Goal: Contribute content

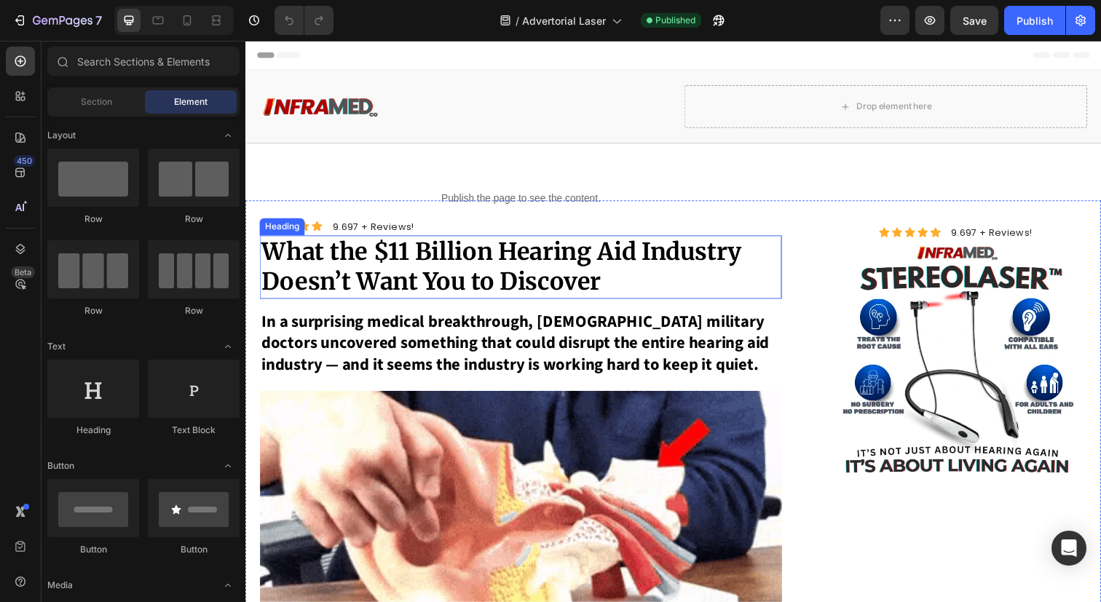
click at [494, 272] on strong "What the $11 Billion Hearing Aid Industry Doesn’t Want You to Discover" at bounding box center [506, 271] width 491 height 61
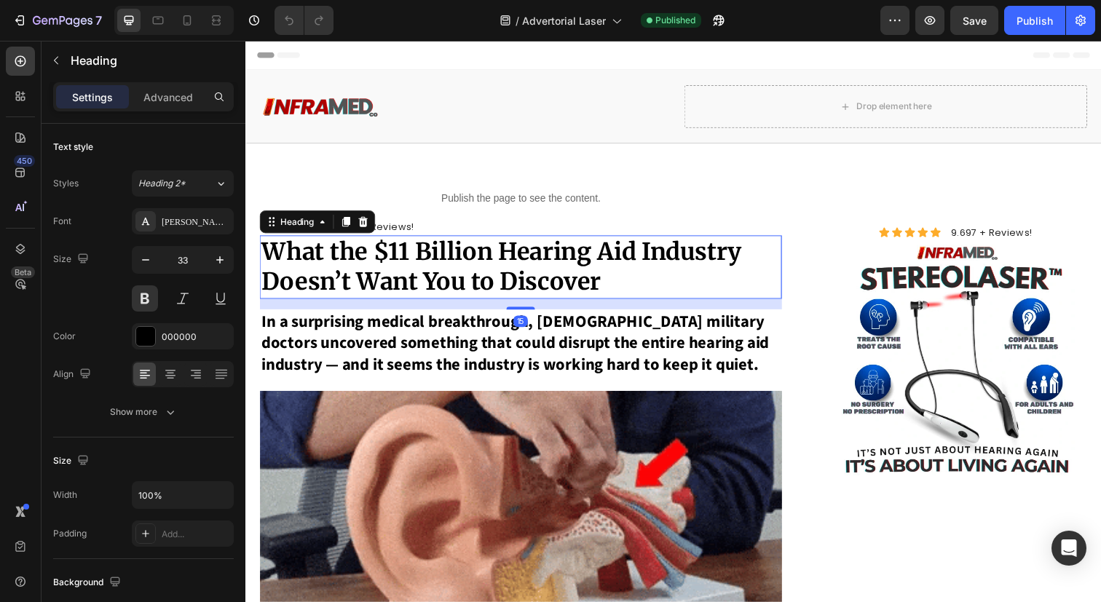
click at [494, 272] on strong "What the $11 Billion Hearing Aid Industry Doesn’t Want You to Discover" at bounding box center [506, 271] width 491 height 61
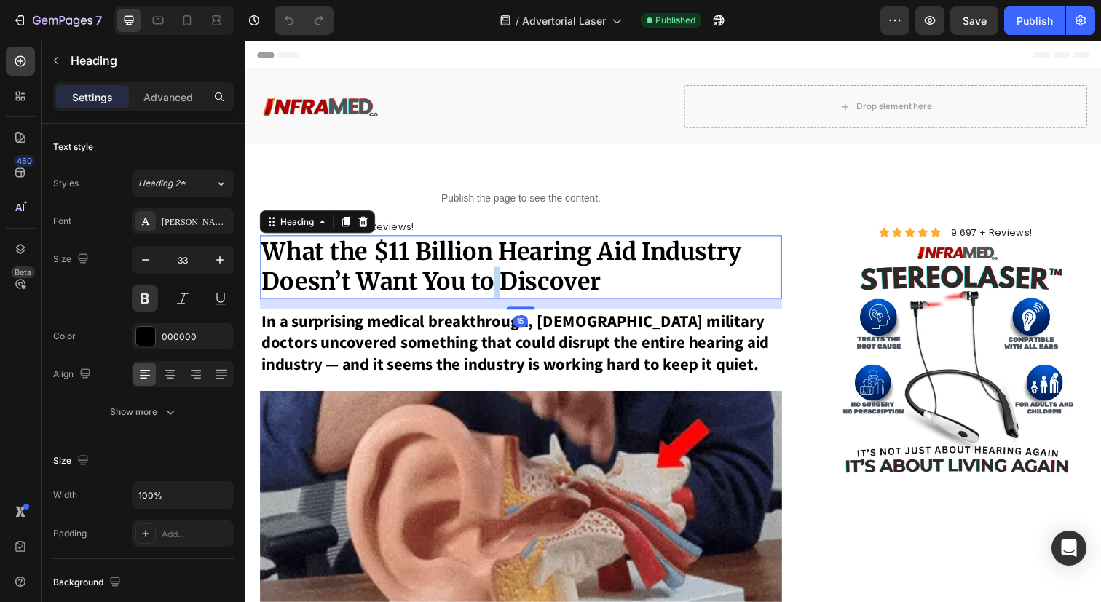
click at [494, 272] on strong "What the $11 Billion Hearing Aid Industry Doesn’t Want You to Discover" at bounding box center [506, 271] width 491 height 61
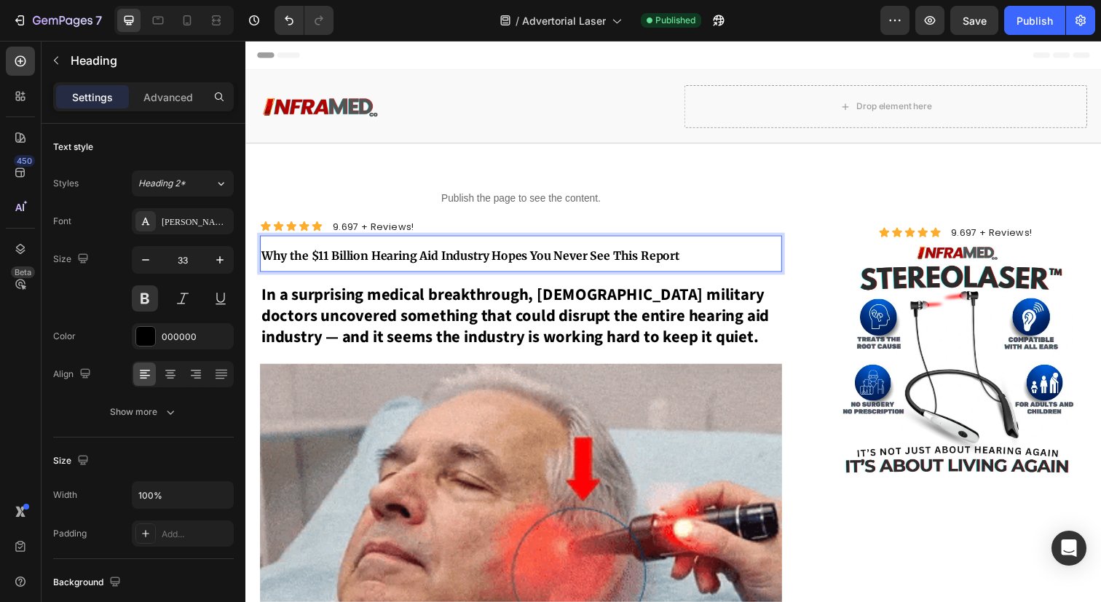
click at [471, 248] on p "Why the $11 Billion Hearing Aid Industry Hopes You Never See This Report" at bounding box center [526, 258] width 530 height 35
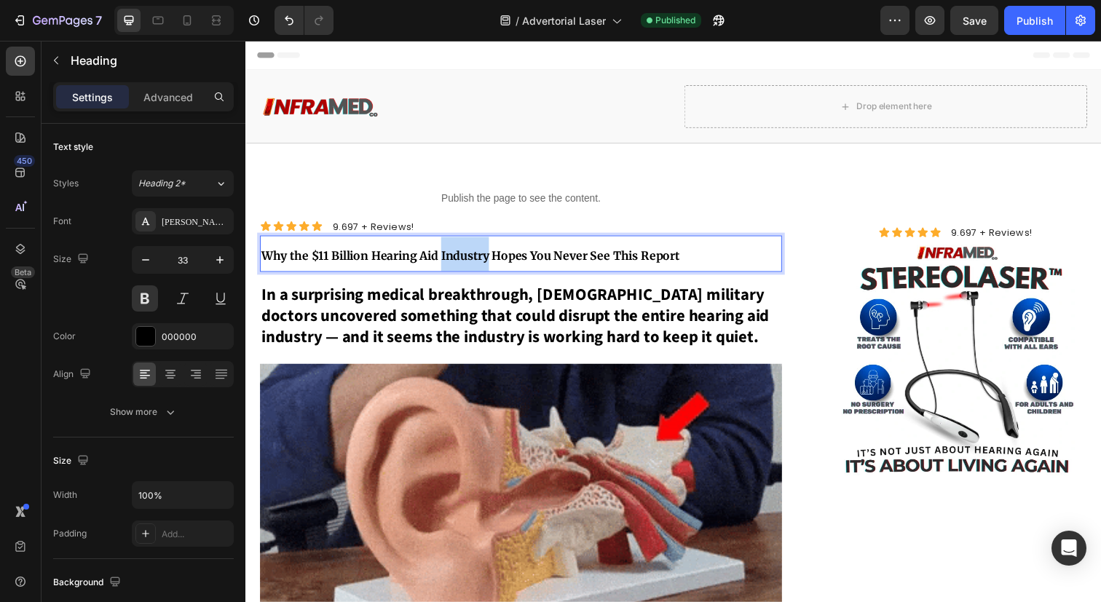
click at [471, 248] on p "Why the $11 Billion Hearing Aid Industry Hopes You Never See This Report" at bounding box center [526, 258] width 530 height 35
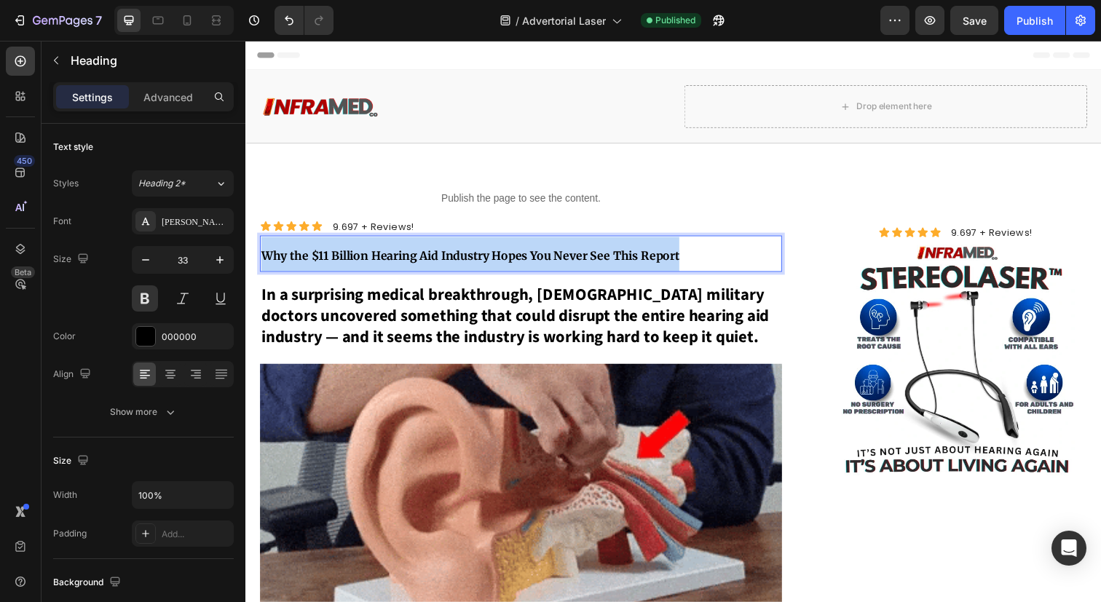
click at [471, 248] on p "Why the $11 Billion Hearing Aid Industry Hopes You Never See This Report" at bounding box center [526, 258] width 530 height 35
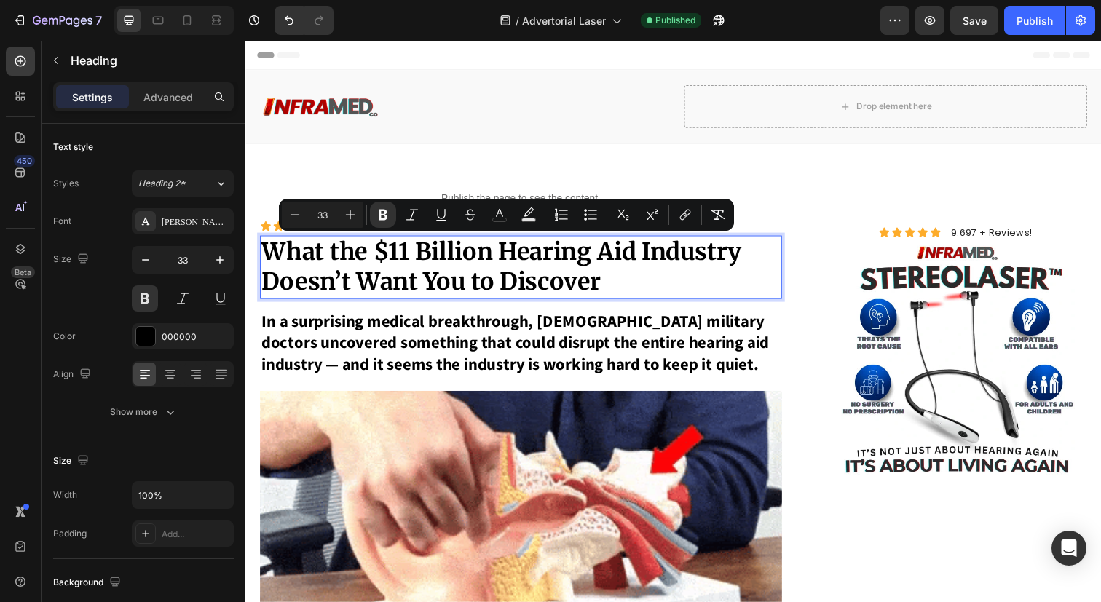
click at [457, 269] on strong "What the $11 Billion Hearing Aid Industry Doesn’t Want You to Discover" at bounding box center [506, 271] width 491 height 61
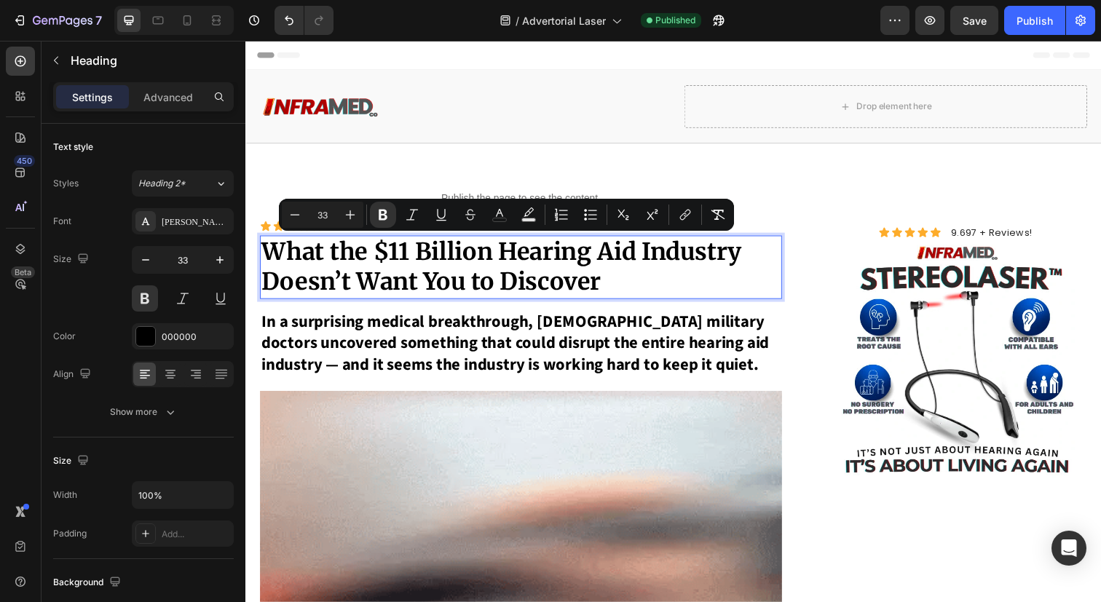
click at [457, 269] on strong "What the $11 Billion Hearing Aid Industry Doesn’t Want You to Discover" at bounding box center [506, 271] width 491 height 61
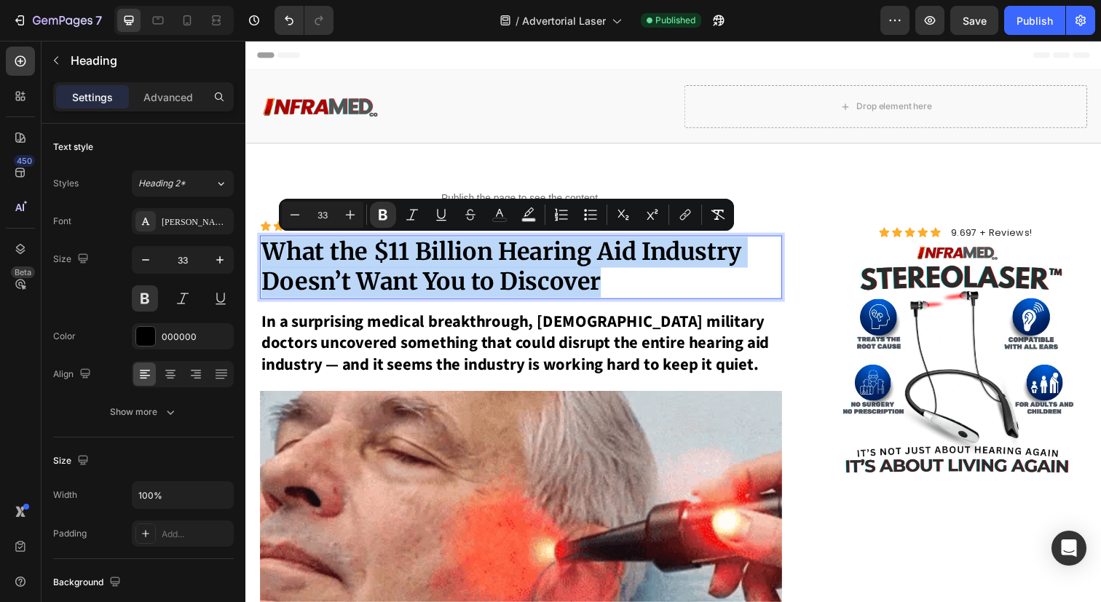
click at [457, 269] on strong "What the $11 Billion Hearing Aid Industry Doesn’t Want You to Discover" at bounding box center [506, 271] width 491 height 61
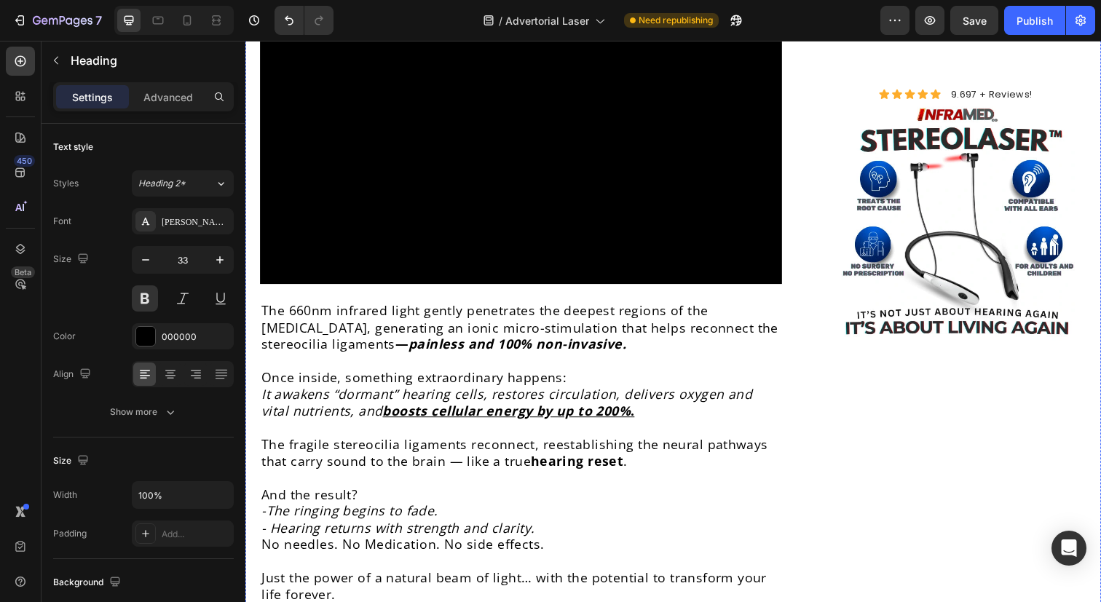
scroll to position [5617, 0]
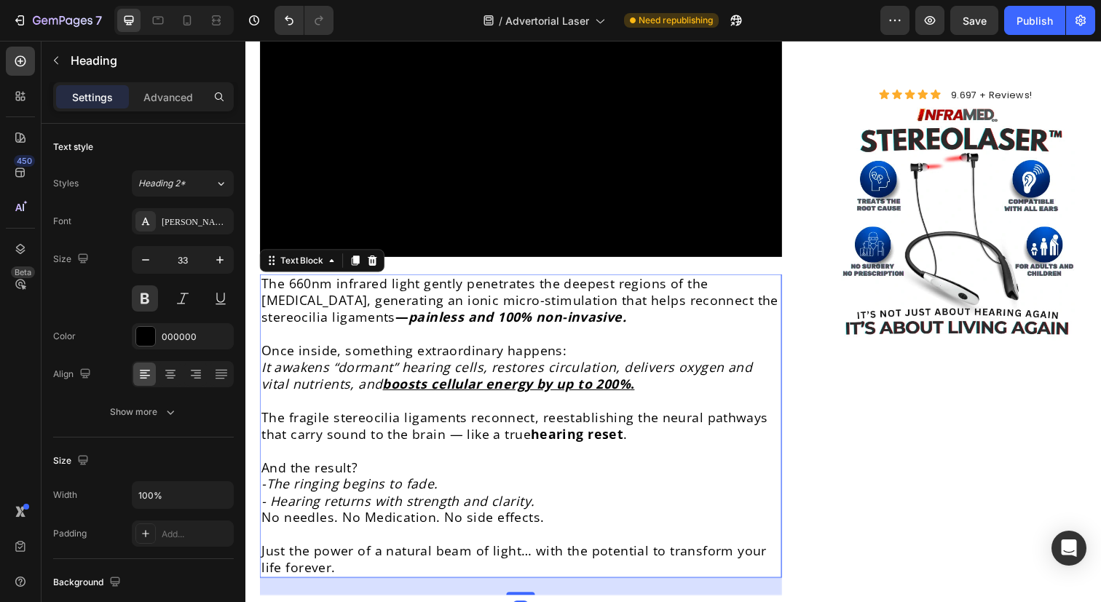
click at [469, 349] on p "Once inside, something extraordinary happens: It awakens “dormant” hearing cell…" at bounding box center [526, 374] width 530 height 51
click at [429, 314] on strong "painless and 100% non-invasive." at bounding box center [523, 322] width 223 height 17
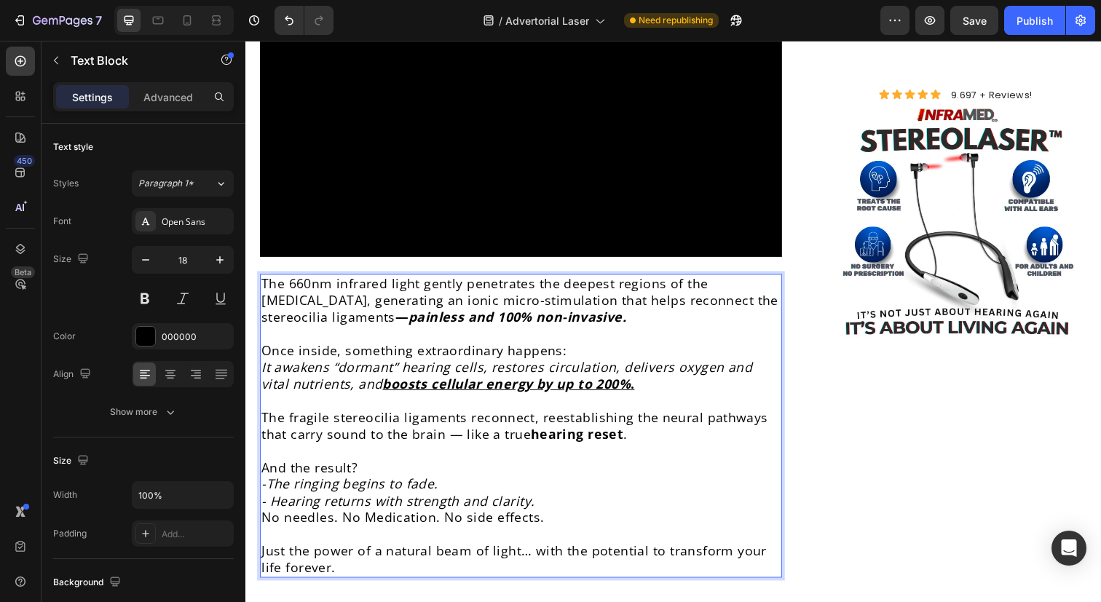
click at [429, 314] on strong "painless and 100% non-invasive." at bounding box center [523, 322] width 223 height 17
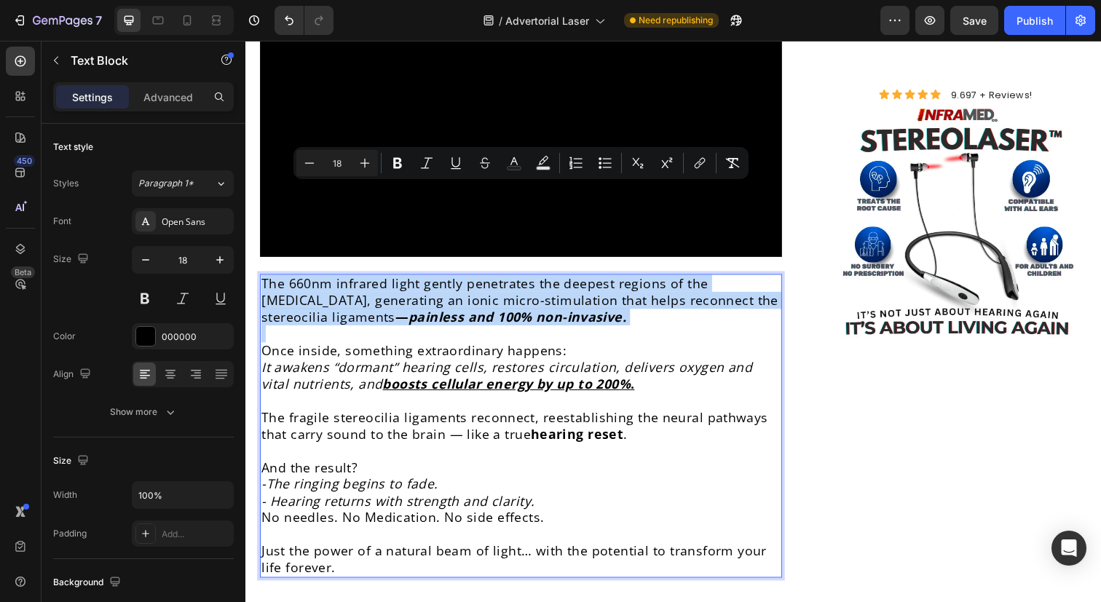
click at [399, 280] on p "The 660nm infrared light gently penetrates the deepest regions of the [MEDICAL_…" at bounding box center [526, 305] width 530 height 51
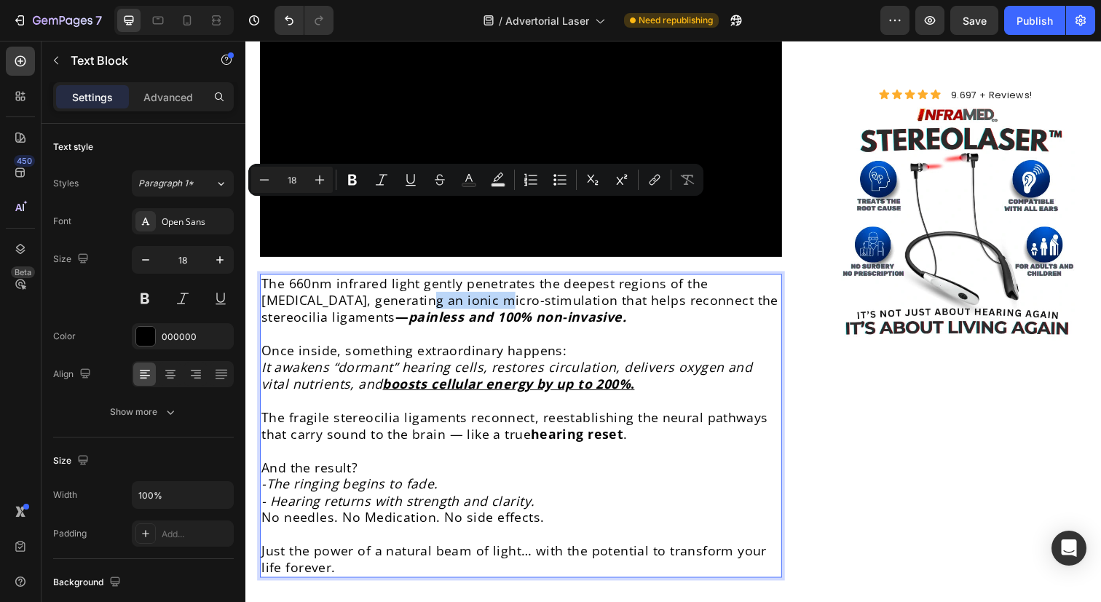
drag, startPoint x: 356, startPoint y: 216, endPoint x: 436, endPoint y: 216, distance: 79.4
click at [435, 280] on p "The 660nm infrared light gently penetrates the deepest regions of the [MEDICAL_…" at bounding box center [526, 305] width 530 height 51
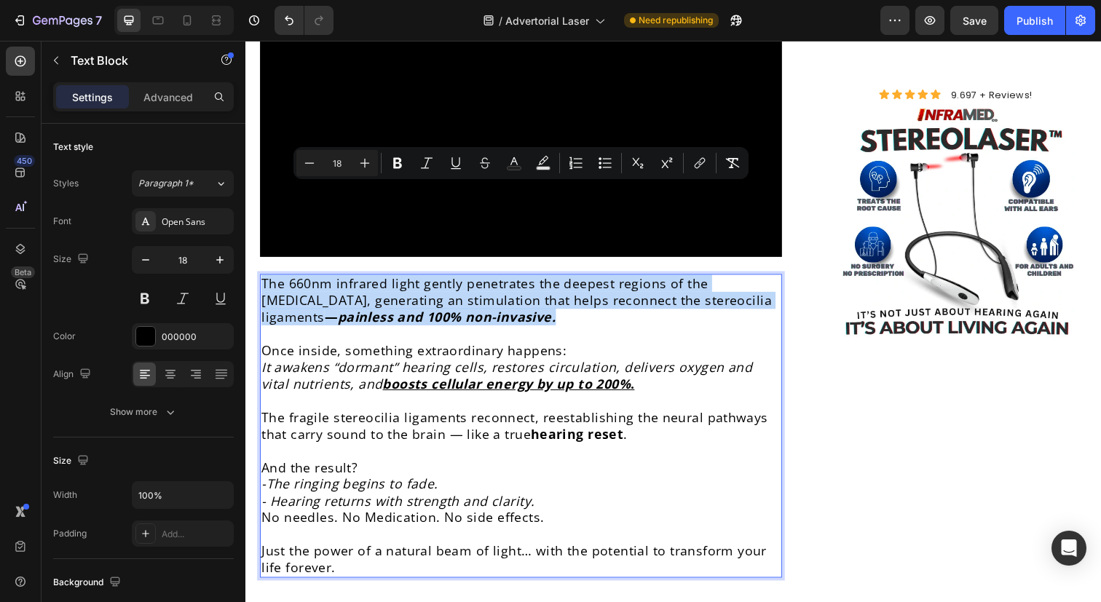
drag, startPoint x: 516, startPoint y: 230, endPoint x: 245, endPoint y: 202, distance: 272.4
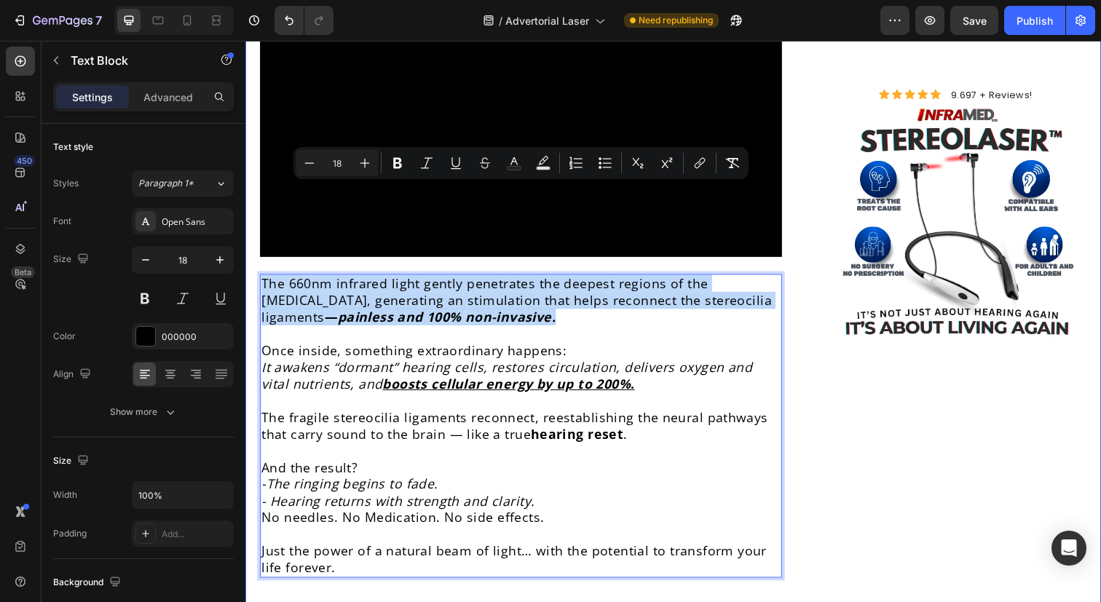
copy p "The 660nm infrared light gently penetrates the deepest regions of the [MEDICAL_…"
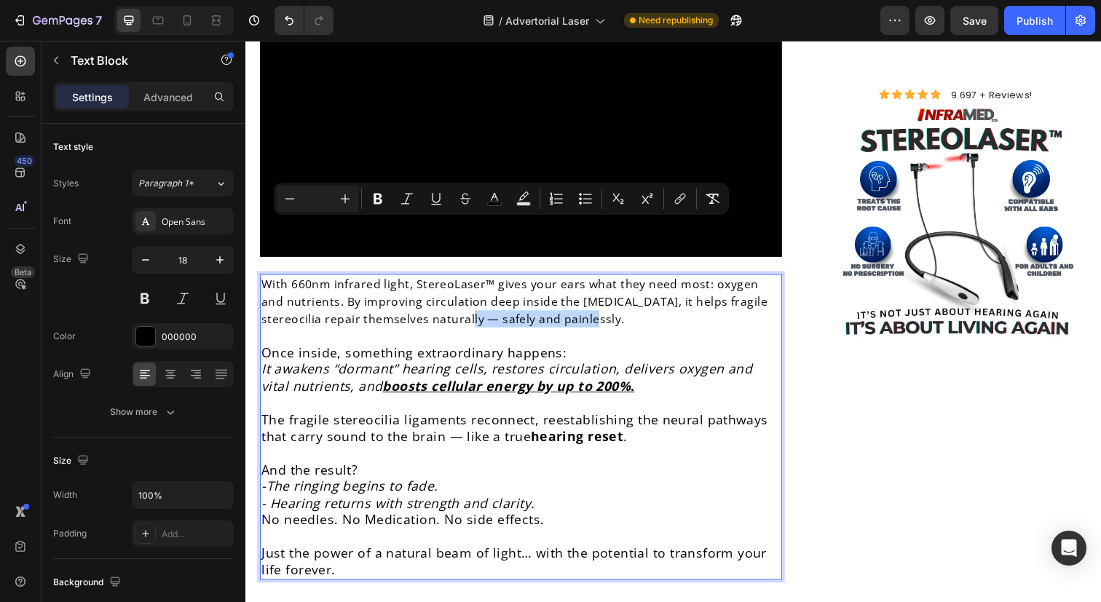
drag, startPoint x: 439, startPoint y: 231, endPoint x: 574, endPoint y: 233, distance: 134.8
click at [574, 280] on p "With 660nm infrared light, StereoLaser™ gives your ears what they need most: ox…" at bounding box center [526, 306] width 530 height 53
click at [377, 200] on icon "Editor contextual toolbar" at bounding box center [378, 199] width 15 height 15
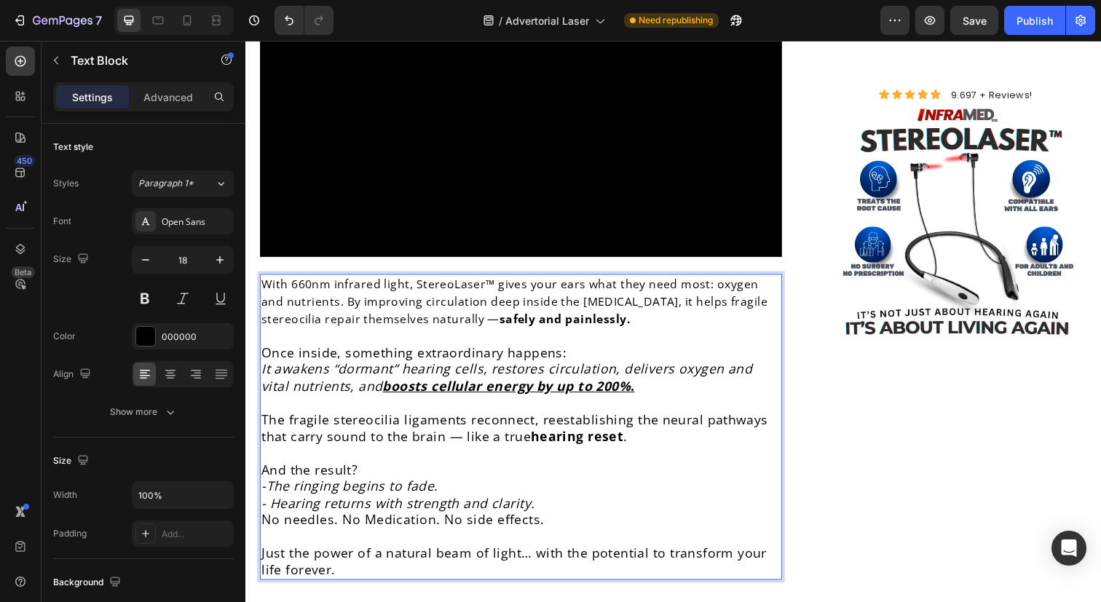
click at [573, 471] on p "And the result? -The ringing begins to fade. - Hearing returns with strength an…" at bounding box center [526, 505] width 530 height 68
click at [527, 317] on strong "safely and painlessly." at bounding box center [572, 325] width 134 height 16
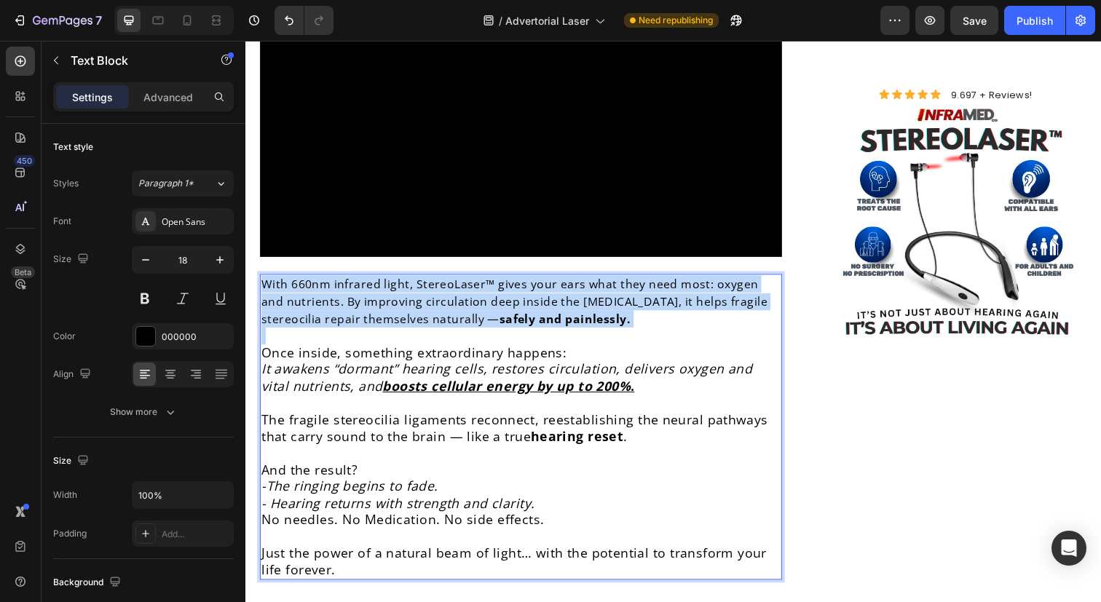
click at [527, 317] on strong "safely and painlessly." at bounding box center [572, 325] width 134 height 16
copy span "With 660nm infrared light, StereoLaser™ gives your ears what they need most: ox…"
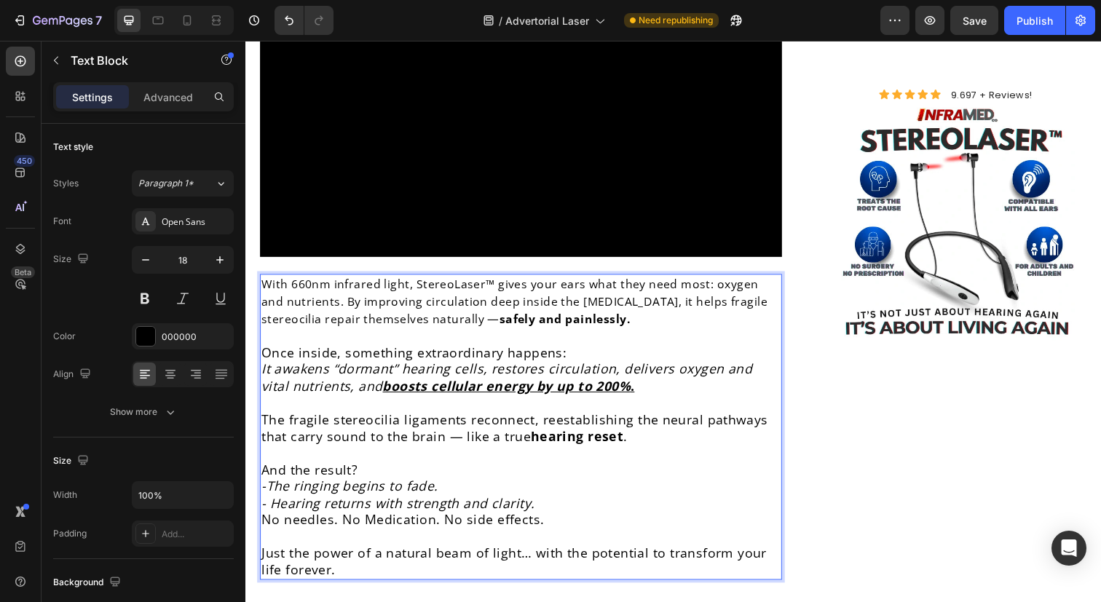
click at [429, 367] on icon "It awakens “dormant” hearing cells, restores circulation, delivers oxygen and v…" at bounding box center [511, 384] width 501 height 34
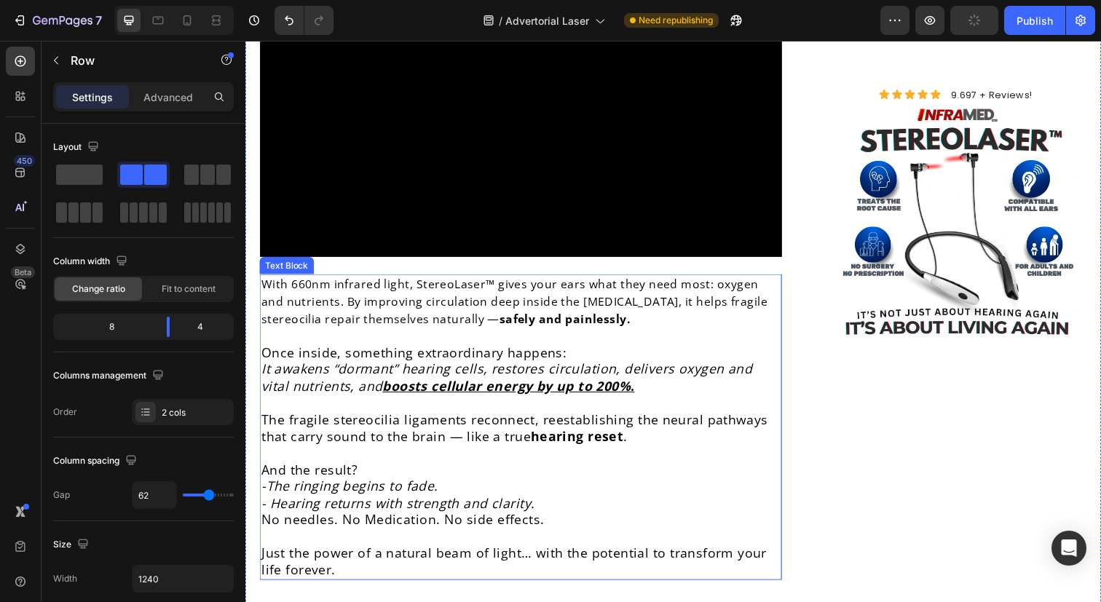
click at [559, 385] on u "boosts cellular energy by up to 200%" at bounding box center [511, 393] width 253 height 17
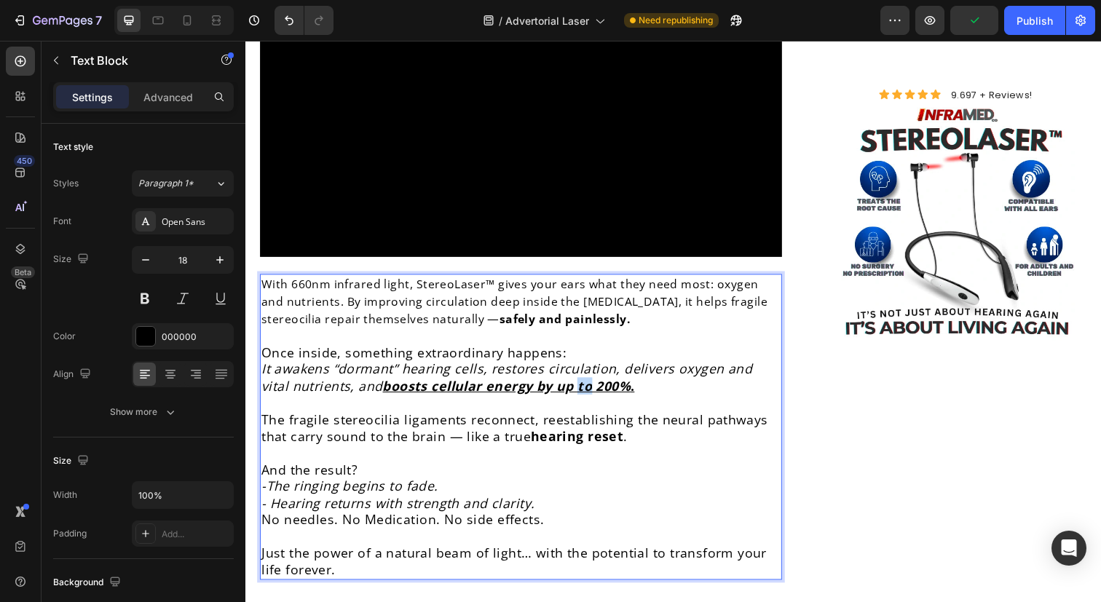
click at [556, 385] on u "boosts cellular energy by up to 200%" at bounding box center [511, 393] width 253 height 17
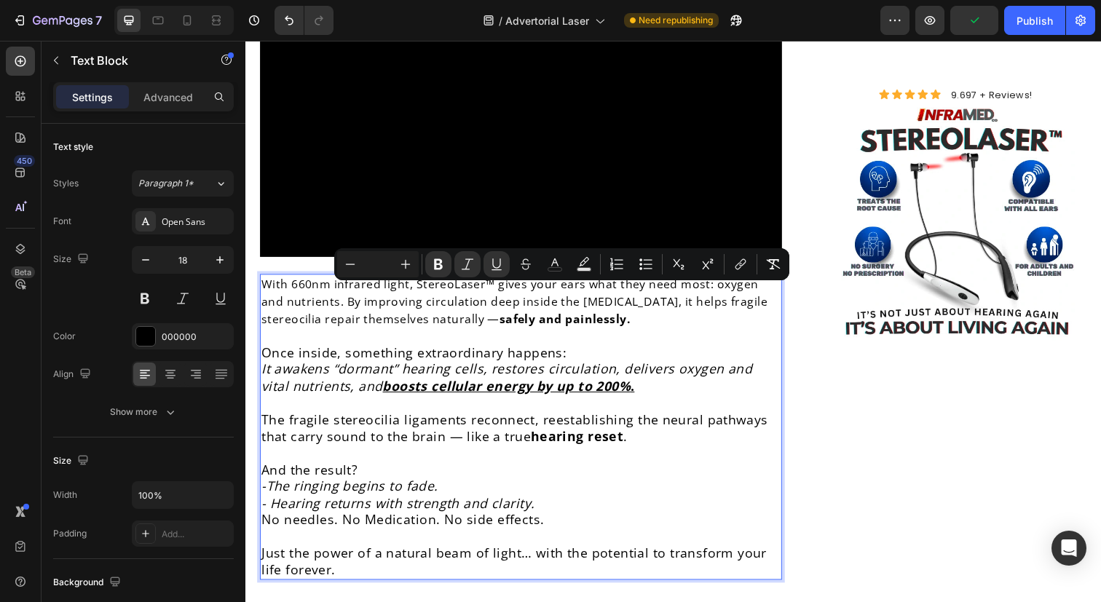
click at [398, 281] on span "With 660nm infrared light, StereoLaser™ gives your ears what they need most: ox…" at bounding box center [519, 307] width 517 height 52
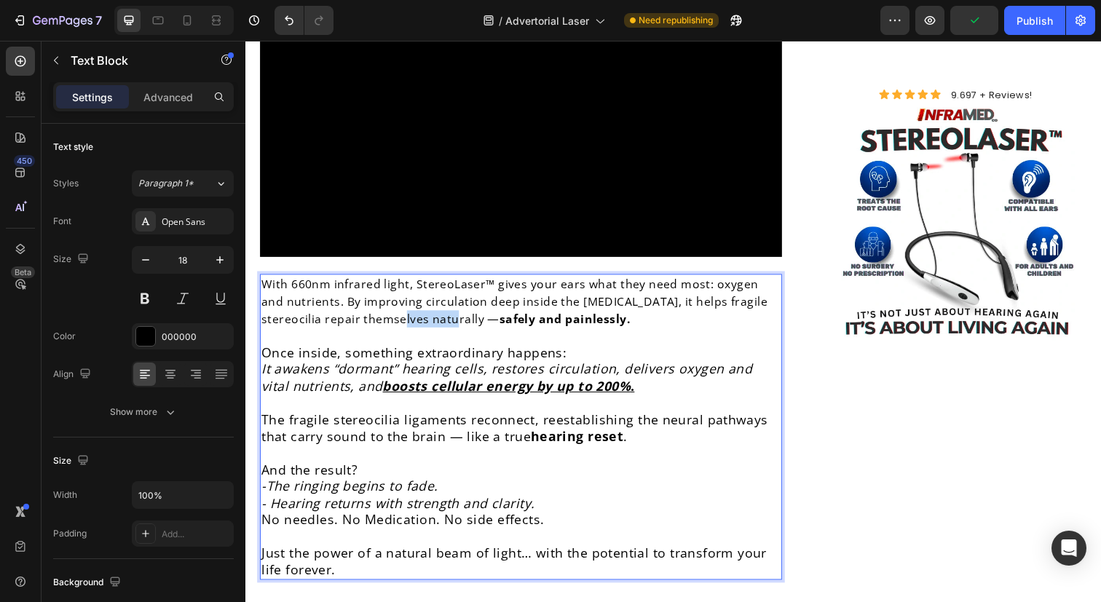
click at [398, 281] on span "With 660nm infrared light, StereoLaser™ gives your ears what they need most: ox…" at bounding box center [519, 307] width 517 height 52
click at [319, 281] on span "With 660nm infrared light, StereoLaser™ gives your ears what they need most: ox…" at bounding box center [519, 307] width 517 height 52
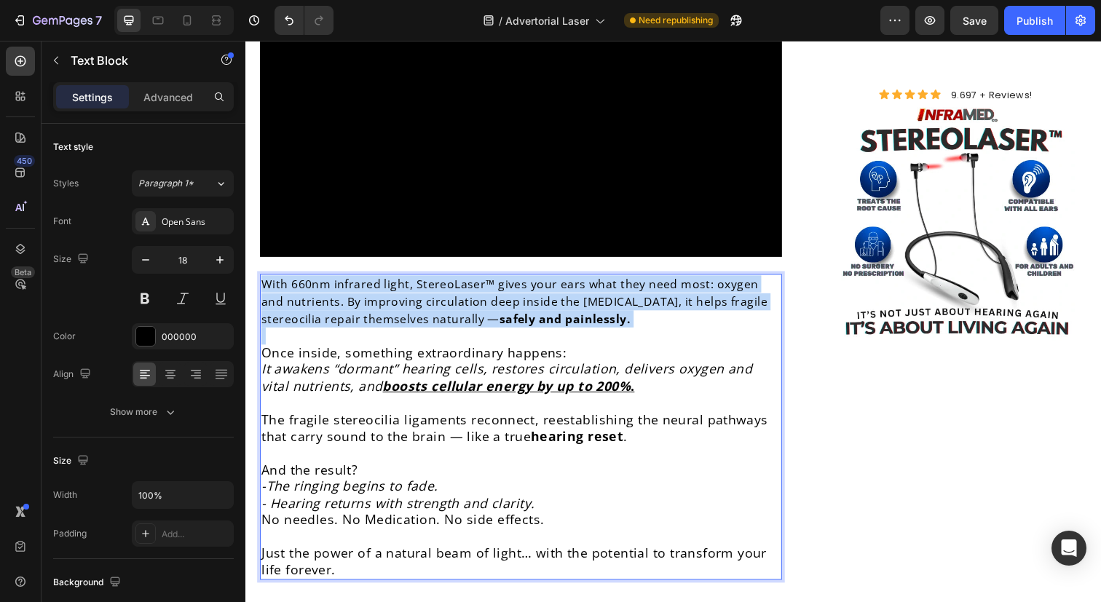
click at [319, 281] on span "With 660nm infrared light, StereoLaser™ gives your ears what they need most: ox…" at bounding box center [519, 307] width 517 height 52
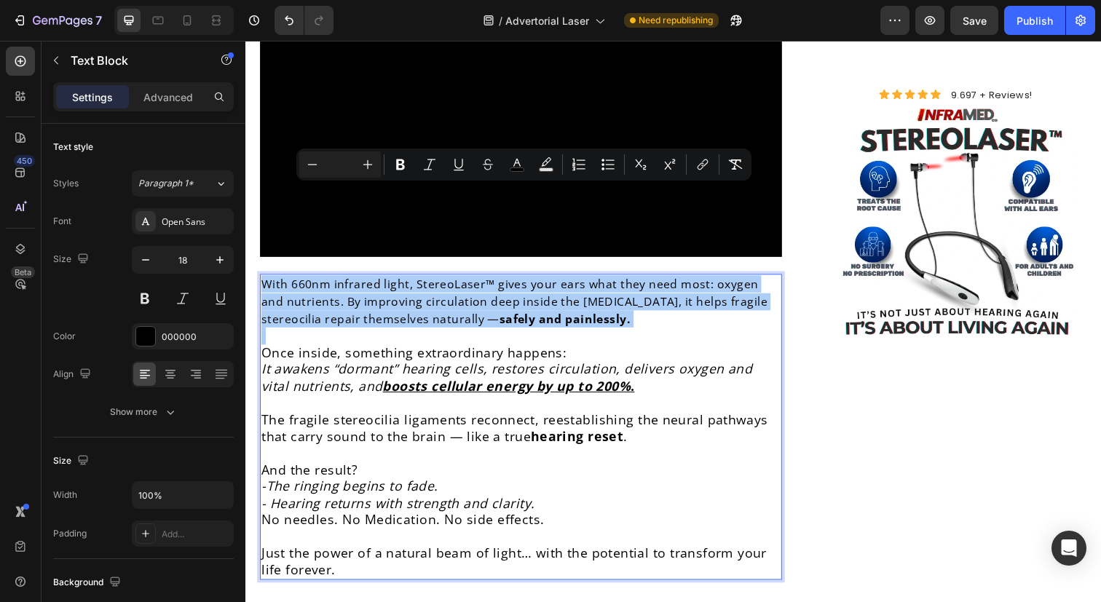
click at [348, 160] on input "Editor contextual toolbar" at bounding box center [340, 164] width 29 height 17
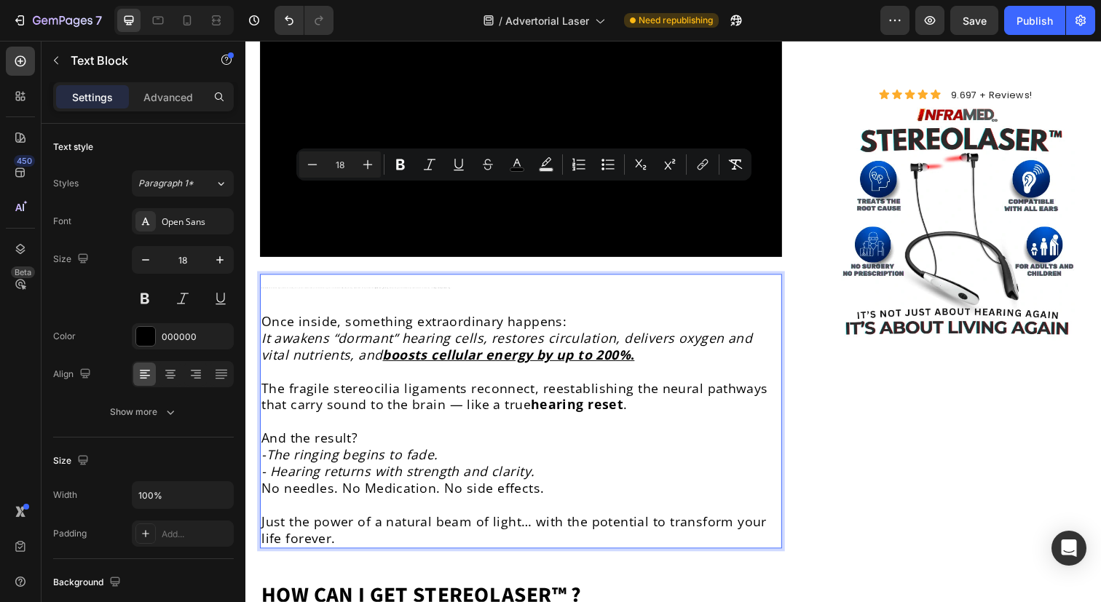
type input "18"
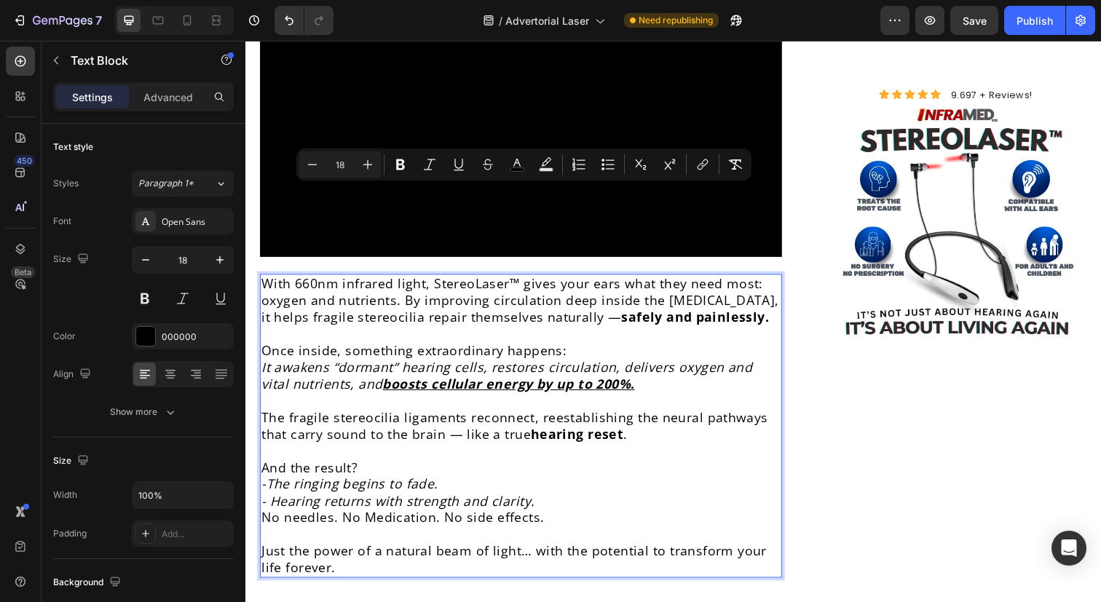
click at [504, 365] on icon "It awakens “dormant” hearing cells, restores circulation, delivers oxygen and v…" at bounding box center [511, 382] width 501 height 34
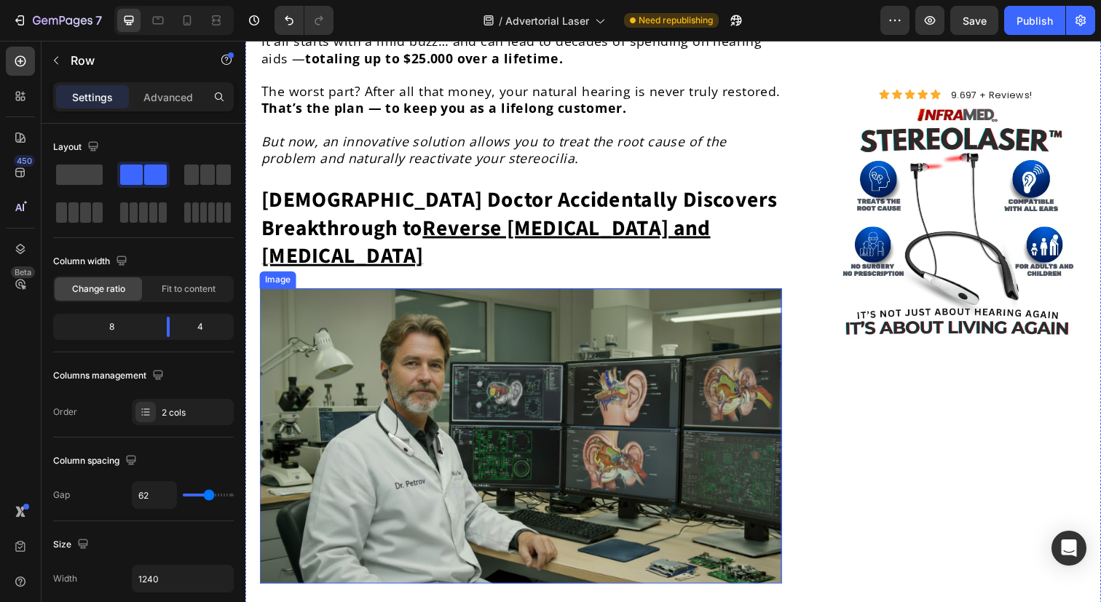
scroll to position [3909, 0]
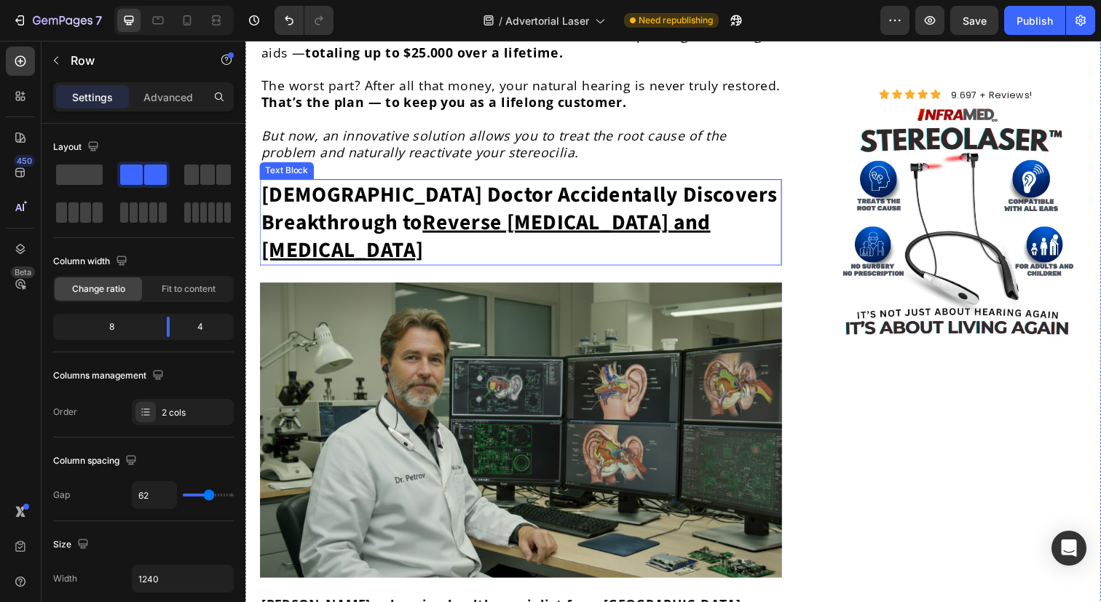
click at [485, 182] on strong "[DEMOGRAPHIC_DATA] Doctor Accidentally Discovers Breakthrough to Reverse [MEDIC…" at bounding box center [524, 226] width 527 height 88
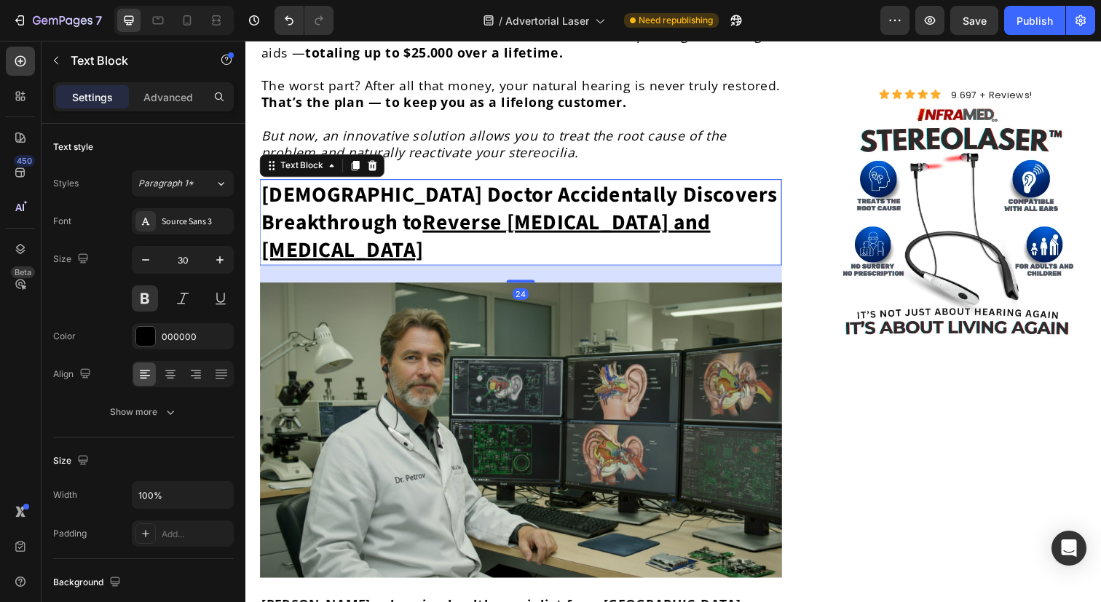
click at [485, 182] on strong "[DEMOGRAPHIC_DATA] Doctor Accidentally Discovers Breakthrough to Reverse [MEDIC…" at bounding box center [524, 226] width 527 height 88
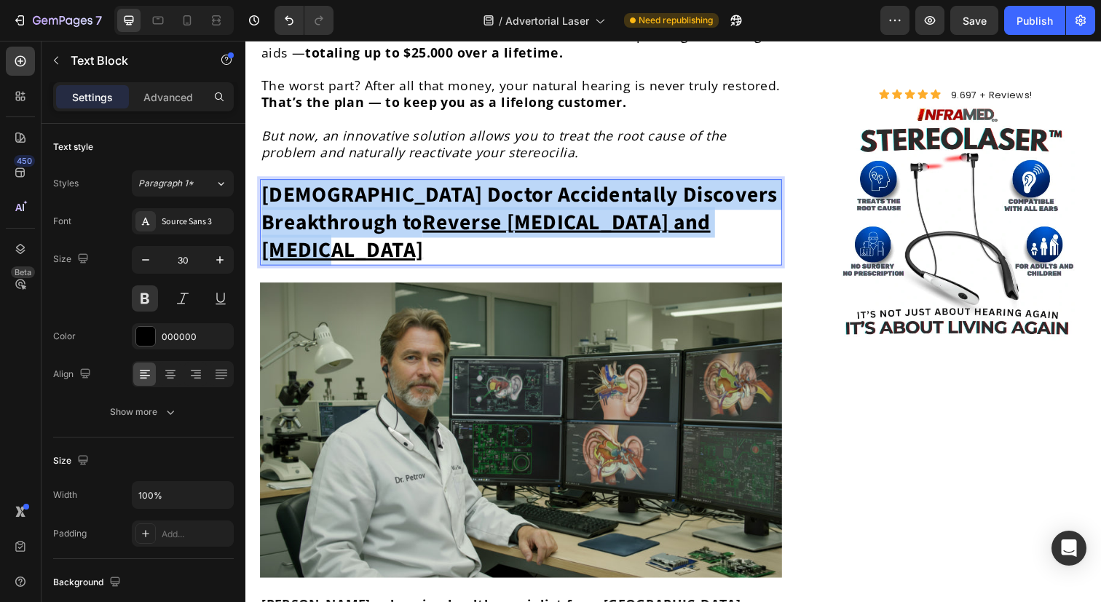
click at [485, 182] on strong "[DEMOGRAPHIC_DATA] Doctor Accidentally Discovers Breakthrough to Reverse [MEDIC…" at bounding box center [524, 226] width 527 height 88
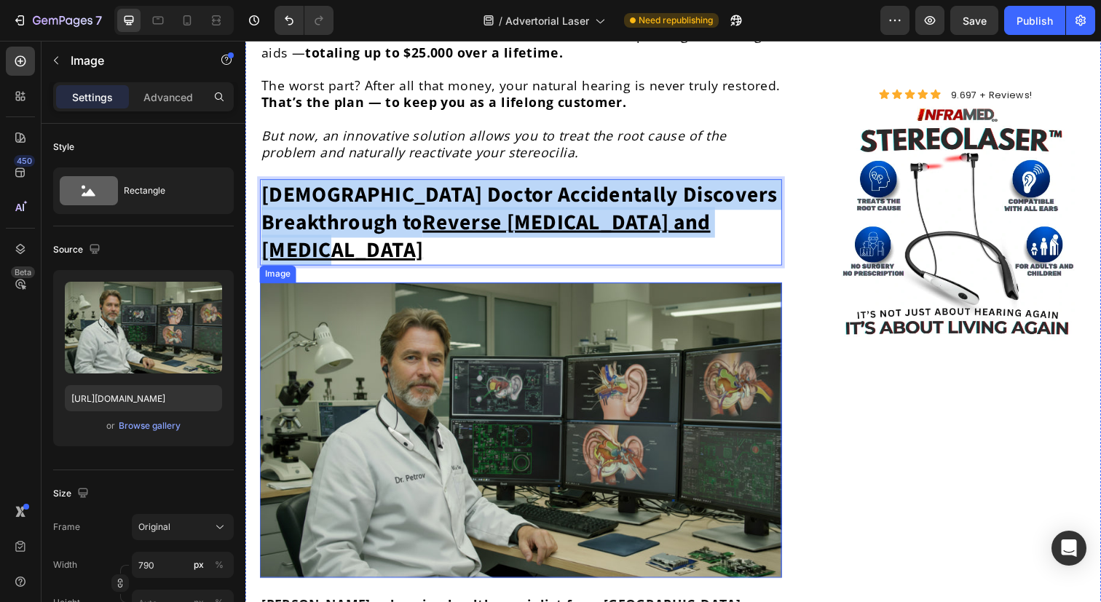
click at [485, 288] on img at bounding box center [526, 439] width 533 height 302
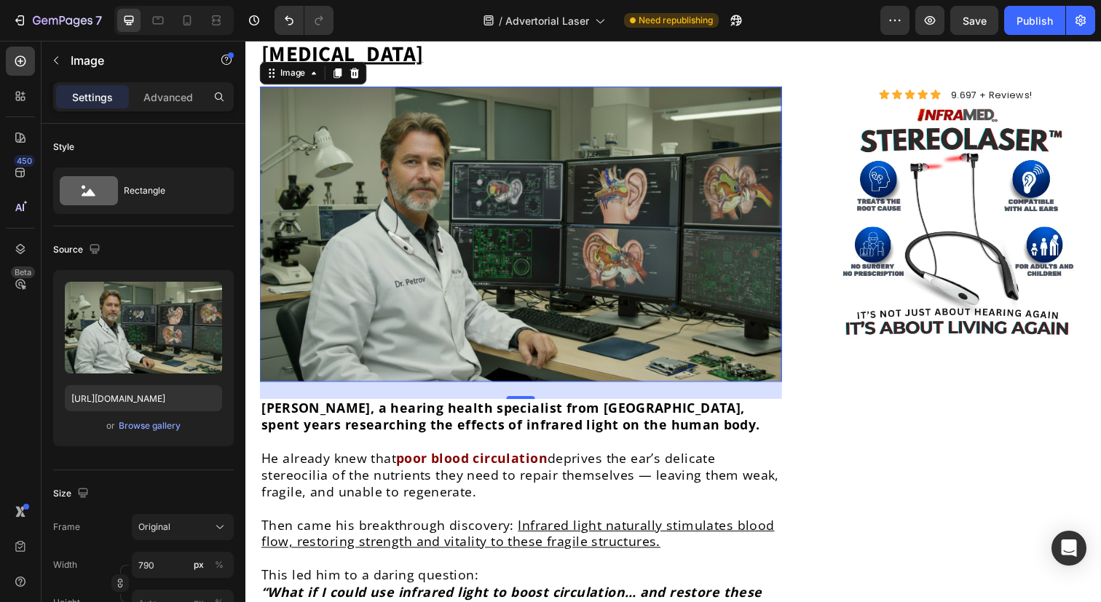
scroll to position [4253, 0]
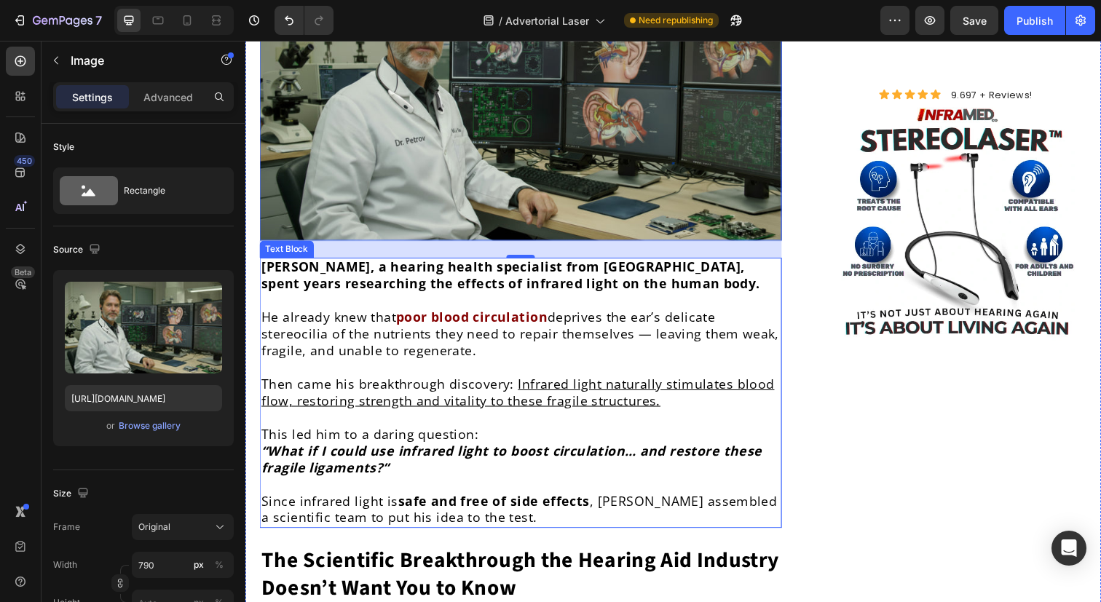
click at [463, 315] on p "He already knew that poor blood circulation deprives the ear’s delicate stereoc…" at bounding box center [526, 340] width 530 height 51
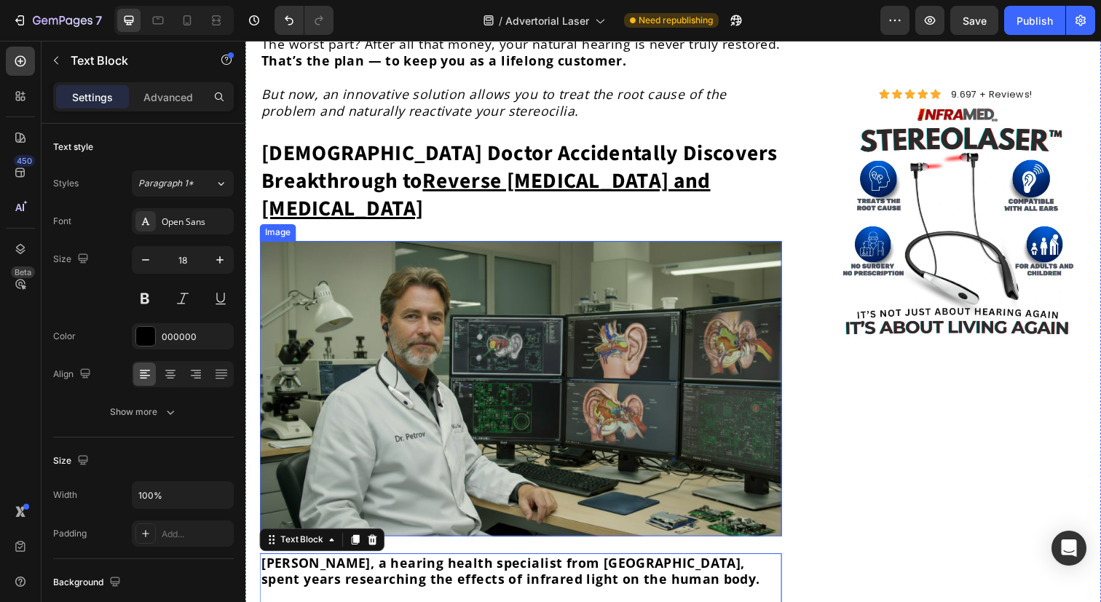
scroll to position [3954, 0]
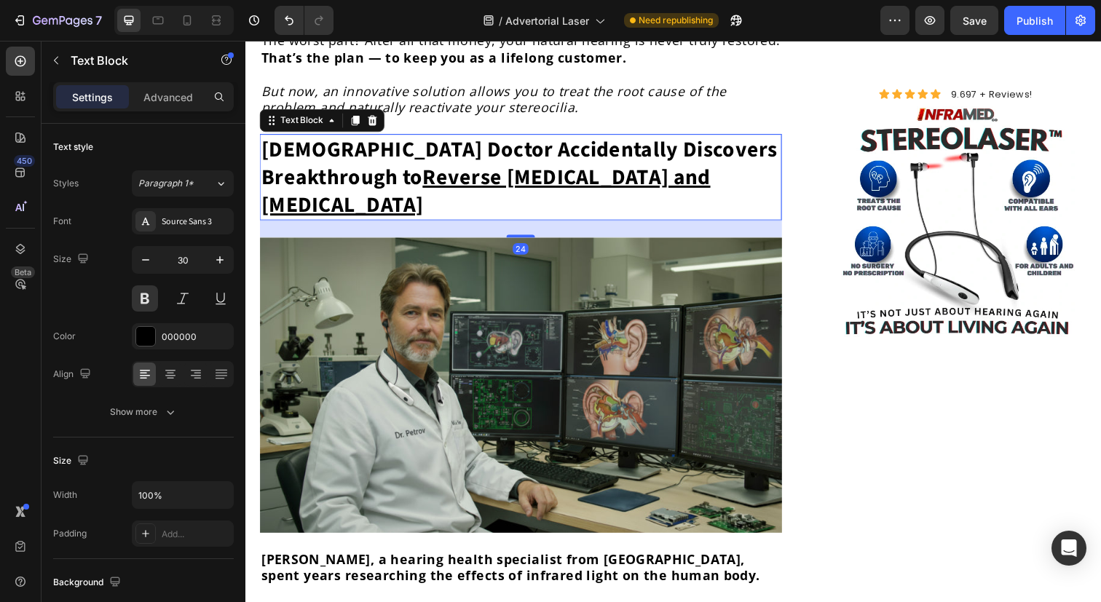
click at [430, 136] on strong "[DEMOGRAPHIC_DATA] Doctor Accidentally Discovers Breakthrough to Reverse [MEDIC…" at bounding box center [524, 180] width 527 height 88
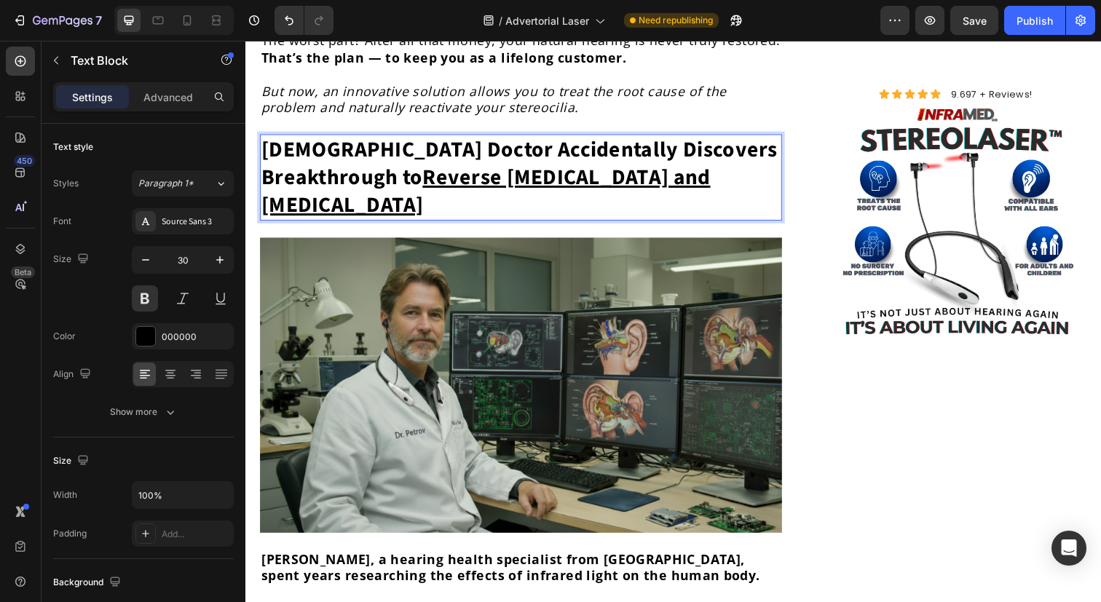
click at [418, 136] on strong "[DEMOGRAPHIC_DATA] Doctor Accidentally Discovers Breakthrough to Reverse [MEDIC…" at bounding box center [524, 180] width 527 height 88
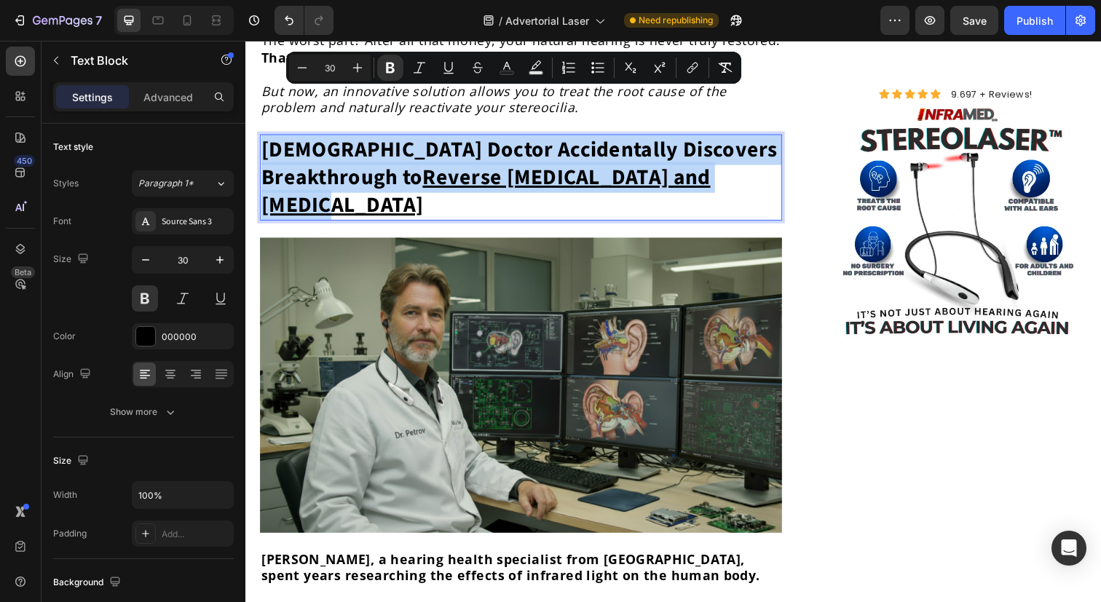
click at [619, 165] on u "Reverse [MEDICAL_DATA] and [MEDICAL_DATA]" at bounding box center [490, 195] width 459 height 60
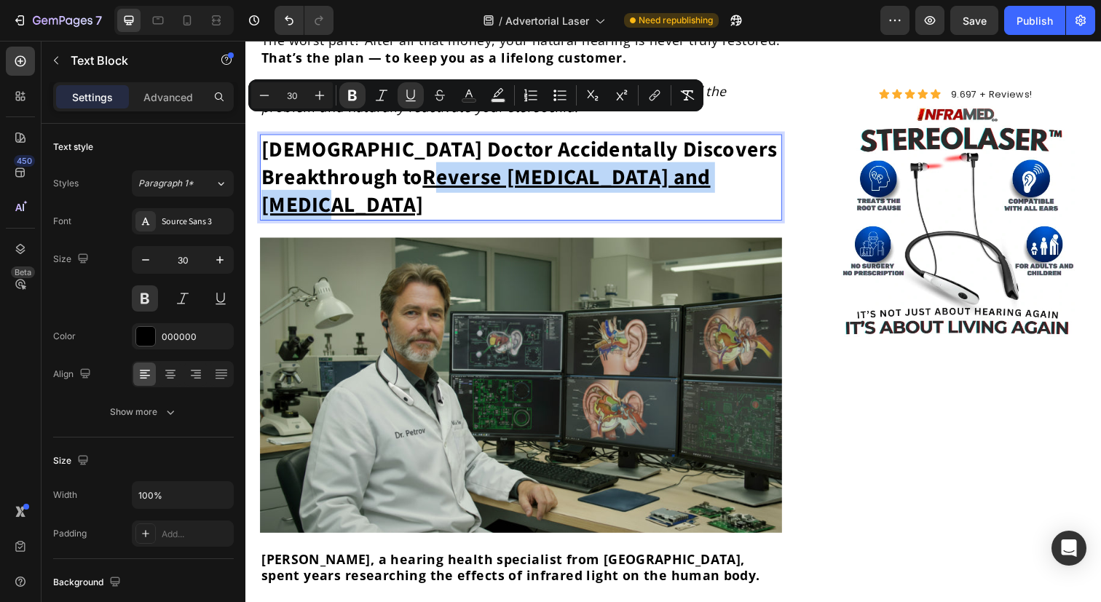
drag, startPoint x: 635, startPoint y: 130, endPoint x: 297, endPoint y: 134, distance: 338.0
click at [297, 138] on p "[DEMOGRAPHIC_DATA] Doctor Accidentally Discovers Breakthrough to Reverse [MEDIC…" at bounding box center [526, 180] width 530 height 85
drag, startPoint x: 287, startPoint y: 134, endPoint x: 691, endPoint y: 144, distance: 403.7
click at [691, 144] on p "[DEMOGRAPHIC_DATA] Doctor Accidentally Discovers Breakthrough to Reverse [MEDIC…" at bounding box center [526, 180] width 530 height 85
copy u "Reverse [MEDICAL_DATA] and [MEDICAL_DATA]"
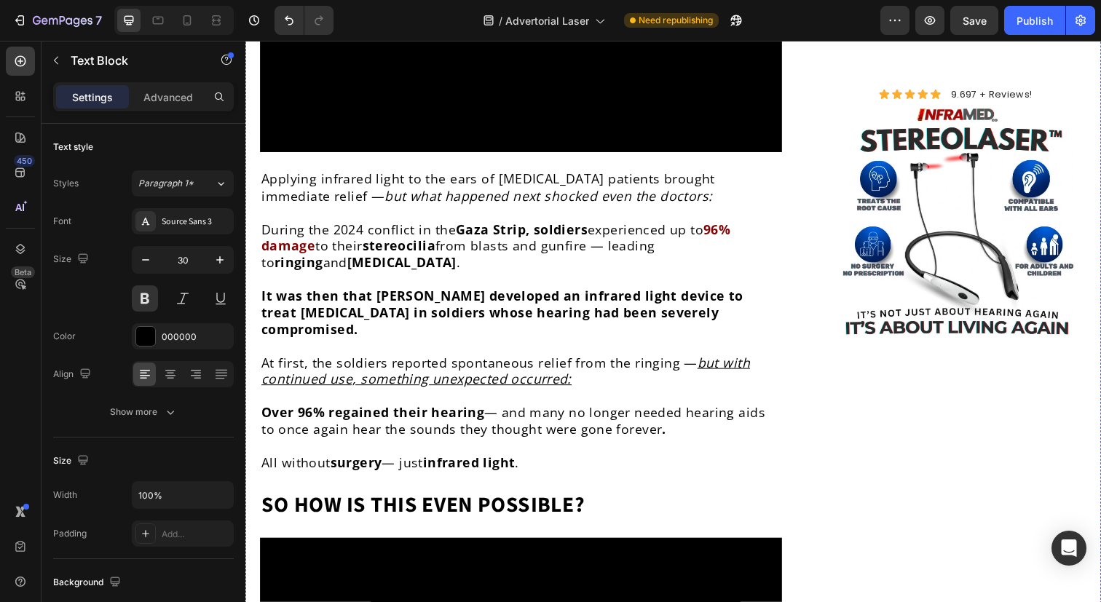
scroll to position [5030, 0]
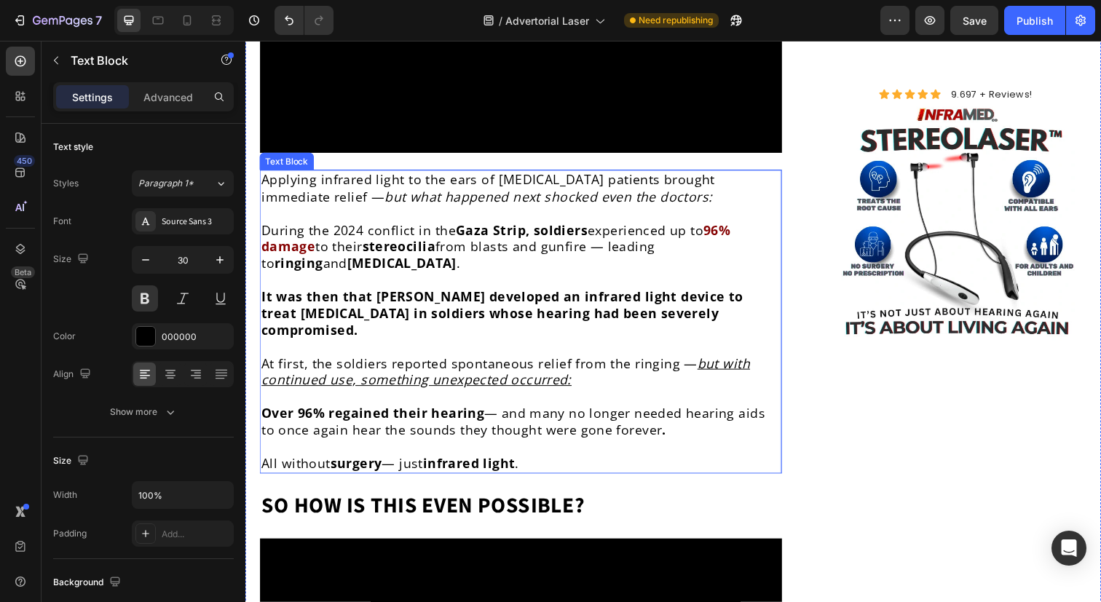
click at [459, 345] on p at bounding box center [526, 353] width 530 height 17
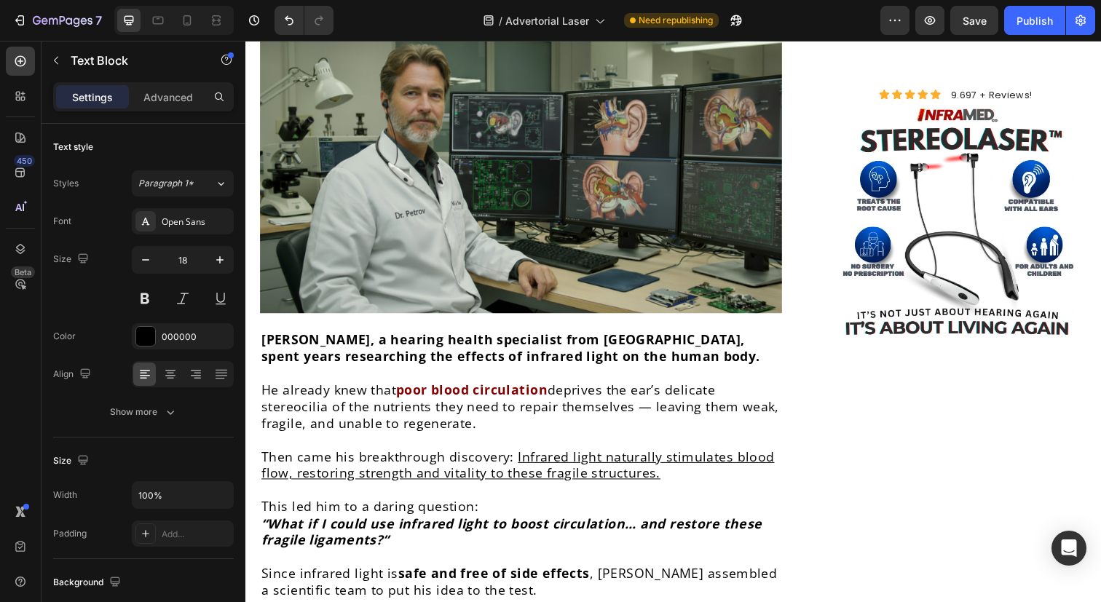
scroll to position [4190, 0]
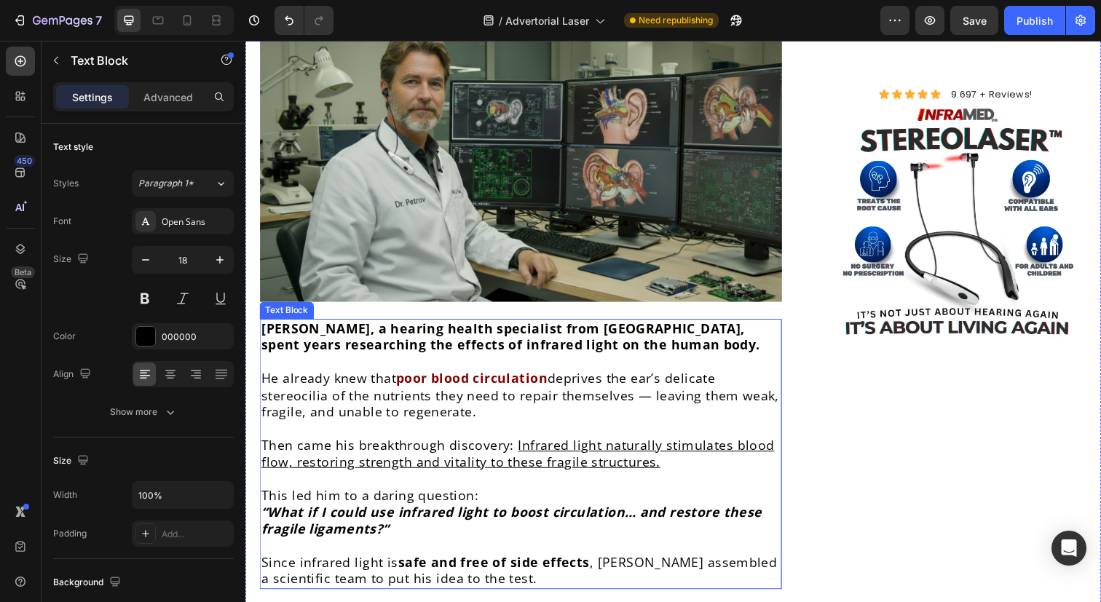
click at [462, 377] on p "He already knew that poor blood circulation deprives the ear’s delicate stereoc…" at bounding box center [526, 402] width 530 height 51
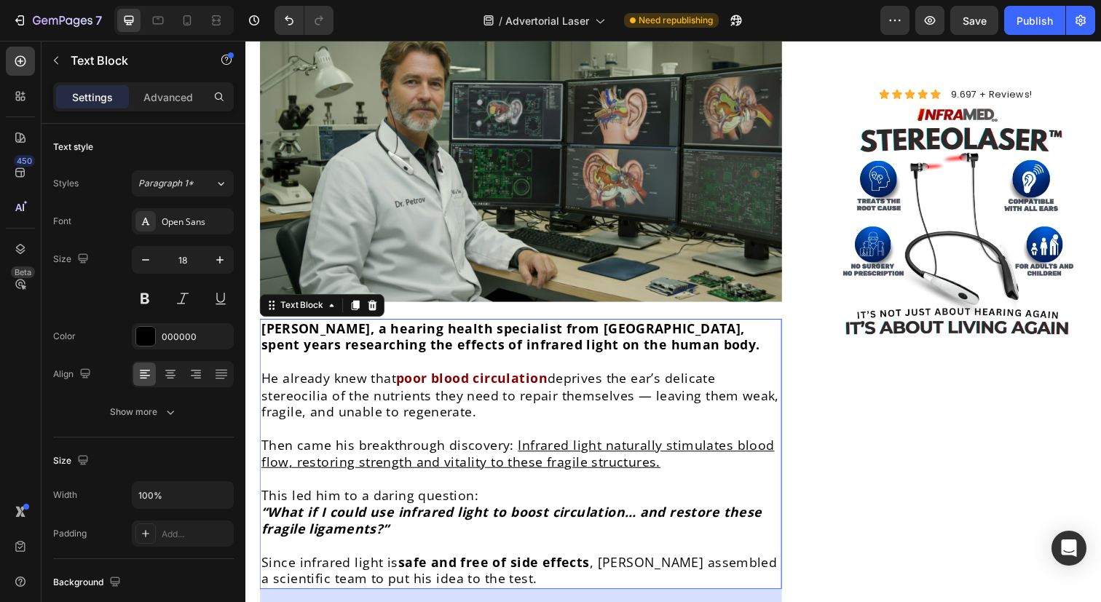
click at [462, 377] on p "He already knew that poor blood circulation deprives the ear’s delicate stereoc…" at bounding box center [526, 402] width 530 height 51
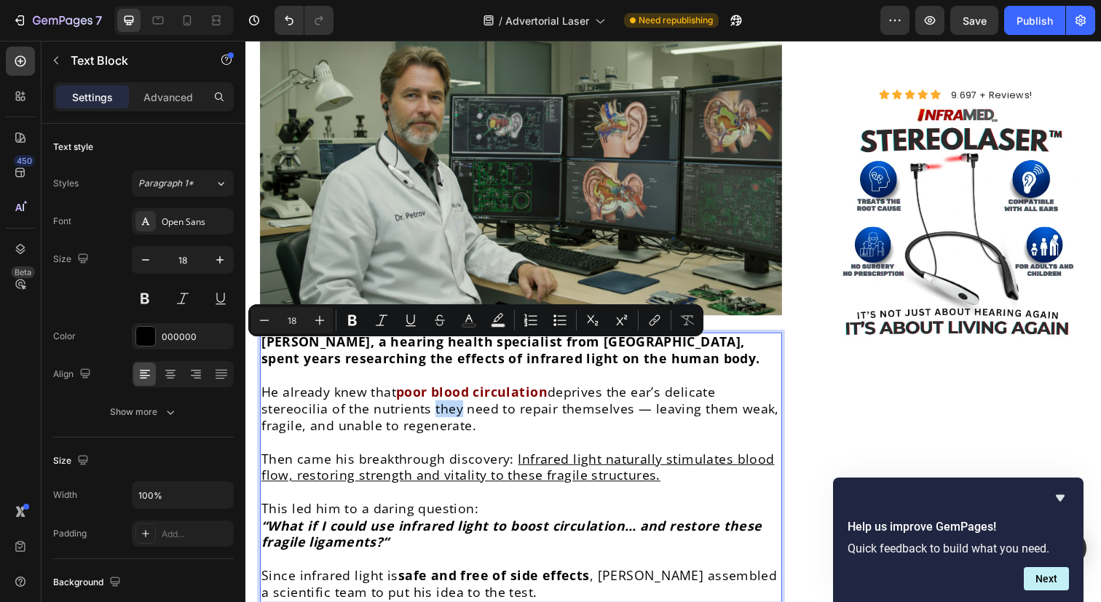
scroll to position [4294, 0]
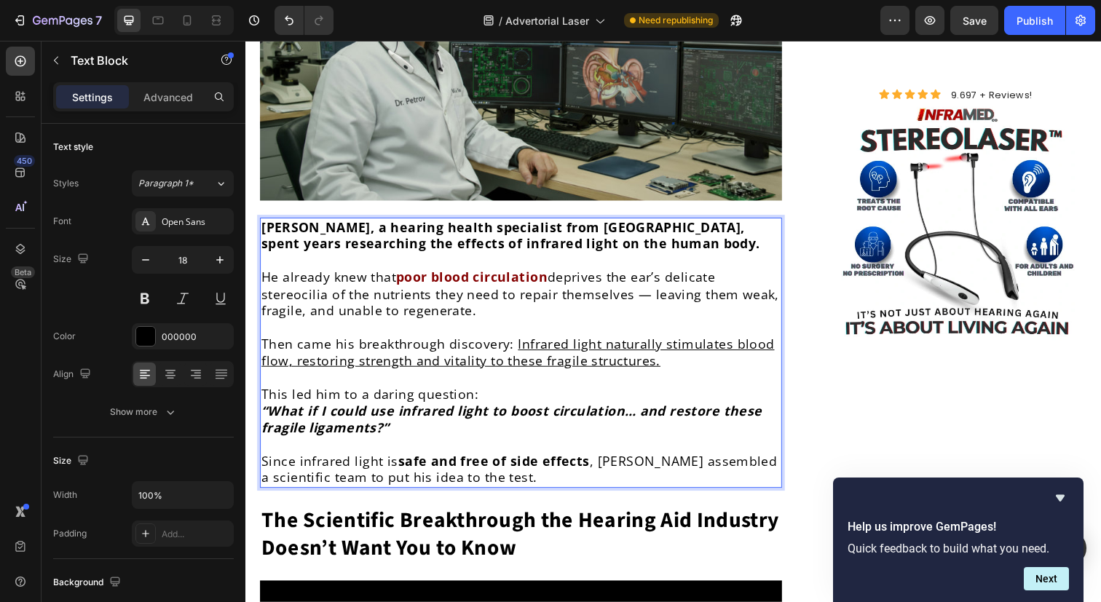
click at [463, 342] on u "Infrared light naturally stimulates blood flow, restoring strength and vitality…" at bounding box center [523, 359] width 524 height 34
click at [495, 393] on p "This led him to a daring question: “What if I could use infrared light to boost…" at bounding box center [526, 427] width 530 height 68
click at [489, 410] on strong "“What if I could use infrared light to boost circulation… and restore these fra…" at bounding box center [516, 427] width 511 height 34
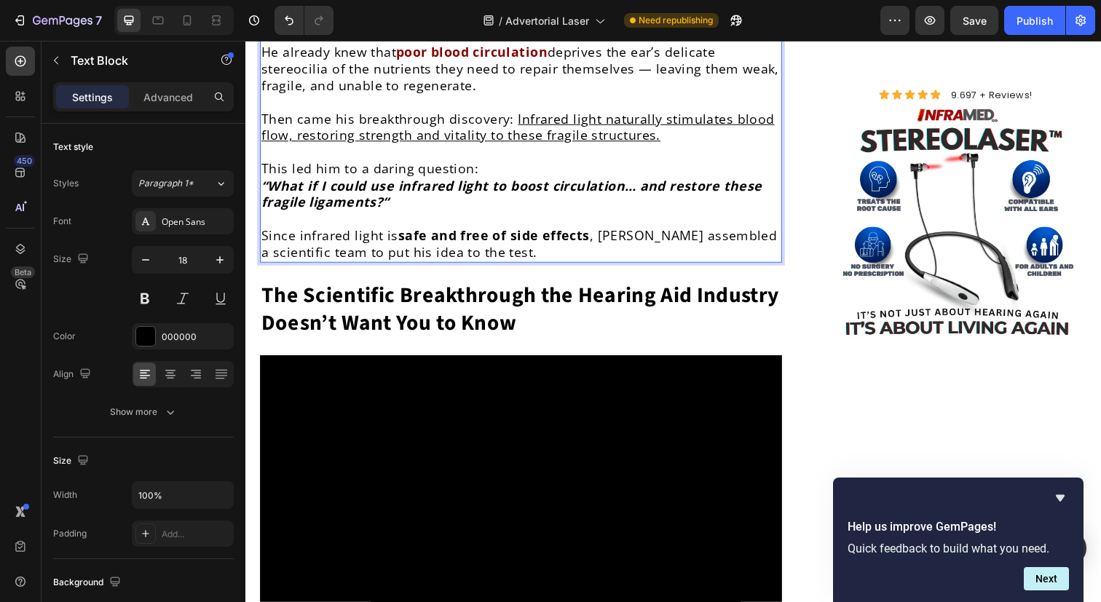
scroll to position [4545, 0]
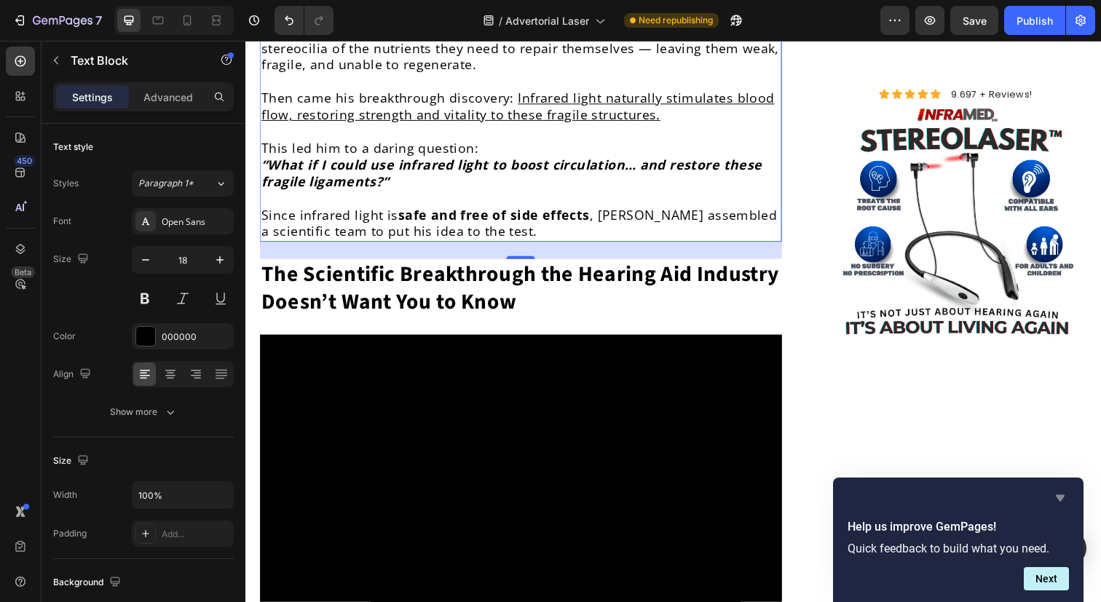
click at [1064, 499] on icon "Hide survey" at bounding box center [1060, 497] width 17 height 17
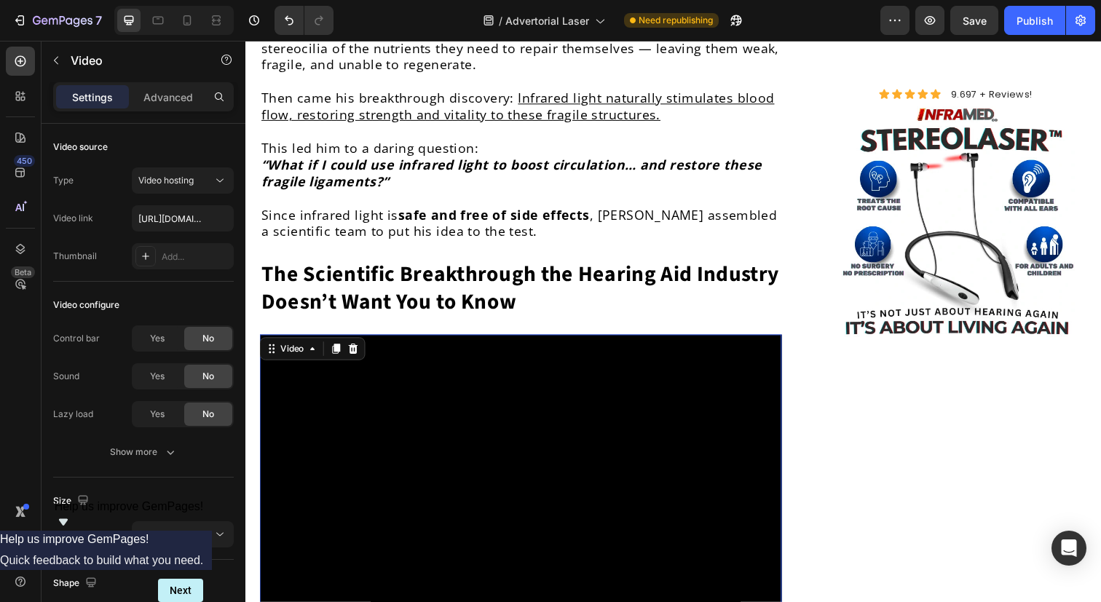
click at [570, 341] on video at bounding box center [526, 491] width 533 height 300
click at [358, 350] on icon at bounding box center [356, 356] width 12 height 12
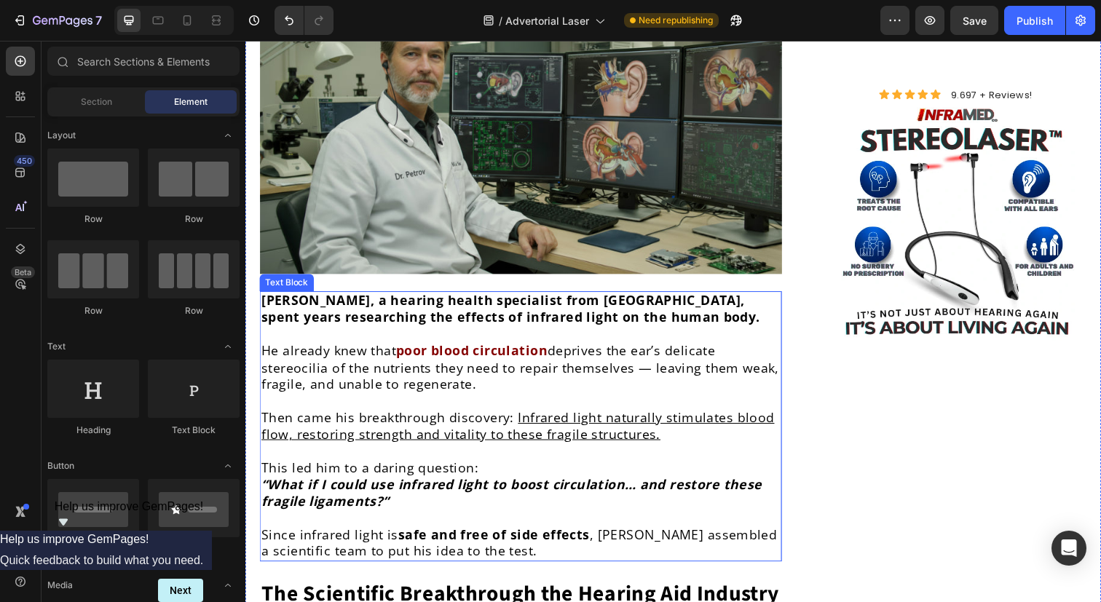
scroll to position [4303, 0]
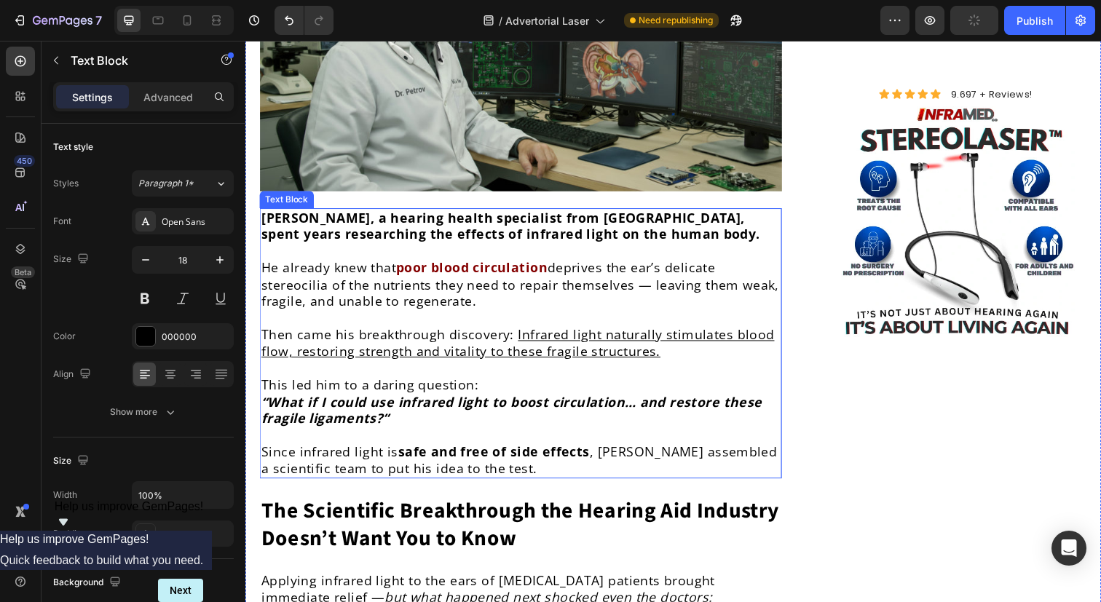
click at [519, 264] on p "He already knew that poor blood circulation deprives the ear’s delicate stereoc…" at bounding box center [526, 289] width 530 height 51
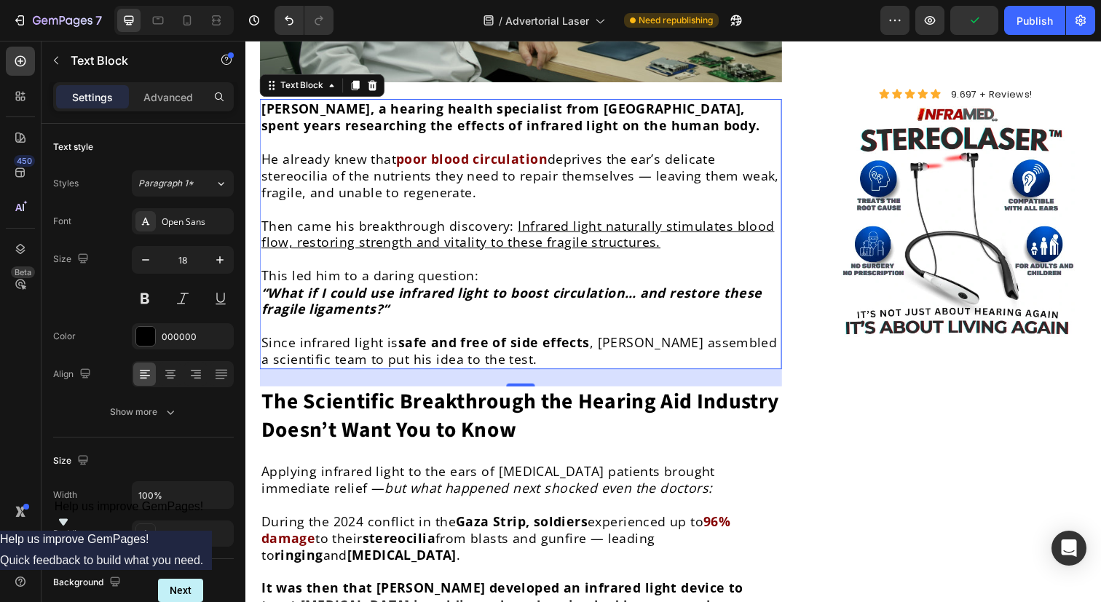
scroll to position [4401, 0]
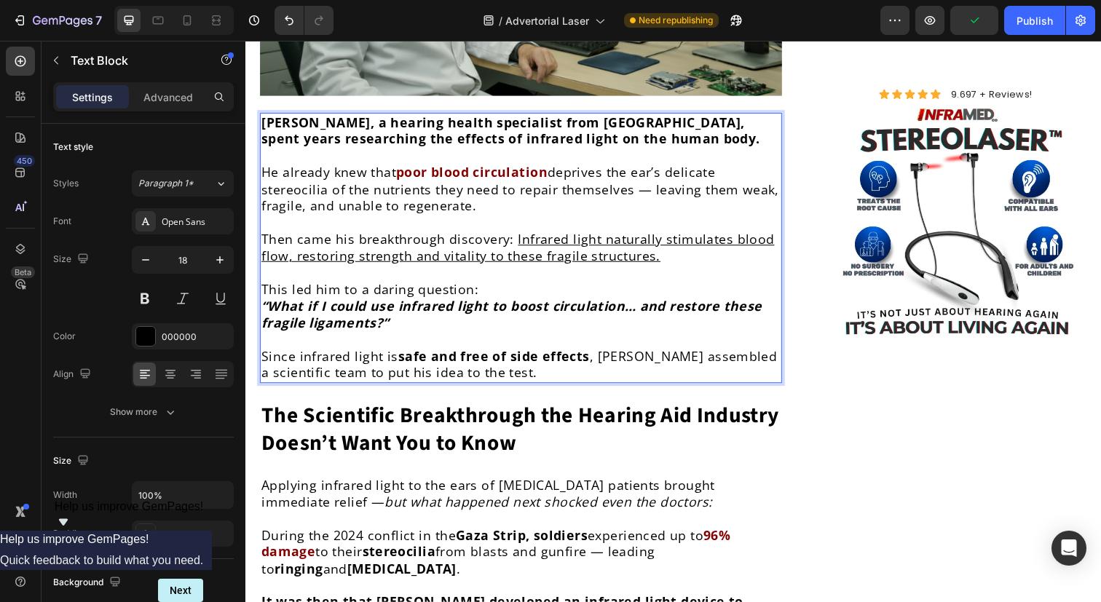
click at [456, 286] on p "This led him to a daring question: “What if I could use infrared light to boost…" at bounding box center [526, 320] width 530 height 68
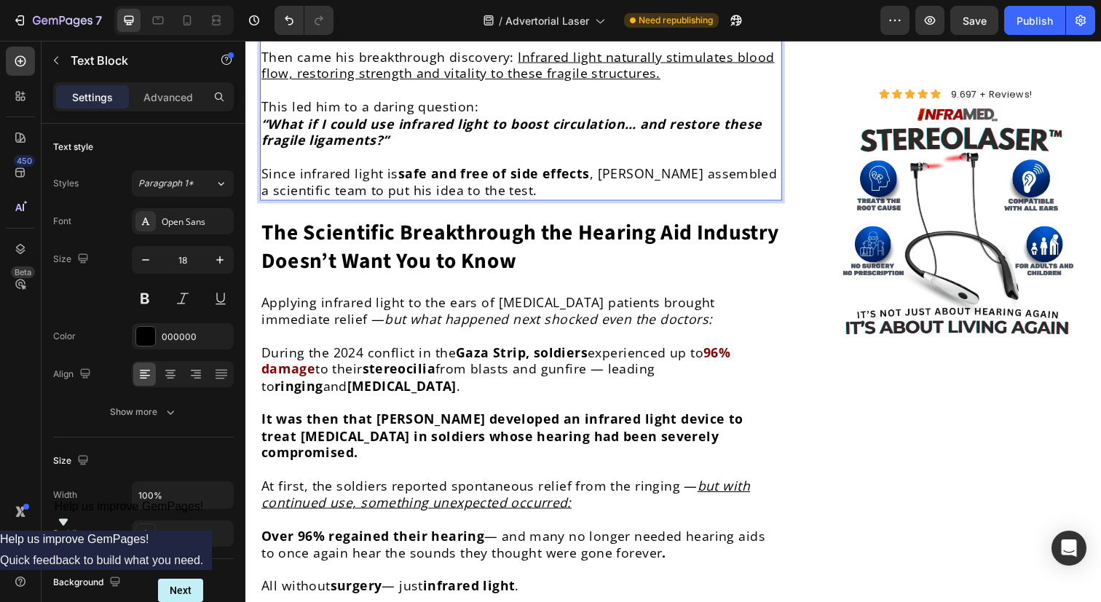
scroll to position [4587, 0]
click at [456, 316] on icon "but what happened next shocked even the doctors:" at bounding box center [555, 324] width 335 height 17
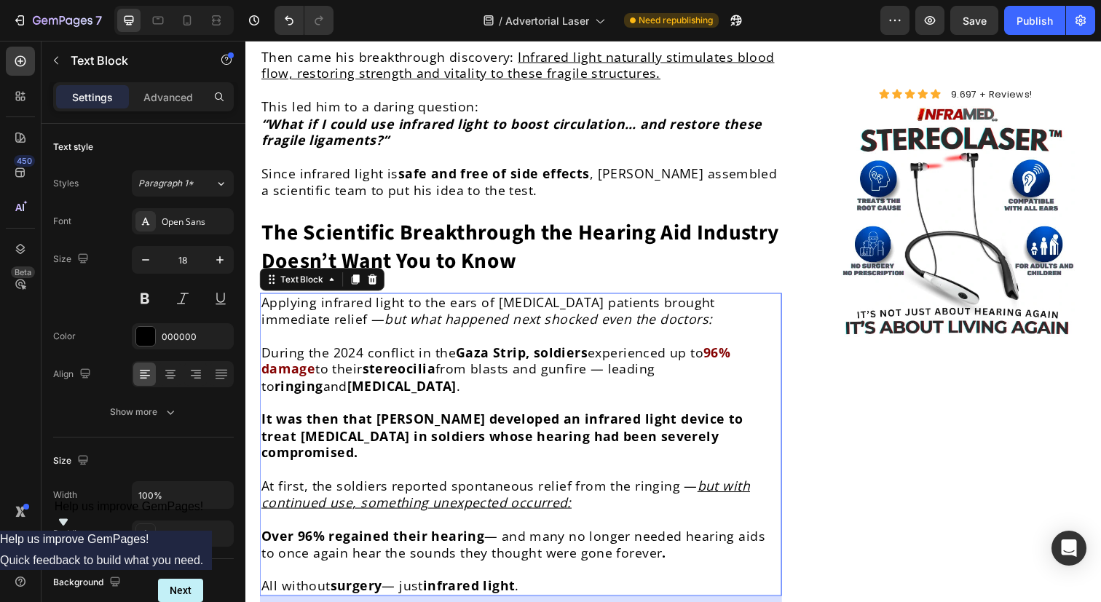
click at [410, 351] on p "During the 2024 conflict in the [GEOGRAPHIC_DATA], soldiers experienced up to 9…" at bounding box center [526, 376] width 530 height 51
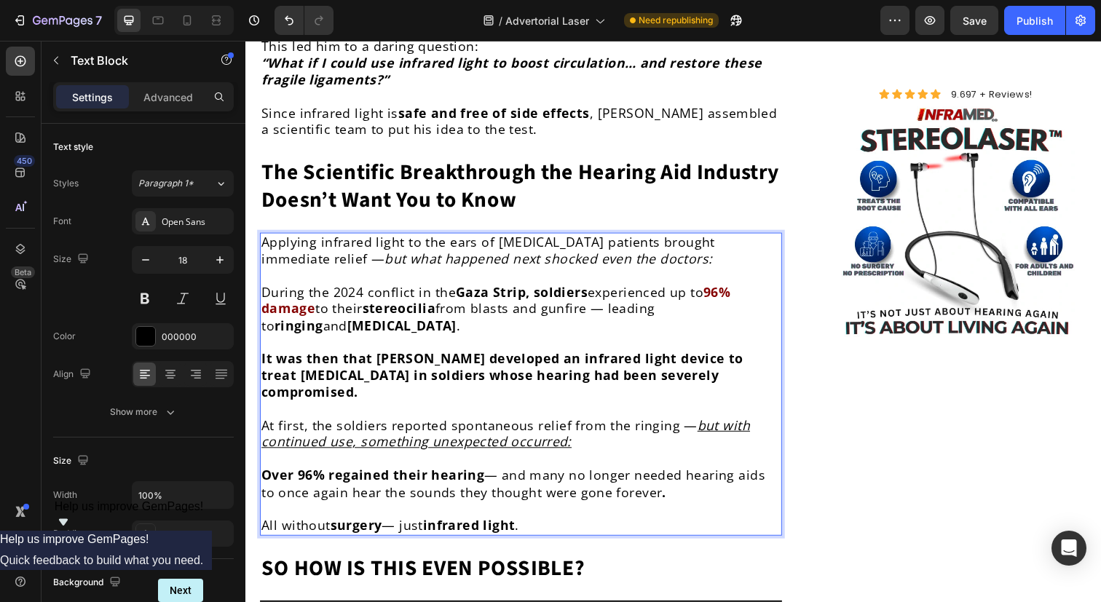
scroll to position [4660, 0]
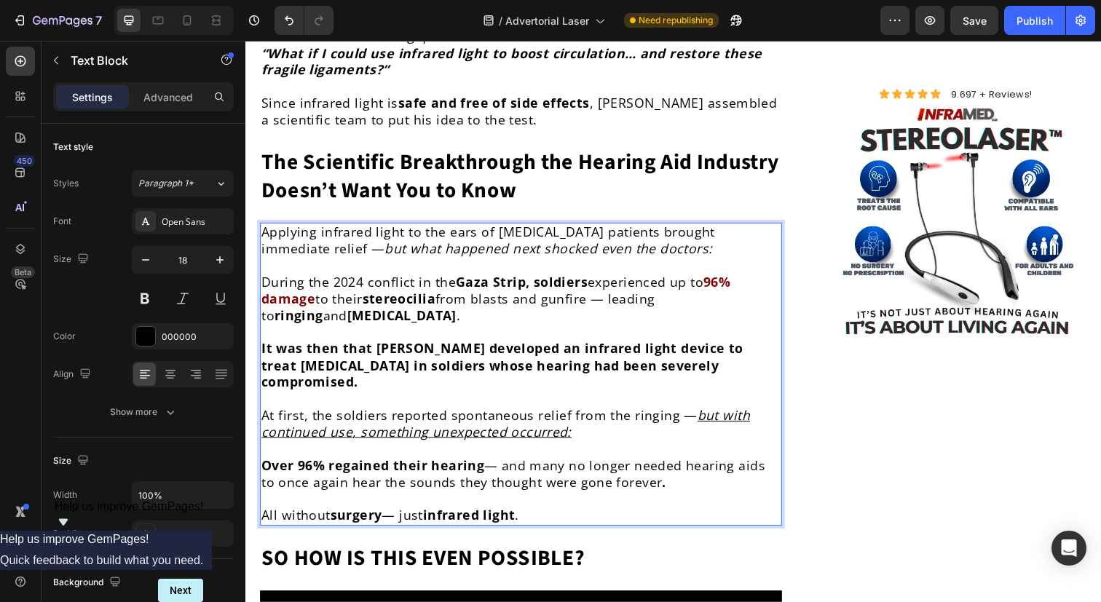
click at [508, 466] on p "Over 96% regained their hearing — and many no longer needed hearing aids to onc…" at bounding box center [526, 483] width 530 height 34
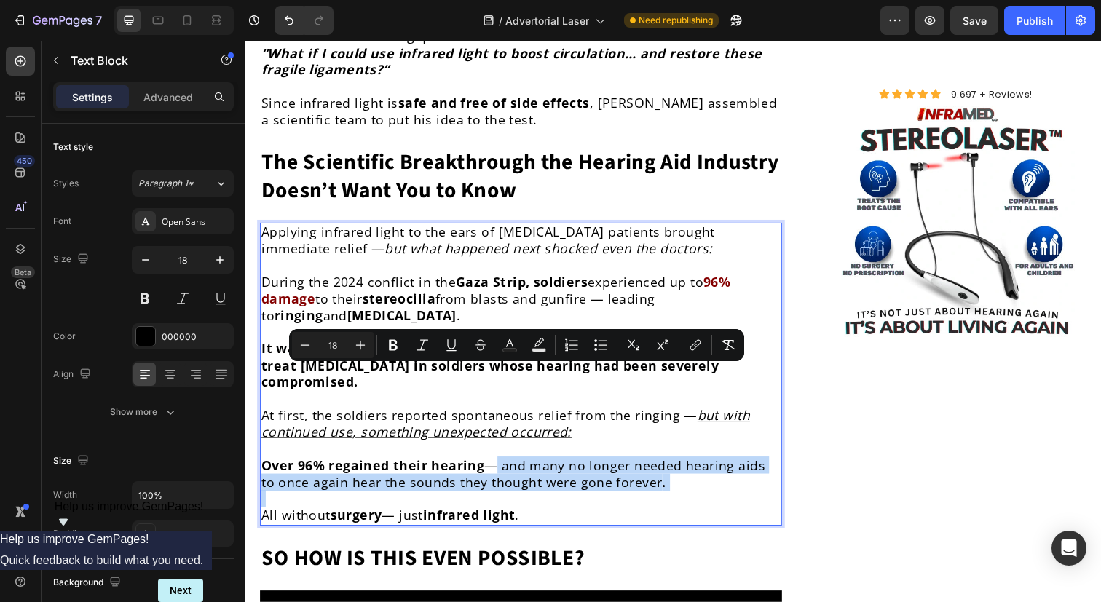
drag, startPoint x: 503, startPoint y: 382, endPoint x: 706, endPoint y: 416, distance: 206.0
click at [706, 416] on div "Applying infrared light to the ears of [MEDICAL_DATA] patients brought immediat…" at bounding box center [526, 382] width 533 height 310
copy p "and many no longer needed hearing aids to once again hear the sounds they thoug…"
click at [610, 466] on p "Over 96% regained their hearing — and many no longer needed hearing aids to onc…" at bounding box center [526, 483] width 530 height 34
click at [509, 466] on p "Over 96% regained their hearing — and many no longer needed hearing aids to onc…" at bounding box center [526, 483] width 530 height 34
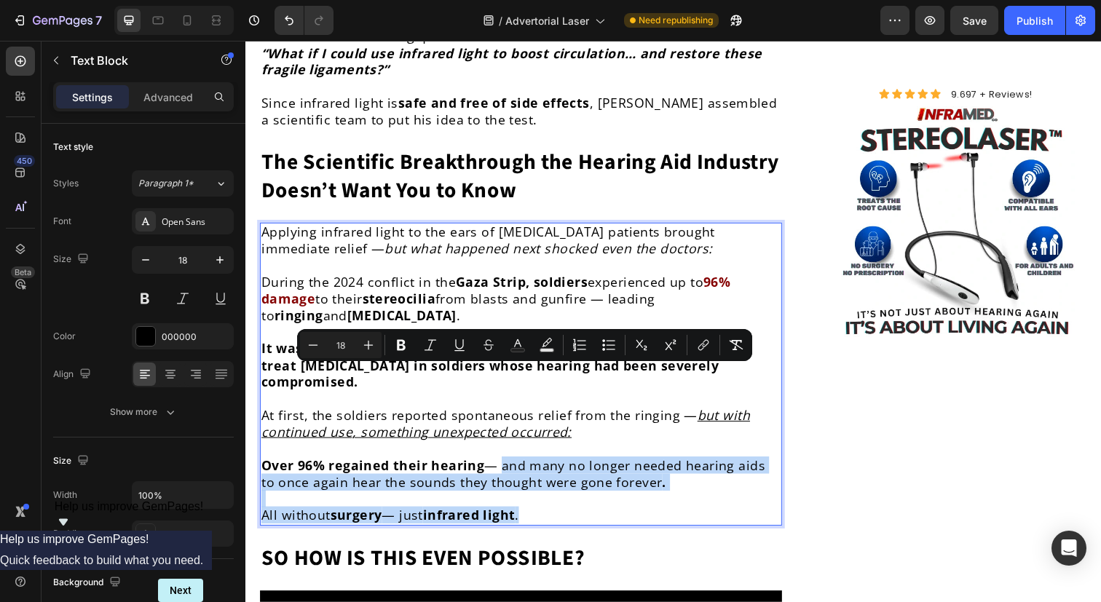
drag, startPoint x: 510, startPoint y: 377, endPoint x: 559, endPoint y: 430, distance: 72.1
click at [559, 430] on div "Applying infrared light to the ears of [MEDICAL_DATA] patients brought immediat…" at bounding box center [526, 382] width 533 height 310
copy div "and many no longer needed hearing aids to once again hear the sounds they thoug…"
click at [531, 278] on strong "Gaza Strip, soldiers" at bounding box center [527, 286] width 135 height 17
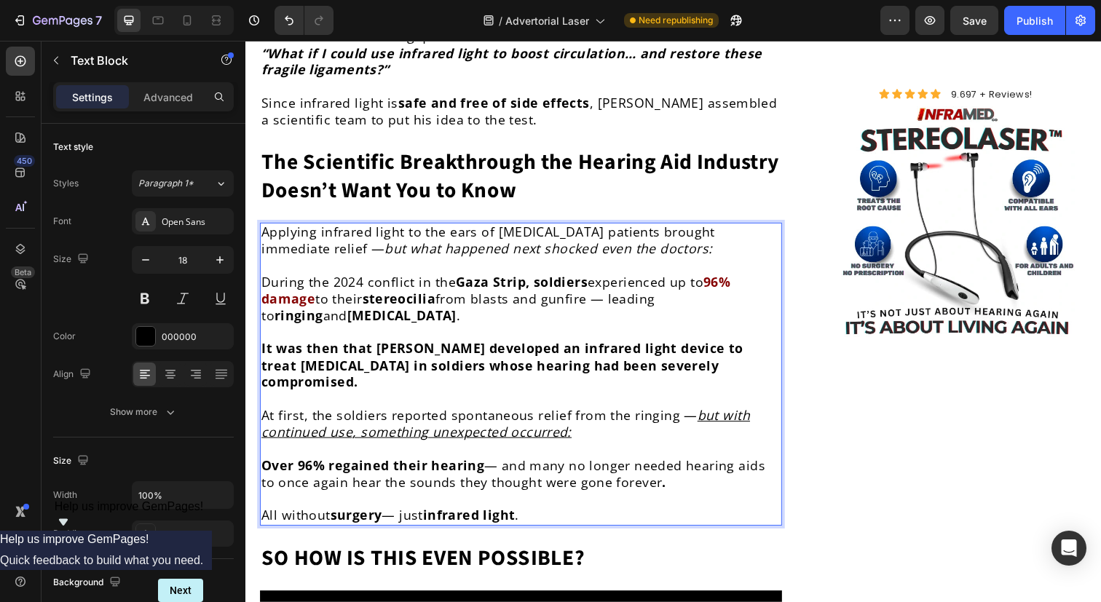
click at [515, 414] on u "but with continued use, something unexpected occurred:" at bounding box center [510, 431] width 499 height 34
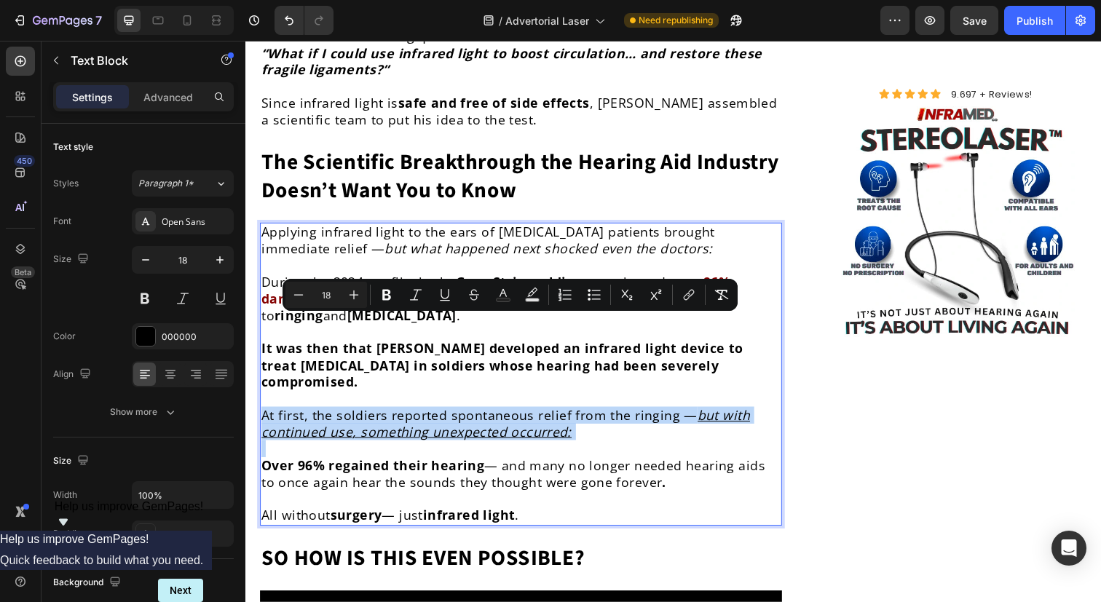
copy p "At first, the soldiers reported spontaneous relief from the ringing — but with …"
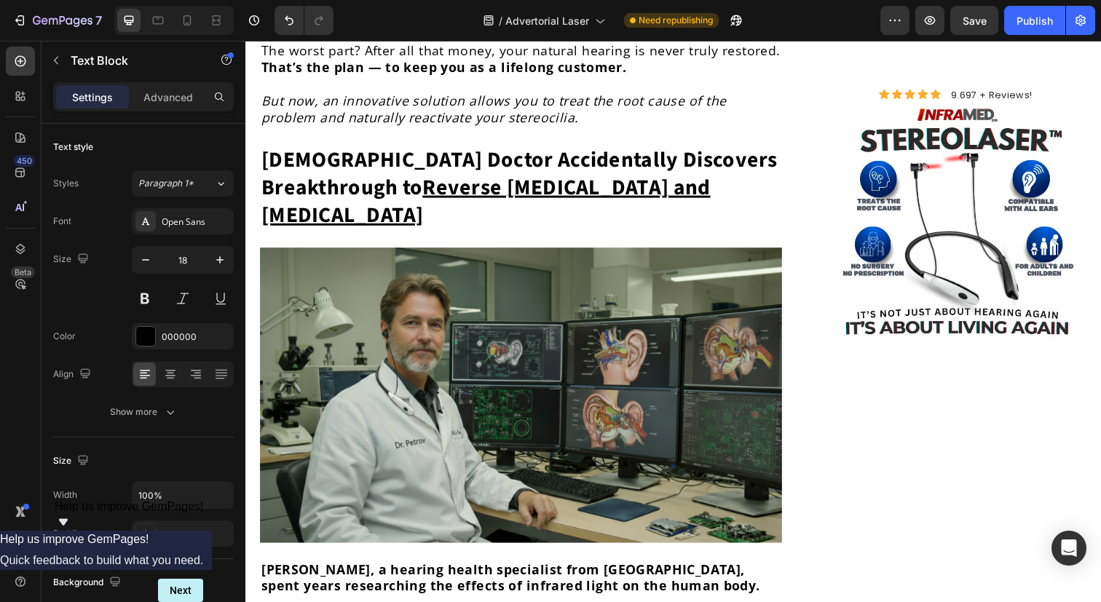
scroll to position [3939, 0]
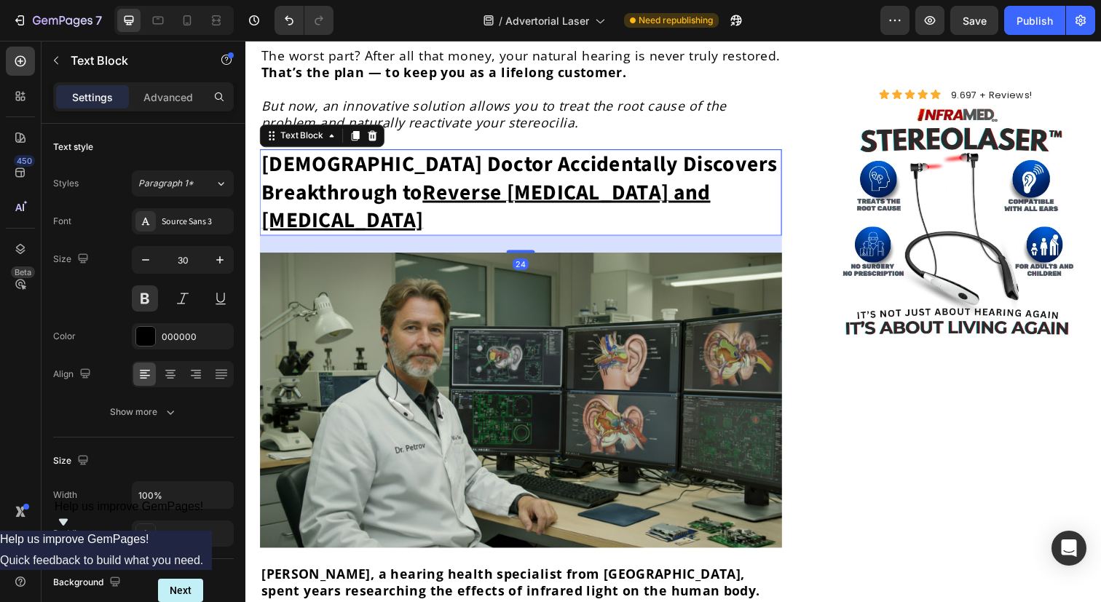
click at [542, 180] on u "Reverse [MEDICAL_DATA] and [MEDICAL_DATA]" at bounding box center [490, 210] width 459 height 60
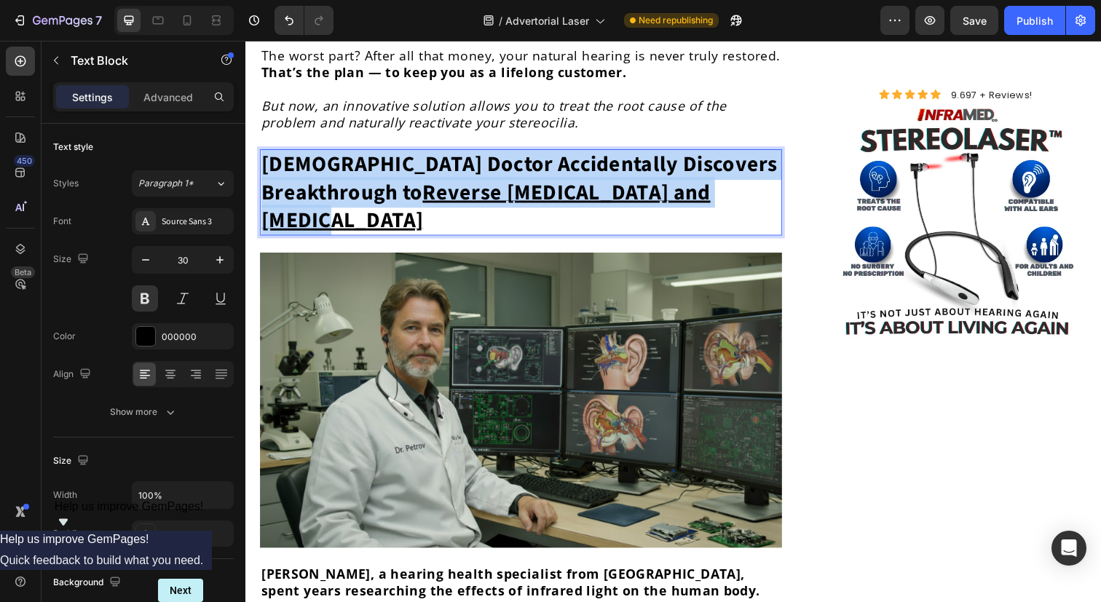
click at [542, 180] on u "Reverse [MEDICAL_DATA] and [MEDICAL_DATA]" at bounding box center [490, 210] width 459 height 60
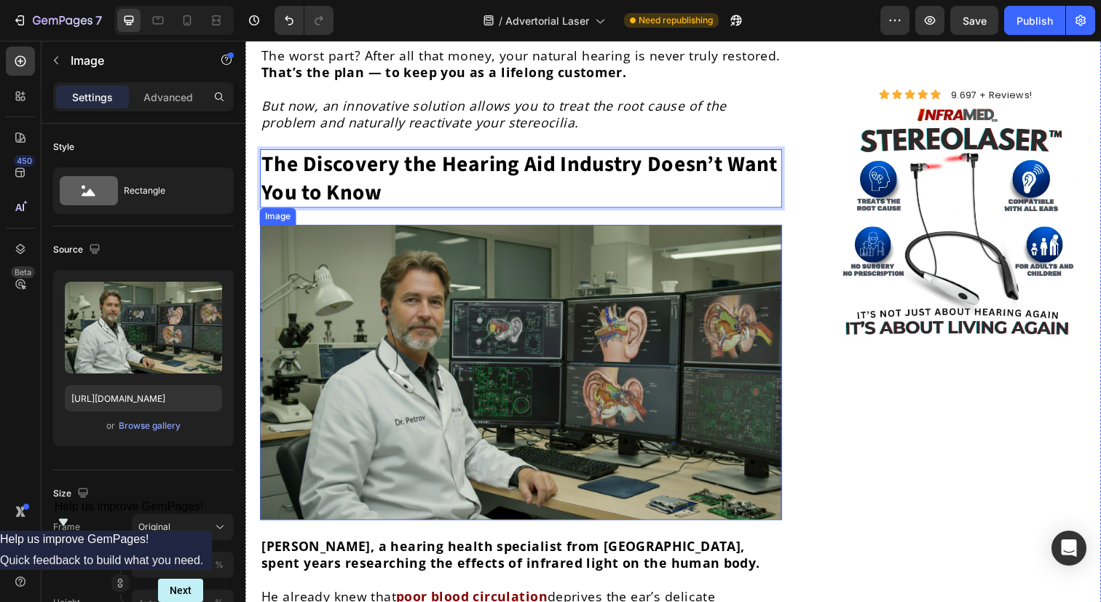
click at [492, 294] on img at bounding box center [526, 380] width 533 height 302
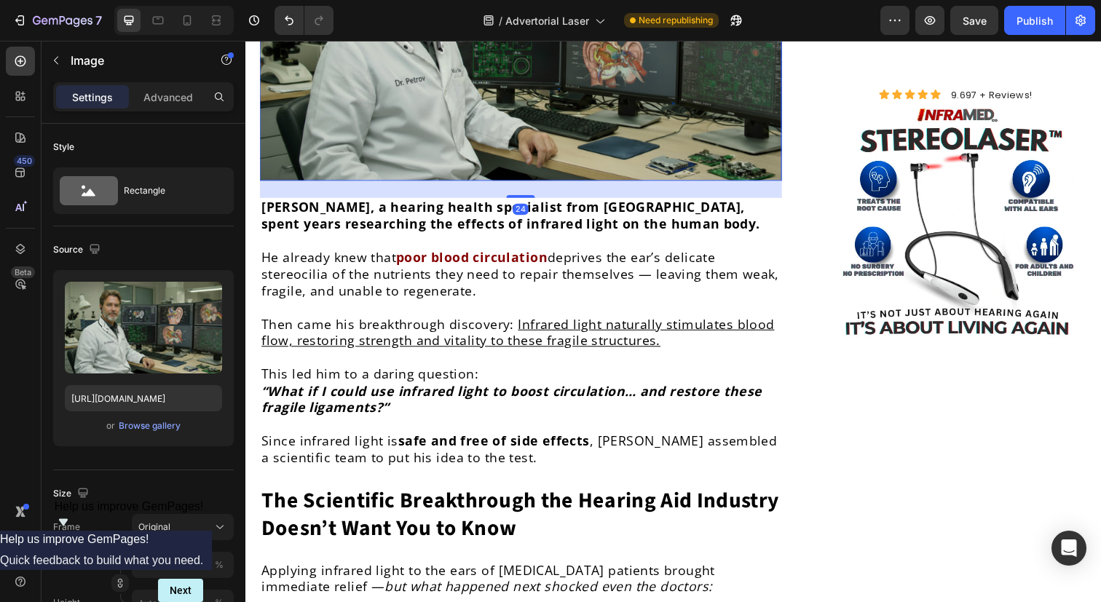
scroll to position [4292, 0]
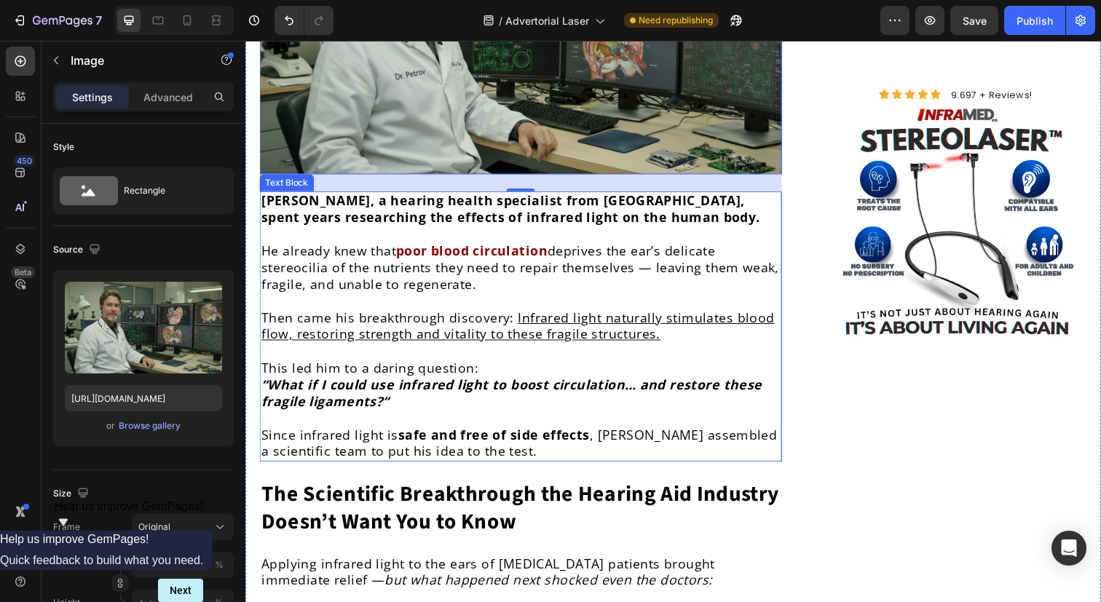
click at [530, 366] on p "This led him to a daring question: “What if I could use infrared light to boost…" at bounding box center [526, 400] width 530 height 68
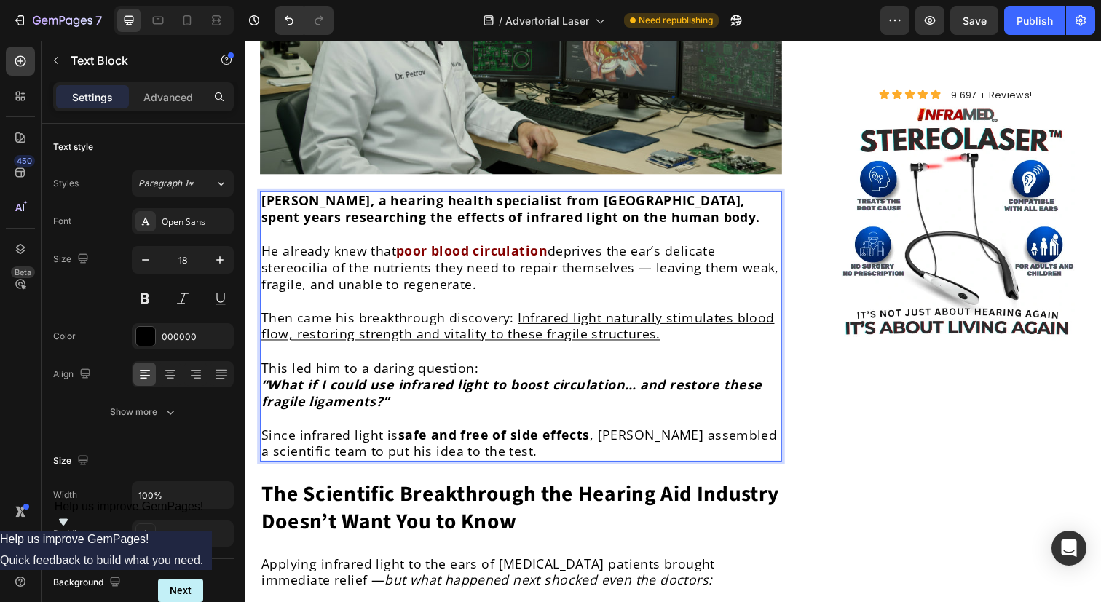
click at [565, 366] on p "This led him to a daring question: “What if I could use infrared light to boost…" at bounding box center [526, 400] width 530 height 68
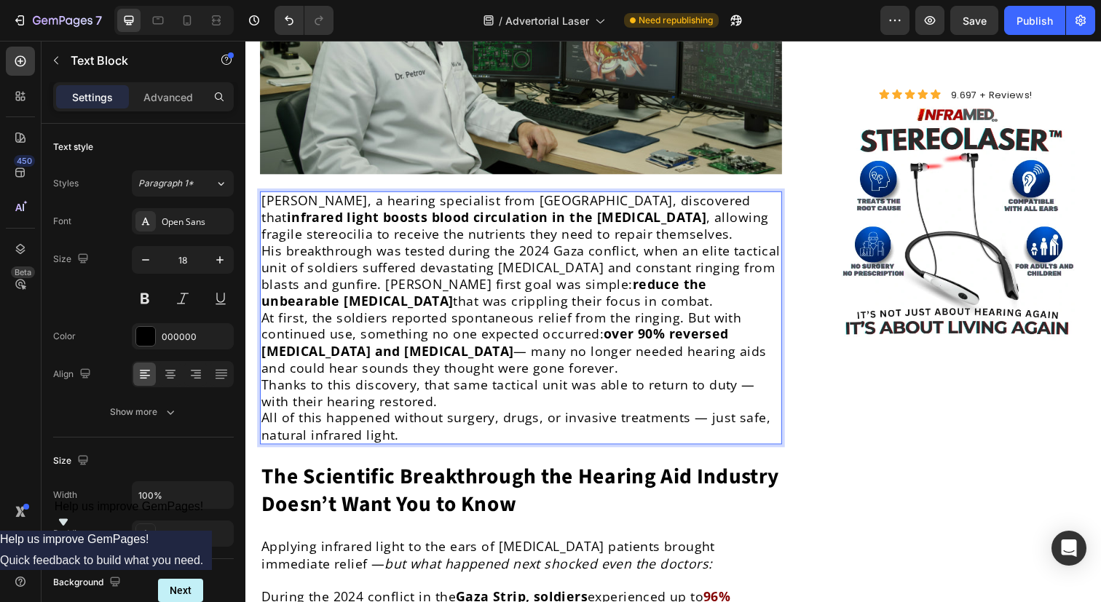
click at [619, 196] on p "[PERSON_NAME], a hearing specialist from [GEOGRAPHIC_DATA], discovered that inf…" at bounding box center [526, 221] width 530 height 51
click at [613, 196] on p "[PERSON_NAME], a hearing specialist from [GEOGRAPHIC_DATA], discovered that inf…" at bounding box center [526, 221] width 530 height 51
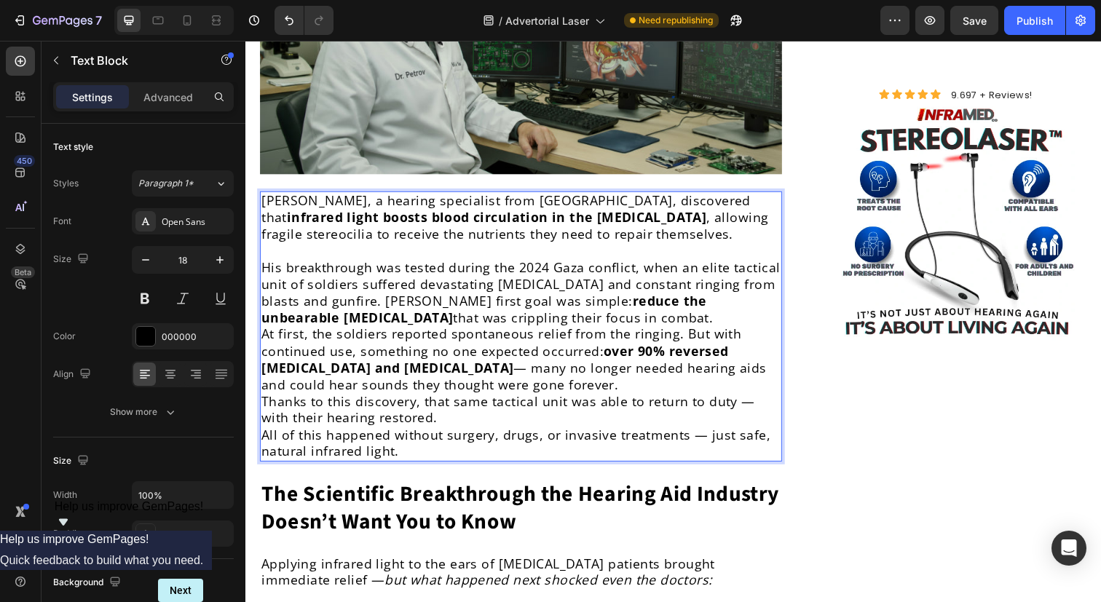
click at [388, 264] on p "His breakthrough was tested during the 2024 Gaza conflict, when an elite tactic…" at bounding box center [526, 298] width 530 height 68
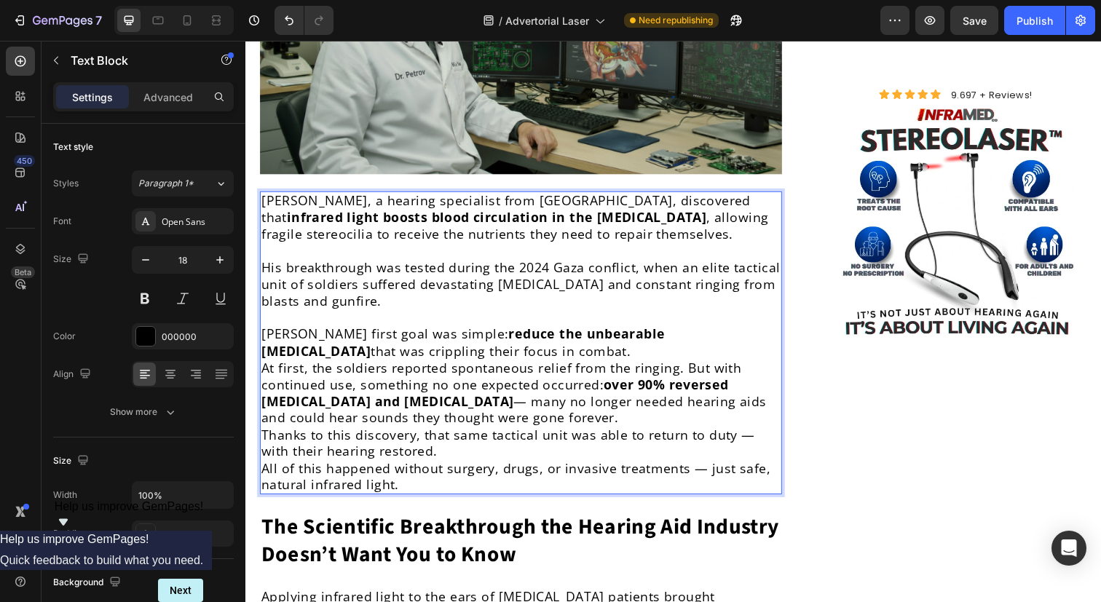
click at [475, 332] on p "[PERSON_NAME] first goal was simple: reduce the unbearable [MEDICAL_DATA] that …" at bounding box center [526, 349] width 530 height 34
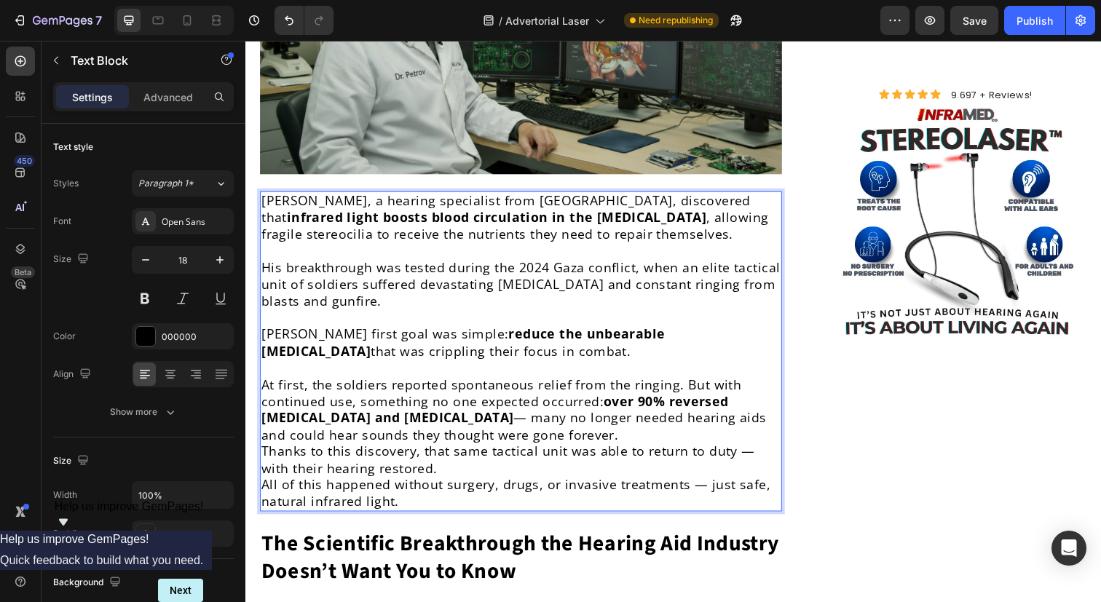
click at [573, 399] on p "At first, the soldiers reported spontaneous relief from the ringing. But with c…" at bounding box center [526, 418] width 530 height 68
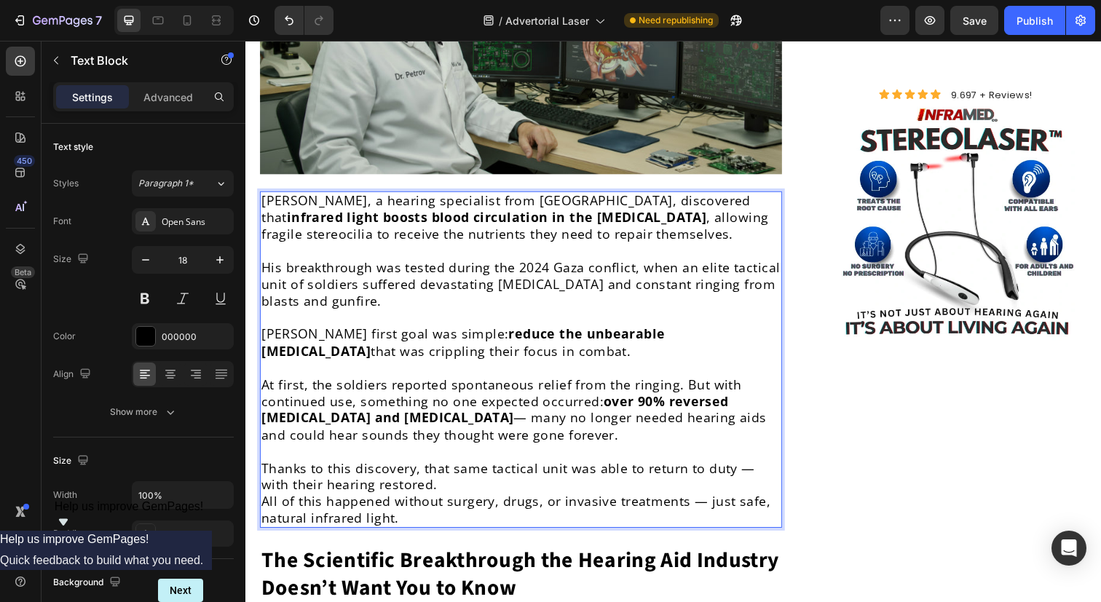
click at [562, 469] on p "Thanks to this discovery, that same tactical unit was able to return to duty — …" at bounding box center [526, 486] width 530 height 34
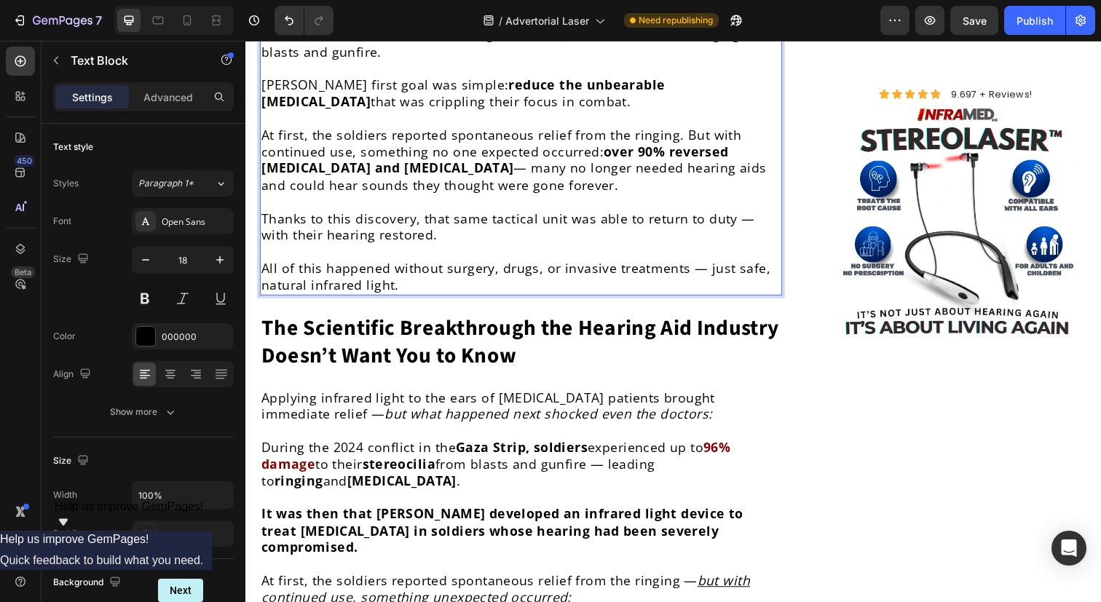
scroll to position [4574, 0]
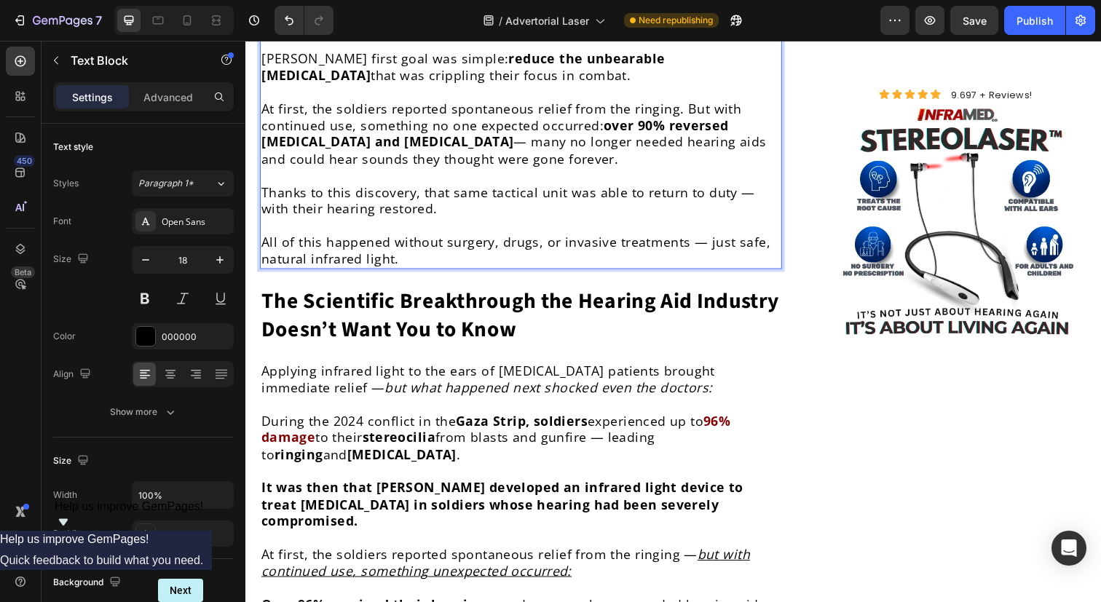
click at [439, 294] on strong "The Scientific Breakthrough the Hearing Aid Industry Doesn’t Want You to Know" at bounding box center [525, 321] width 529 height 60
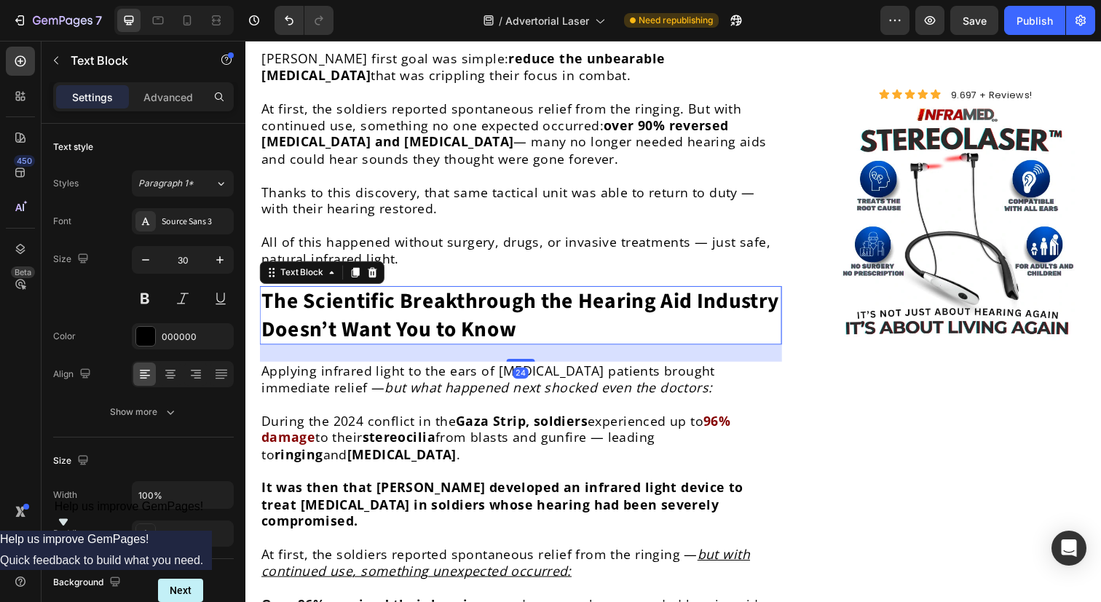
click at [373, 272] on icon at bounding box center [375, 278] width 12 height 12
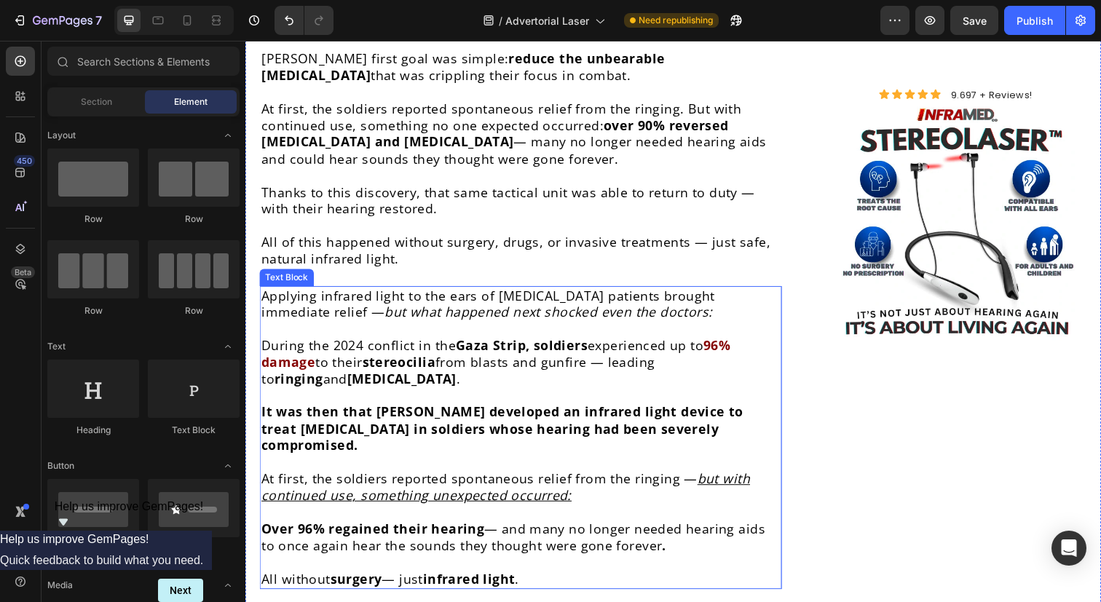
click at [437, 360] on strong "stereocilia" at bounding box center [401, 368] width 75 height 17
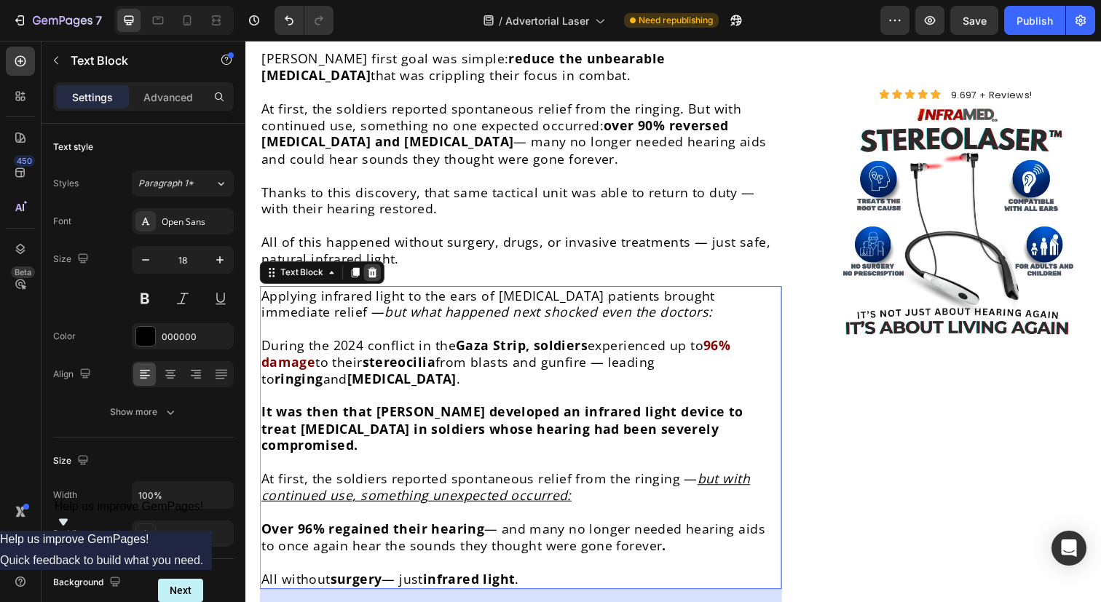
click at [371, 272] on icon at bounding box center [375, 277] width 9 height 10
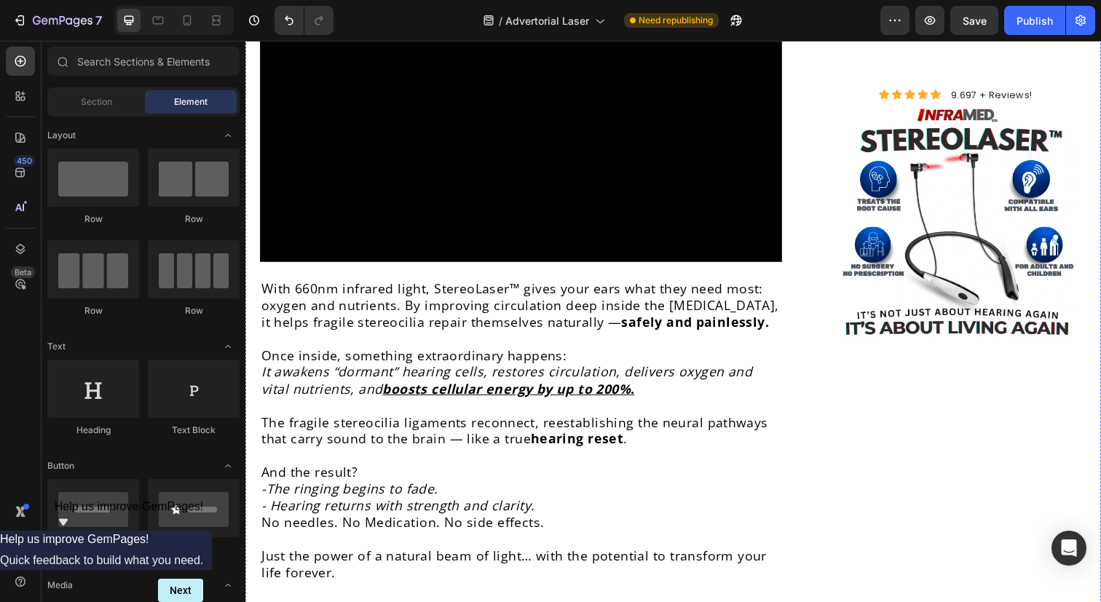
scroll to position [4981, 0]
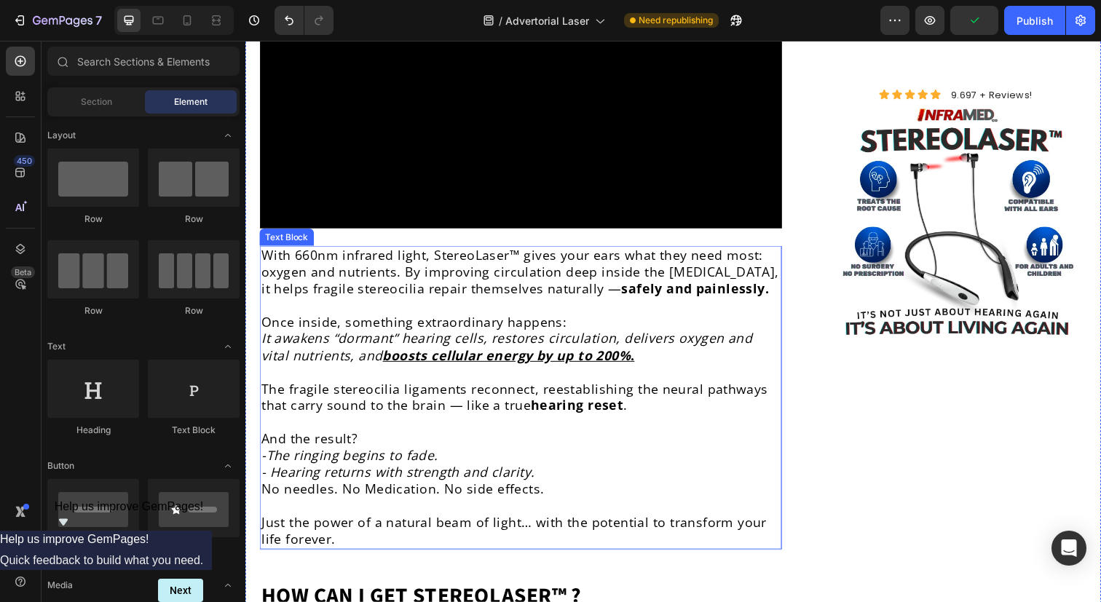
click at [513, 251] on span "With 660nm infrared light, StereoLaser™ gives your ears what they need most: ox…" at bounding box center [525, 277] width 529 height 52
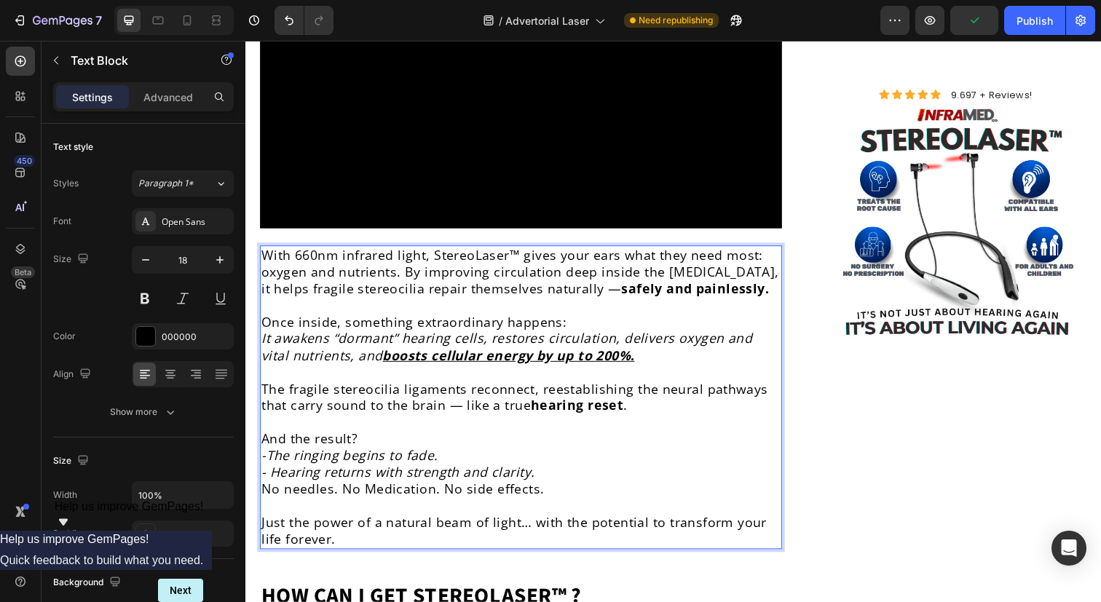
click at [513, 251] on span "With 660nm infrared light, StereoLaser™ gives your ears what they need most: ox…" at bounding box center [525, 277] width 529 height 52
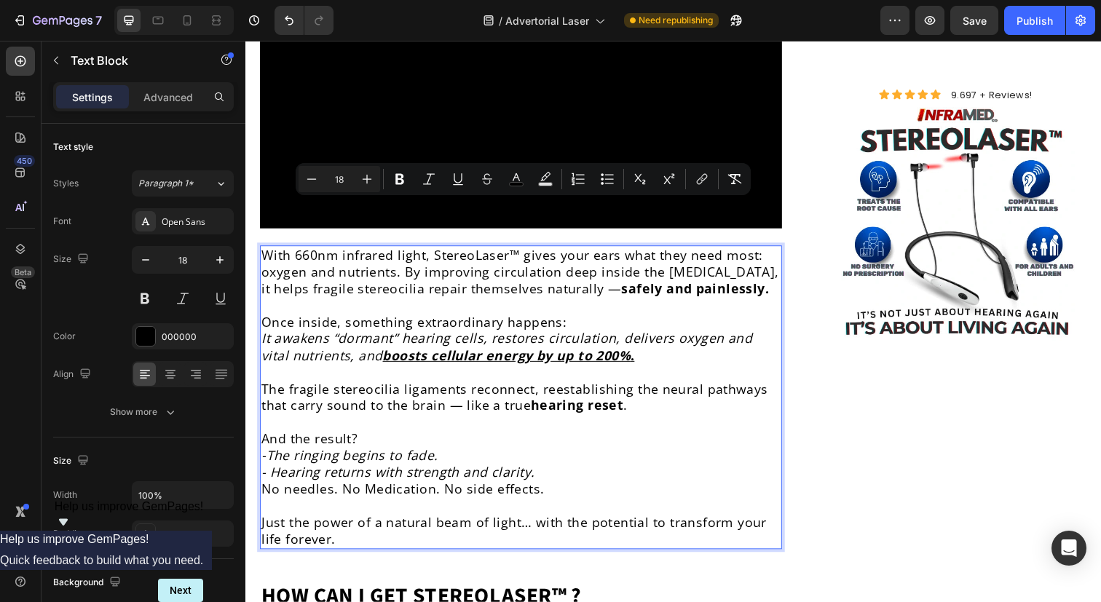
click at [492, 353] on u "boosts cellular energy by up to 200%" at bounding box center [511, 361] width 253 height 17
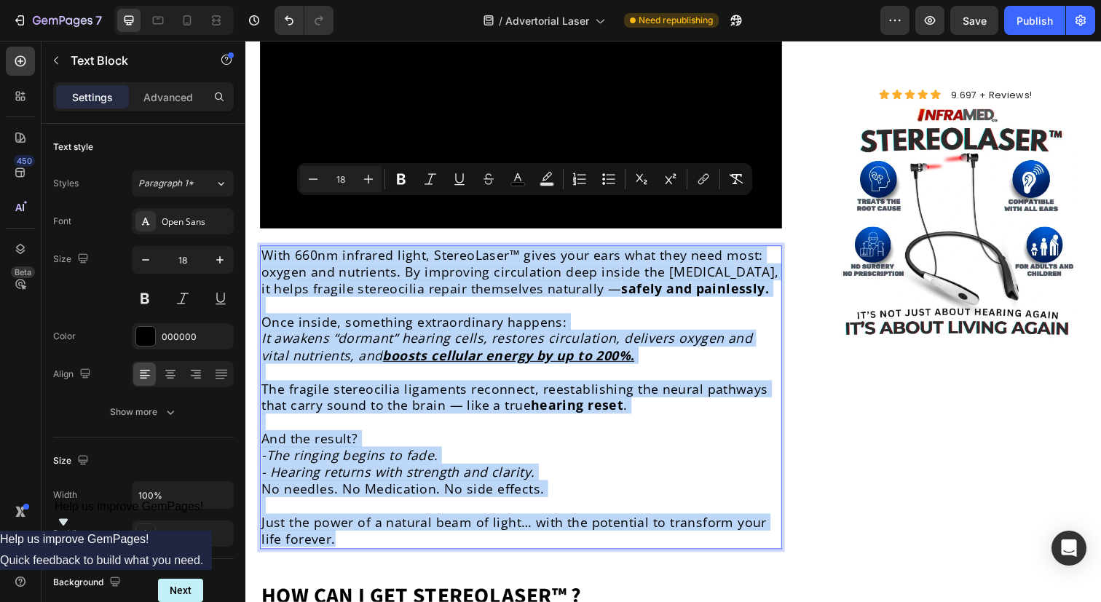
copy div "With 660nm infrared light, StereoLaser™ gives your ears what they need most: ox…"
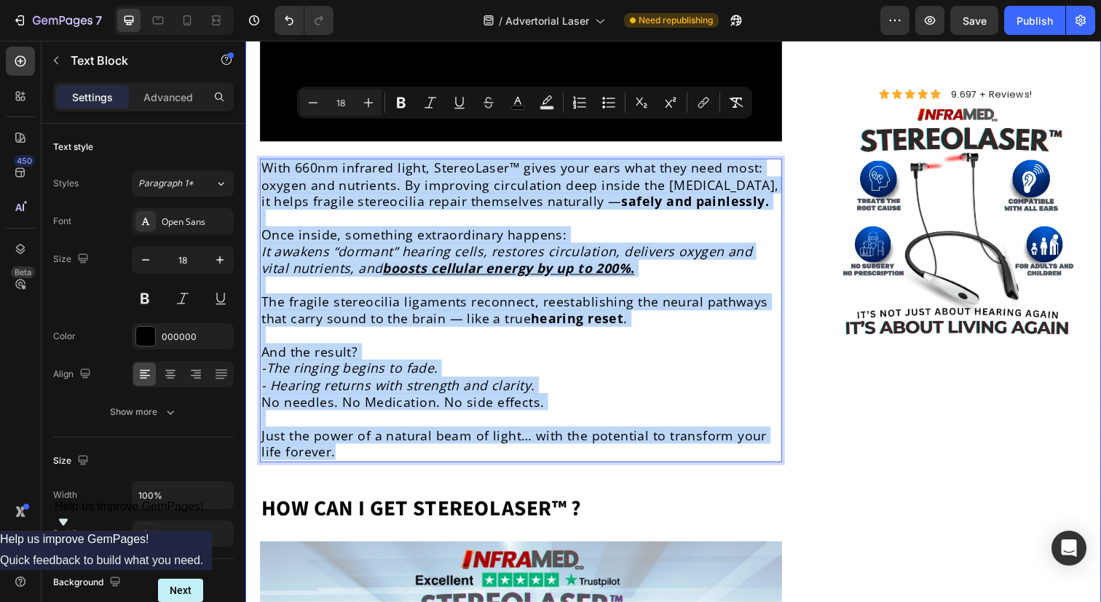
scroll to position [5078, 0]
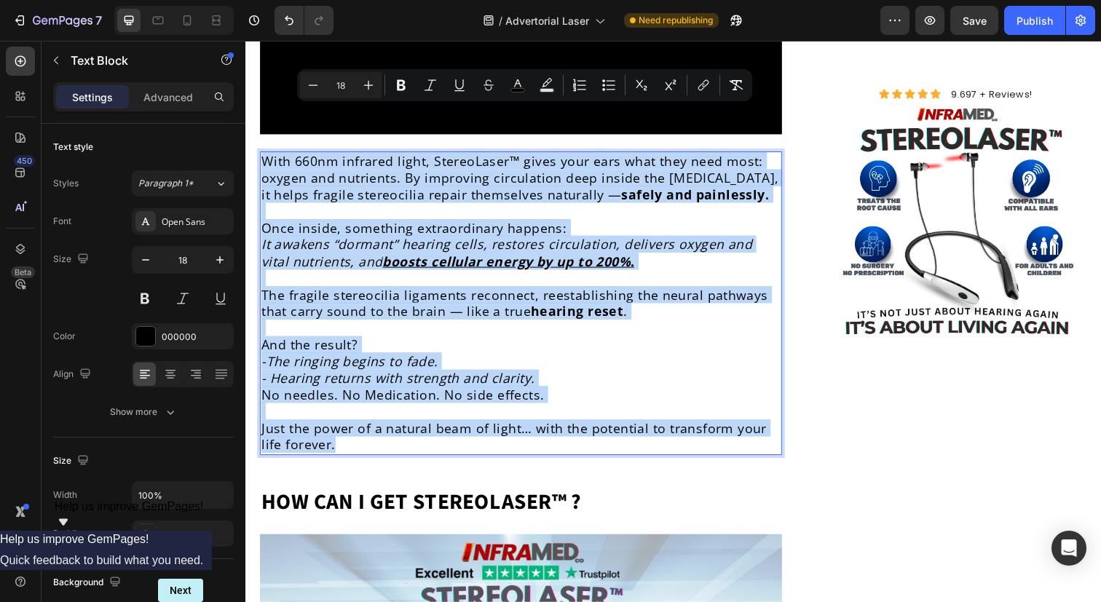
click at [513, 377] on icon "- Hearing returns with strength and clarity." at bounding box center [400, 385] width 279 height 17
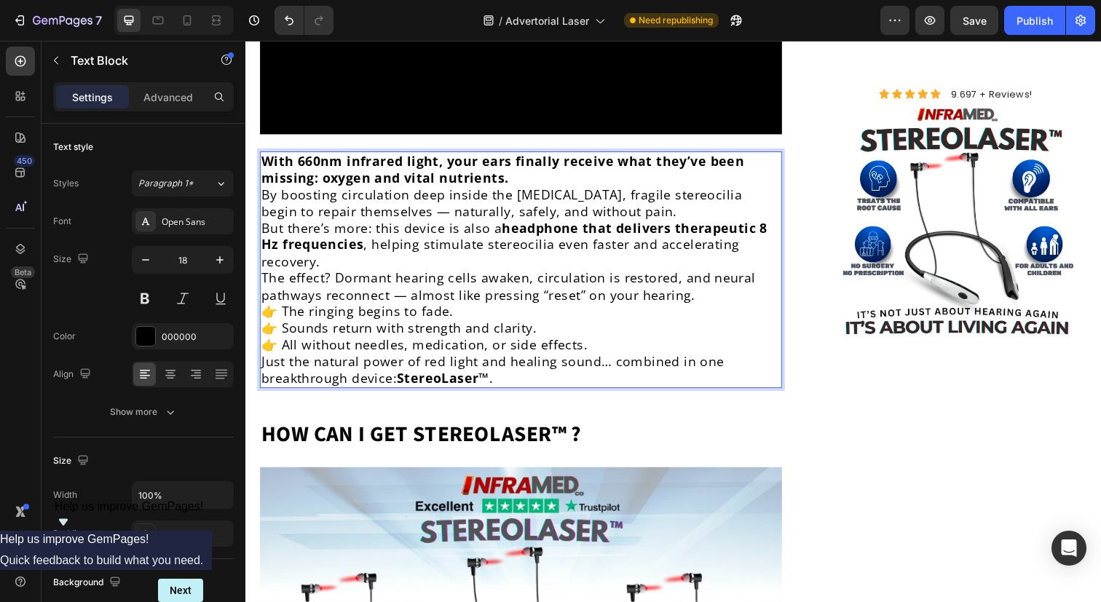
click at [530, 154] on strong "With 660nm infrared light, your ears finally receive what they’ve been missing:…" at bounding box center [507, 171] width 493 height 34
click at [527, 155] on p "With 660nm infrared light, your ears finally receive what they’ve been missing:…" at bounding box center [526, 189] width 530 height 68
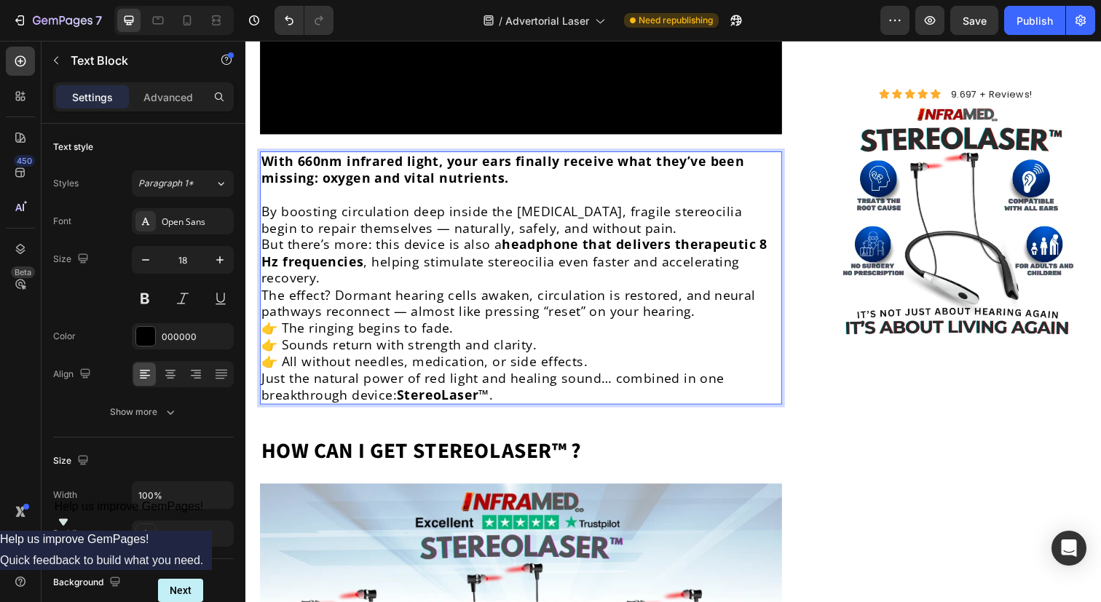
click at [632, 189] on p "⁠⁠⁠⁠⁠⁠⁠ By boosting circulation deep inside the [MEDICAL_DATA], fragile stereoc…" at bounding box center [526, 214] width 530 height 51
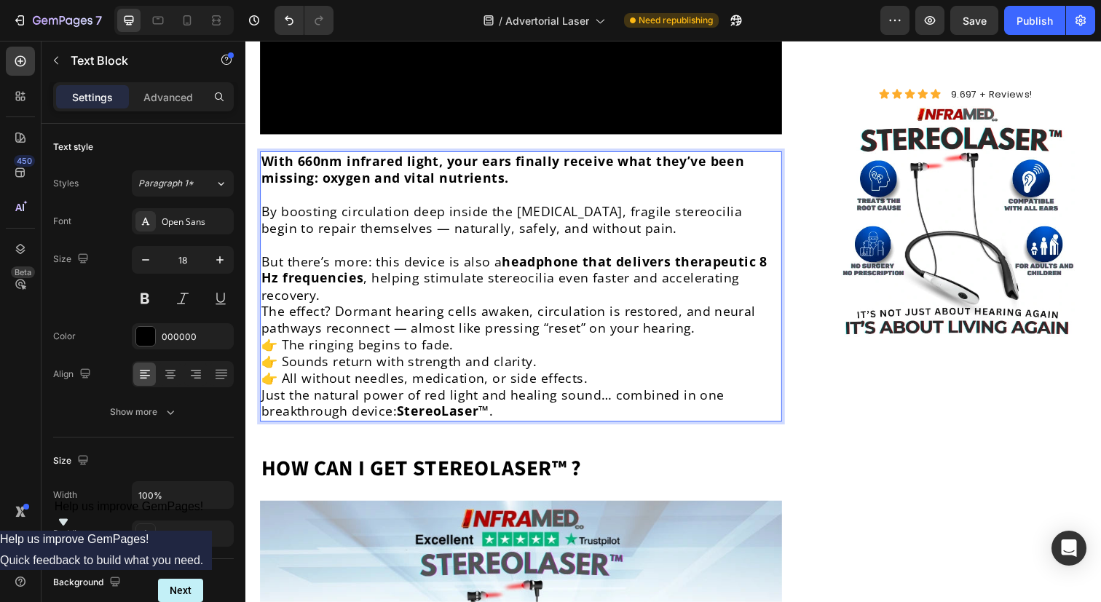
click at [455, 258] on p "But there’s more: this device is also a headphone that delivers therapeutic 8 H…" at bounding box center [526, 283] width 530 height 51
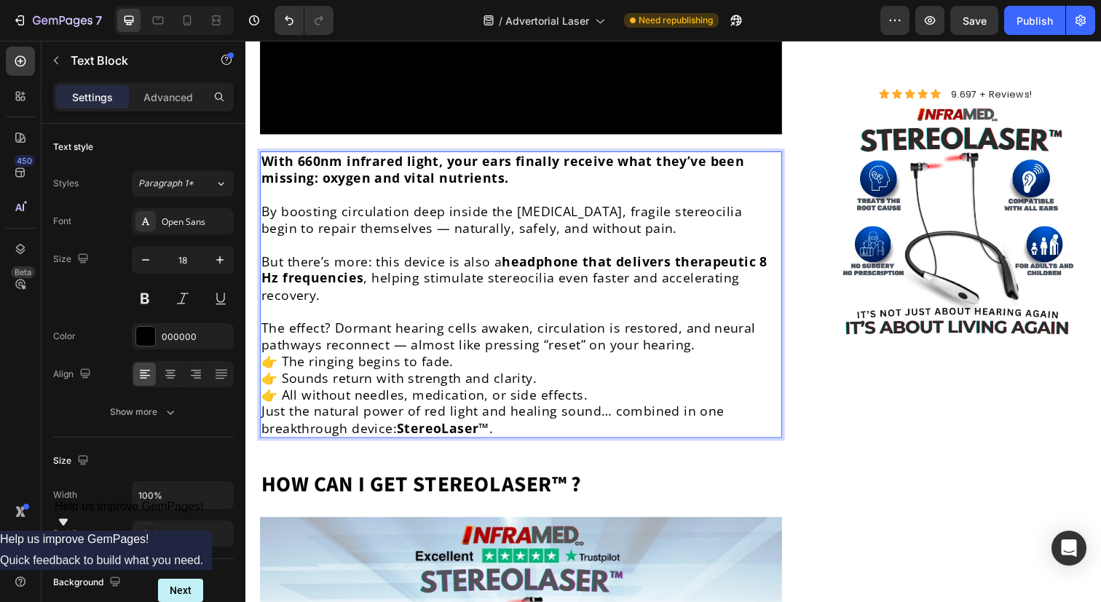
click at [708, 326] on p "The effect? Dormant hearing cells awaken, circulation is restored, and neural p…" at bounding box center [526, 343] width 530 height 34
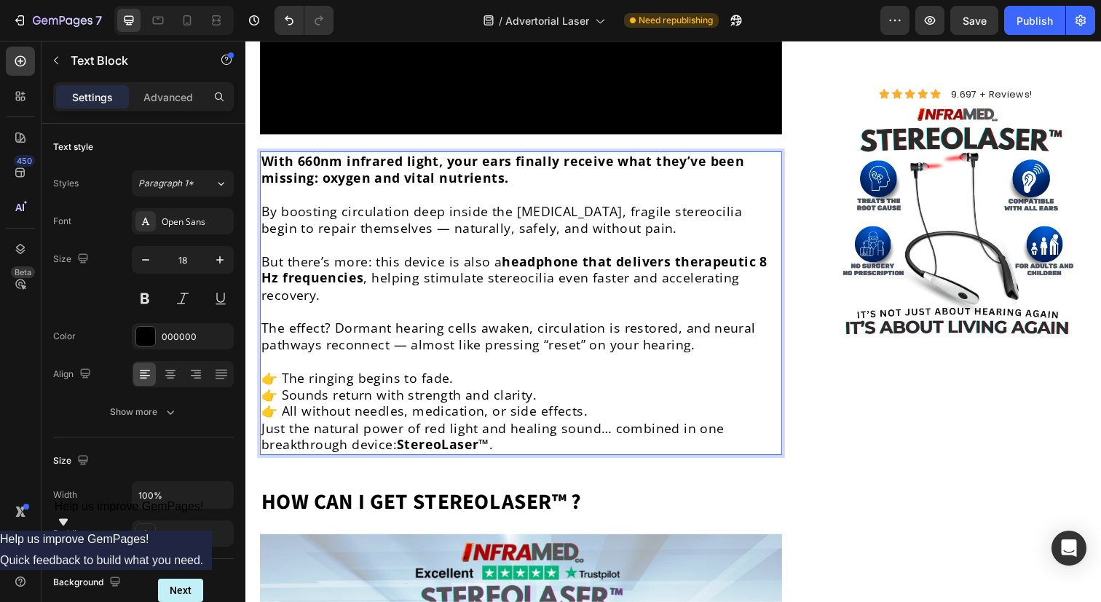
click at [604, 378] on p "👉 The ringing begins to fade. 👉 Sounds return with strength and clarity. 👉 All …" at bounding box center [526, 402] width 530 height 51
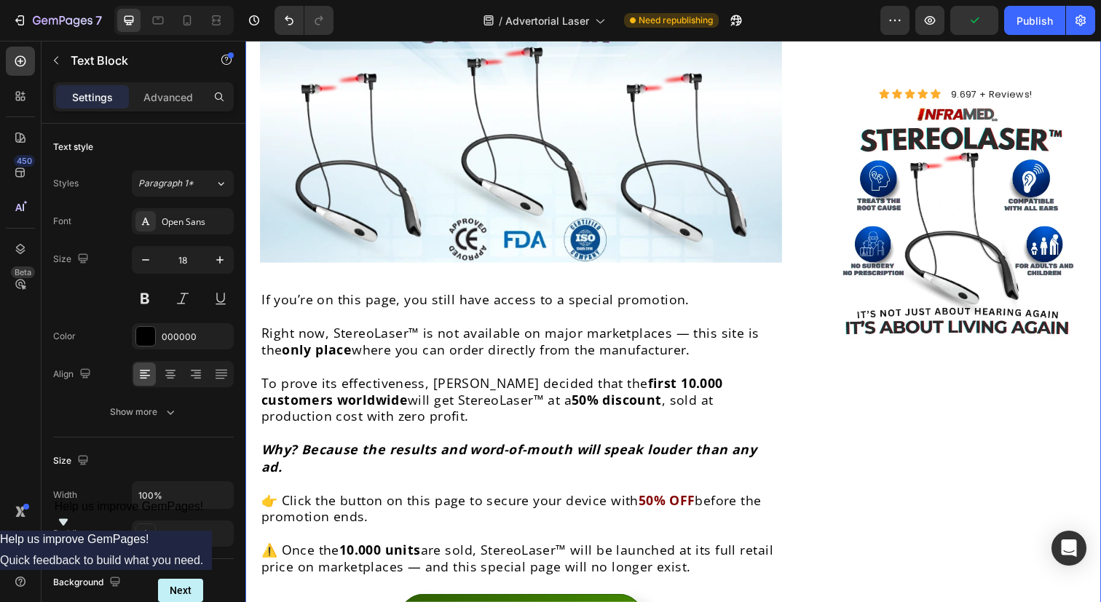
scroll to position [5677, 0]
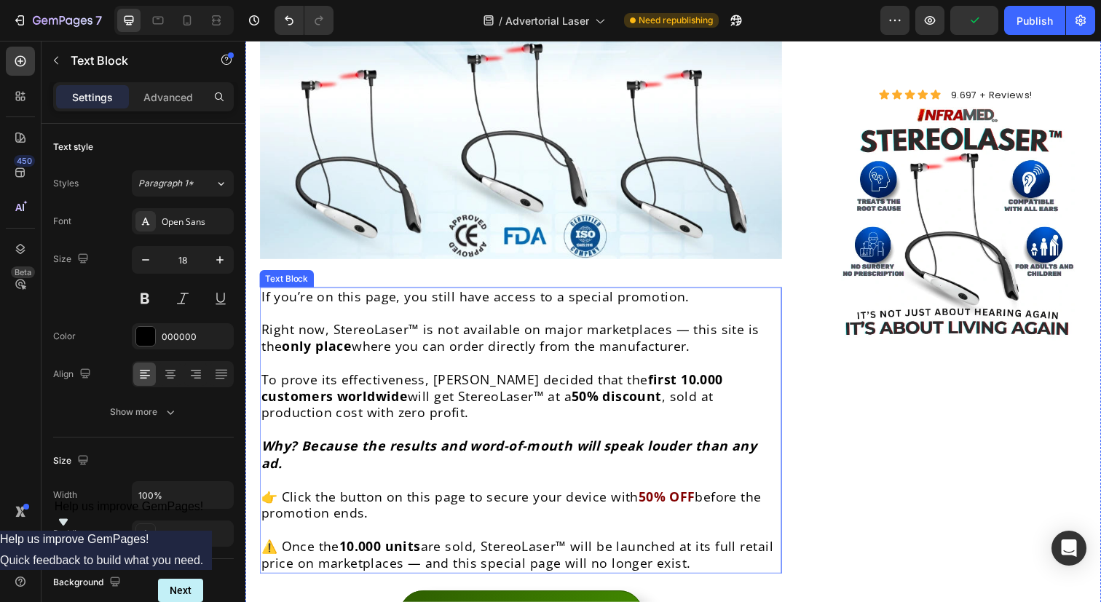
click at [628, 378] on strong "first 10.000 customers worldwide" at bounding box center [496, 395] width 471 height 34
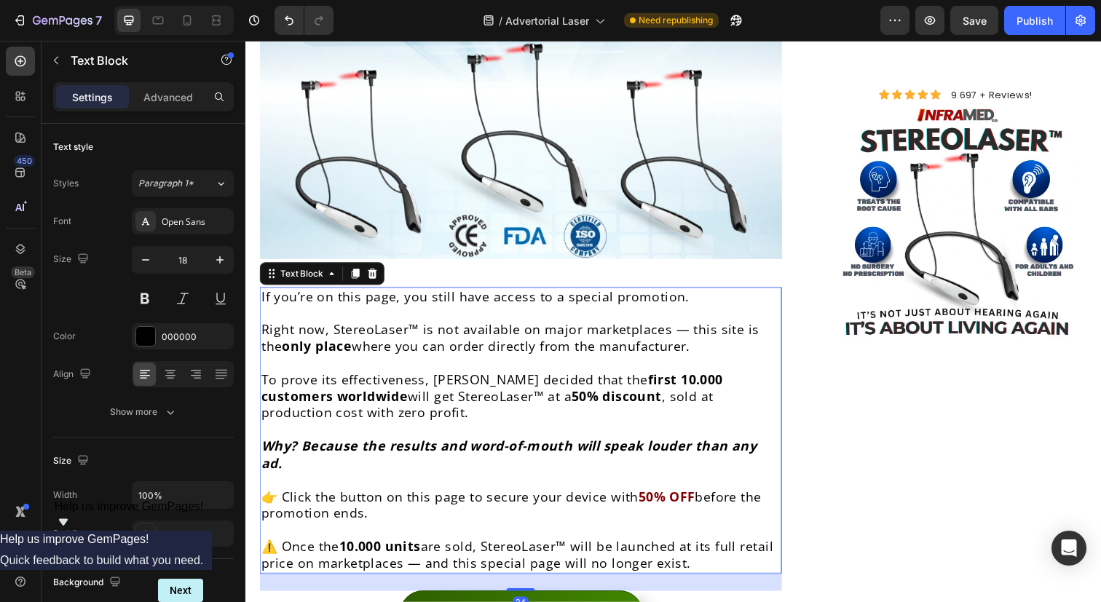
click at [628, 378] on strong "first 10.000 customers worldwide" at bounding box center [496, 395] width 471 height 34
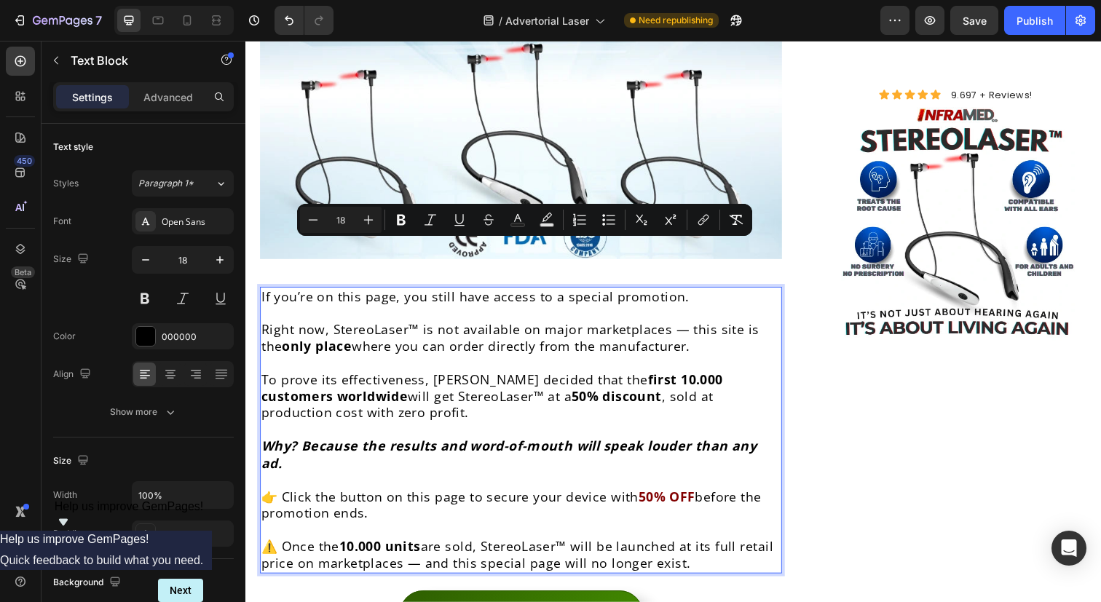
copy div "If you’re on this page, you still have access to a special promotion. Right now…"
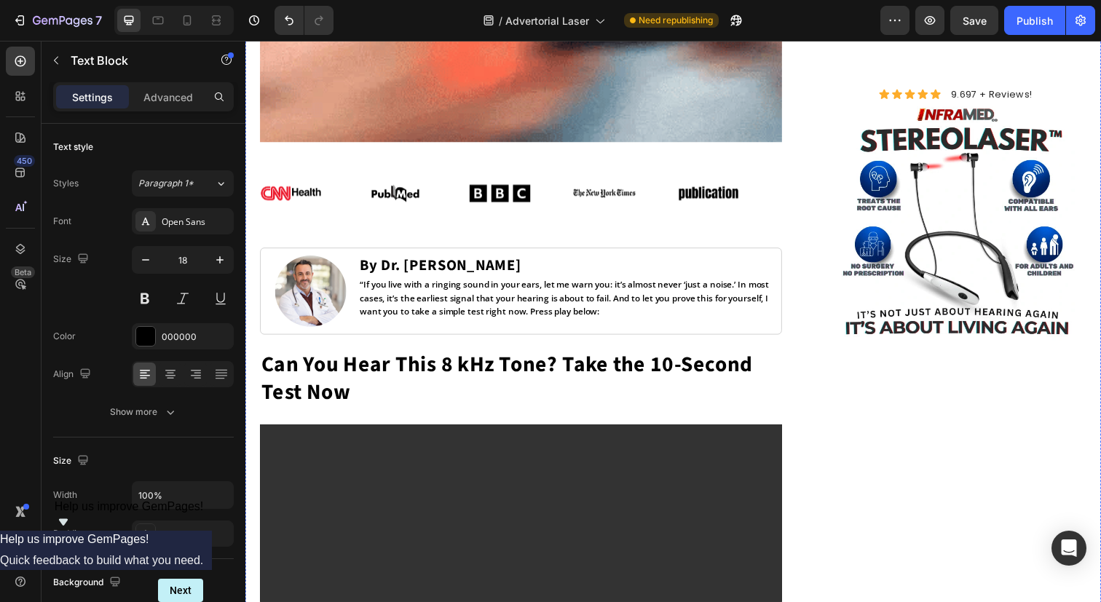
scroll to position [556, 0]
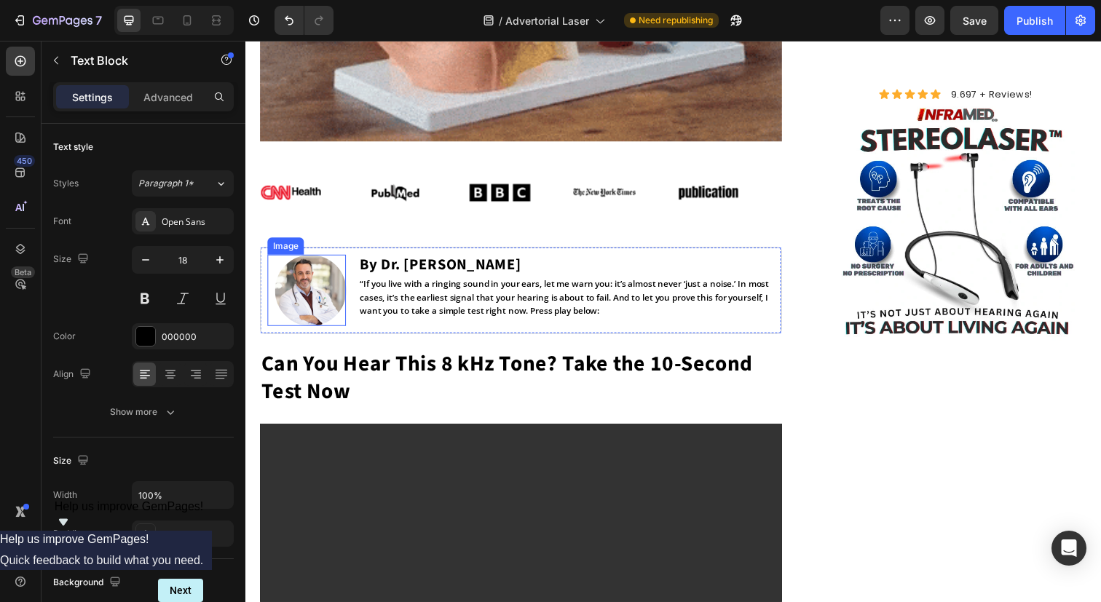
click at [330, 305] on img at bounding box center [311, 295] width 73 height 73
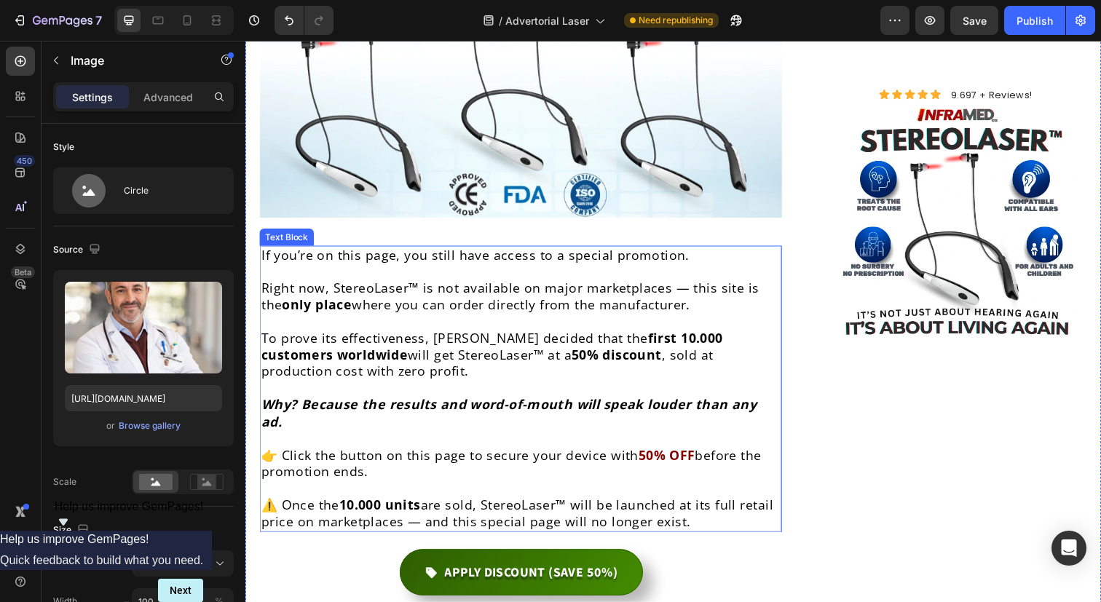
scroll to position [5738, 0]
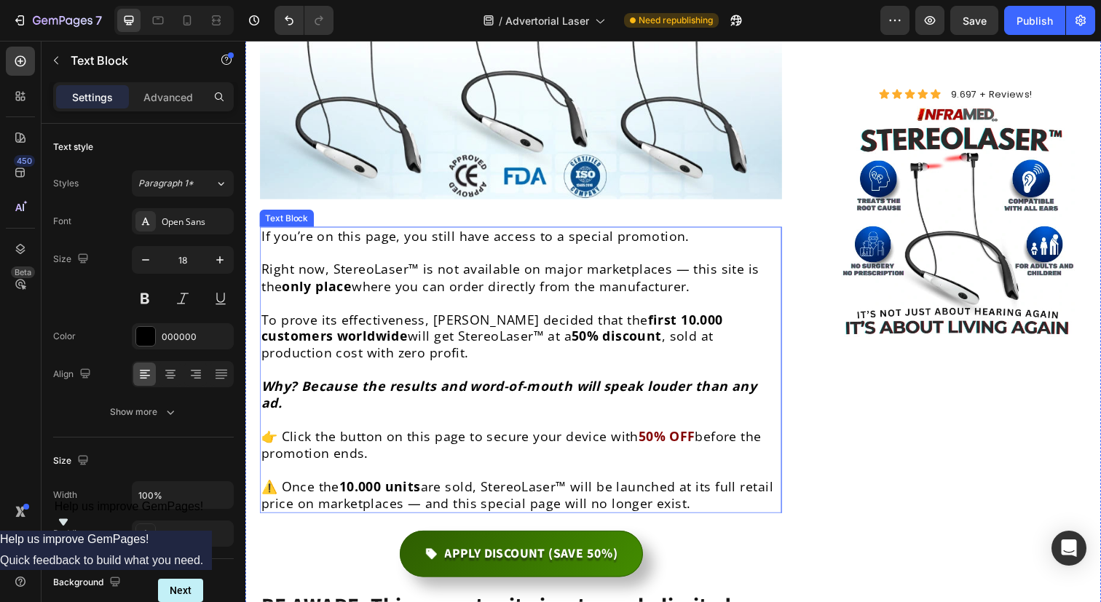
click at [543, 318] on p "To prove its effectiveness, [PERSON_NAME] decided that the first 10.000 custome…" at bounding box center [526, 343] width 530 height 51
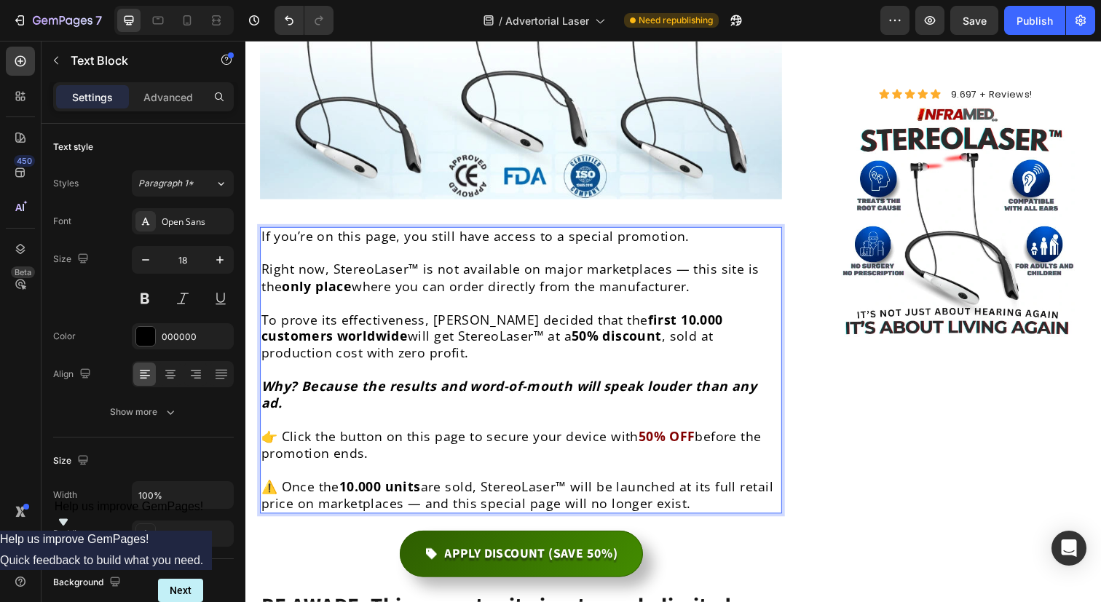
click at [539, 437] on p "👉 Click the button on this page to secure your device with 50% OFF before the p…" at bounding box center [526, 454] width 530 height 34
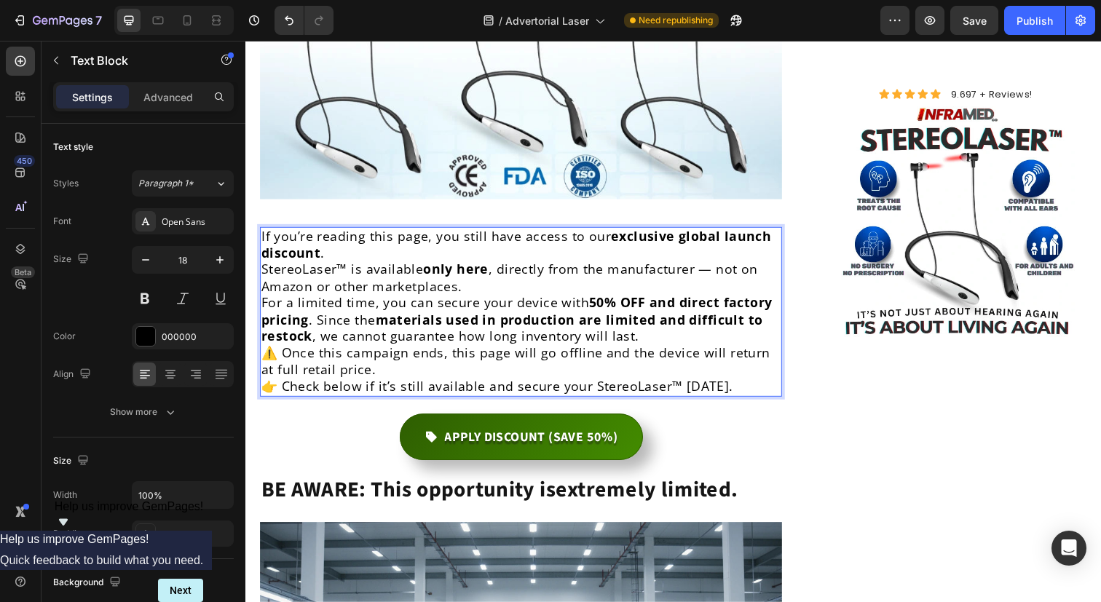
click at [427, 232] on p "If you’re reading this page, you still have access to our exclusive global laun…" at bounding box center [526, 249] width 530 height 34
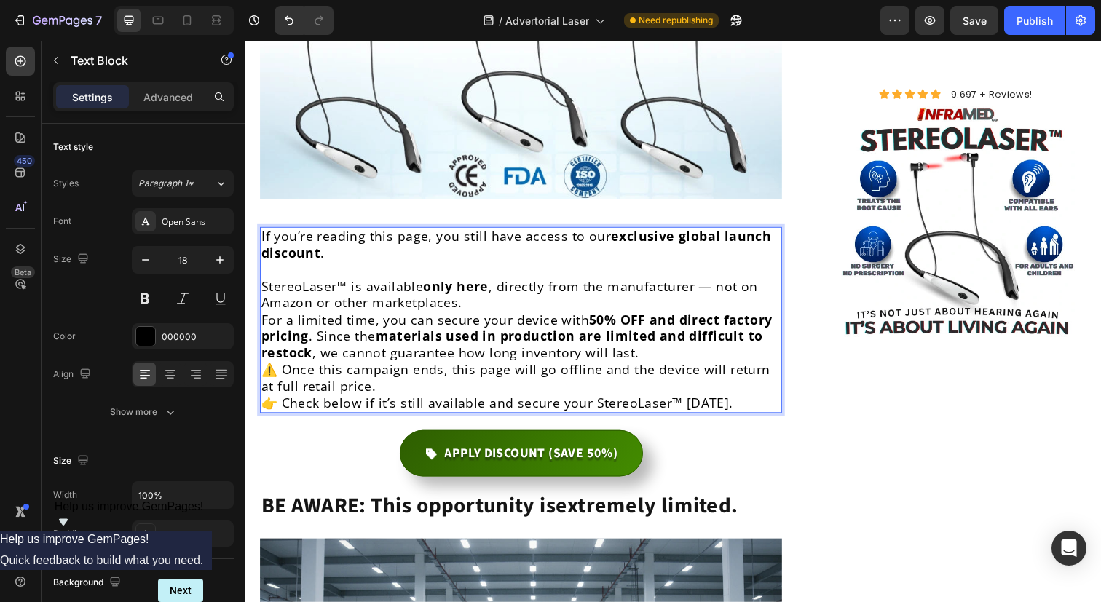
click at [491, 283] on p "StereoLaser™ is available only here , directly from the manufacturer — not on A…" at bounding box center [526, 300] width 530 height 34
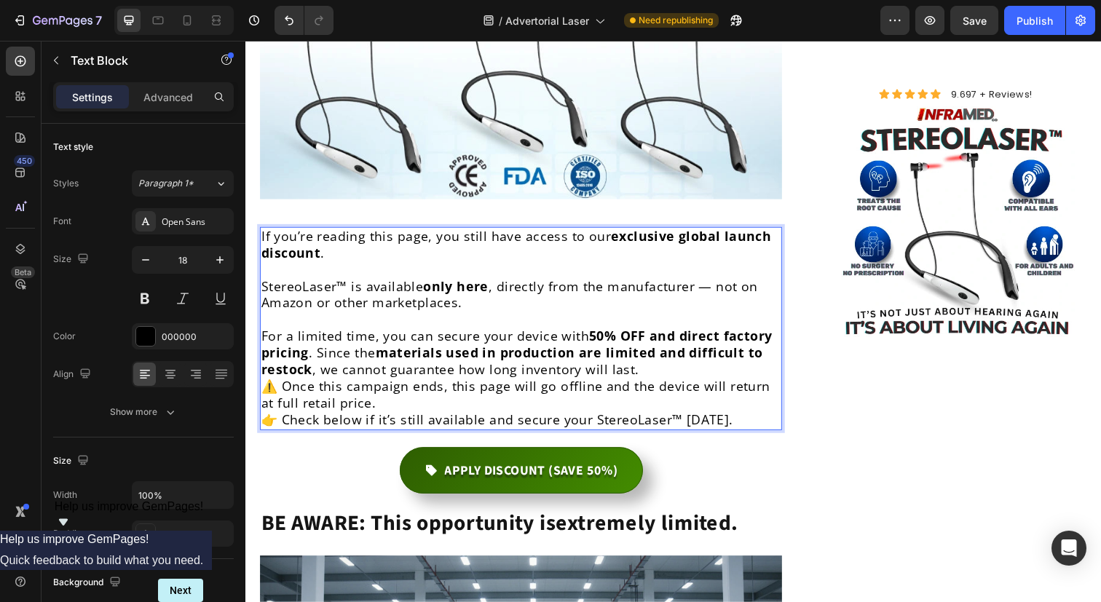
click at [652, 334] on p "For a limited time, you can secure your device with 50% OFF and direct factory …" at bounding box center [526, 359] width 530 height 51
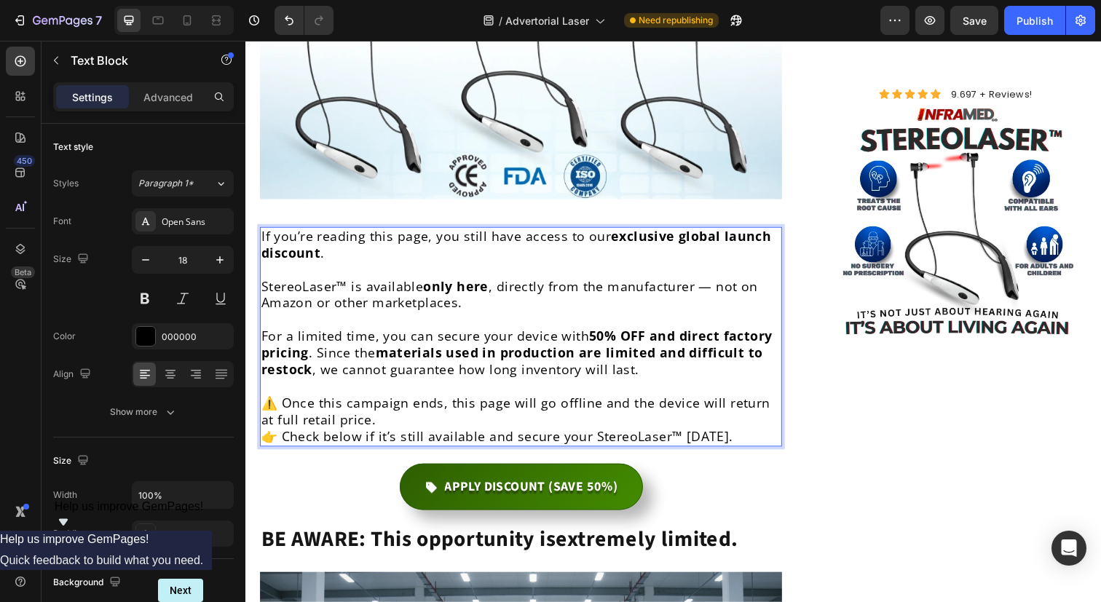
click at [506, 403] on p "⚠️ Once this campaign ends, this page will go offline and the device will retur…" at bounding box center [526, 420] width 530 height 34
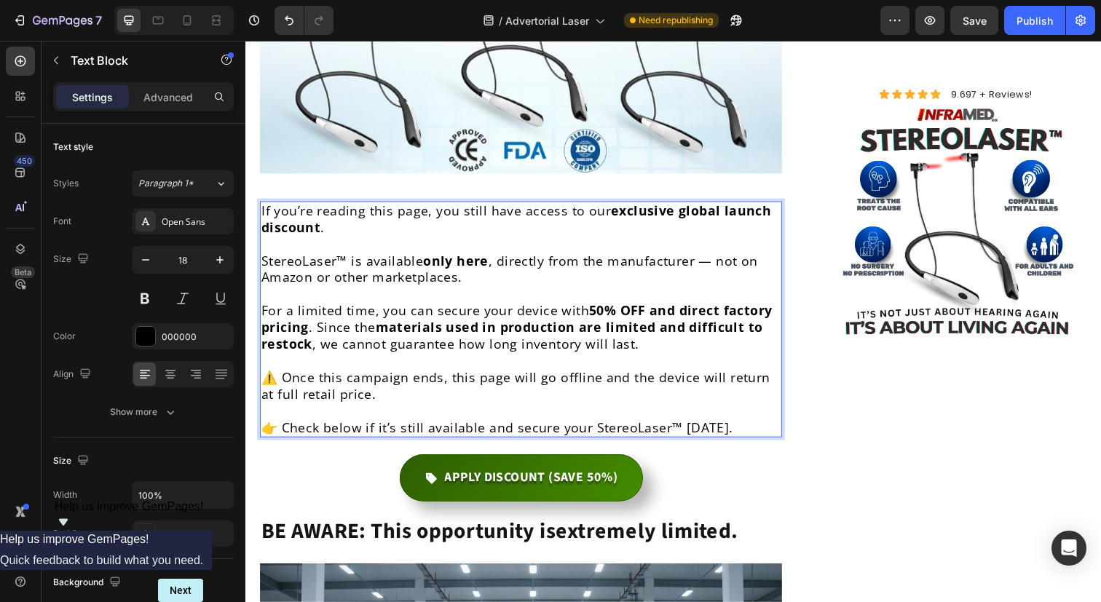
scroll to position [5767, 0]
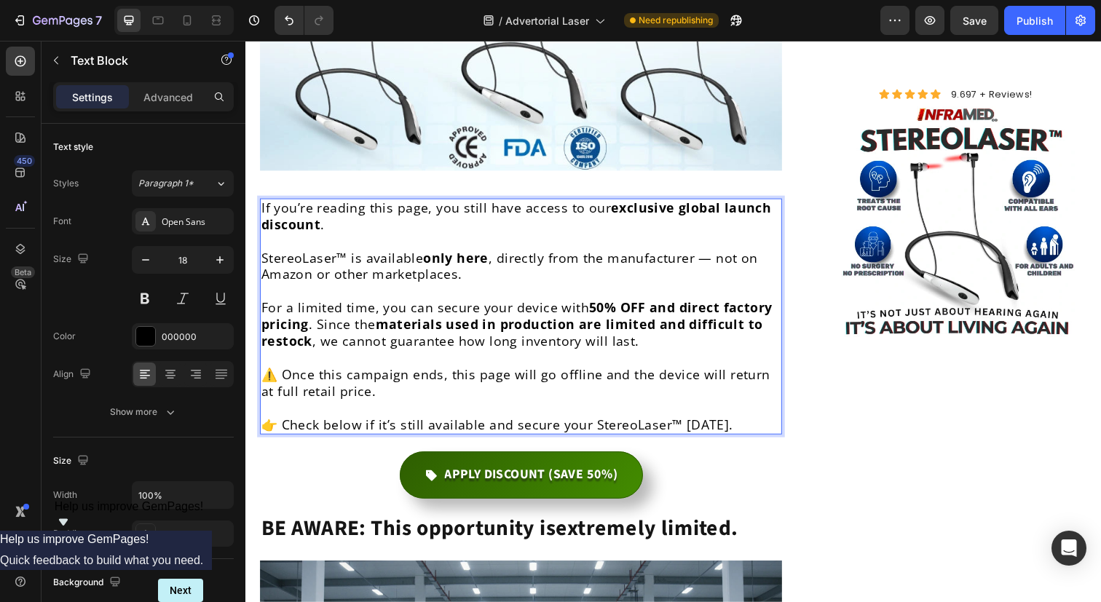
click at [600, 425] on p "👉 Check below if it’s still available and secure your StereoLaser™ [DATE]." at bounding box center [526, 433] width 530 height 17
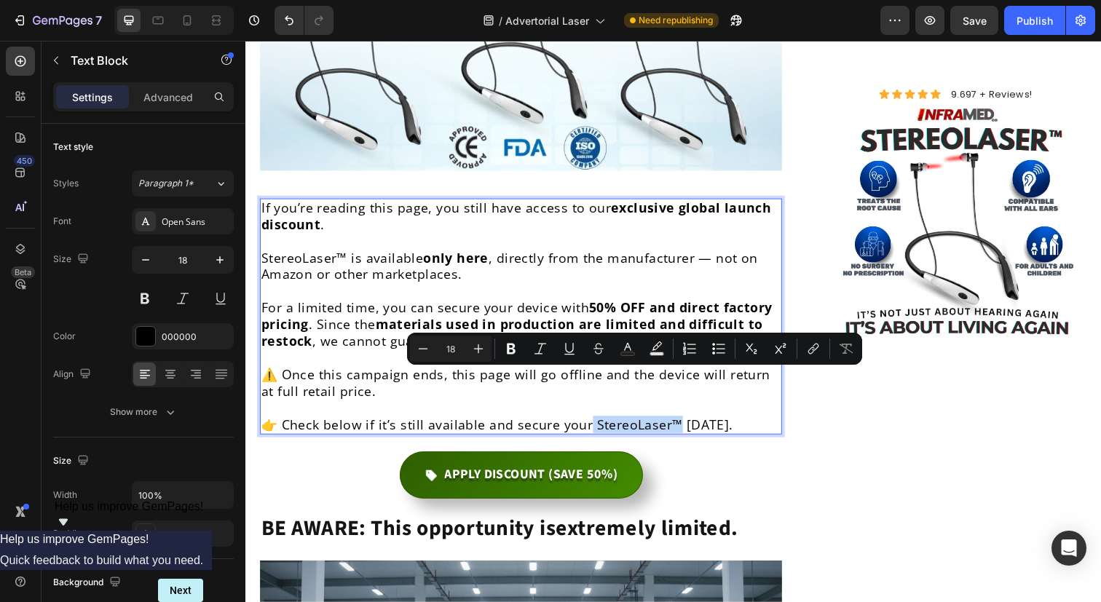
drag, startPoint x: 594, startPoint y: 388, endPoint x: 680, endPoint y: 388, distance: 85.2
click at [680, 425] on p "👉 Check below if it’s still available and secure your StereoLaser™ [DATE]." at bounding box center [526, 433] width 530 height 17
click at [507, 343] on icon "Editor contextual toolbar" at bounding box center [511, 349] width 15 height 15
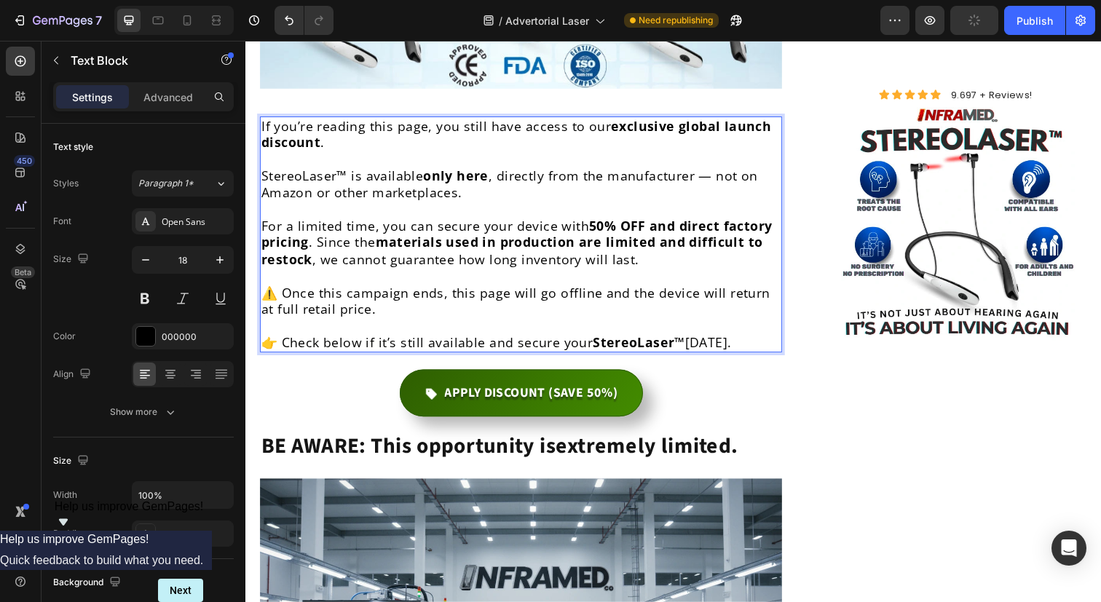
scroll to position [5879, 0]
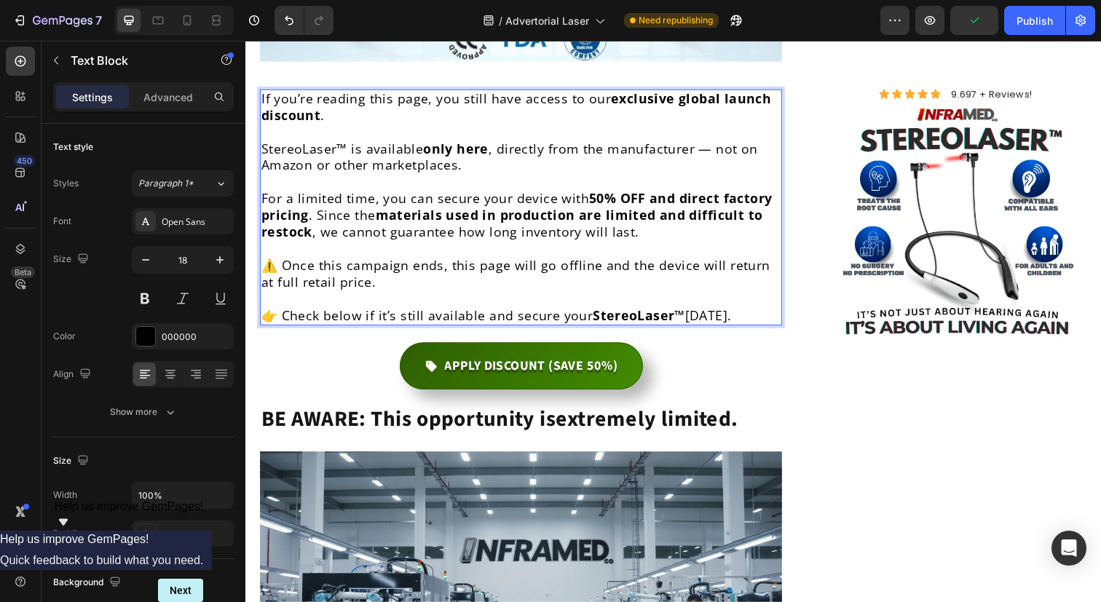
click at [398, 313] on p "👉 Check below if it’s still available and secure your StereoLaser™ [DATE]." at bounding box center [526, 321] width 530 height 17
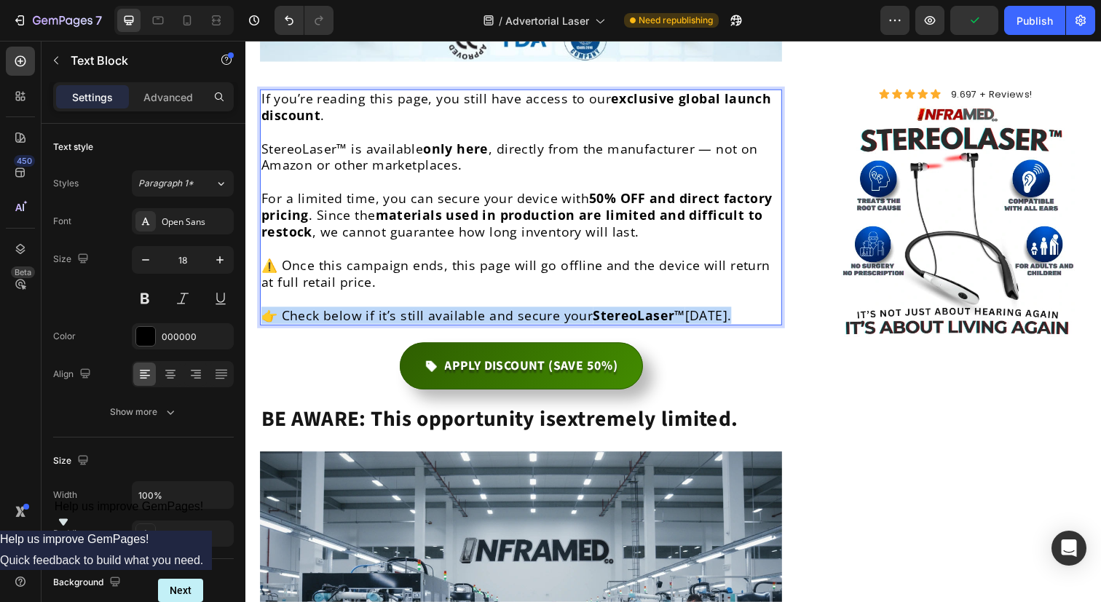
click at [398, 313] on p "👉 Check below if it’s still available and secure your StereoLaser™ [DATE]." at bounding box center [526, 321] width 530 height 17
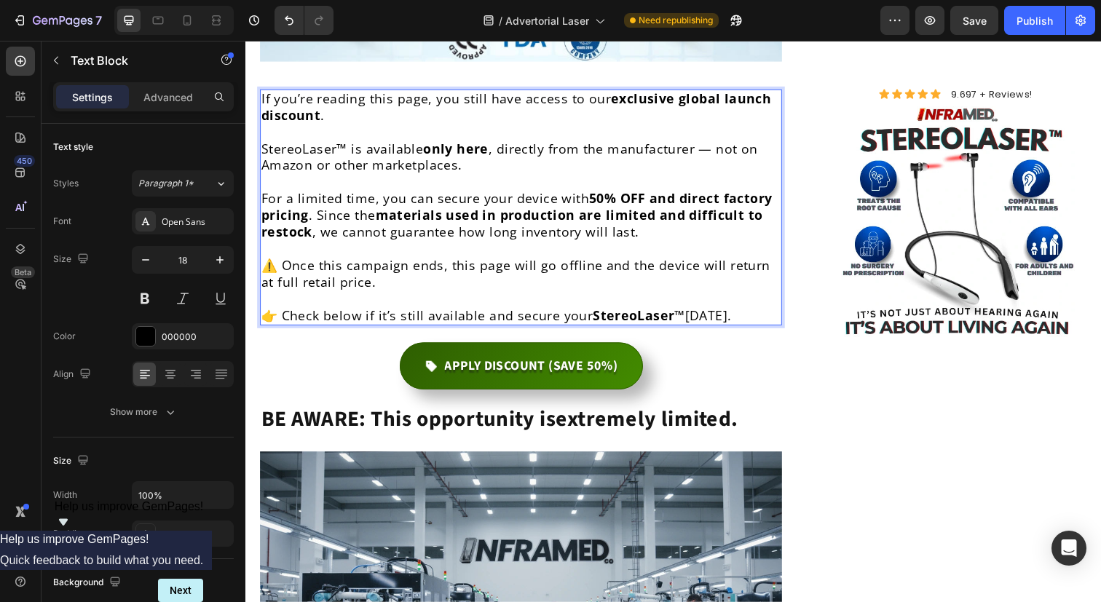
click at [352, 262] on p "⚠️ Once this campaign ends, this page will go offline and the device will retur…" at bounding box center [526, 279] width 530 height 34
click at [340, 313] on p "👉 Check below if it’s still available and secure your StereoLaser™ [DATE]." at bounding box center [526, 321] width 530 height 17
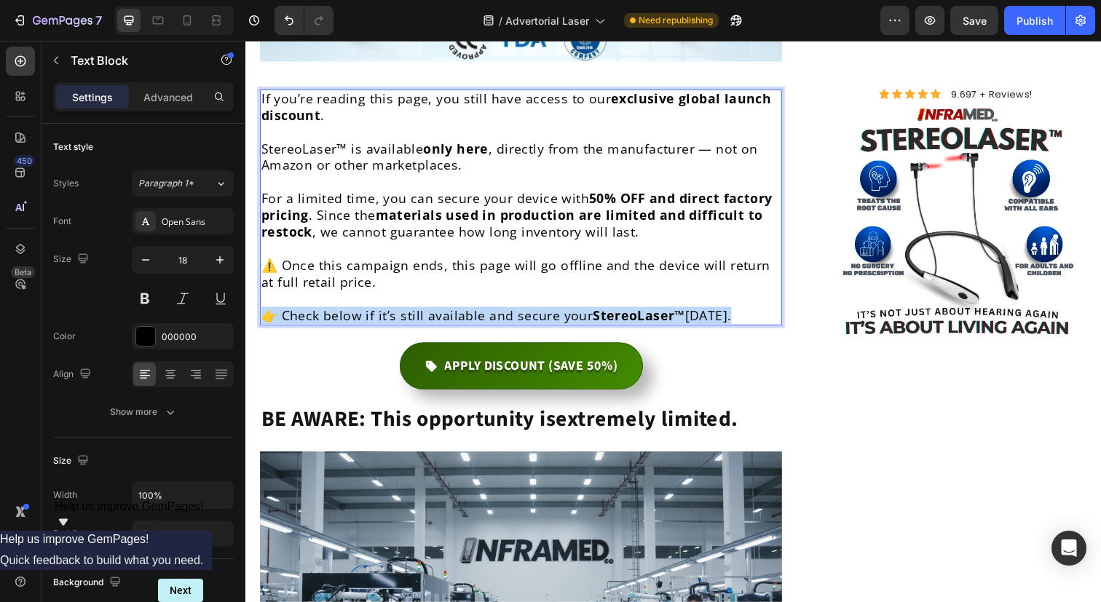
click at [340, 313] on p "👉 Check below if it’s still available and secure your StereoLaser™ [DATE]." at bounding box center [526, 321] width 530 height 17
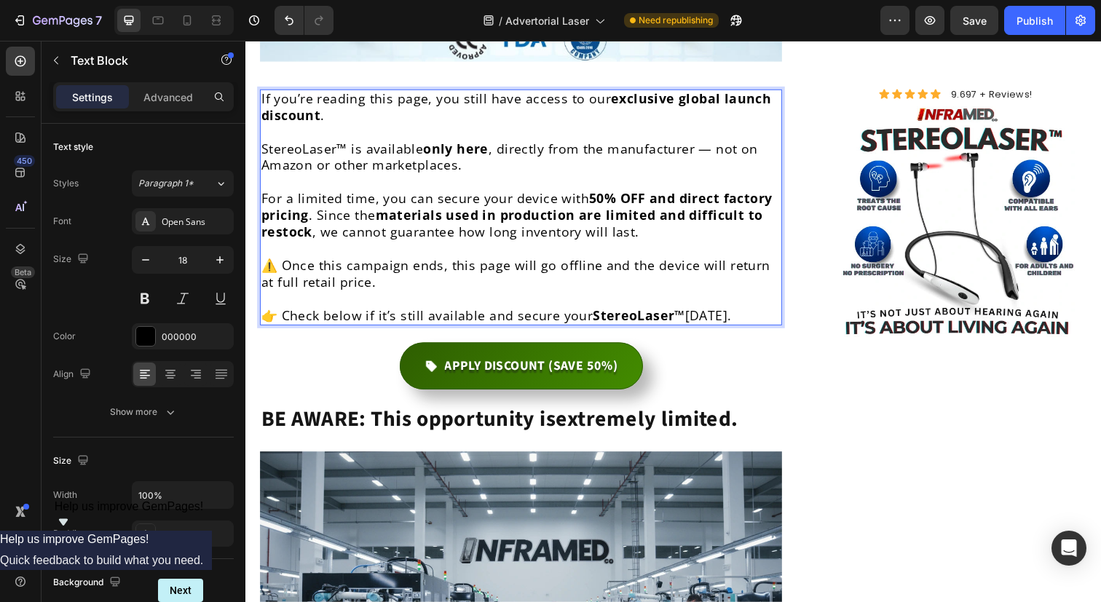
click at [380, 262] on p "⚠️ Once this campaign ends, this page will go offline and the device will retur…" at bounding box center [526, 279] width 530 height 34
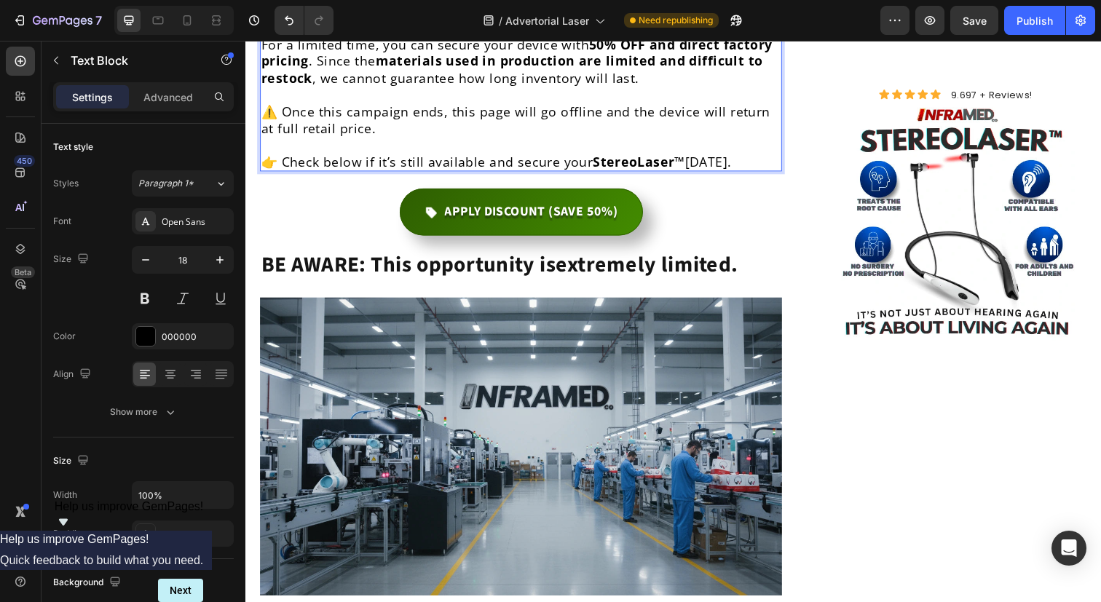
scroll to position [6037, 0]
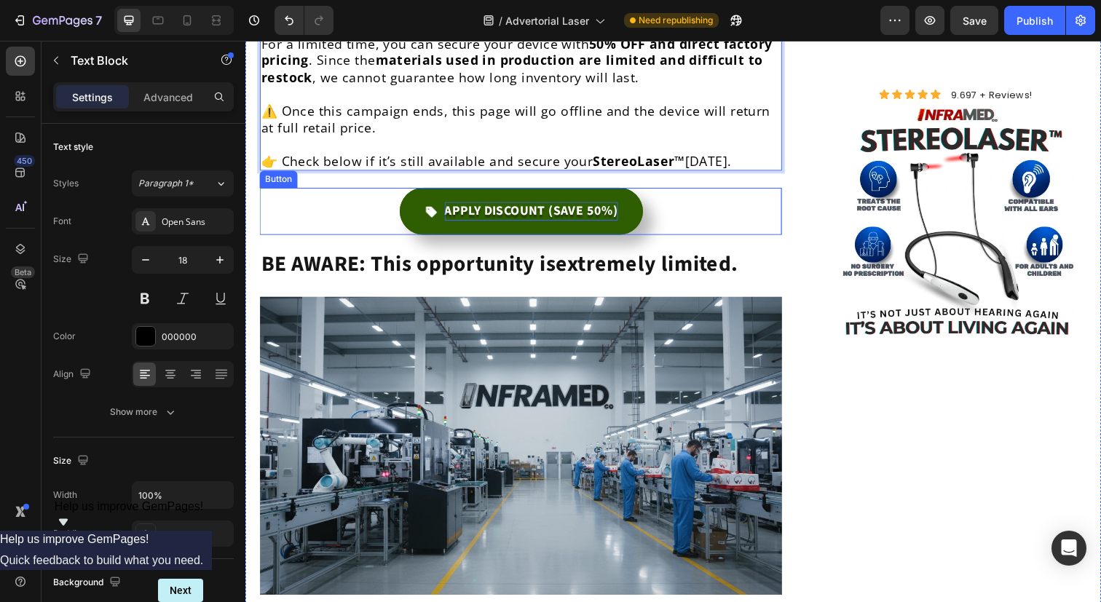
click at [528, 205] on p "APPLY DISCOUNT (SAVE 50%)" at bounding box center [537, 214] width 177 height 18
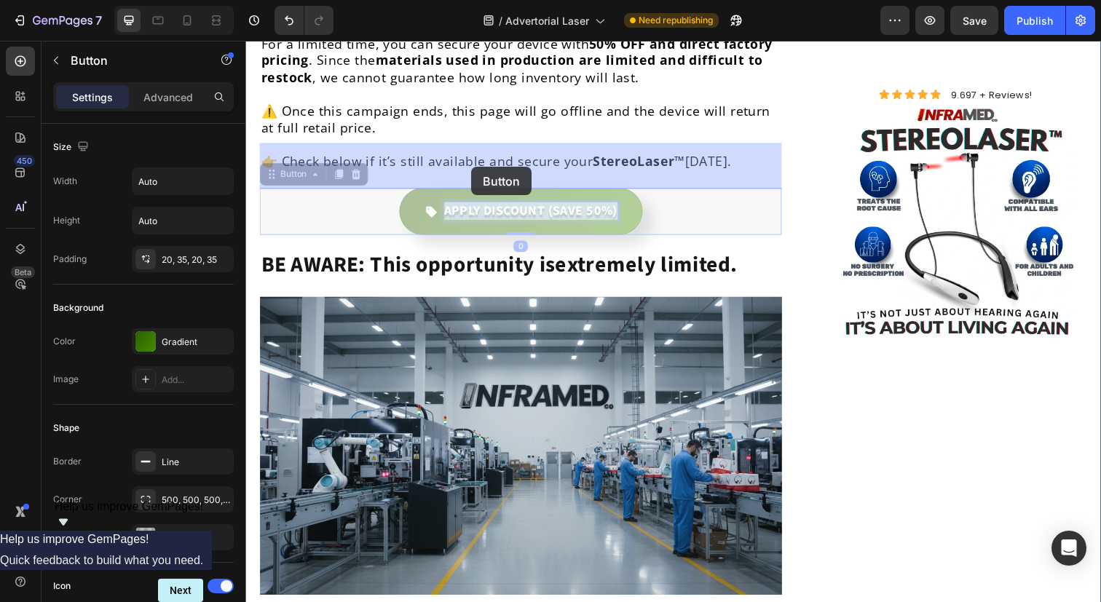
drag, startPoint x: 551, startPoint y: 170, endPoint x: 476, endPoint y: 170, distance: 75.0
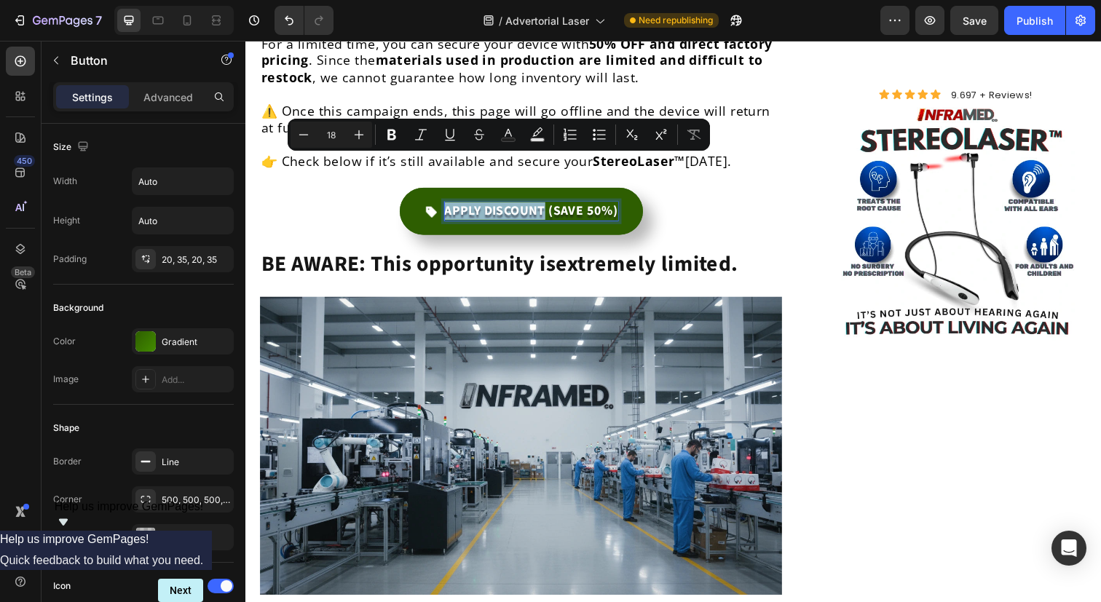
drag, startPoint x: 551, startPoint y: 167, endPoint x: 451, endPoint y: 167, distance: 100.5
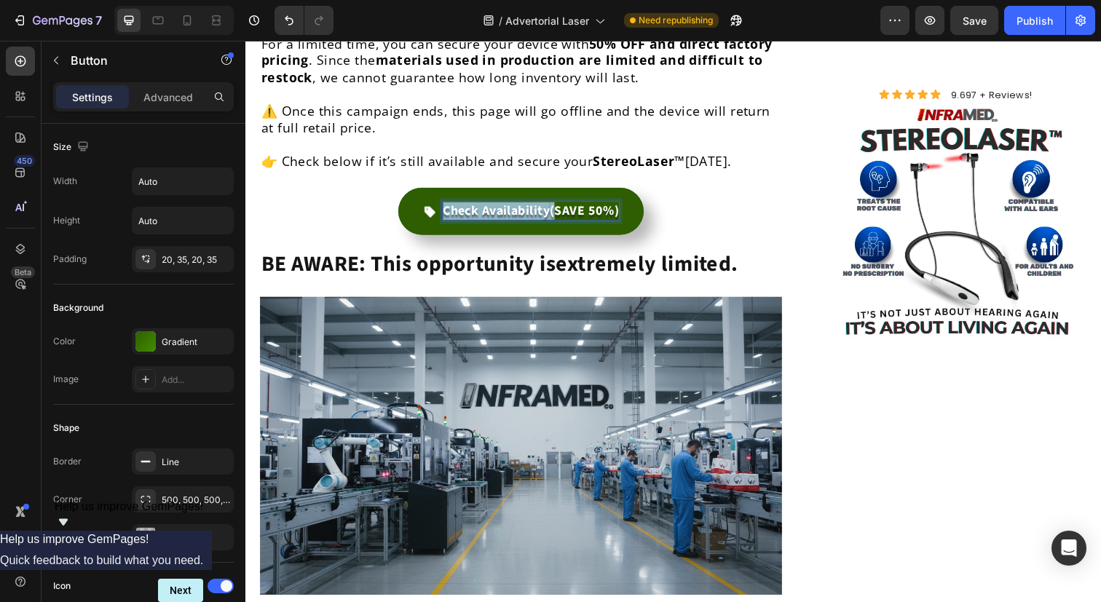
drag, startPoint x: 559, startPoint y: 167, endPoint x: 438, endPoint y: 171, distance: 121.0
click at [438, 205] on div "Check Availability (SAVE 50%)" at bounding box center [527, 214] width 200 height 18
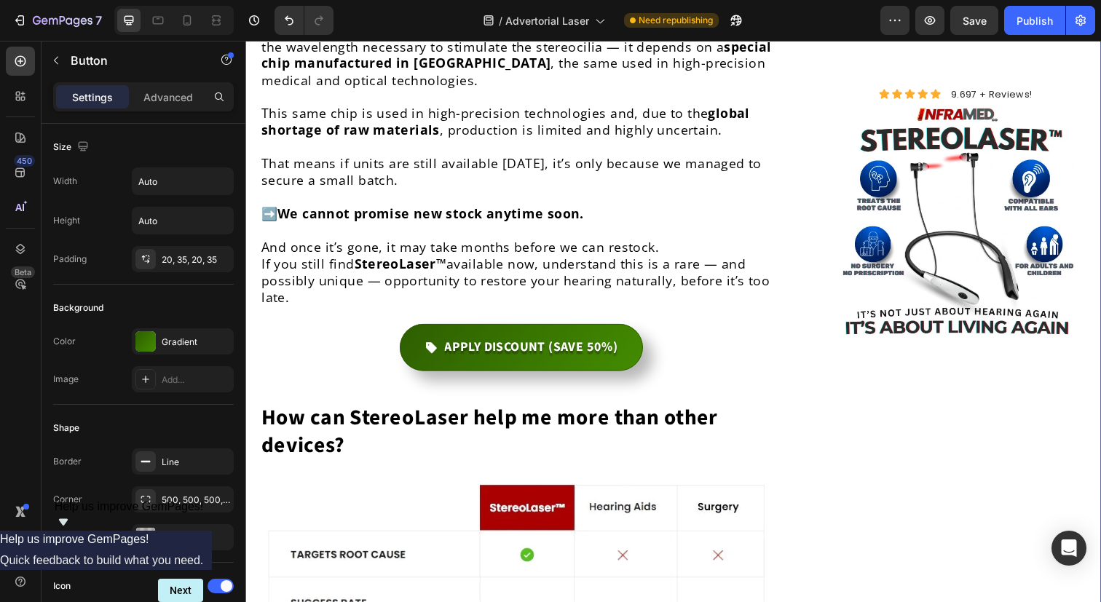
scroll to position [6727, 0]
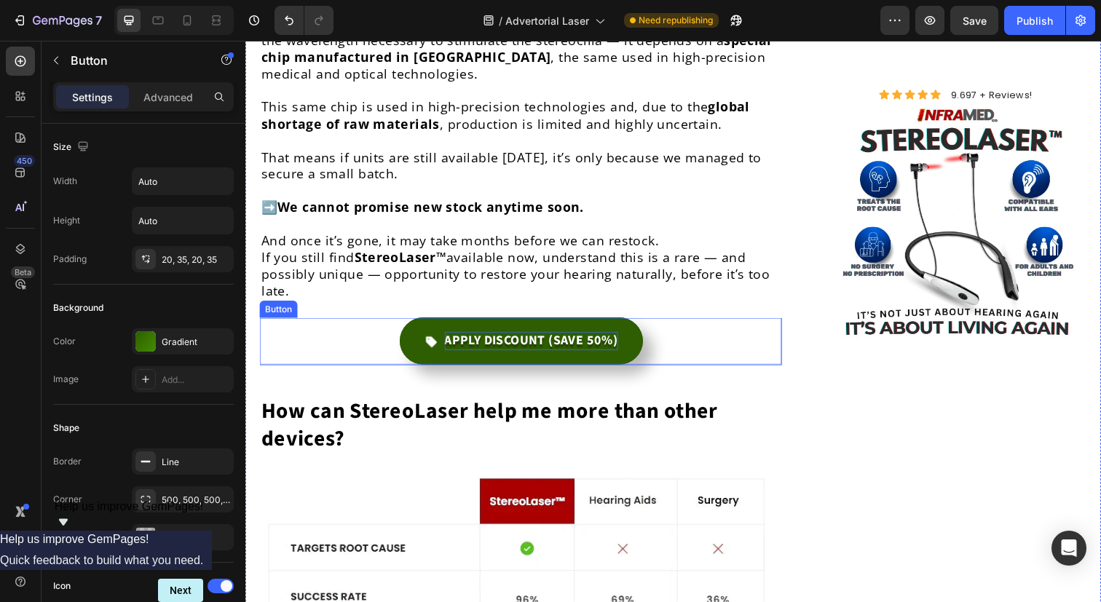
click at [549, 338] on p "APPLY DISCOUNT (SAVE 50%)" at bounding box center [537, 347] width 177 height 18
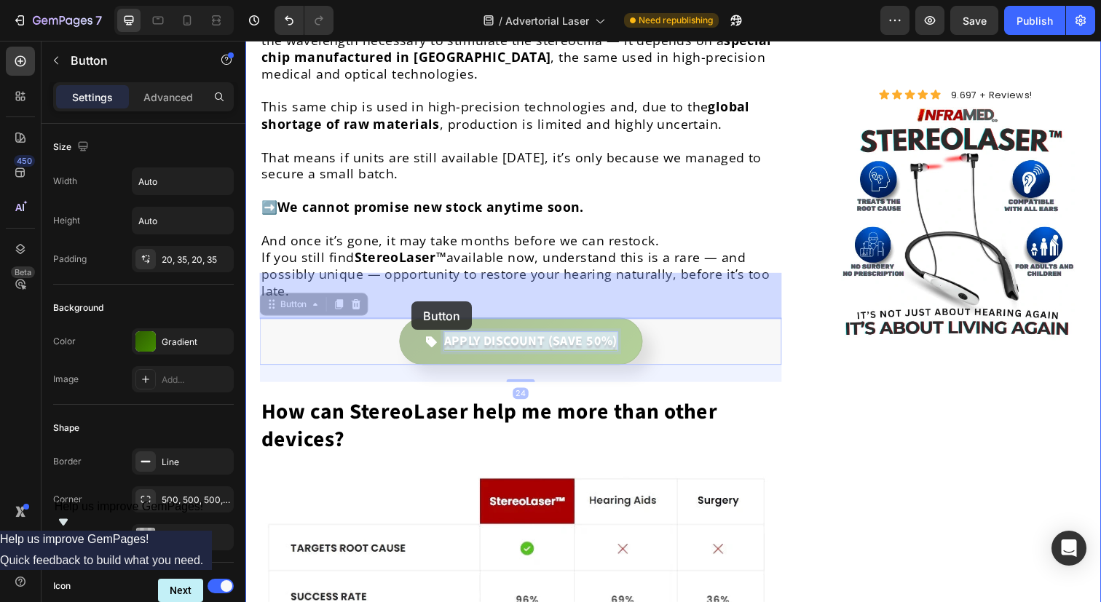
drag, startPoint x: 553, startPoint y: 299, endPoint x: 420, endPoint y: 306, distance: 132.7
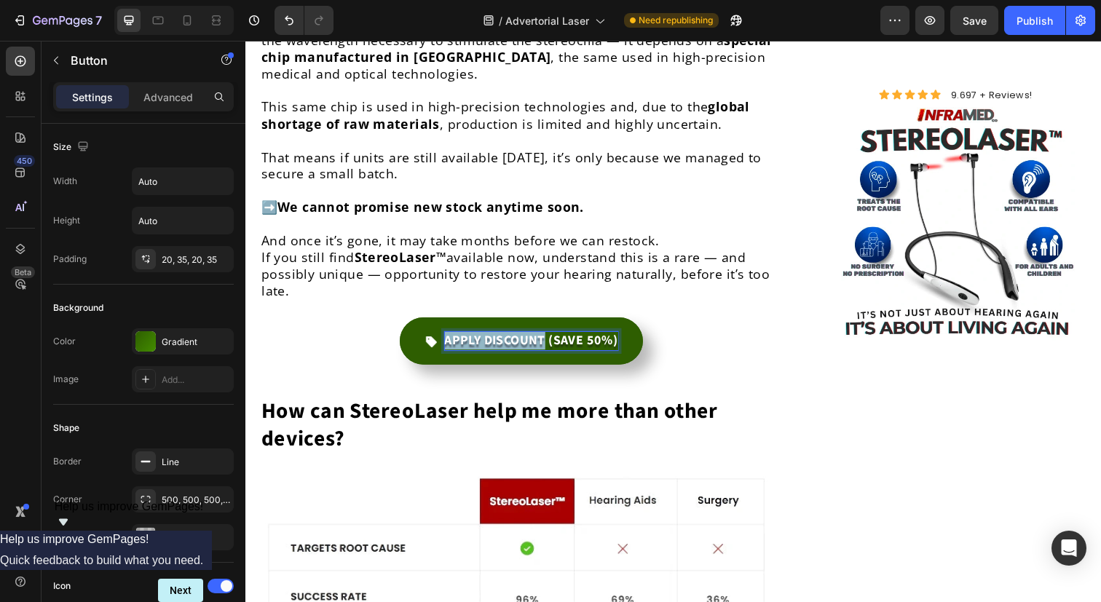
drag, startPoint x: 554, startPoint y: 299, endPoint x: 433, endPoint y: 302, distance: 120.2
click at [433, 338] on div "APPLY DISCOUNT (SAVE 50%)" at bounding box center [526, 347] width 197 height 18
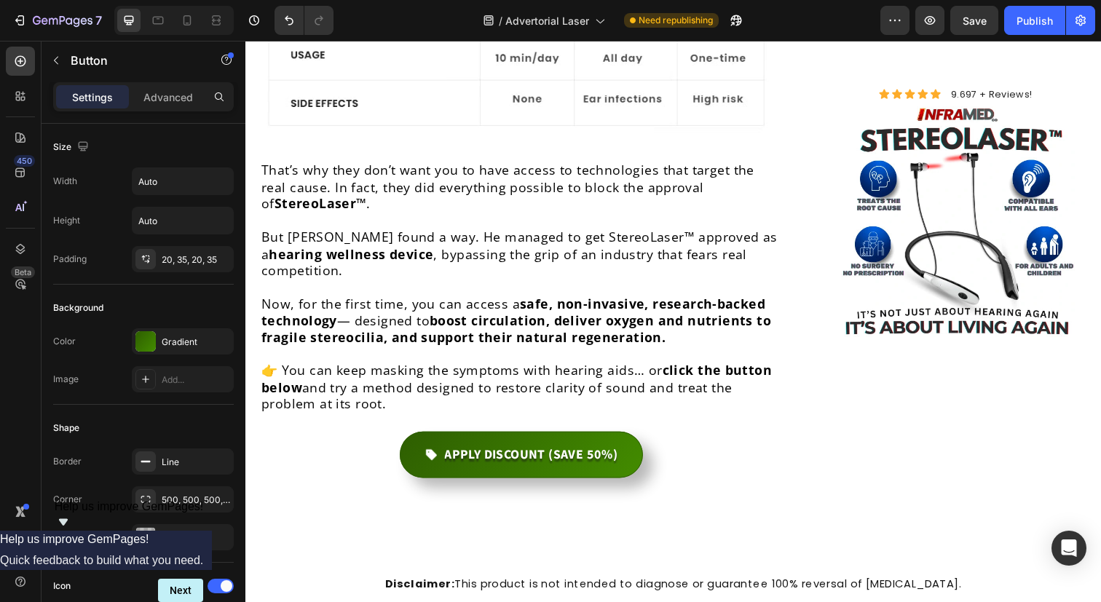
scroll to position [7386, 0]
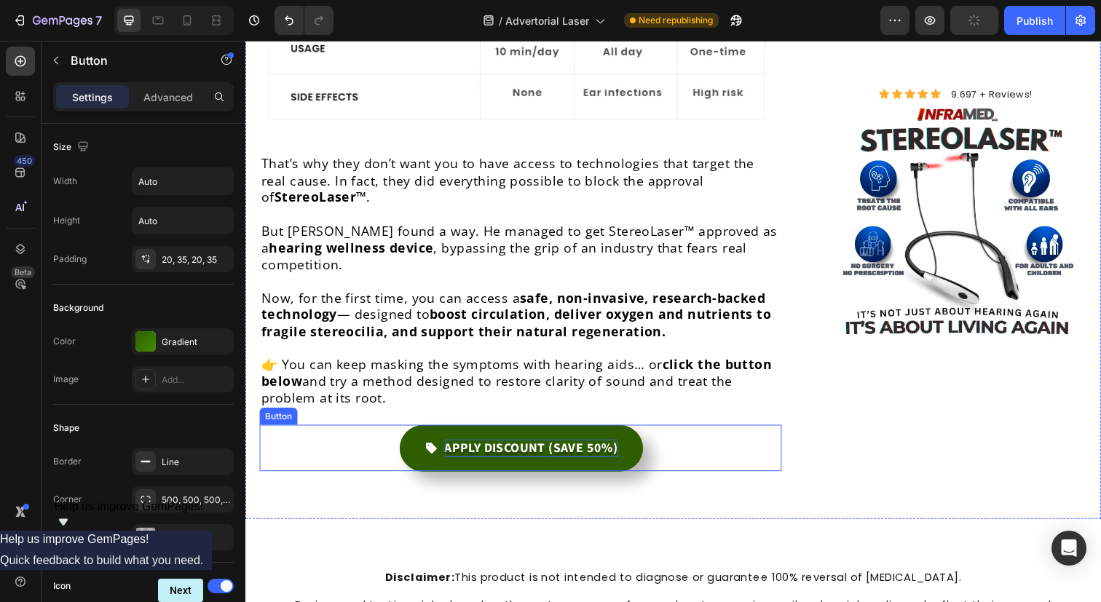
click at [551, 448] on p "APPLY DISCOUNT (SAVE 50%)" at bounding box center [537, 457] width 177 height 18
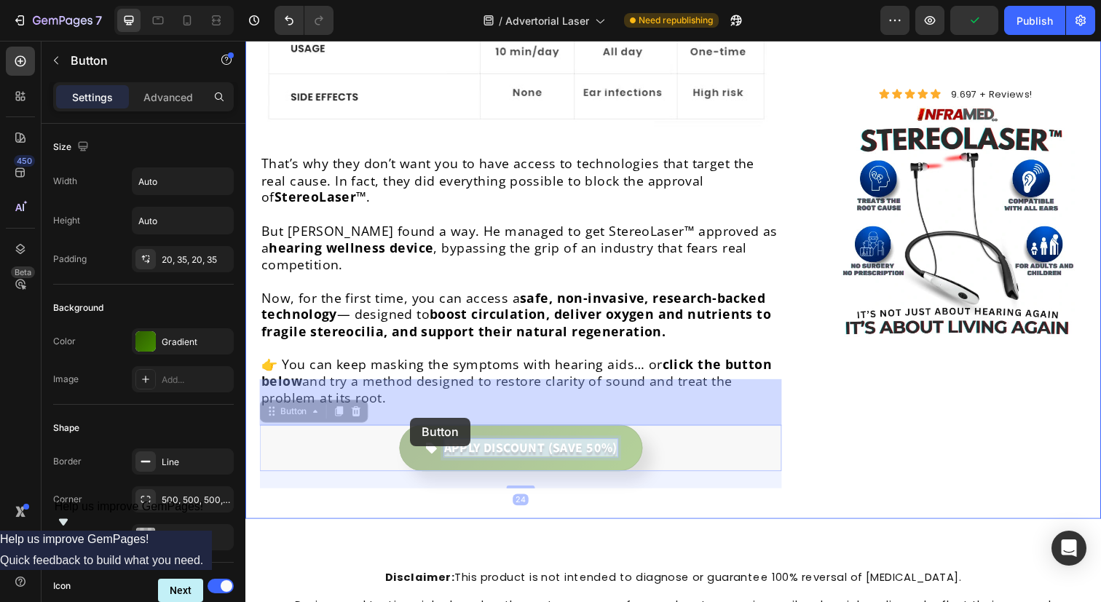
drag, startPoint x: 551, startPoint y: 409, endPoint x: 420, endPoint y: 425, distance: 132.2
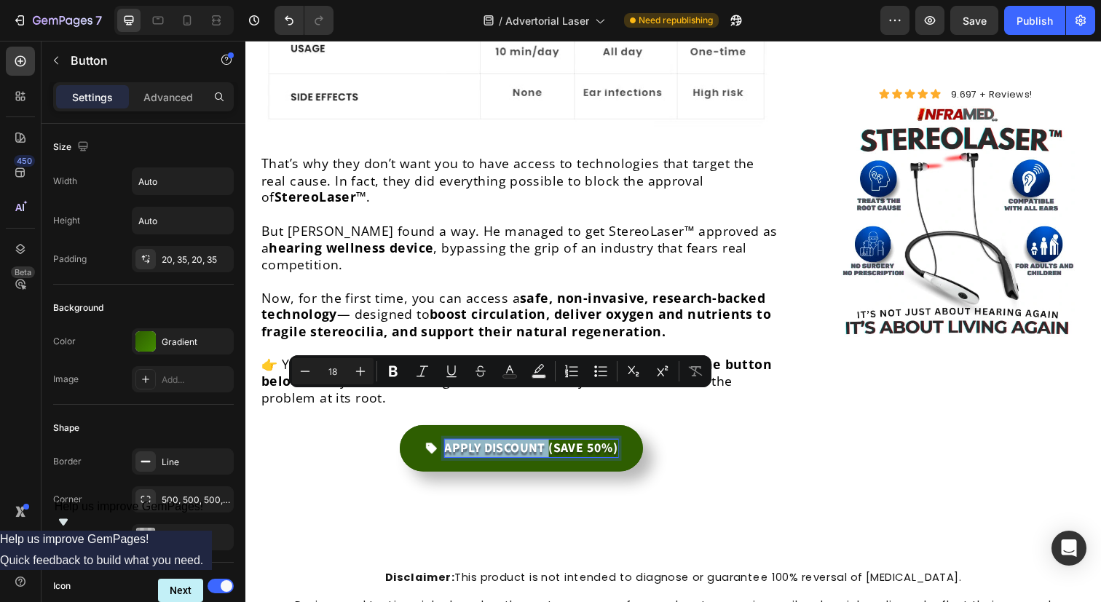
drag, startPoint x: 556, startPoint y: 408, endPoint x: 414, endPoint y: 414, distance: 141.5
click at [414, 433] on link "APPLY DISCOUNT (SAVE 50%)" at bounding box center [527, 456] width 248 height 47
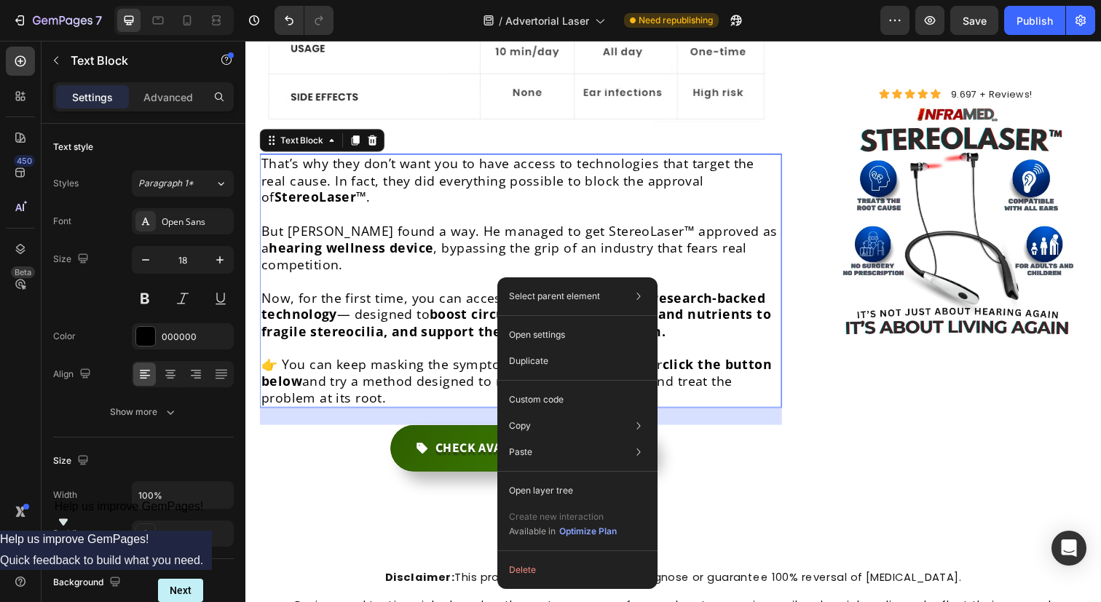
click at [507, 278] on p at bounding box center [526, 286] width 530 height 17
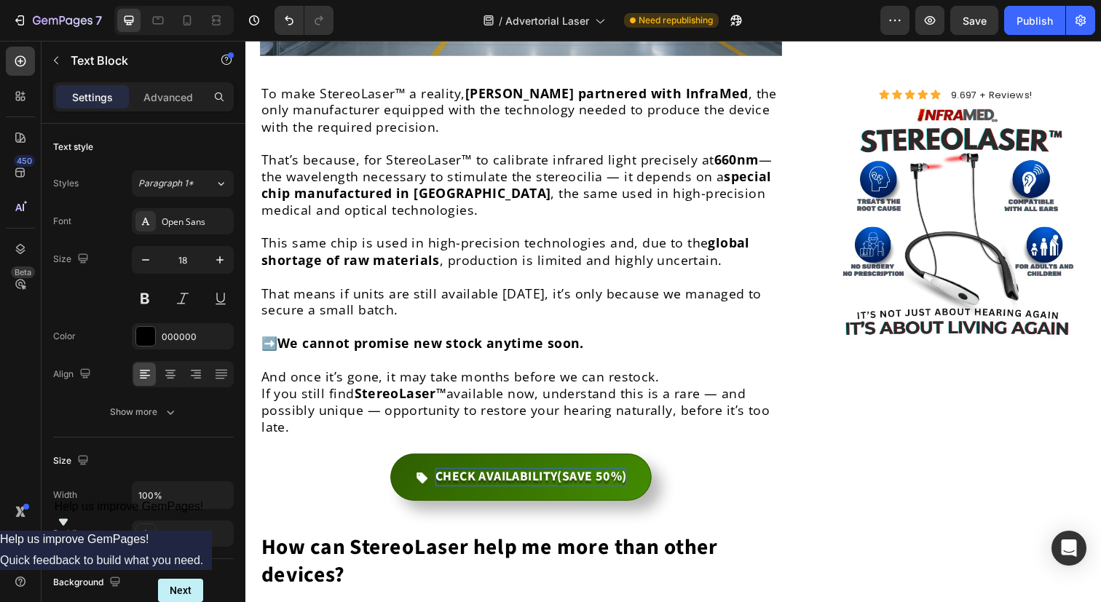
scroll to position [6632, 0]
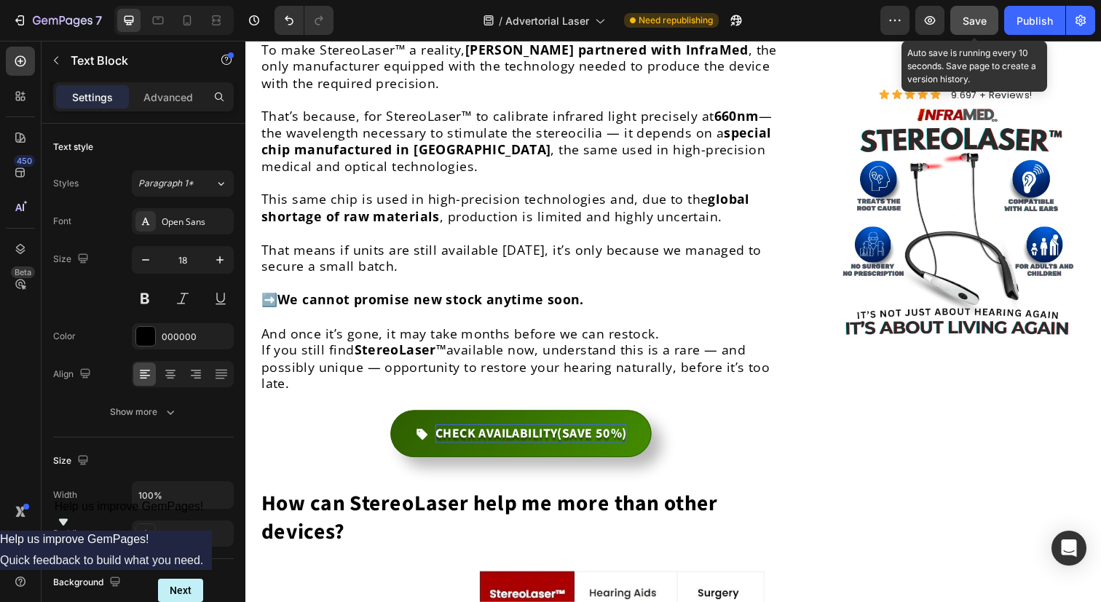
click at [988, 27] on button "Save" at bounding box center [975, 20] width 48 height 29
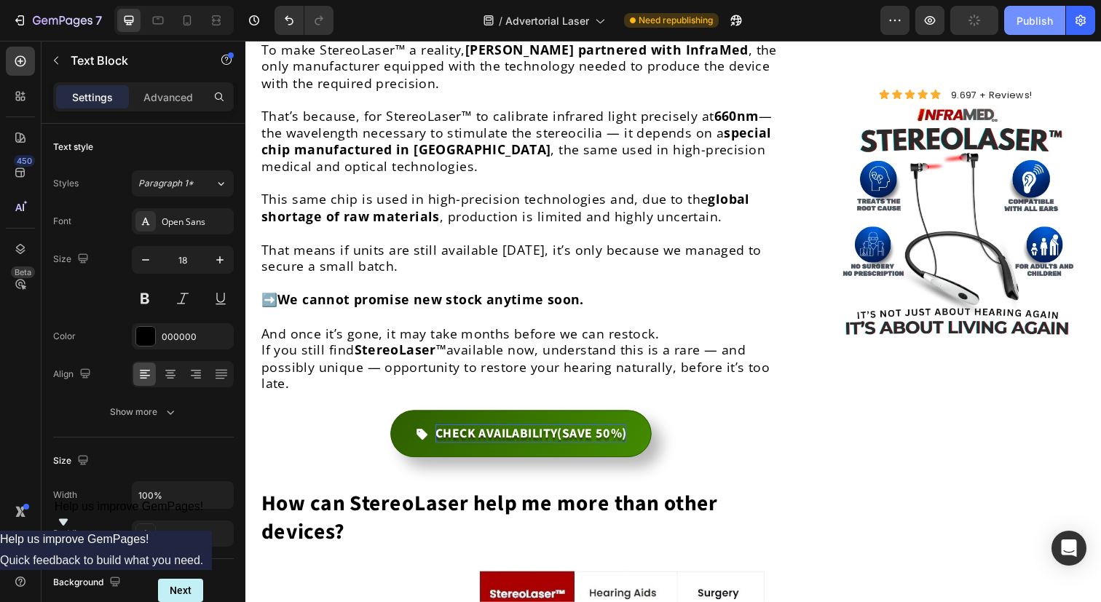
click at [1041, 26] on div "Publish" at bounding box center [1035, 20] width 36 height 15
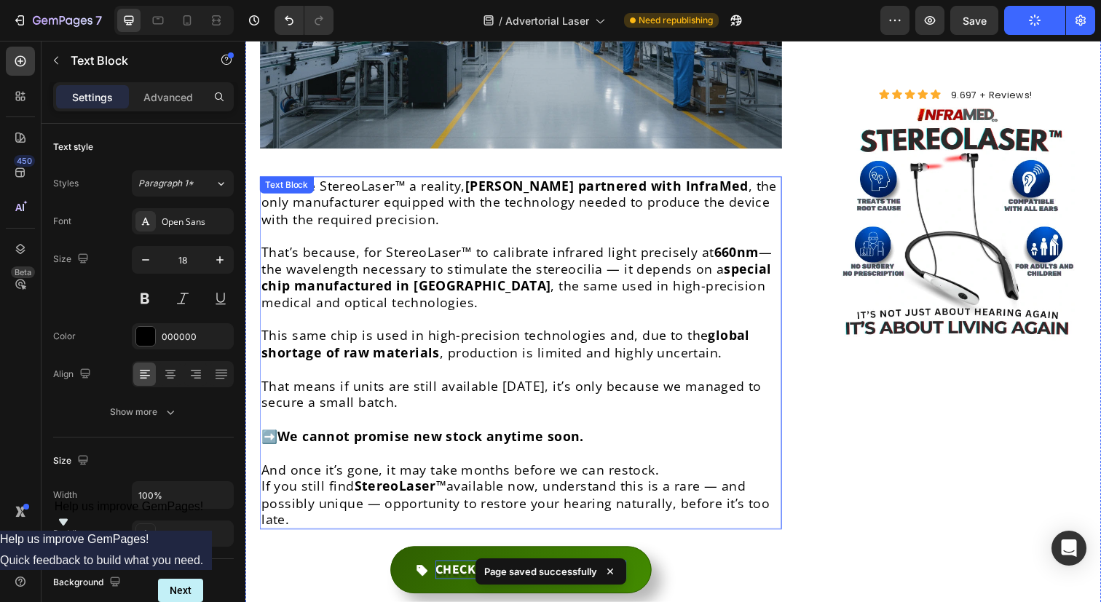
scroll to position [6491, 0]
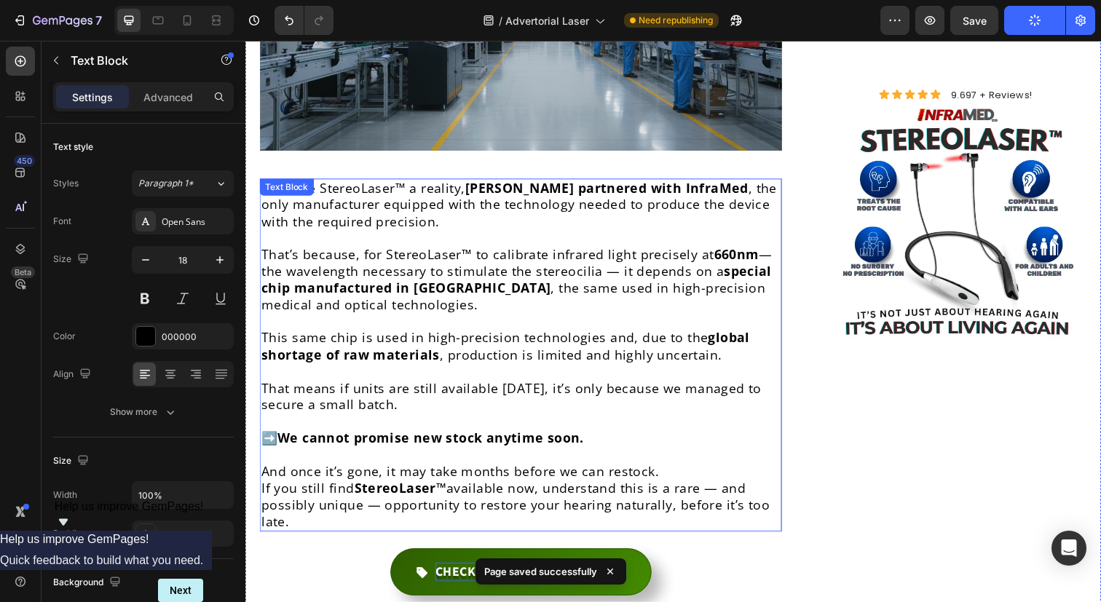
click at [667, 251] on p "That’s because, for StereoLaser™ to calibrate infrared light precisely at 660nm…" at bounding box center [526, 285] width 530 height 68
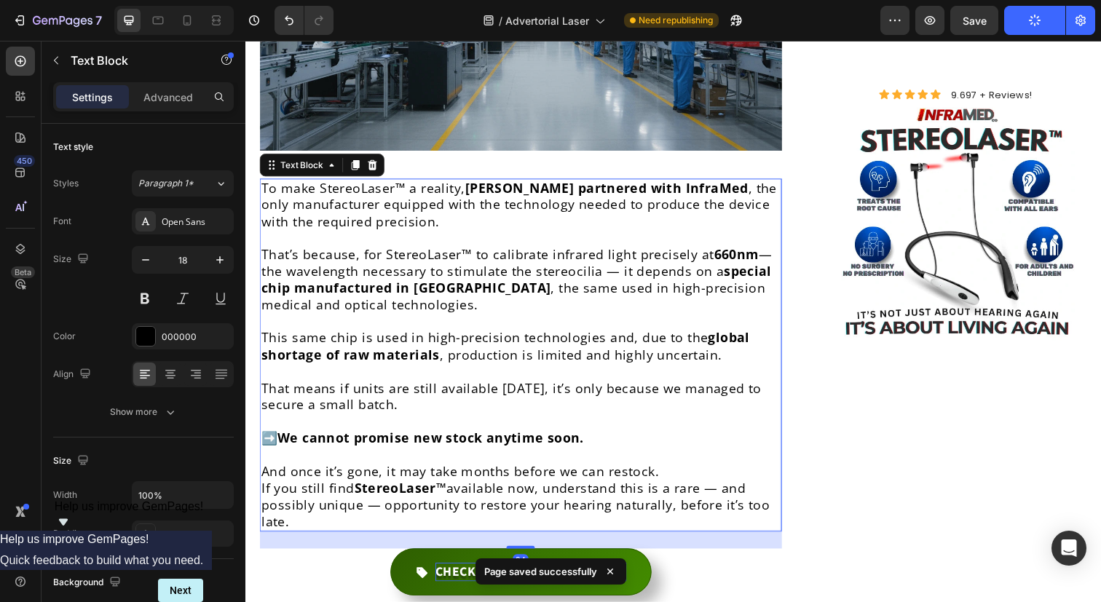
click at [610, 319] on p at bounding box center [526, 327] width 530 height 17
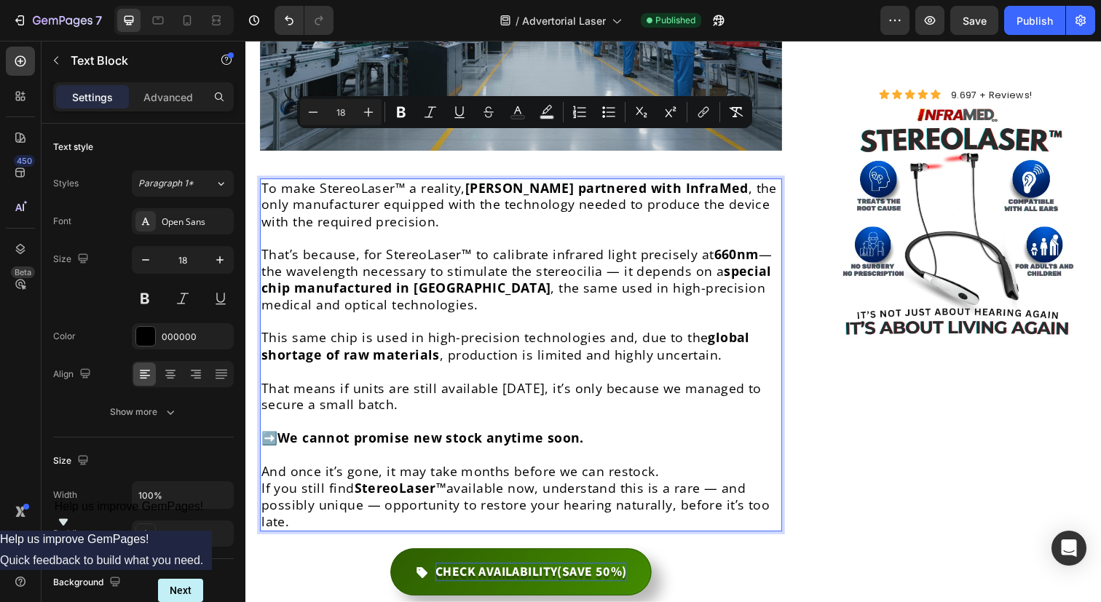
copy div "To make StereoLaser™ a reality, [PERSON_NAME] partnered with InfraMed , the onl…"
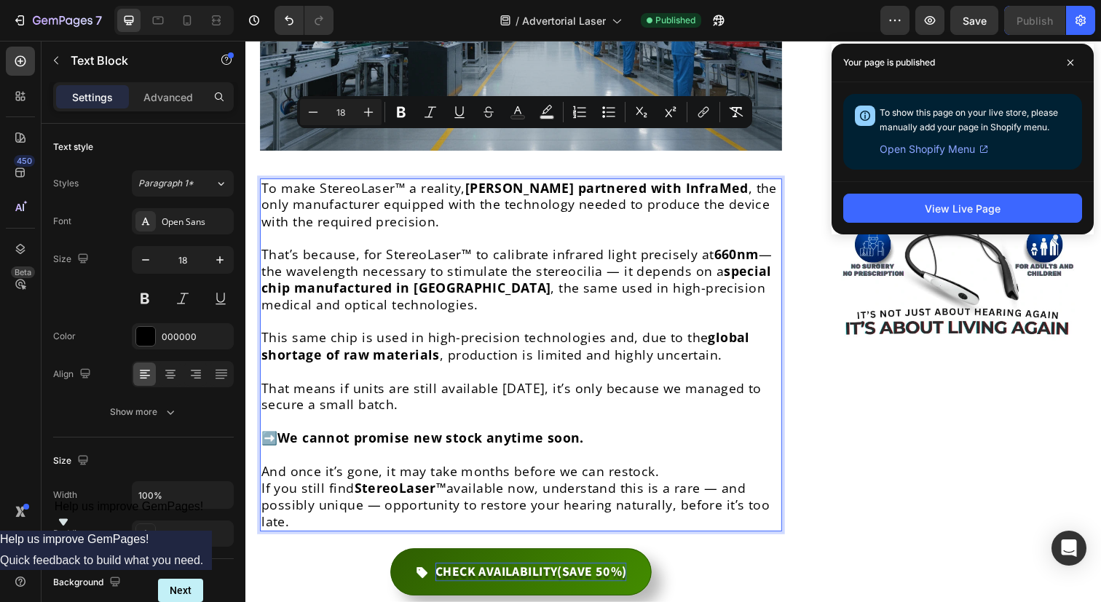
click at [514, 370] on p "That means if units are still available [DATE], it’s only because we managed to…" at bounding box center [526, 395] width 530 height 51
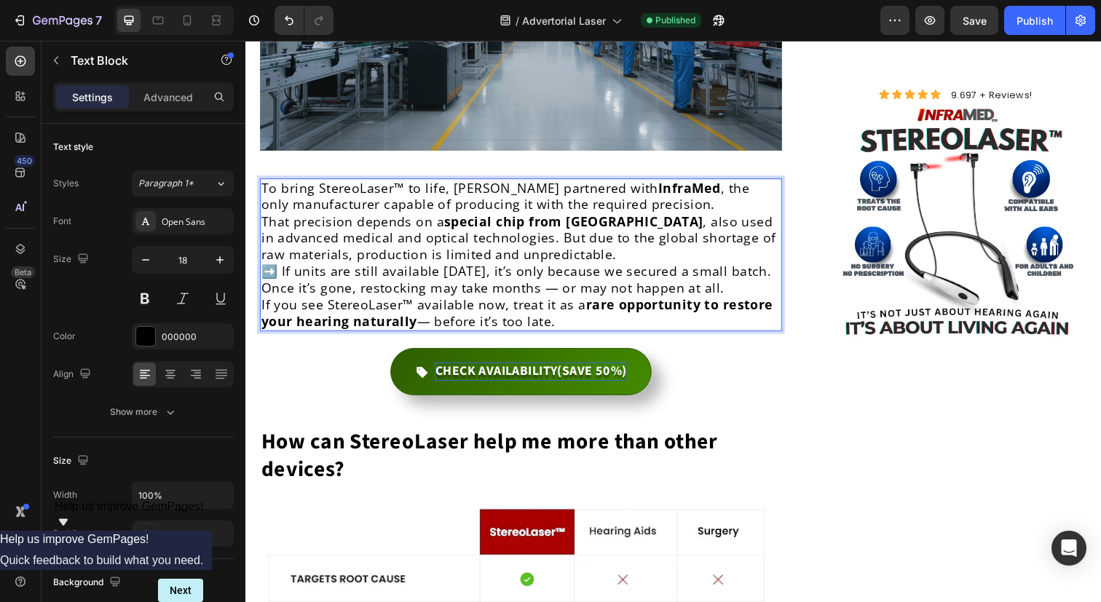
click at [726, 217] on p "That precision depends on a special chip from [GEOGRAPHIC_DATA] , also used in …" at bounding box center [526, 242] width 530 height 51
click at [721, 183] on p "To bring StereoLaser™ to life, [PERSON_NAME] partnered with InfraMed , the only…" at bounding box center [526, 200] width 530 height 34
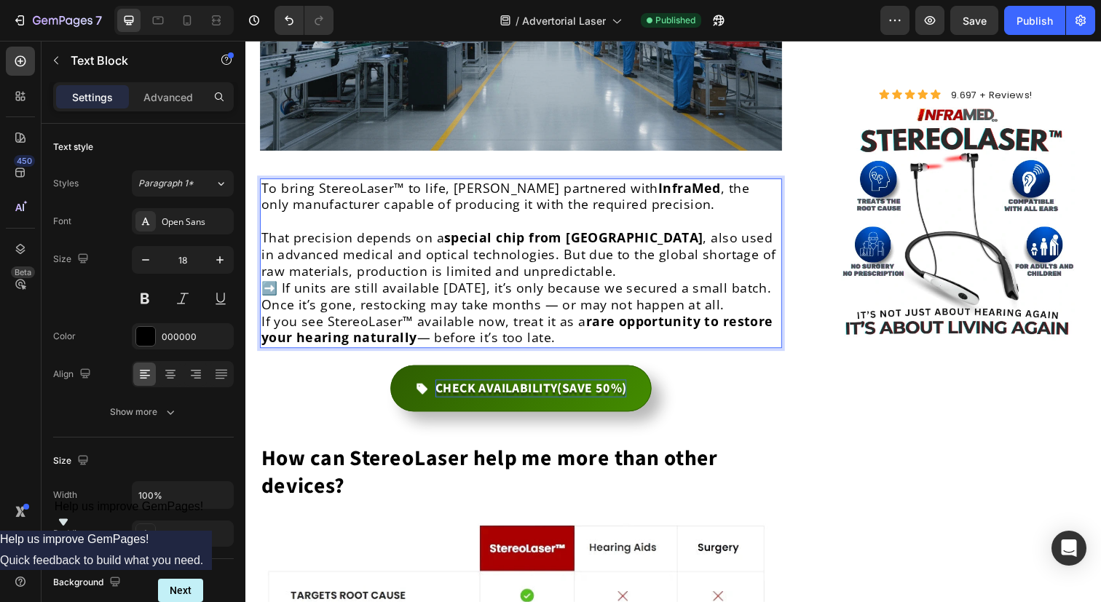
click at [672, 234] on p "That precision depends on a special chip from [GEOGRAPHIC_DATA] , also used in …" at bounding box center [526, 259] width 530 height 51
click at [661, 234] on p "That precision depends on a special chip from [GEOGRAPHIC_DATA] , also used in …" at bounding box center [526, 259] width 530 height 51
click at [650, 234] on p "That precision depends on a special chip from [GEOGRAPHIC_DATA] , also used in …" at bounding box center [526, 259] width 530 height 51
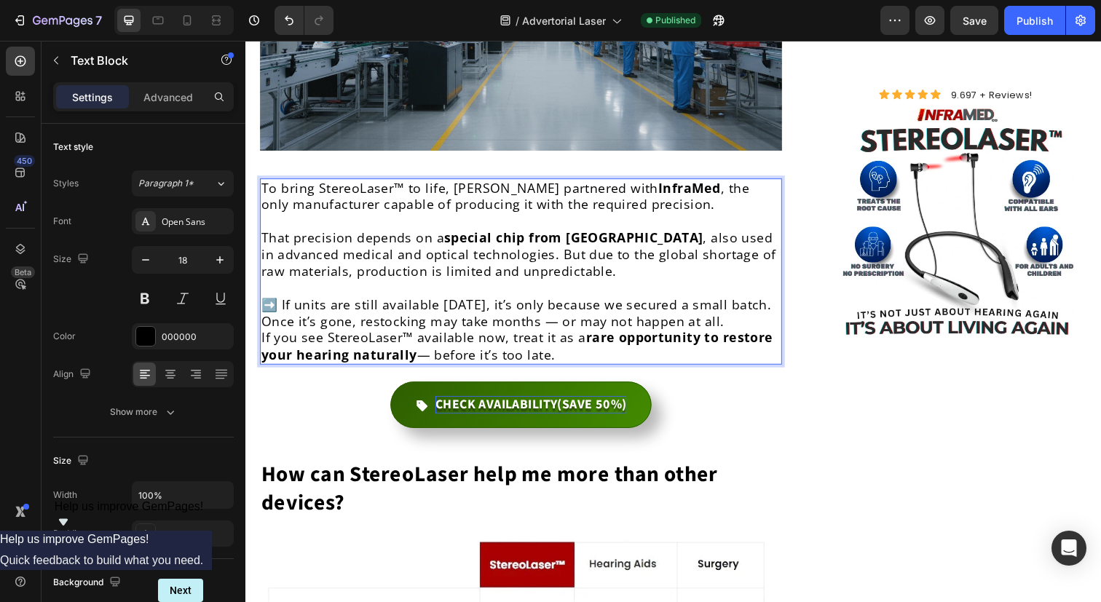
click at [741, 302] on p "➡️ If units are still available [DATE], it’s only because we secured a small ba…" at bounding box center [526, 319] width 530 height 34
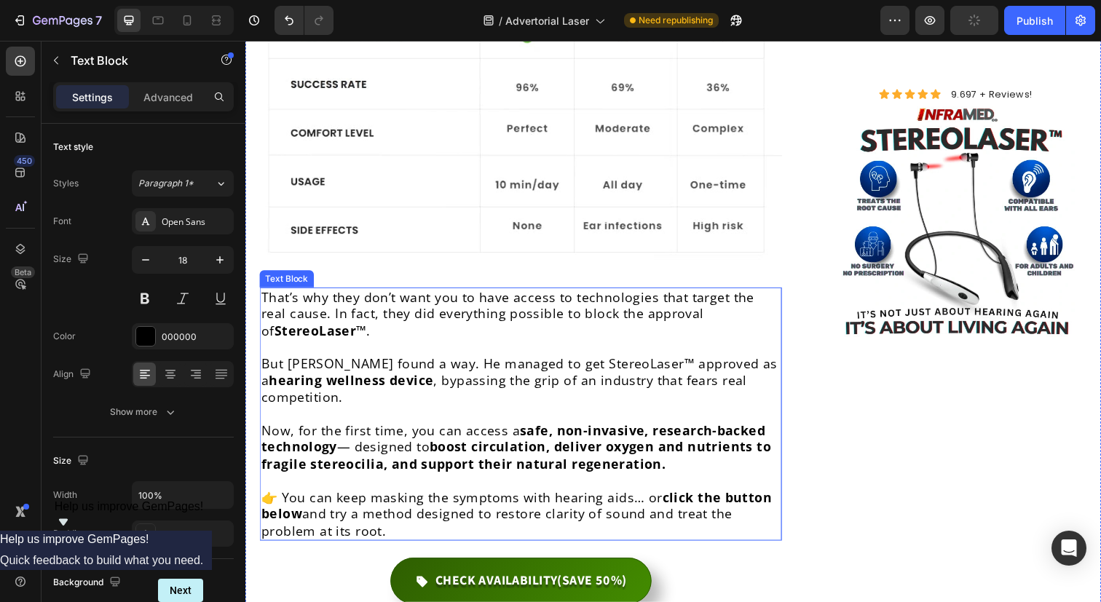
scroll to position [7114, 0]
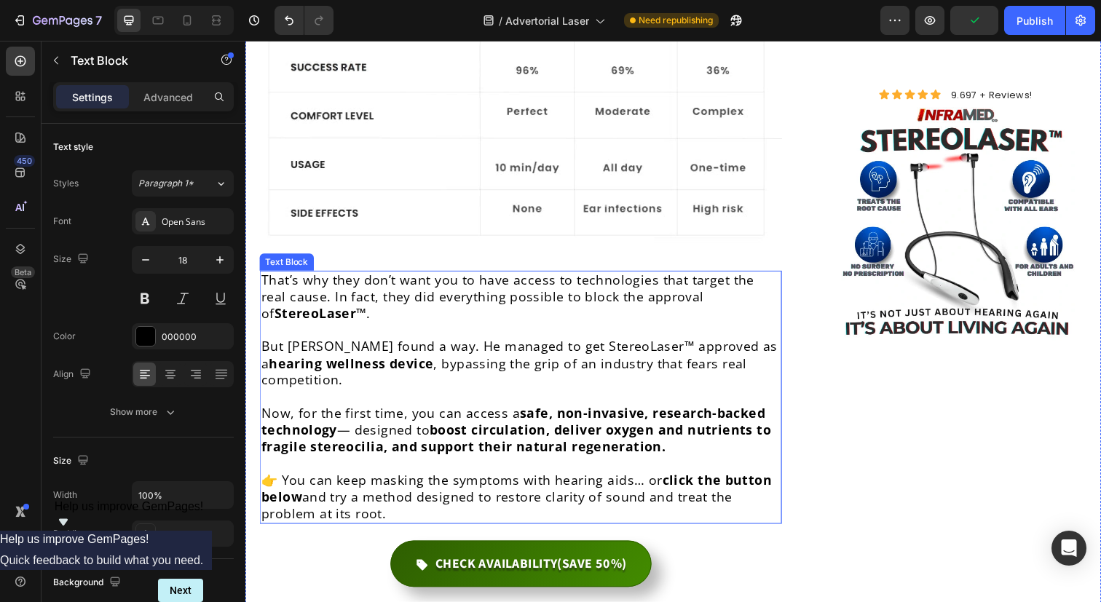
click at [548, 345] on p "But [PERSON_NAME] found a way. He managed to get StereoLaser™ approved as a hea…" at bounding box center [526, 370] width 530 height 51
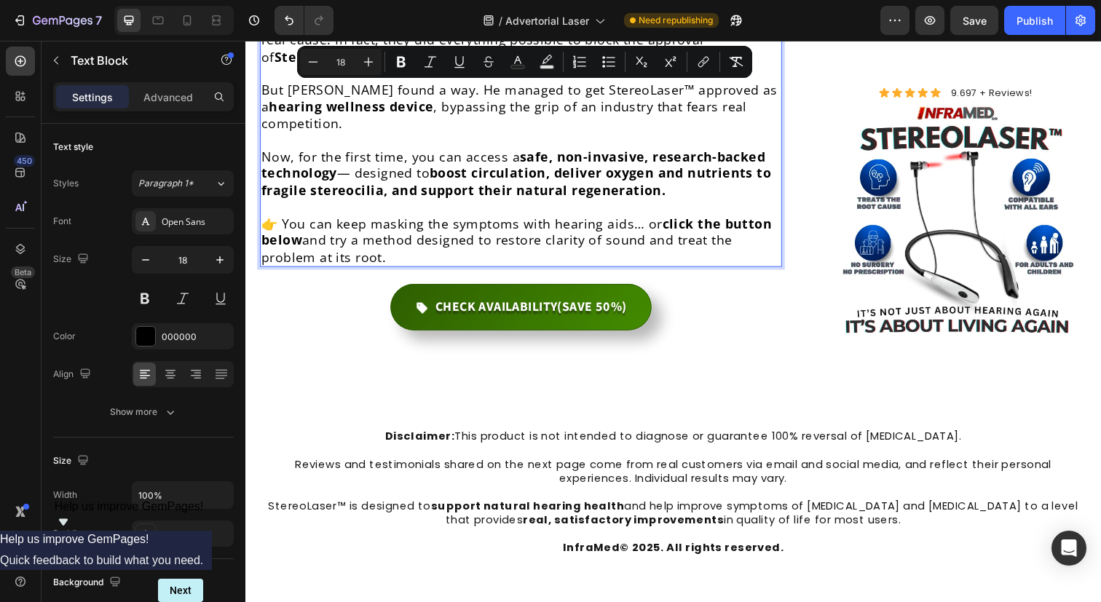
scroll to position [7375, 0]
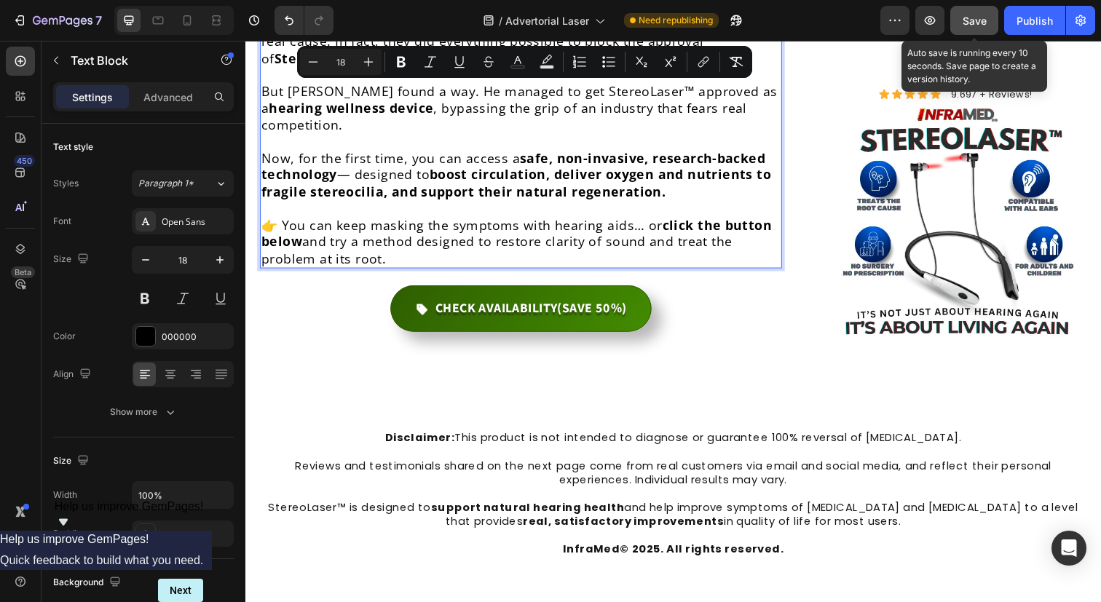
click at [991, 22] on button "Save" at bounding box center [975, 20] width 48 height 29
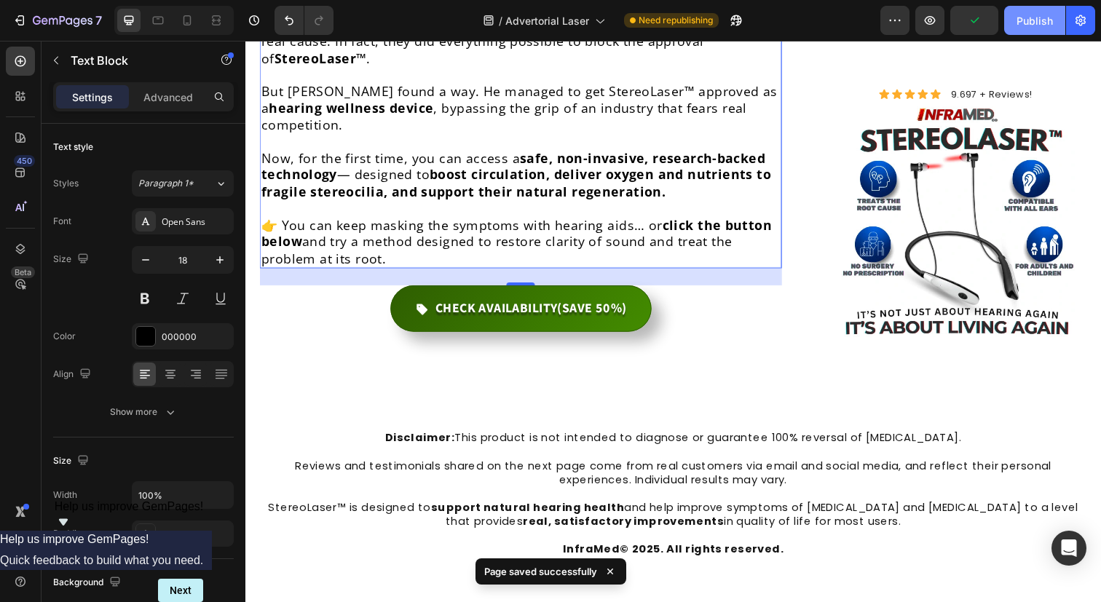
click at [1038, 22] on div "Publish" at bounding box center [1035, 20] width 36 height 15
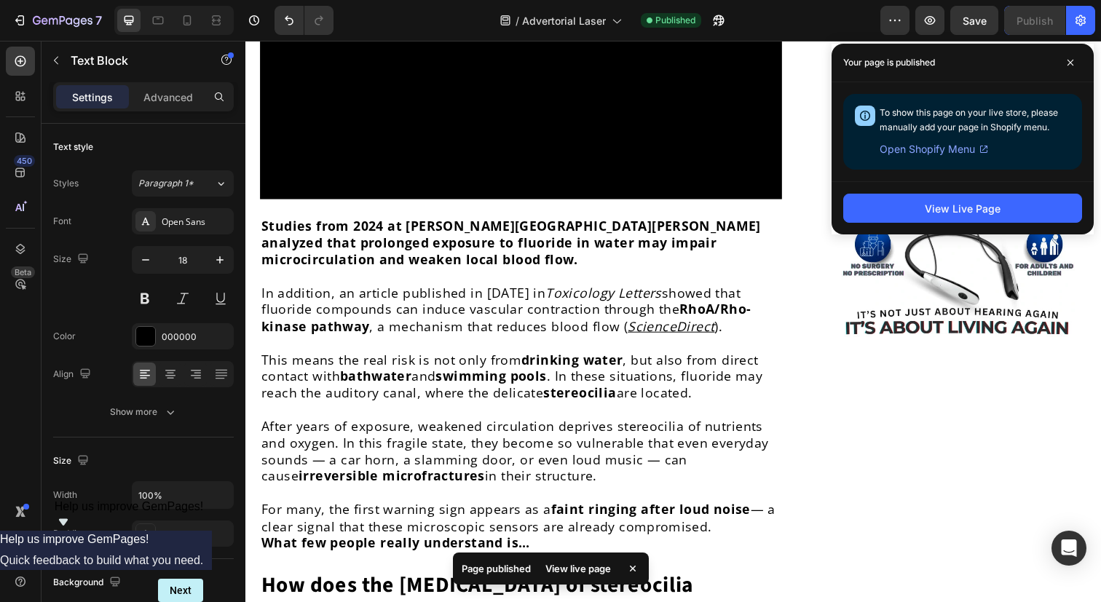
scroll to position [2237, 0]
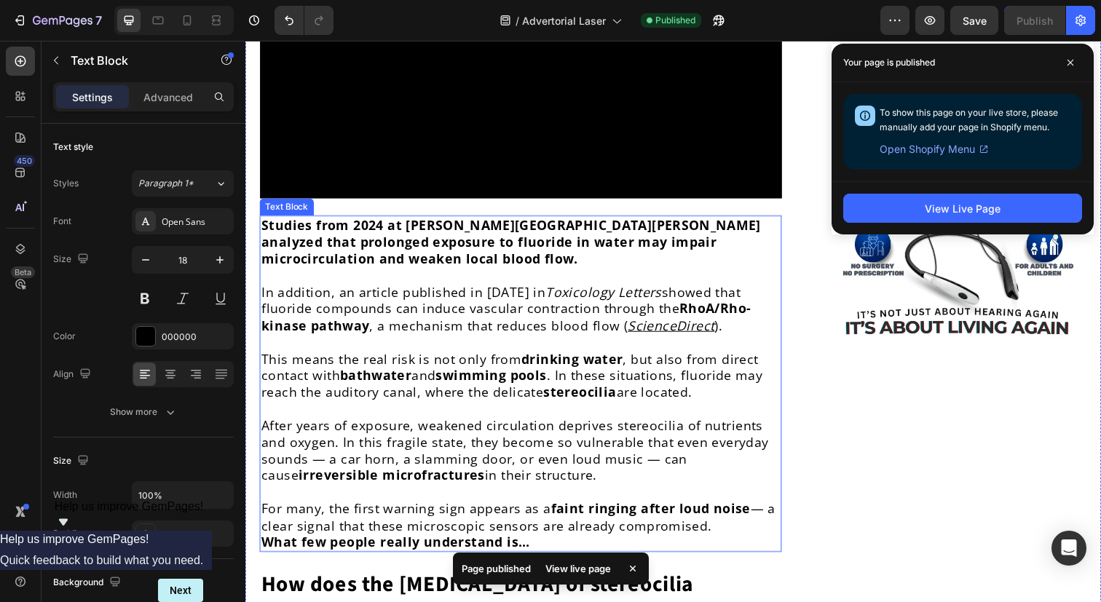
click at [691, 323] on u "ScienceDirect" at bounding box center [680, 331] width 89 height 17
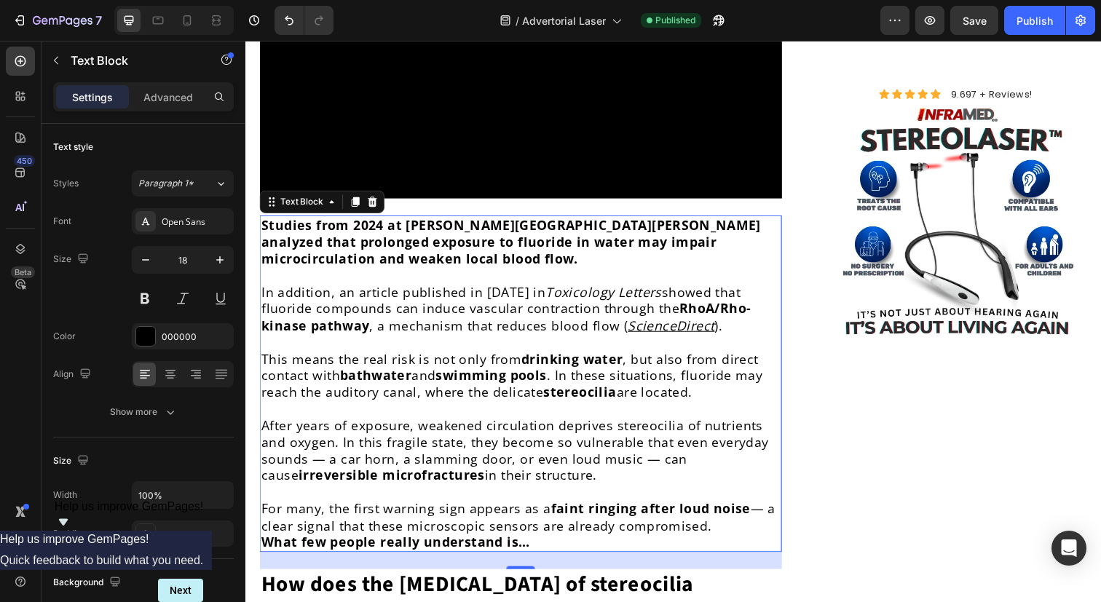
click at [647, 293] on p "In addition, an article published in [DATE] in Toxicology Letters showed that f…" at bounding box center [526, 314] width 530 height 51
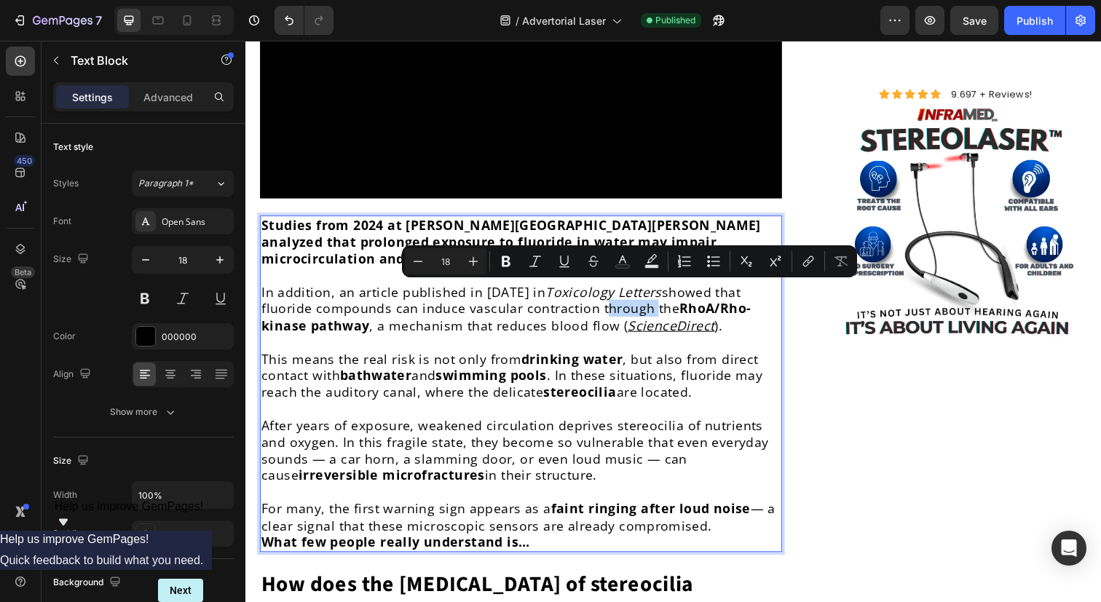
click at [548, 309] on p "In addition, an article published in [DATE] in Toxicology Letters showed that f…" at bounding box center [526, 314] width 530 height 51
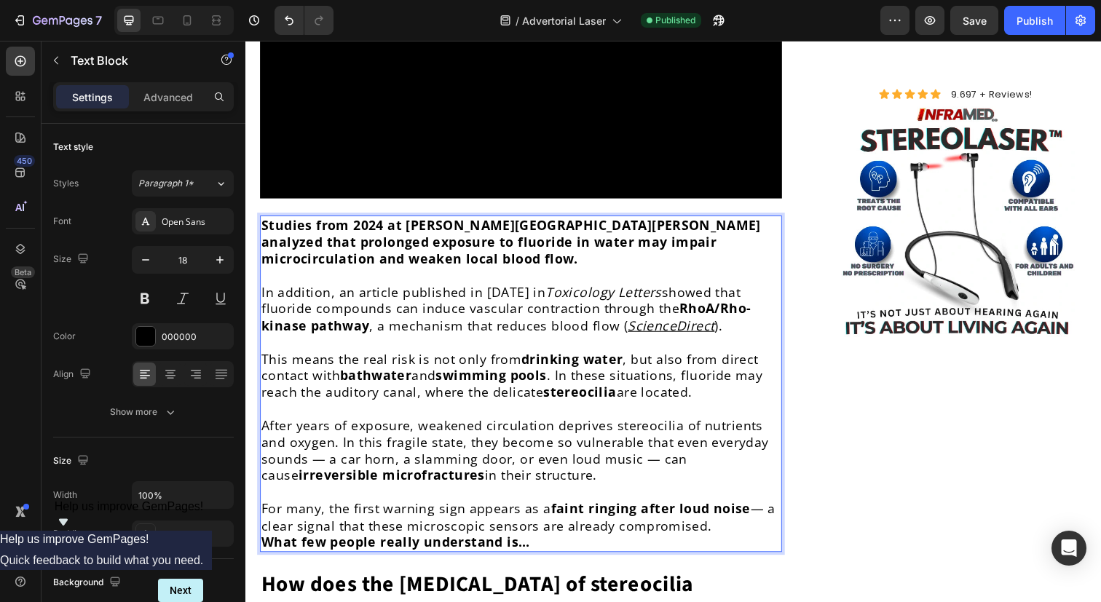
click at [548, 309] on p "In addition, an article published in [DATE] in Toxicology Letters showed that f…" at bounding box center [526, 314] width 530 height 51
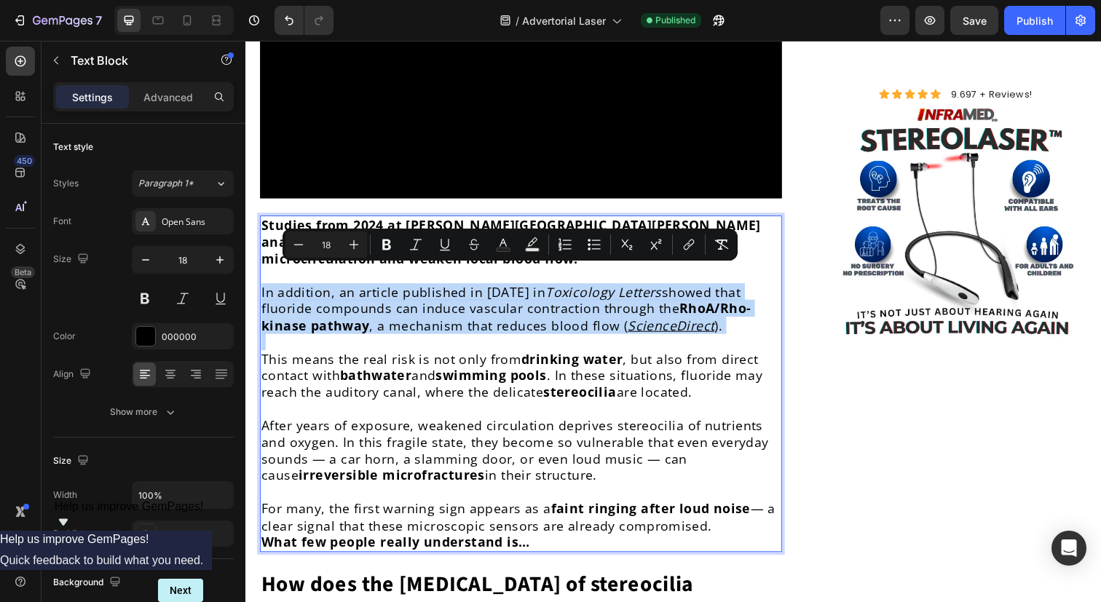
click at [548, 309] on p "In addition, an article published in [DATE] in Toxicology Letters showed that f…" at bounding box center [526, 314] width 530 height 51
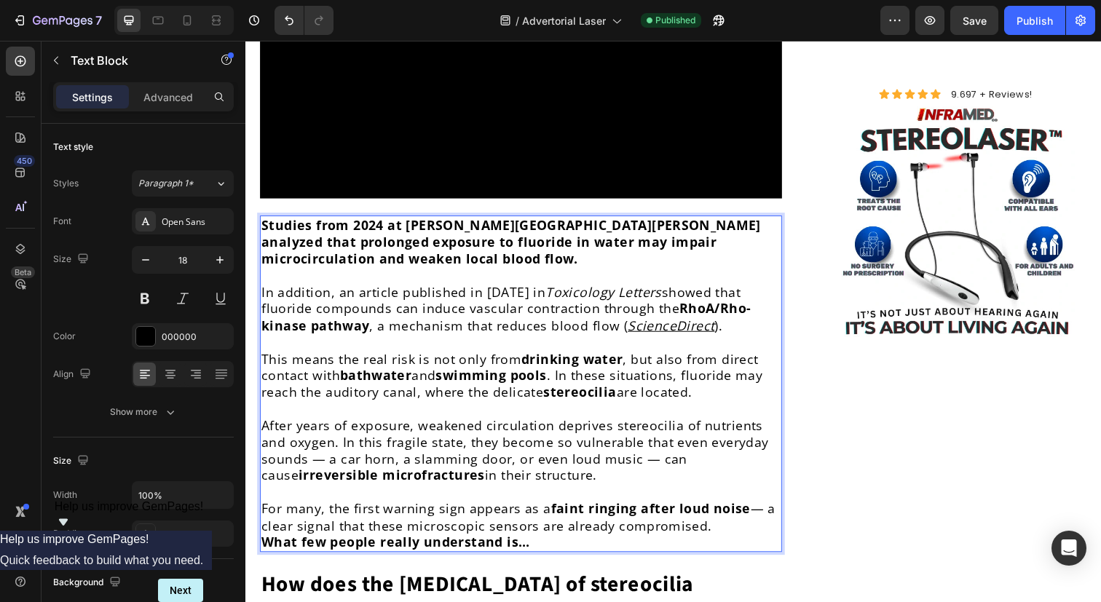
click at [552, 288] on icon "Toxicology Letters" at bounding box center [611, 296] width 119 height 17
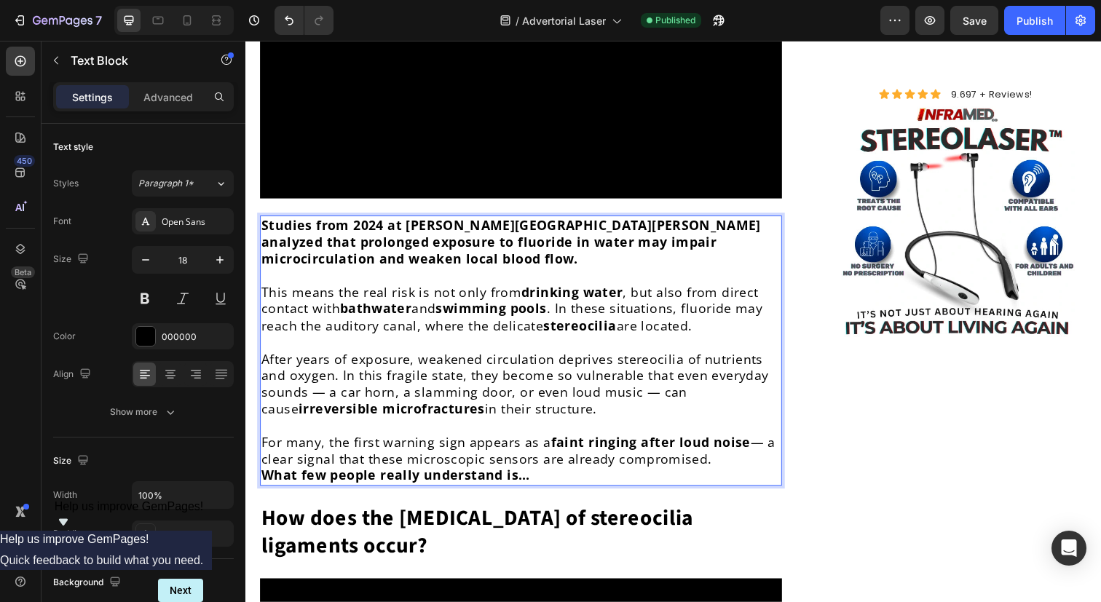
click at [502, 289] on p "This means the real risk is not only from drinking water , but also from direct…" at bounding box center [526, 314] width 530 height 51
click at [677, 289] on p "This means the real risk is not only from drinking water , but also from direct…" at bounding box center [526, 314] width 530 height 51
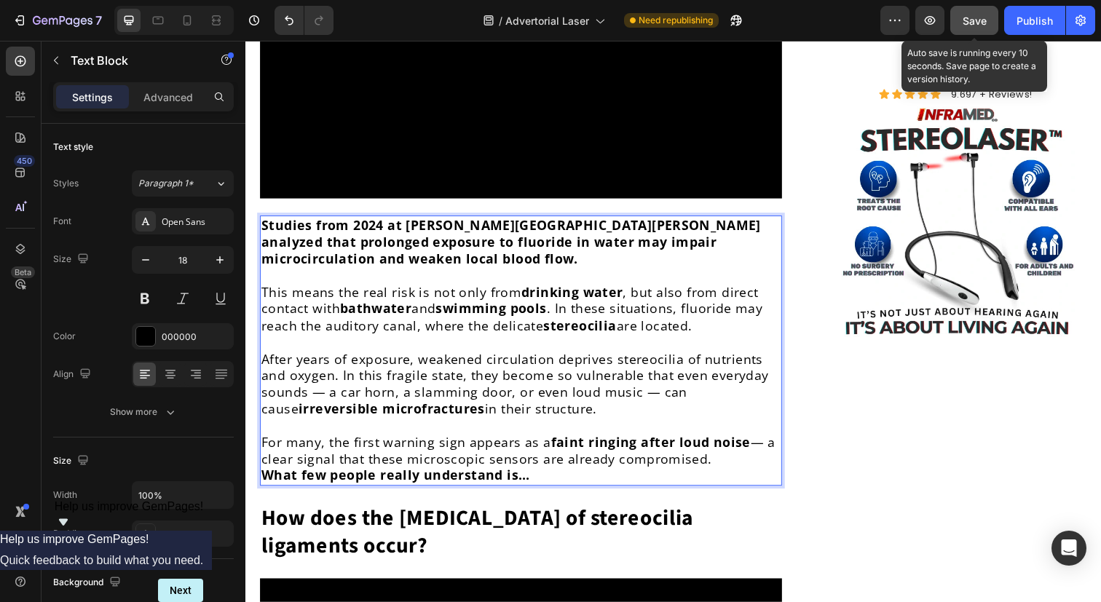
click at [959, 23] on button "Save" at bounding box center [975, 20] width 48 height 29
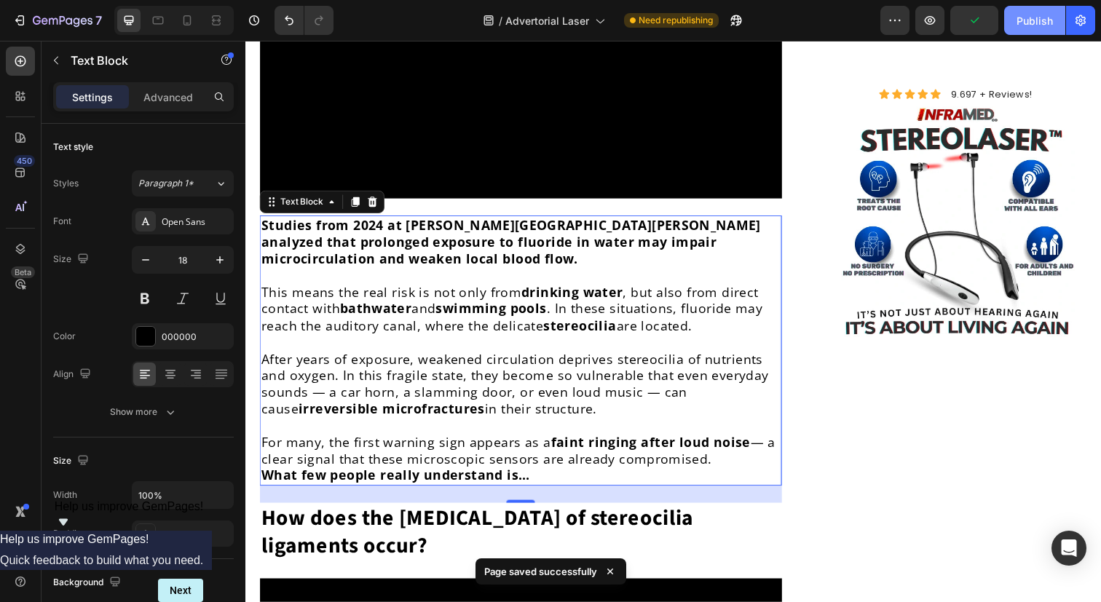
click at [1047, 30] on button "Publish" at bounding box center [1034, 20] width 61 height 29
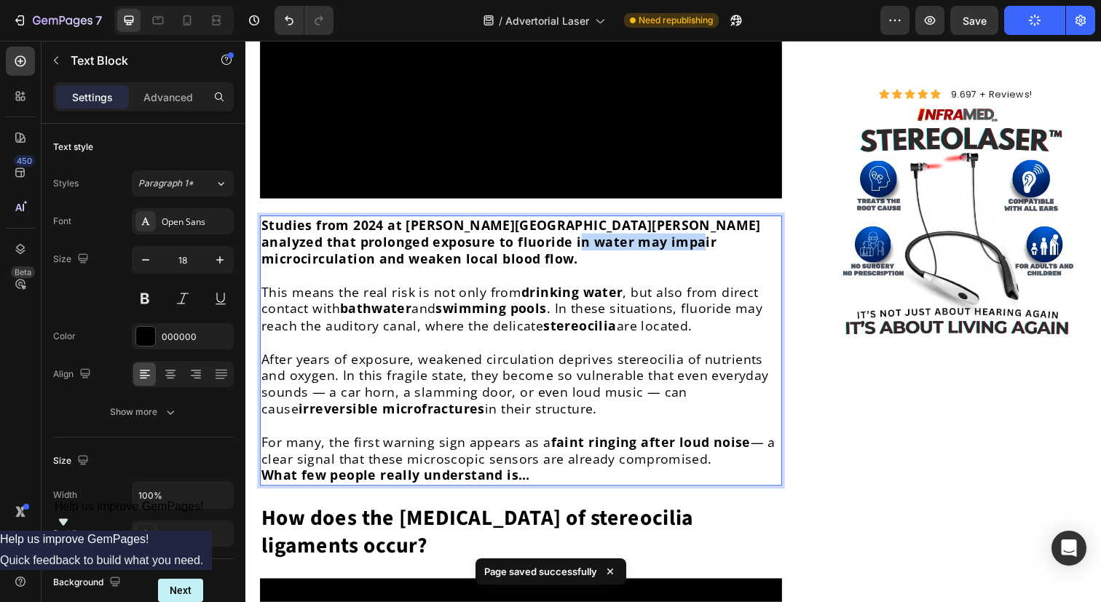
click at [593, 225] on strong "Studies from 2024 at [PERSON_NAME][GEOGRAPHIC_DATA][PERSON_NAME] analyzed that …" at bounding box center [516, 246] width 510 height 52
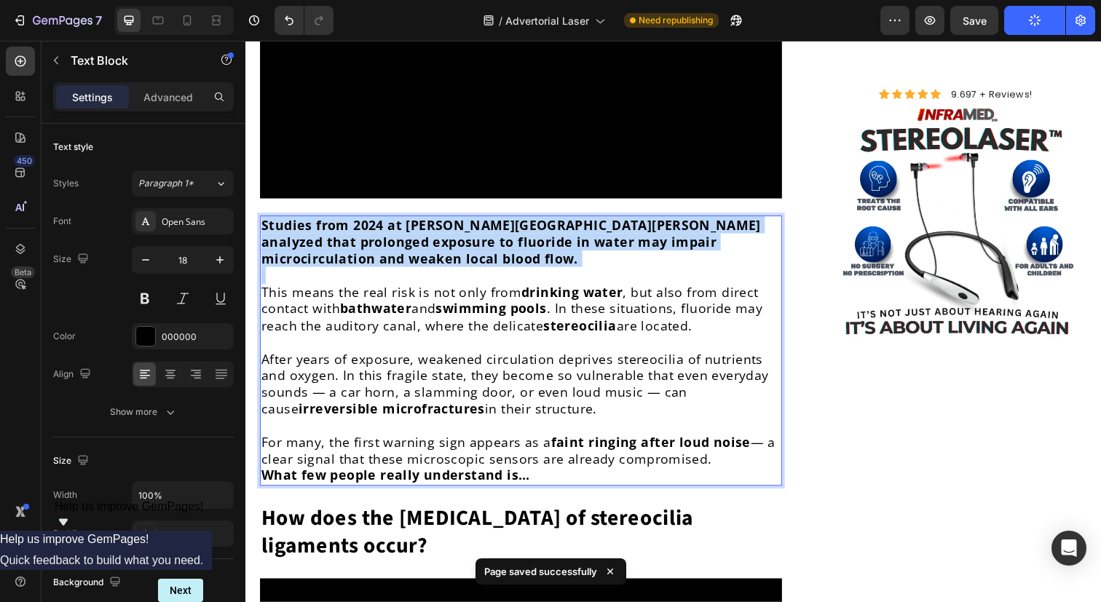
click at [593, 225] on strong "Studies from 2024 at [PERSON_NAME][GEOGRAPHIC_DATA][PERSON_NAME] analyzed that …" at bounding box center [516, 246] width 510 height 52
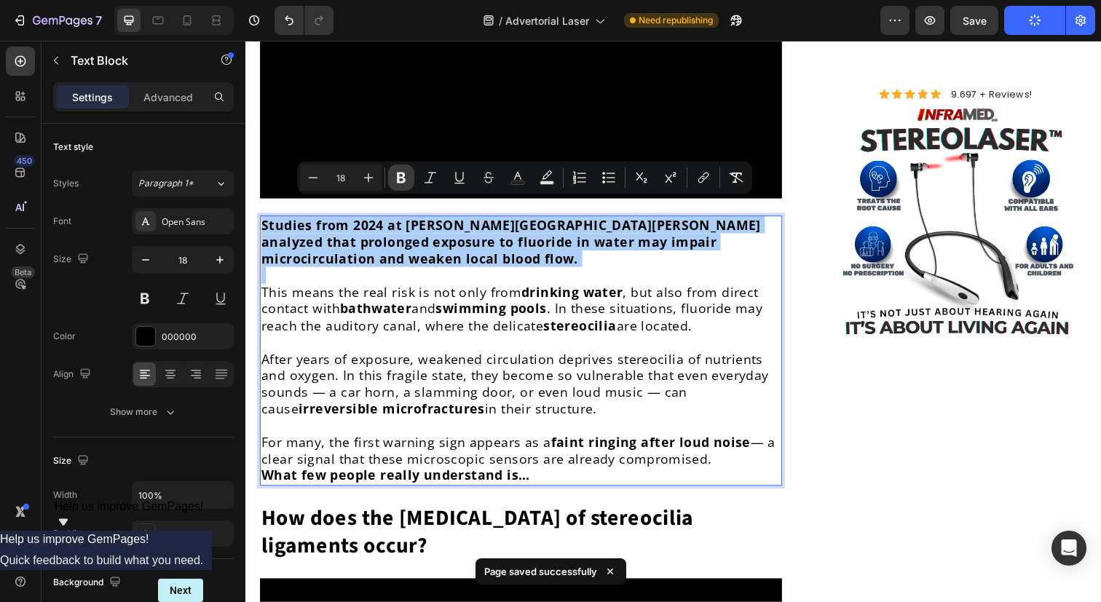
click at [394, 180] on icon "Editor contextual toolbar" at bounding box center [401, 177] width 15 height 15
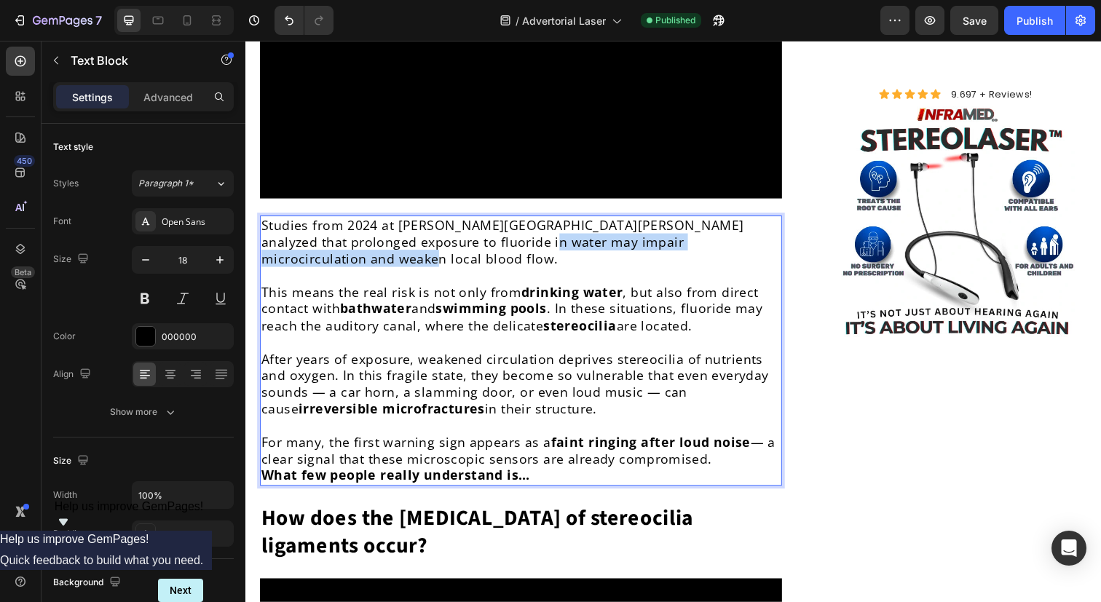
drag, startPoint x: 471, startPoint y: 235, endPoint x: 771, endPoint y: 232, distance: 299.4
click at [771, 232] on p "Studies from 2024 at [PERSON_NAME][GEOGRAPHIC_DATA][PERSON_NAME] analyzed that …" at bounding box center [526, 246] width 530 height 51
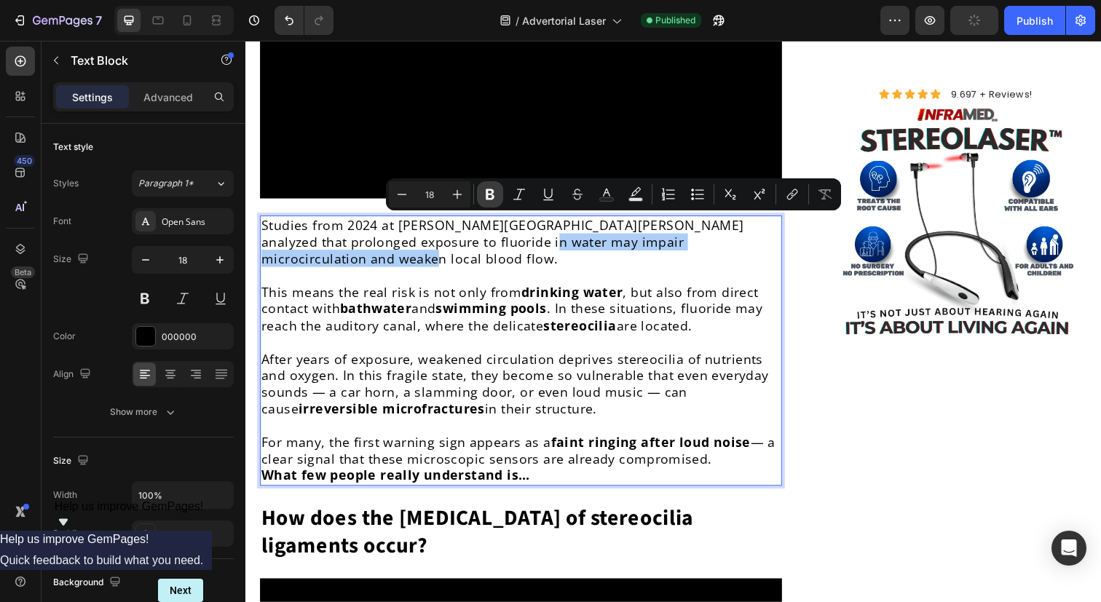
click at [497, 200] on button "Bold" at bounding box center [490, 194] width 26 height 26
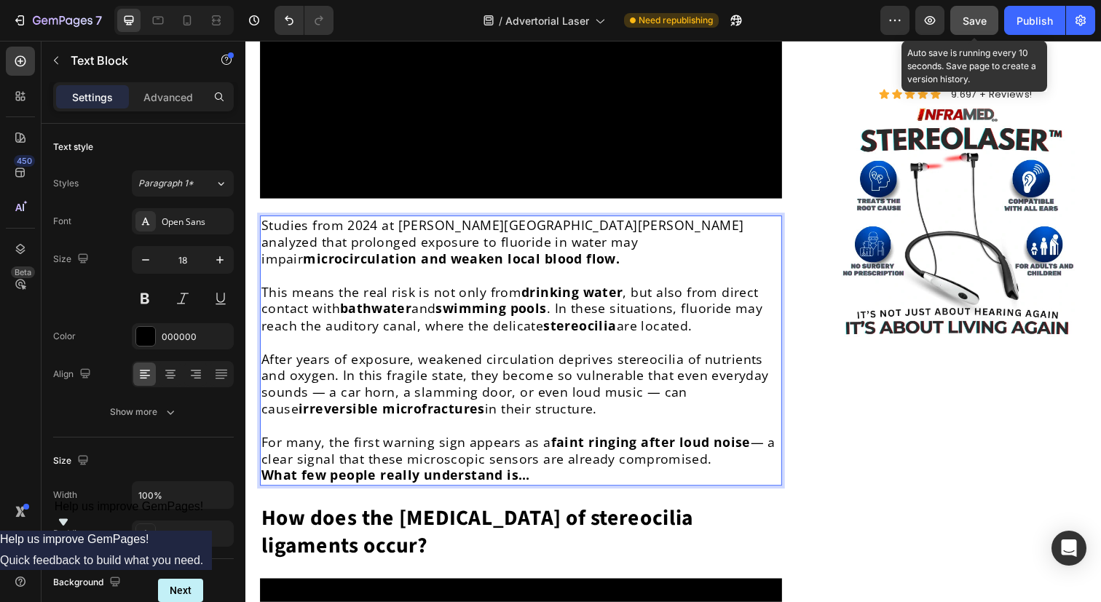
click at [973, 13] on div "Save" at bounding box center [975, 20] width 24 height 15
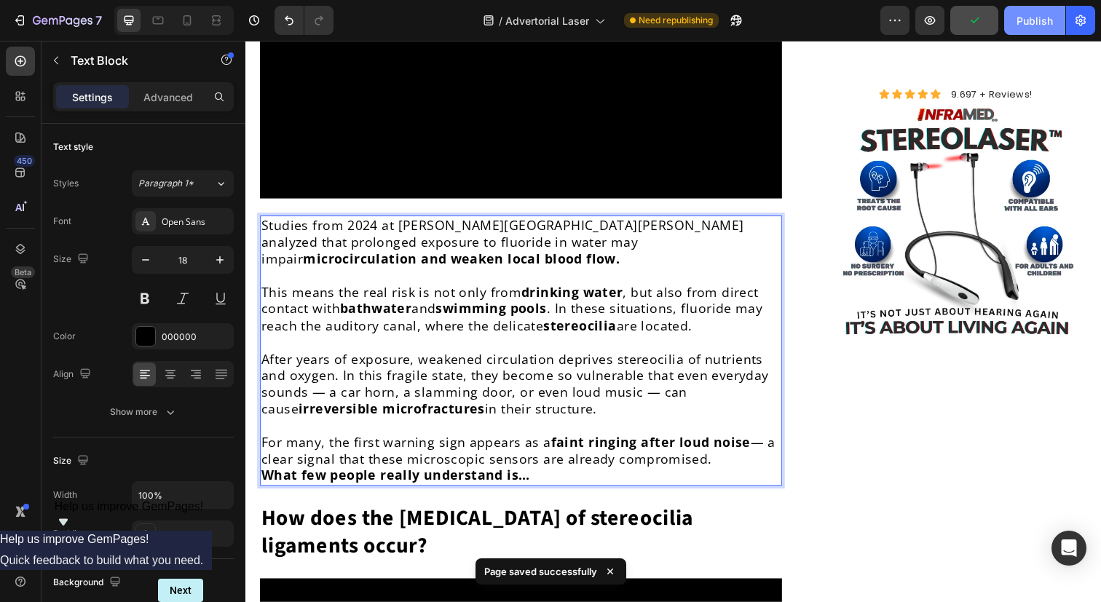
click at [1043, 23] on div "Publish" at bounding box center [1035, 20] width 36 height 15
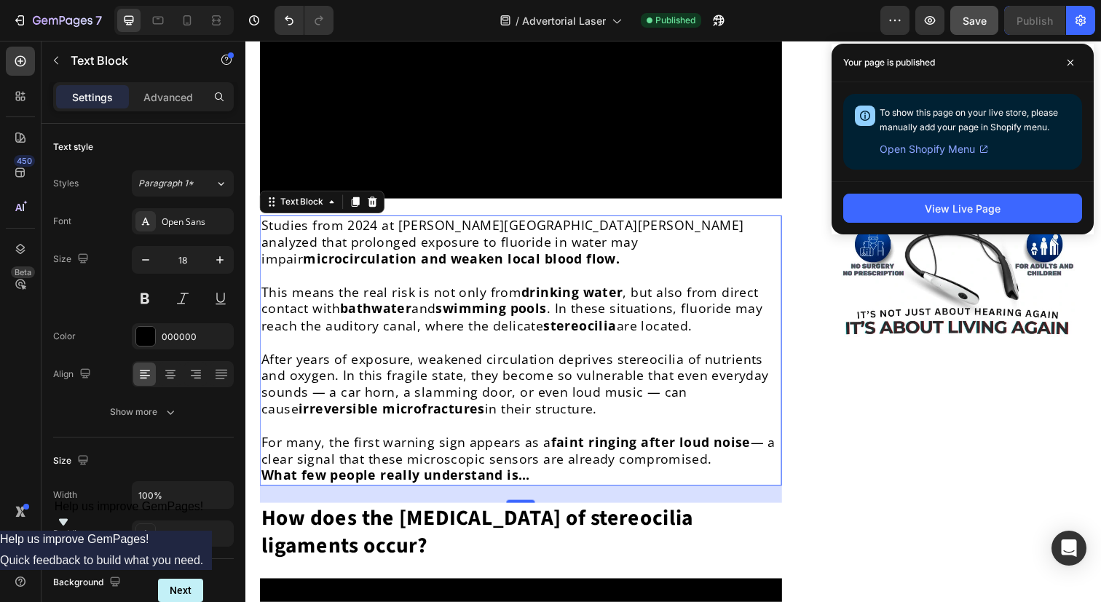
click at [1058, 58] on div "Your page is published" at bounding box center [963, 63] width 262 height 39
click at [1067, 61] on icon at bounding box center [1070, 62] width 7 height 7
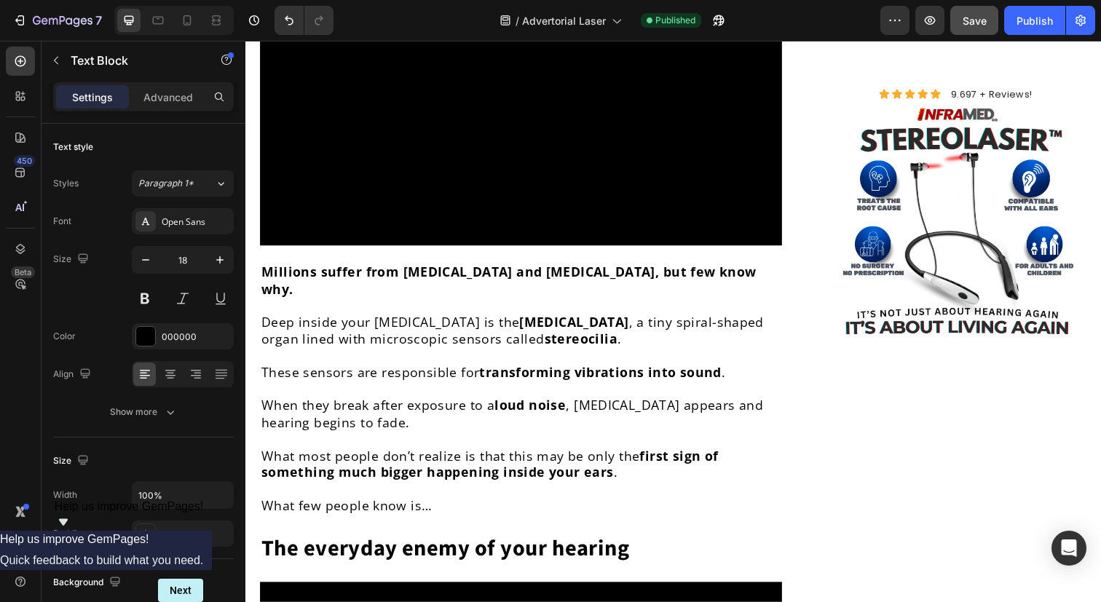
scroll to position [1540, 0]
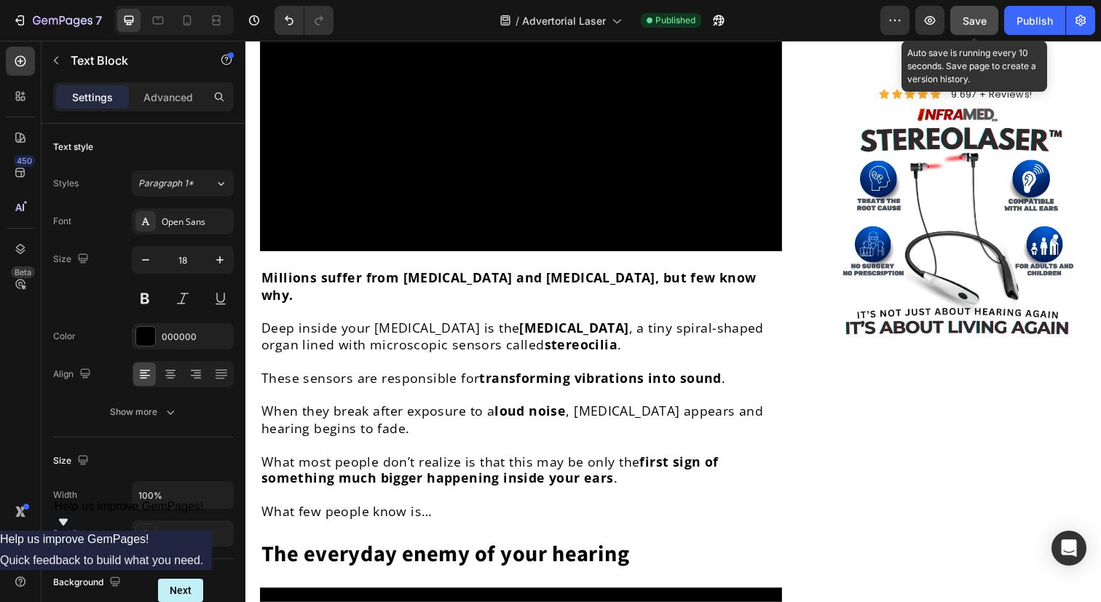
click at [974, 9] on button "Save" at bounding box center [975, 20] width 48 height 29
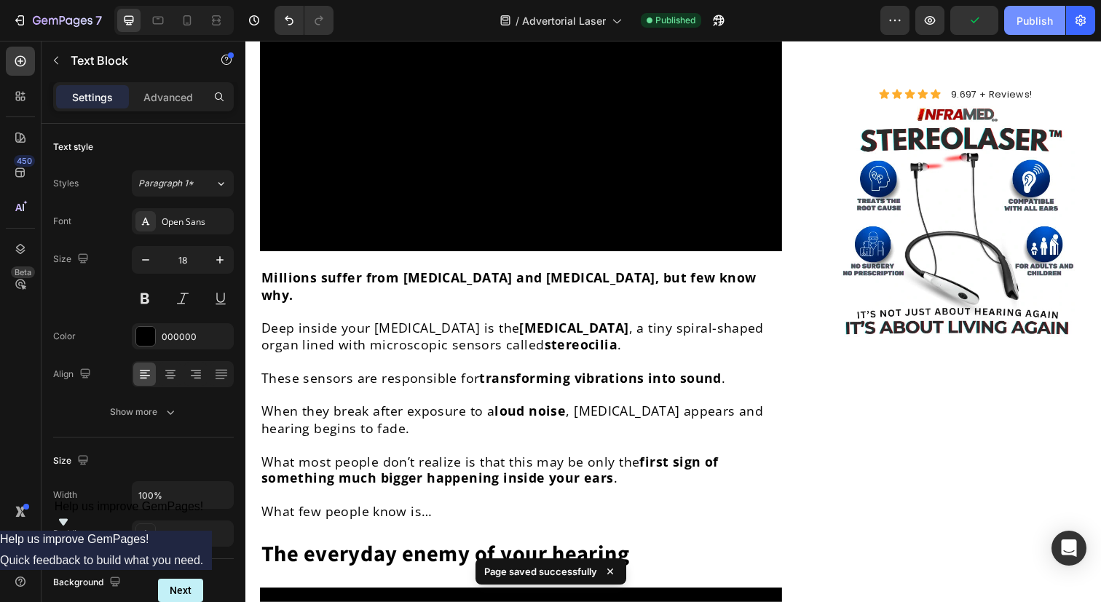
click at [1023, 27] on div "Publish" at bounding box center [1035, 20] width 36 height 15
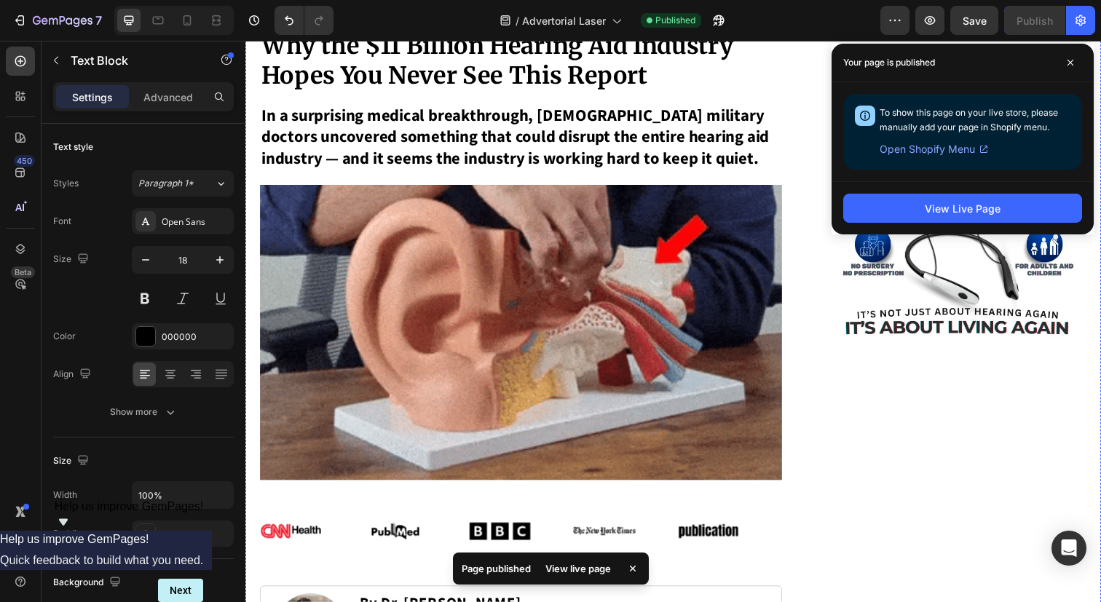
scroll to position [208, 0]
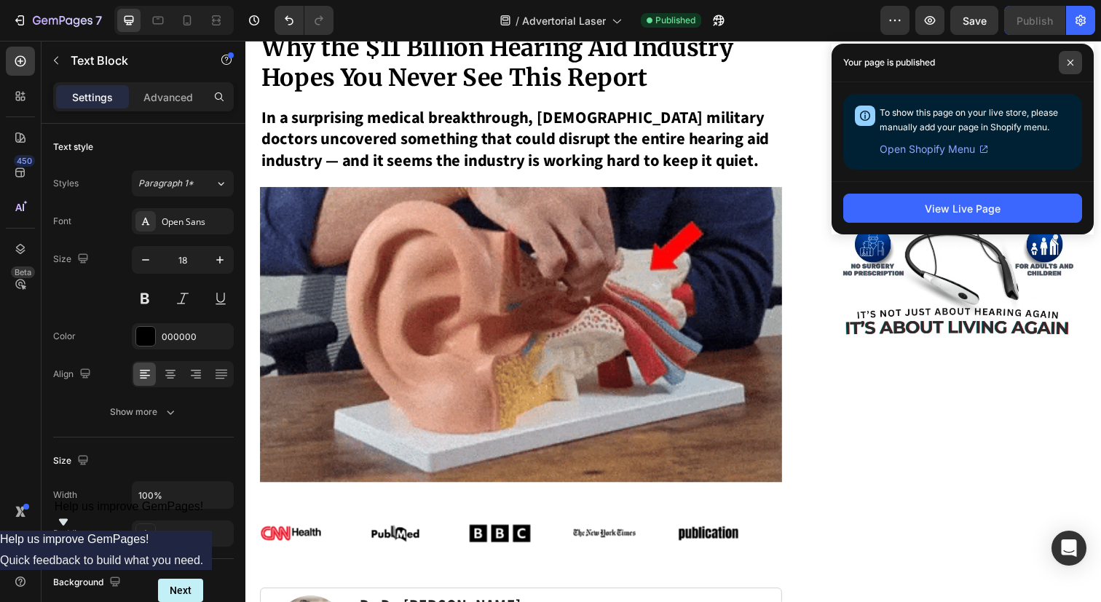
click at [1069, 63] on icon at bounding box center [1071, 63] width 6 height 6
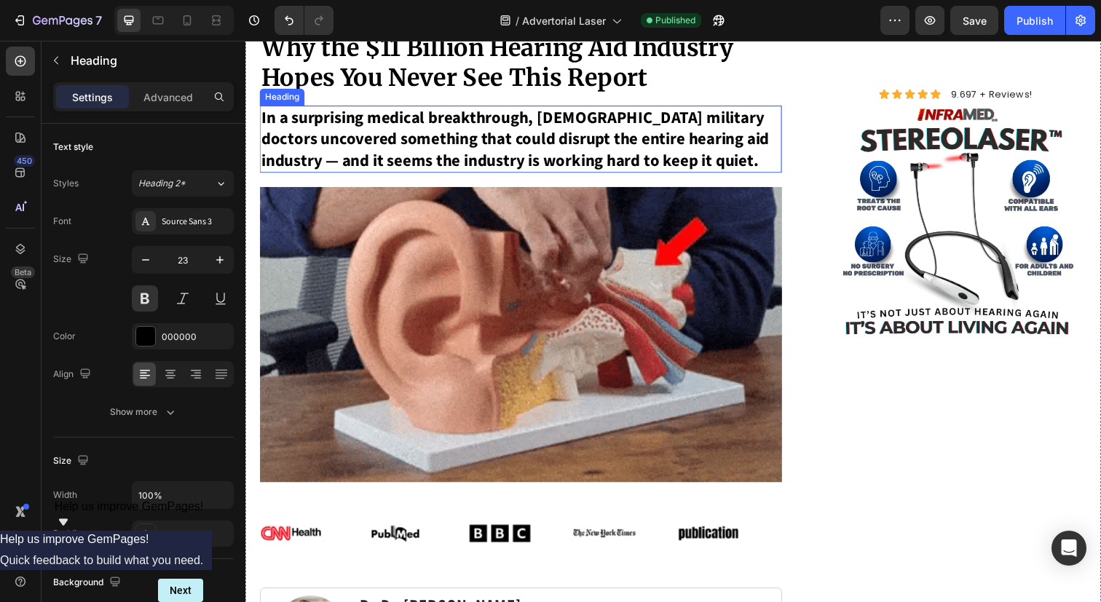
click at [720, 157] on h1 "In a surprising medical breakthrough, [DEMOGRAPHIC_DATA] military doctors uncov…" at bounding box center [526, 141] width 533 height 68
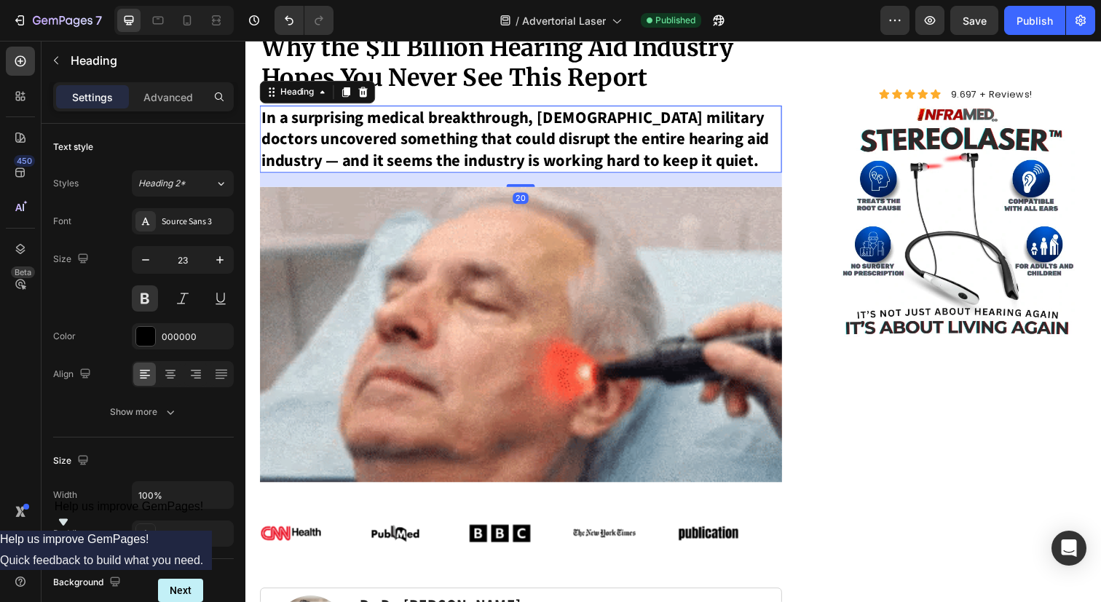
click at [720, 157] on h1 "In a surprising medical breakthrough, [DEMOGRAPHIC_DATA] military doctors uncov…" at bounding box center [526, 141] width 533 height 68
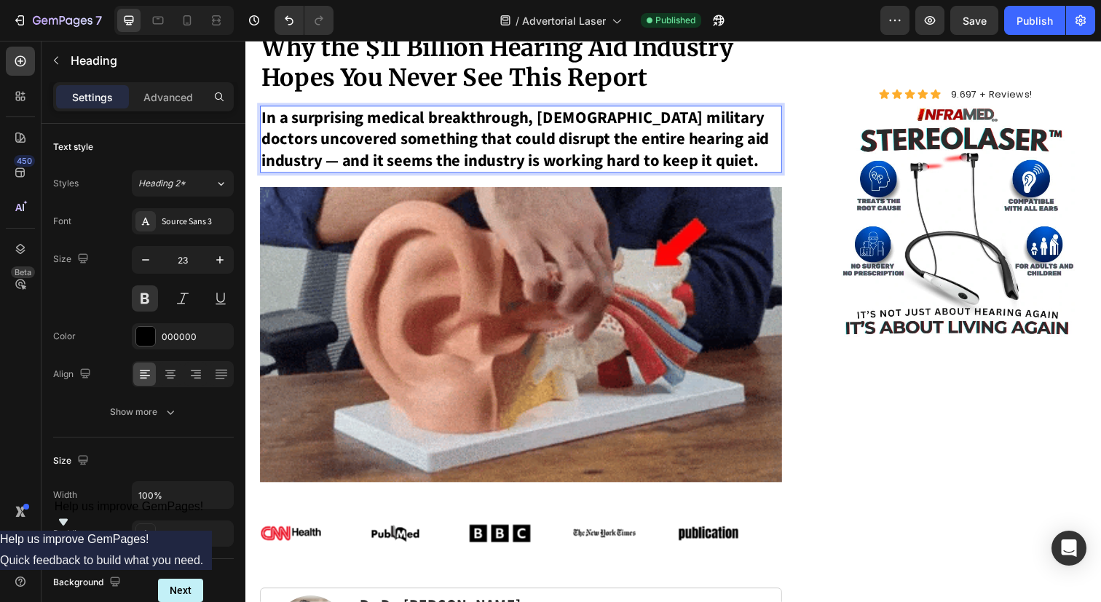
click at [720, 157] on p "In a surprising medical breakthrough, [DEMOGRAPHIC_DATA] military doctors uncov…" at bounding box center [526, 142] width 530 height 66
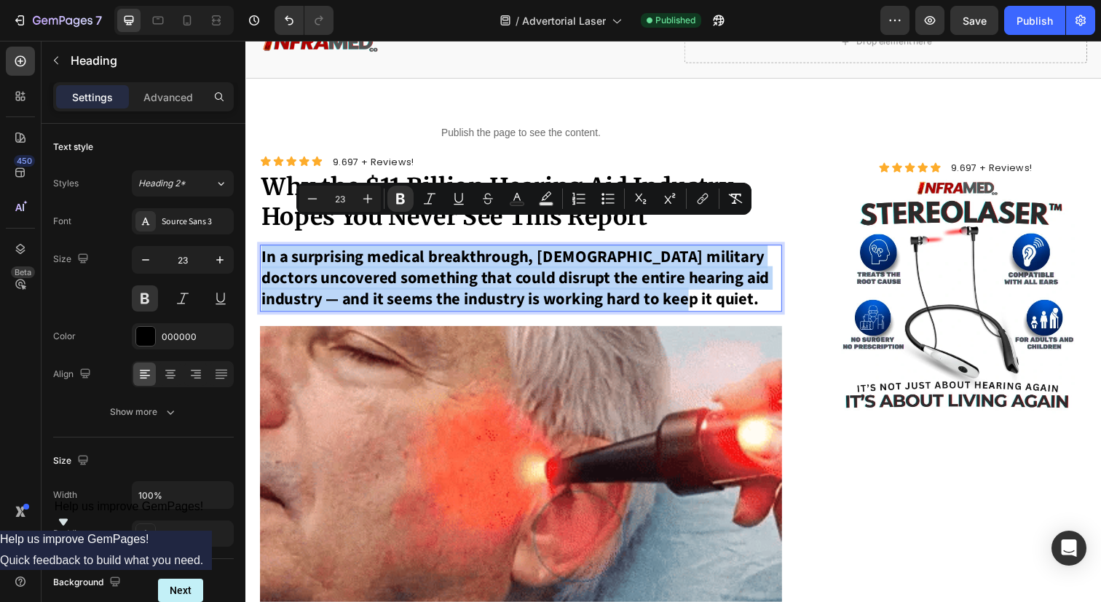
scroll to position [68, 0]
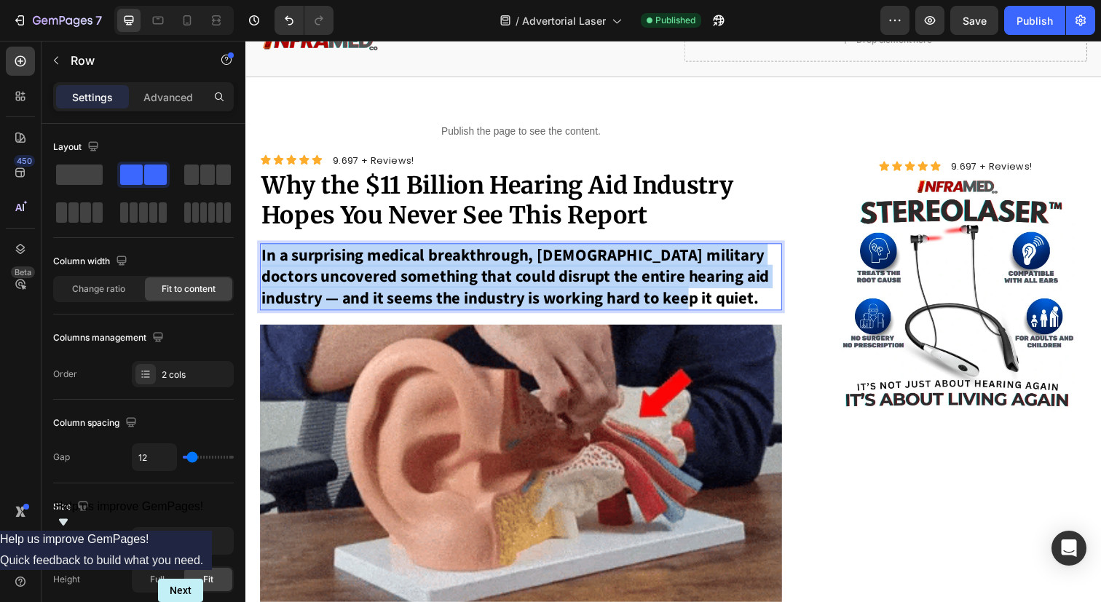
click at [720, 157] on div "Icon Icon Icon Icon Icon Icon List 9.697 + Reviews! Text Block Row" at bounding box center [526, 162] width 533 height 19
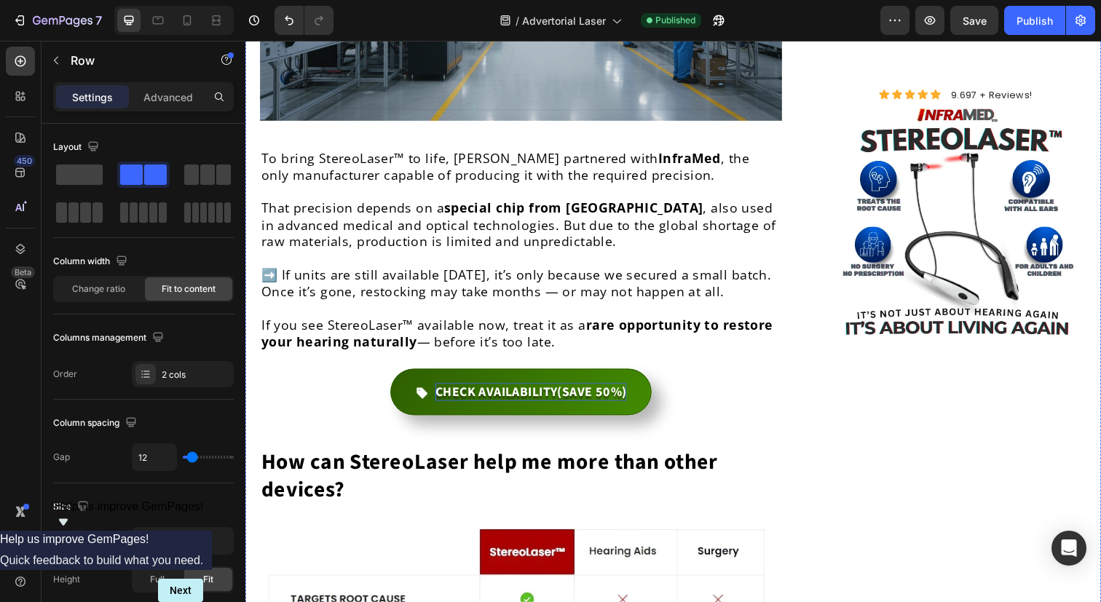
scroll to position [7406, 0]
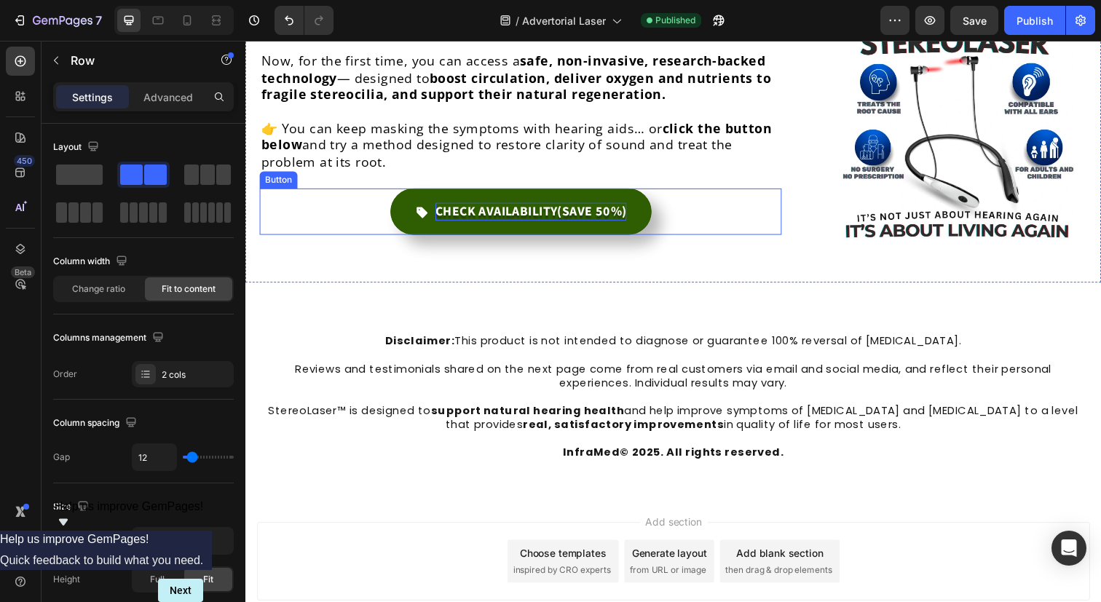
click at [537, 206] on strong "CHECK AVAILABILITY" at bounding box center [501, 215] width 125 height 18
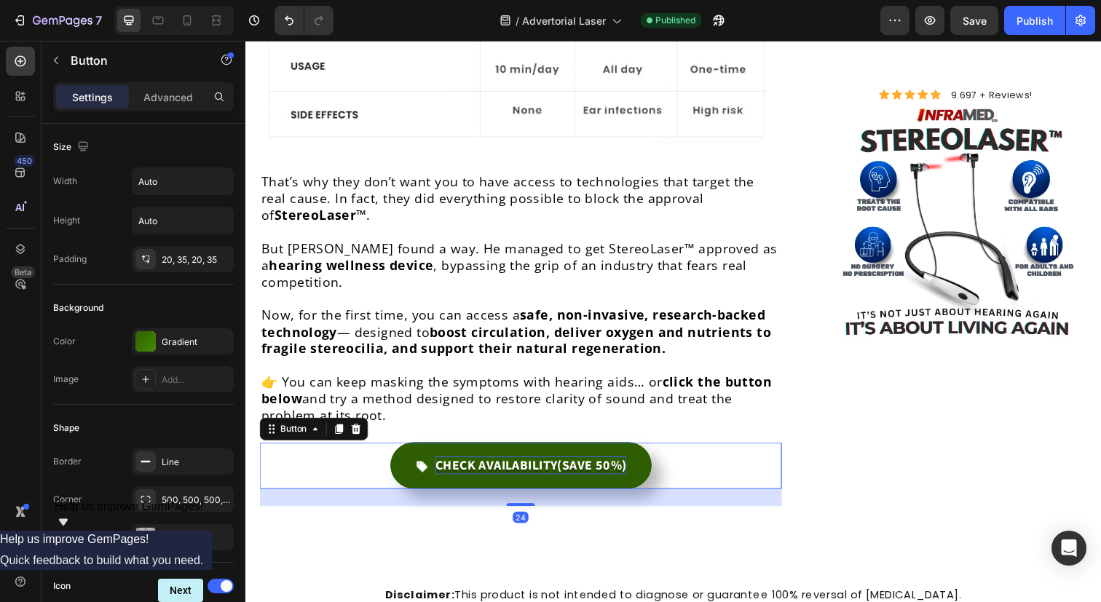
scroll to position [7155, 0]
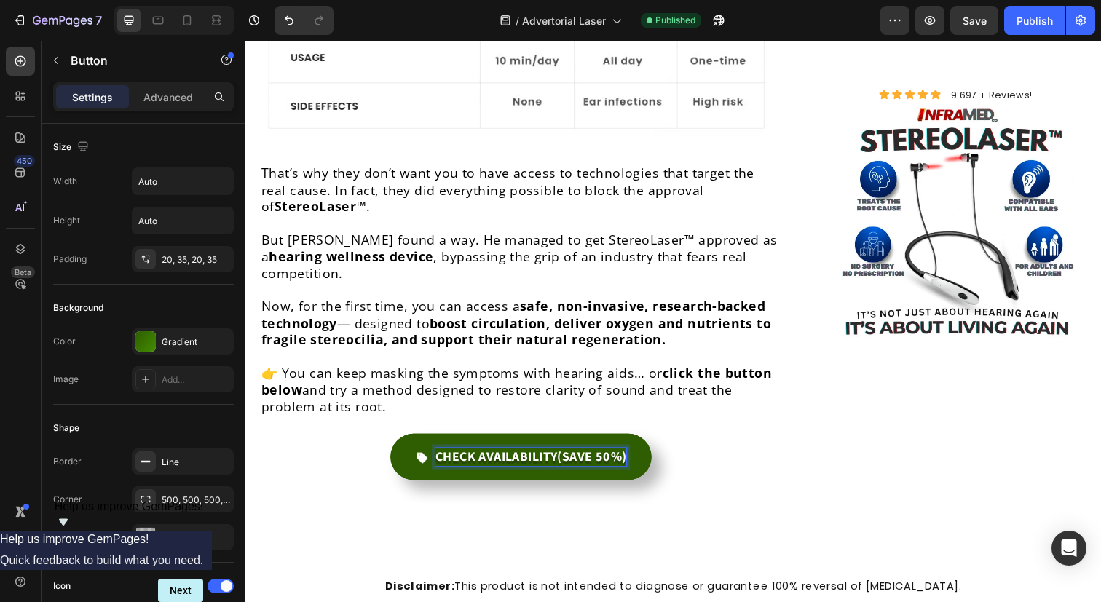
drag, startPoint x: 568, startPoint y: 404, endPoint x: 438, endPoint y: 402, distance: 130.4
click at [439, 457] on p "CHECK AVAILABILITY (SAVE 50%)" at bounding box center [536, 466] width 195 height 18
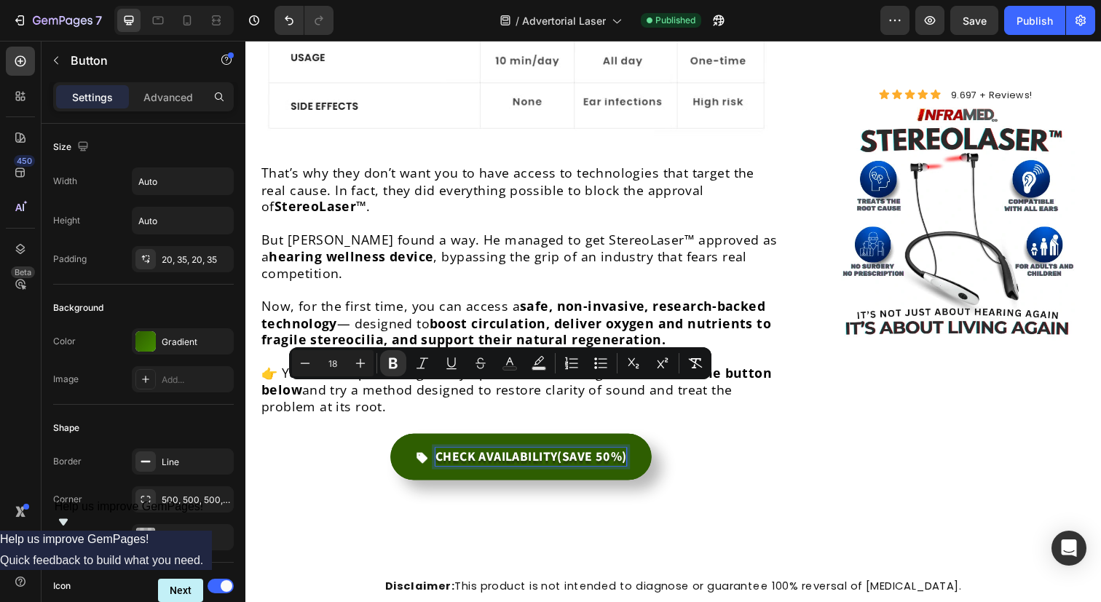
copy strong "CHECK AVAILABILITY"
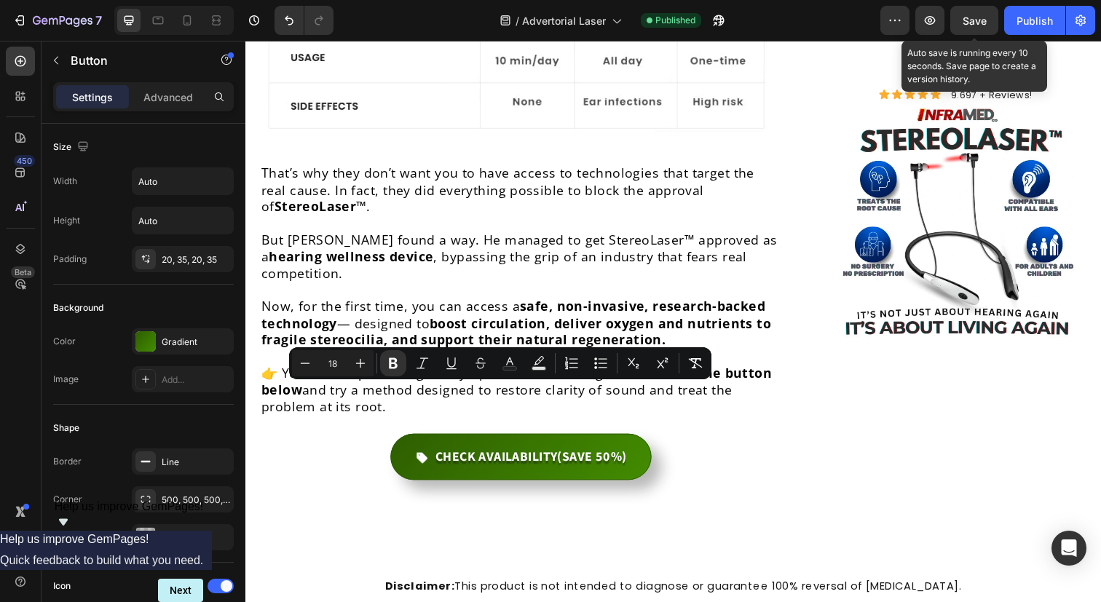
click at [984, 23] on span "Save" at bounding box center [975, 21] width 24 height 12
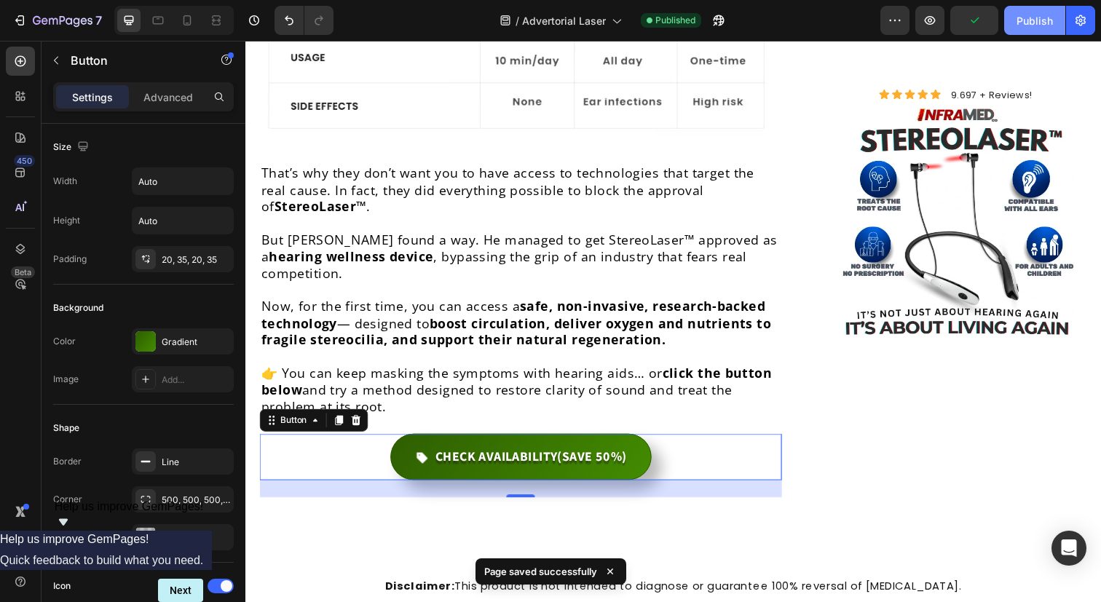
click at [1035, 23] on div "Publish" at bounding box center [1035, 20] width 36 height 15
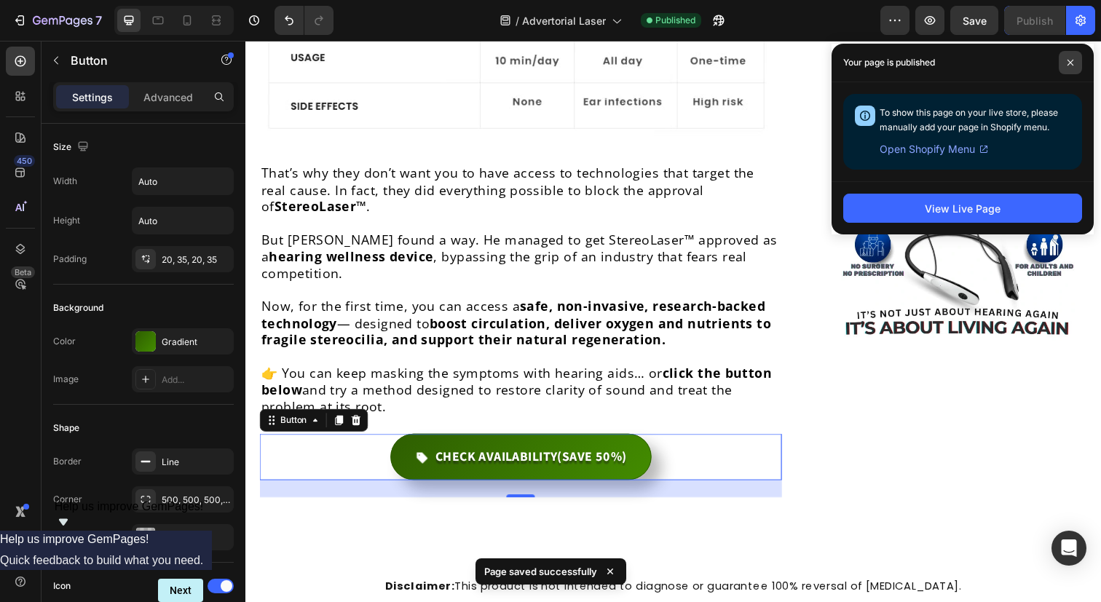
click at [1074, 63] on icon at bounding box center [1070, 62] width 7 height 7
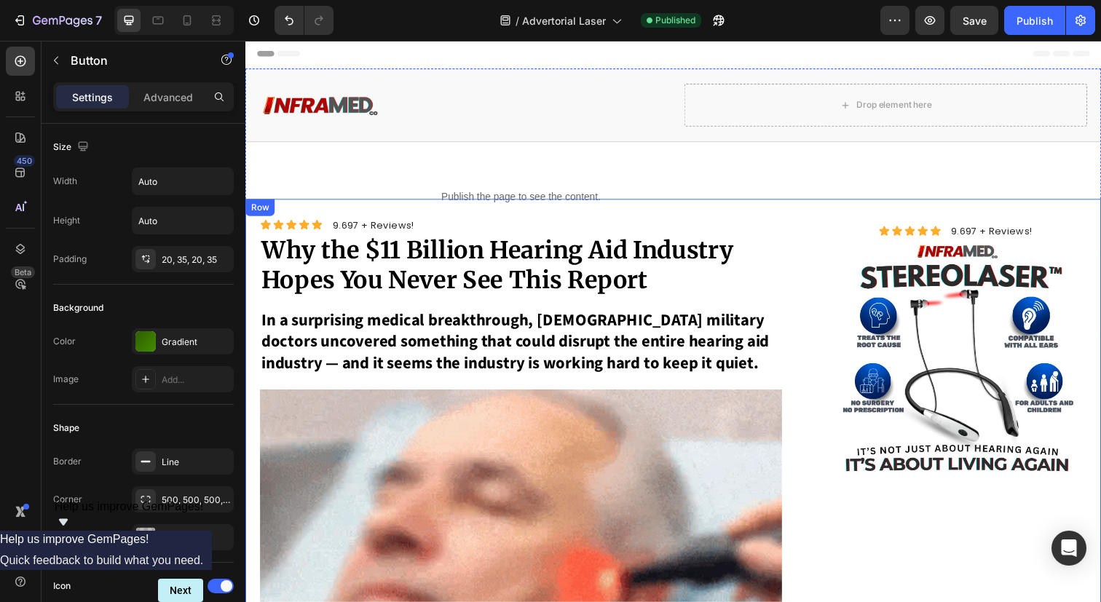
scroll to position [0, 0]
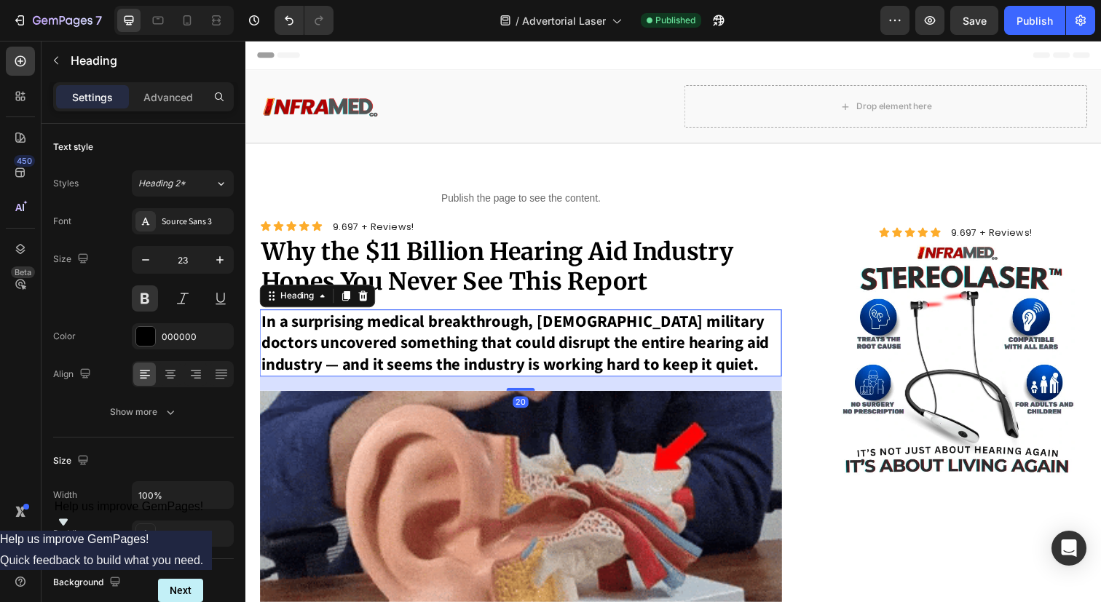
click at [552, 357] on strong "In a surprising medical breakthrough, [DEMOGRAPHIC_DATA] military doctors uncov…" at bounding box center [520, 349] width 519 height 68
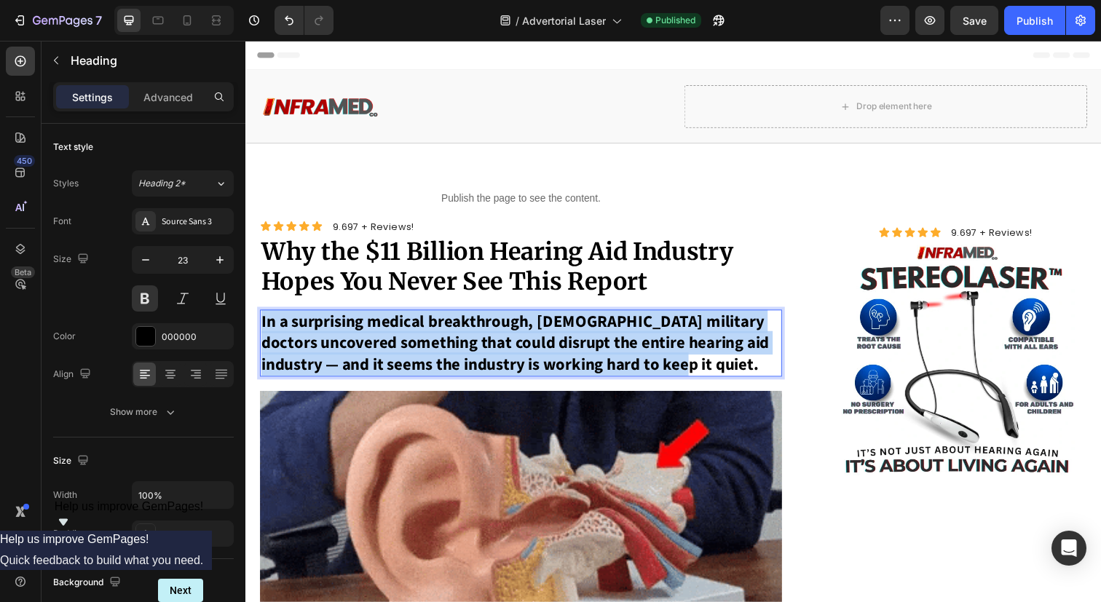
click at [552, 357] on strong "In a surprising medical breakthrough, [DEMOGRAPHIC_DATA] military doctors uncov…" at bounding box center [520, 349] width 519 height 68
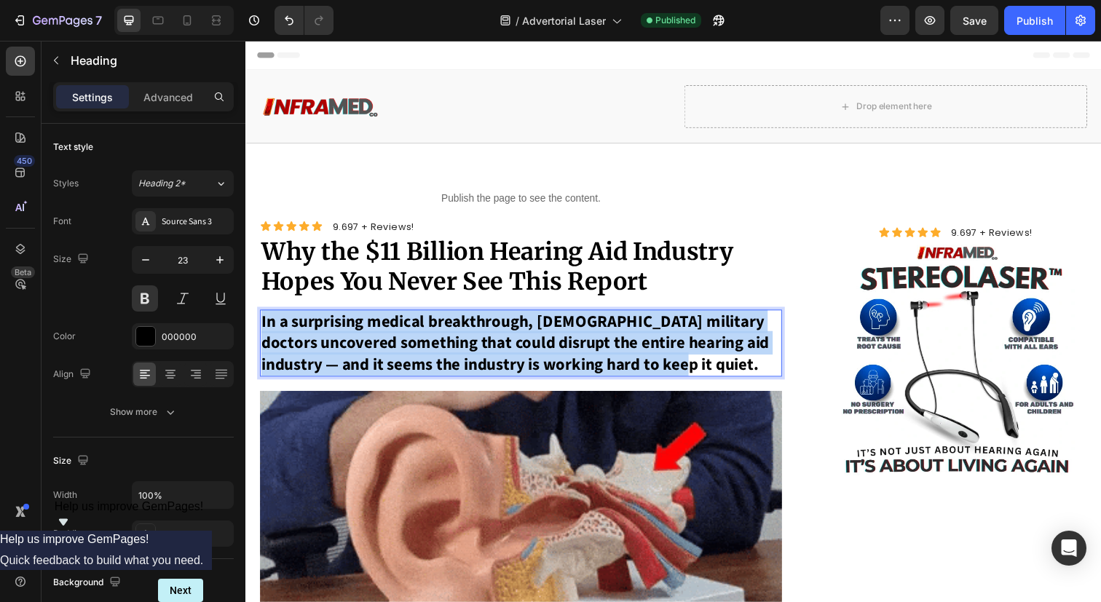
click at [552, 357] on strong "In a surprising medical breakthrough, [DEMOGRAPHIC_DATA] military doctors uncov…" at bounding box center [520, 349] width 519 height 68
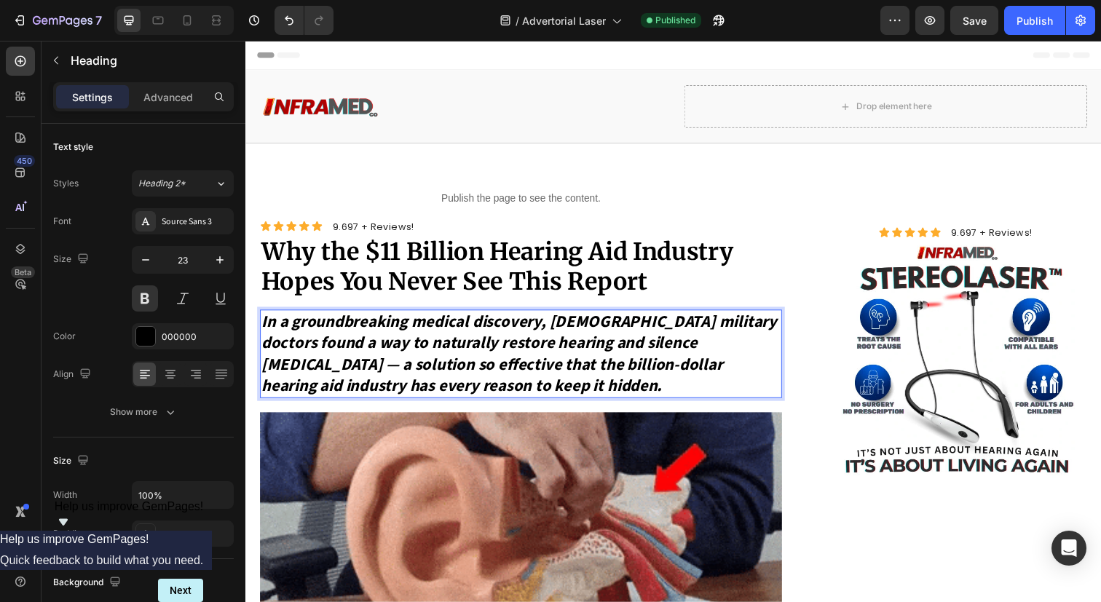
click at [418, 381] on strong "In a groundbreaking medical discovery, [DEMOGRAPHIC_DATA] military doctors foun…" at bounding box center [524, 360] width 527 height 90
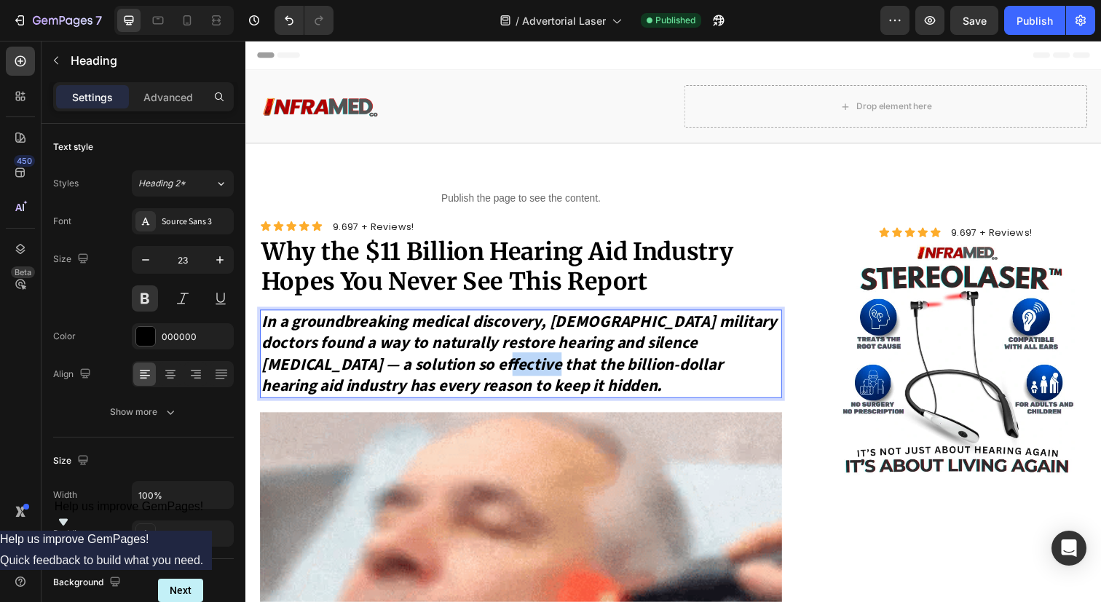
click at [418, 381] on strong "In a groundbreaking medical discovery, [DEMOGRAPHIC_DATA] military doctors foun…" at bounding box center [524, 360] width 527 height 90
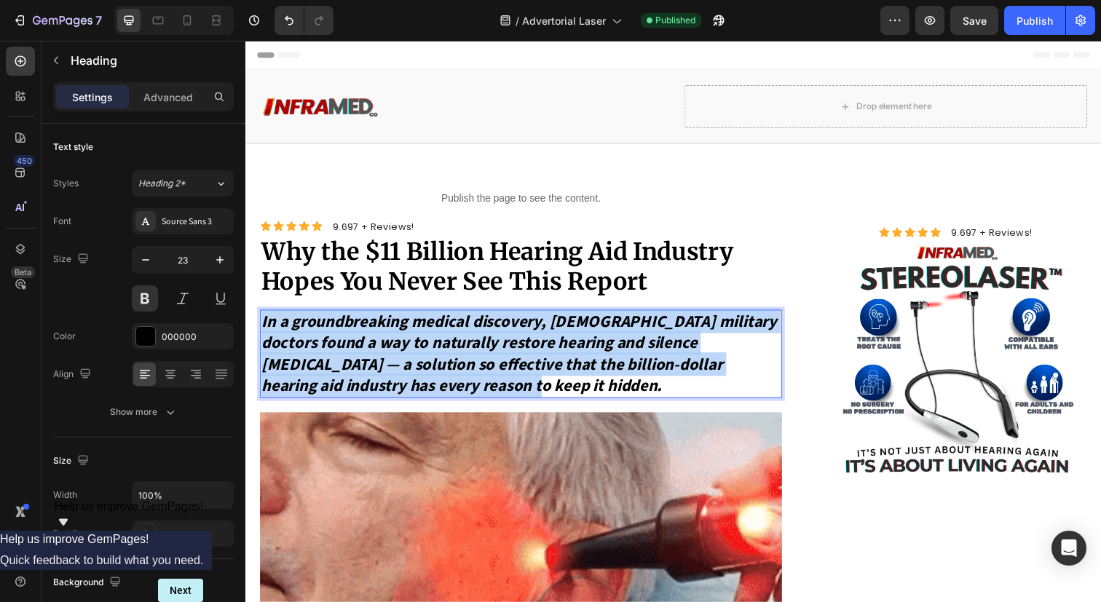
click at [418, 381] on strong "In a groundbreaking medical discovery, [DEMOGRAPHIC_DATA] military doctors foun…" at bounding box center [524, 360] width 527 height 90
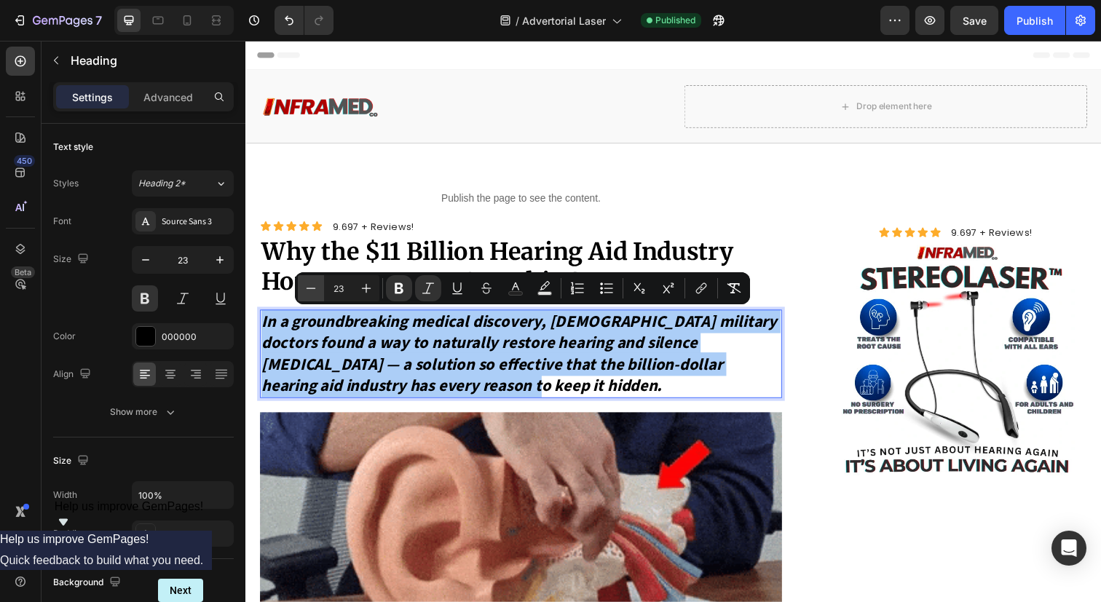
click at [313, 287] on icon "Editor contextual toolbar" at bounding box center [311, 288] width 15 height 15
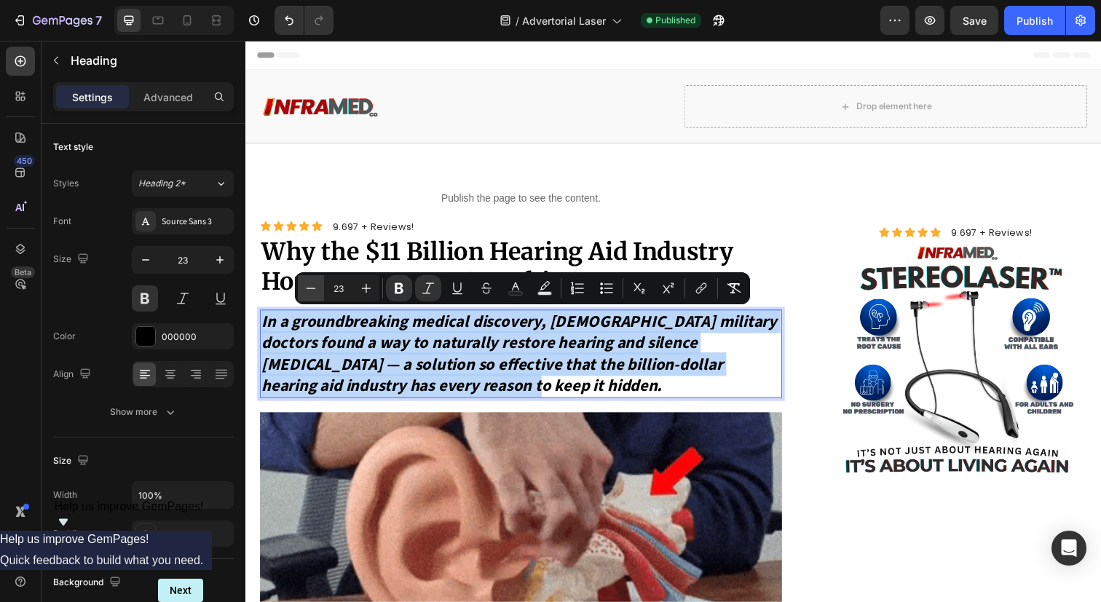
type input "22"
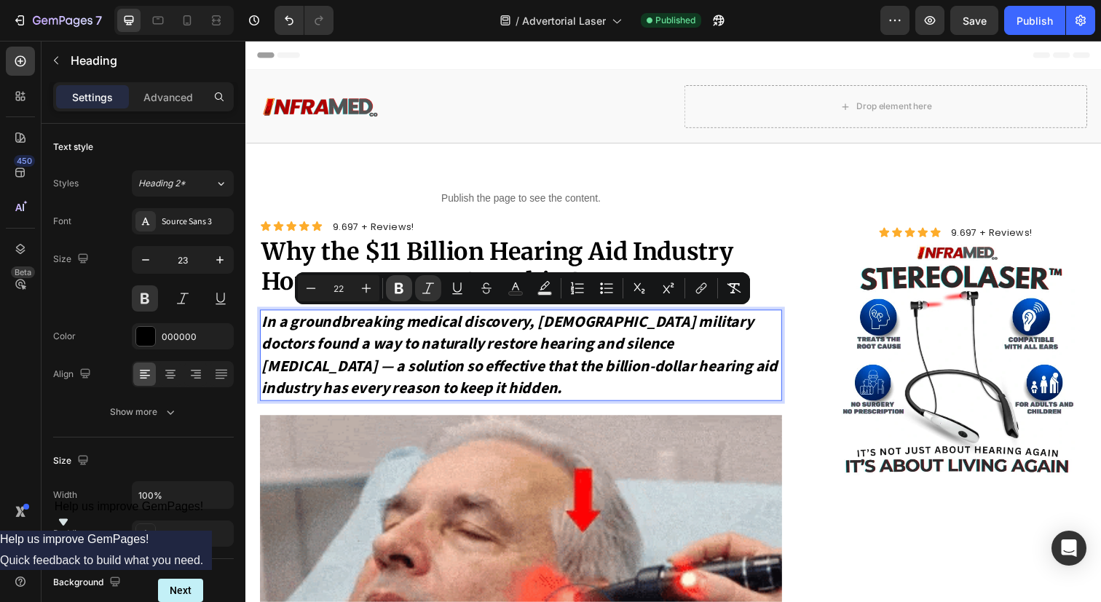
click at [390, 288] on button "Bold" at bounding box center [399, 288] width 26 height 26
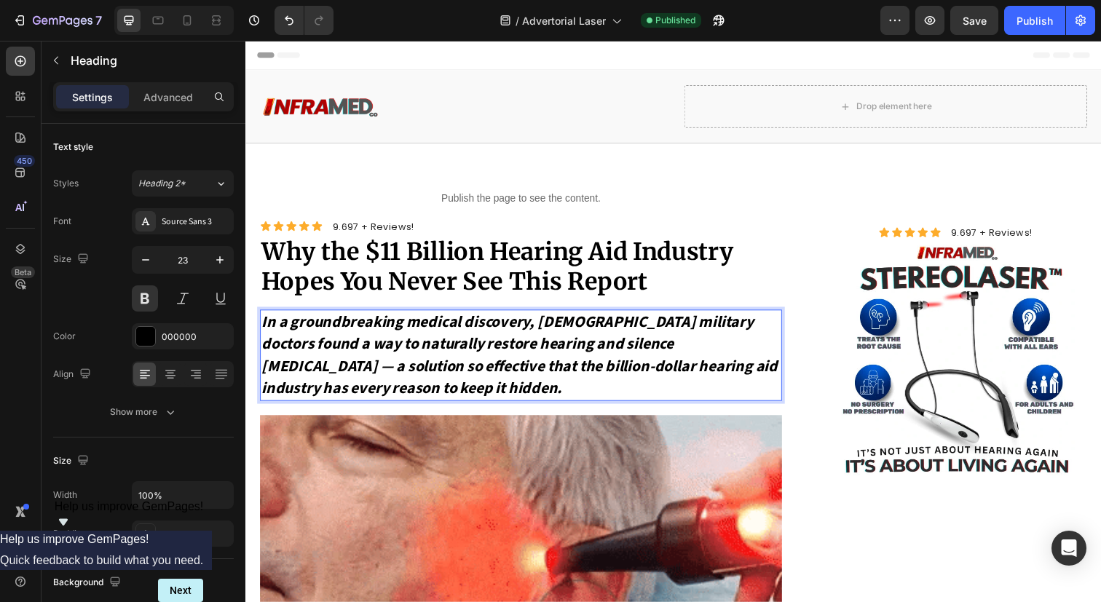
click at [380, 352] on icon "In a groundbreaking medical discovery, [DEMOGRAPHIC_DATA] military doctors foun…" at bounding box center [524, 361] width 527 height 91
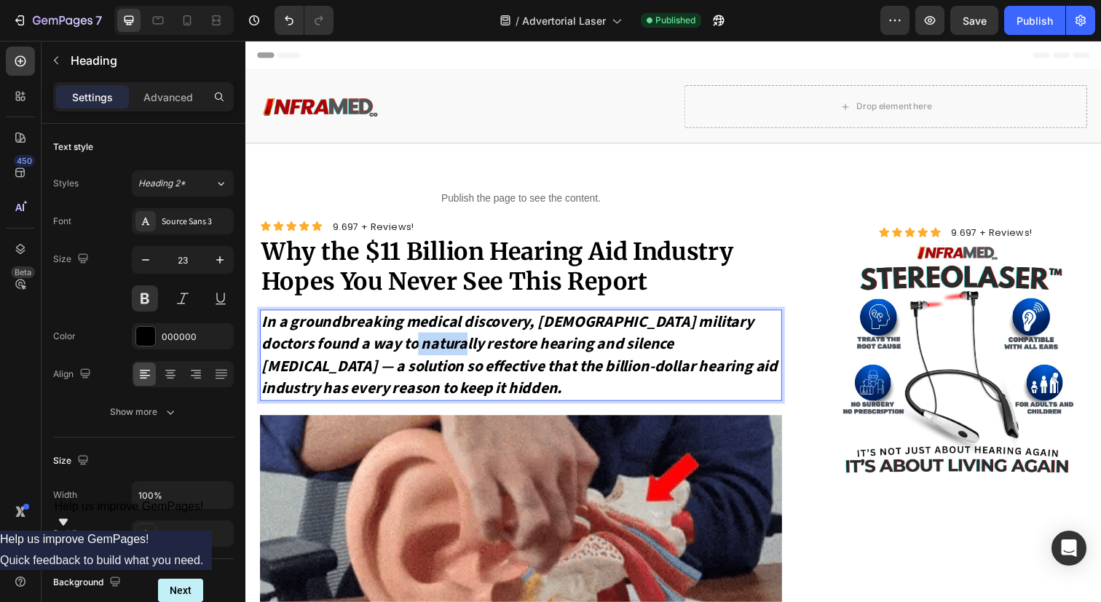
click at [380, 352] on icon "In a groundbreaking medical discovery, [DEMOGRAPHIC_DATA] military doctors foun…" at bounding box center [524, 361] width 527 height 91
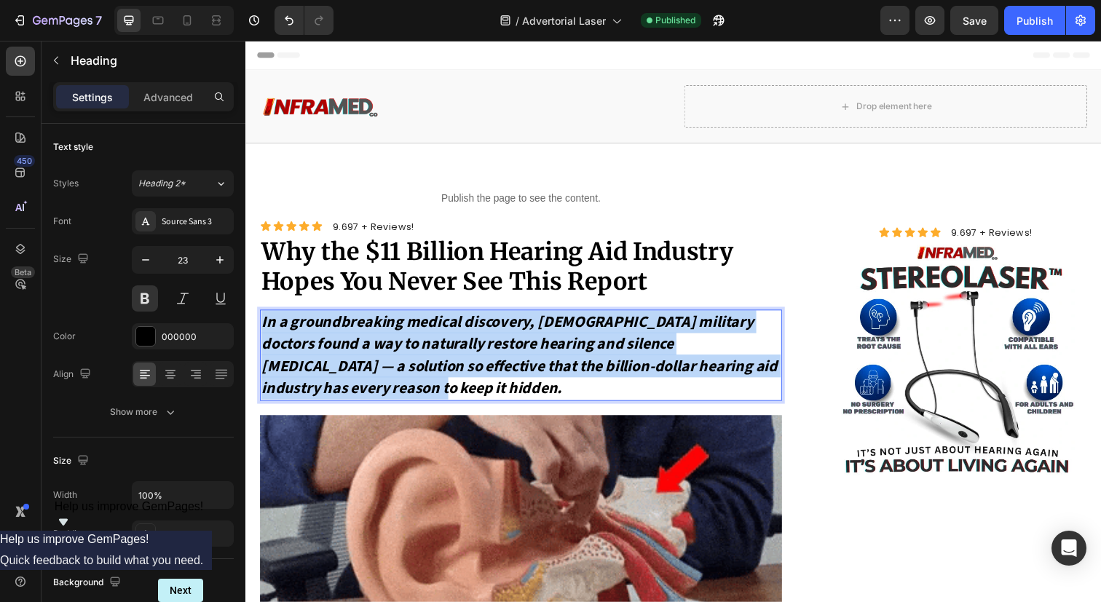
click at [380, 352] on icon "In a groundbreaking medical discovery, [DEMOGRAPHIC_DATA] military doctors foun…" at bounding box center [524, 361] width 527 height 91
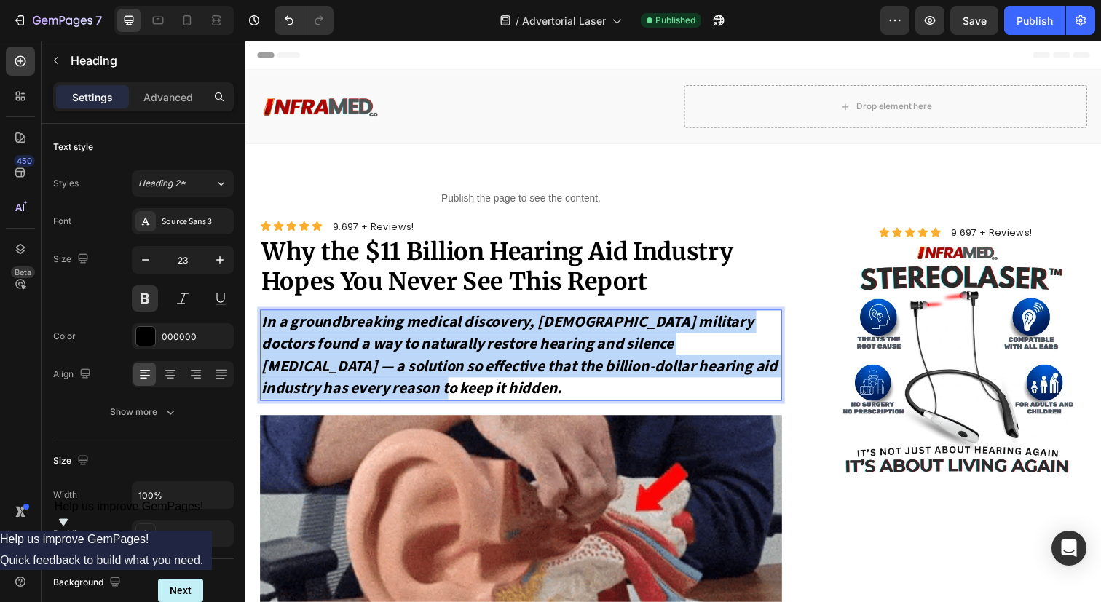
click at [391, 322] on icon "In a groundbreaking medical discovery, [DEMOGRAPHIC_DATA] military doctors foun…" at bounding box center [524, 361] width 527 height 91
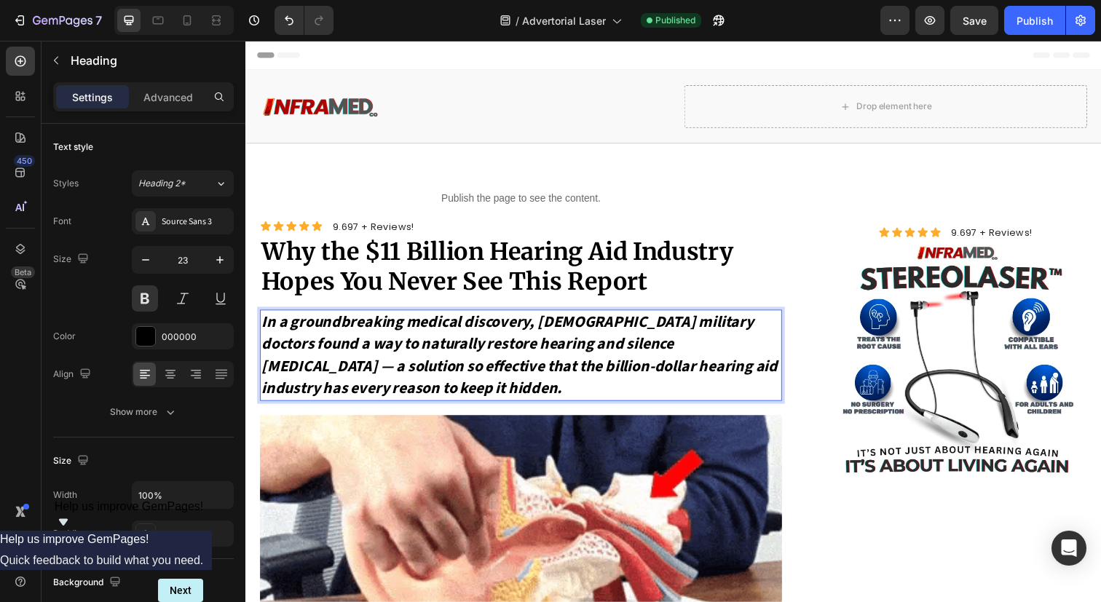
click at [391, 322] on icon "In a groundbreaking medical discovery, [DEMOGRAPHIC_DATA] military doctors foun…" at bounding box center [524, 361] width 527 height 91
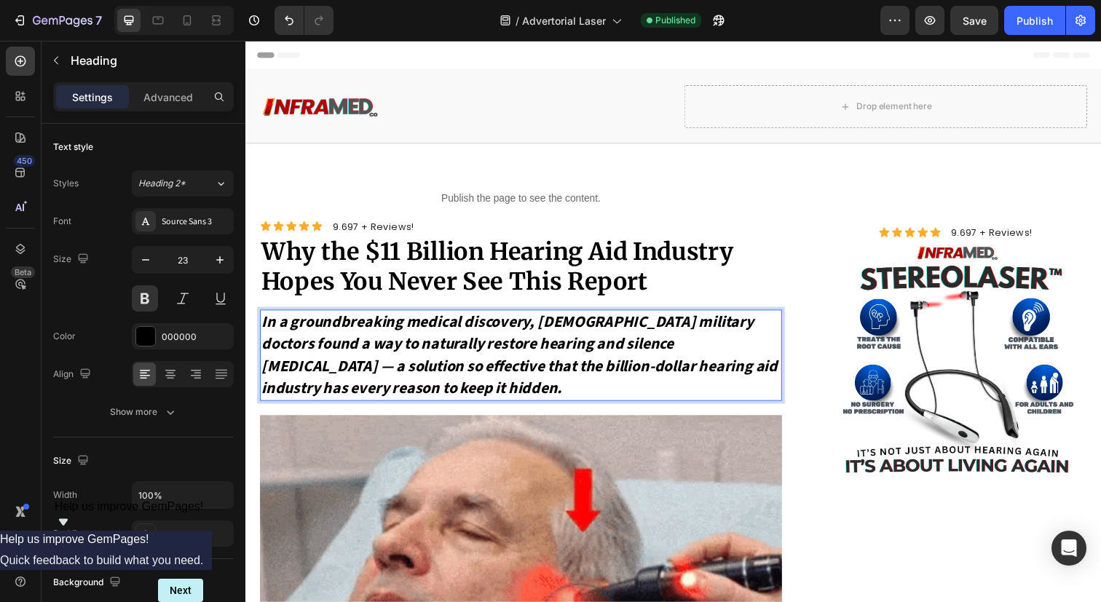
click at [391, 322] on icon "In a groundbreaking medical discovery, [DEMOGRAPHIC_DATA] military doctors foun…" at bounding box center [524, 361] width 527 height 91
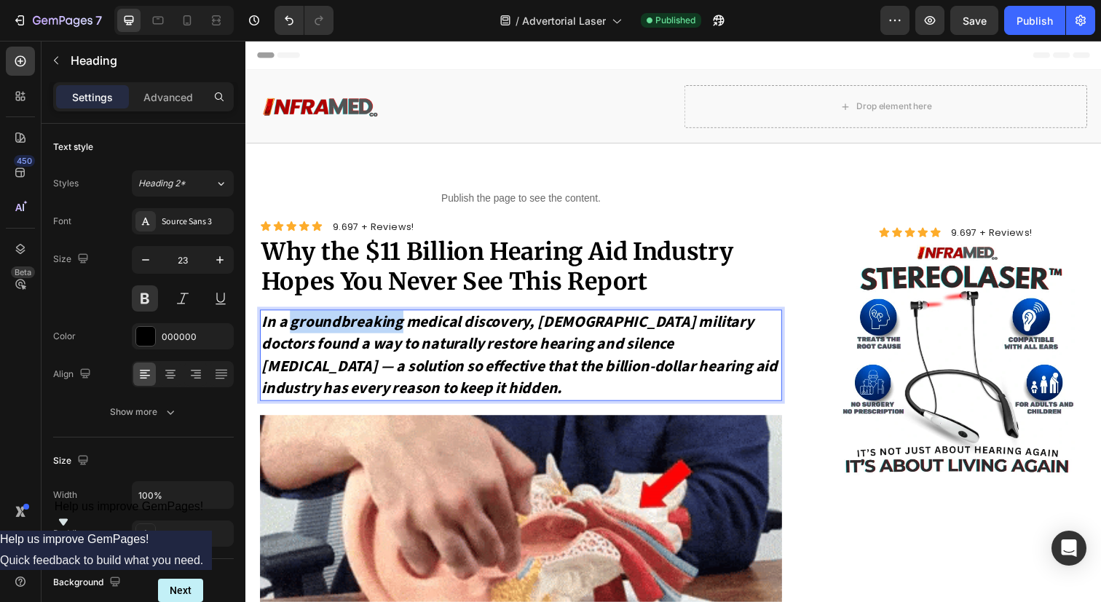
click at [391, 322] on icon "In a groundbreaking medical discovery, [DEMOGRAPHIC_DATA] military doctors foun…" at bounding box center [524, 361] width 527 height 91
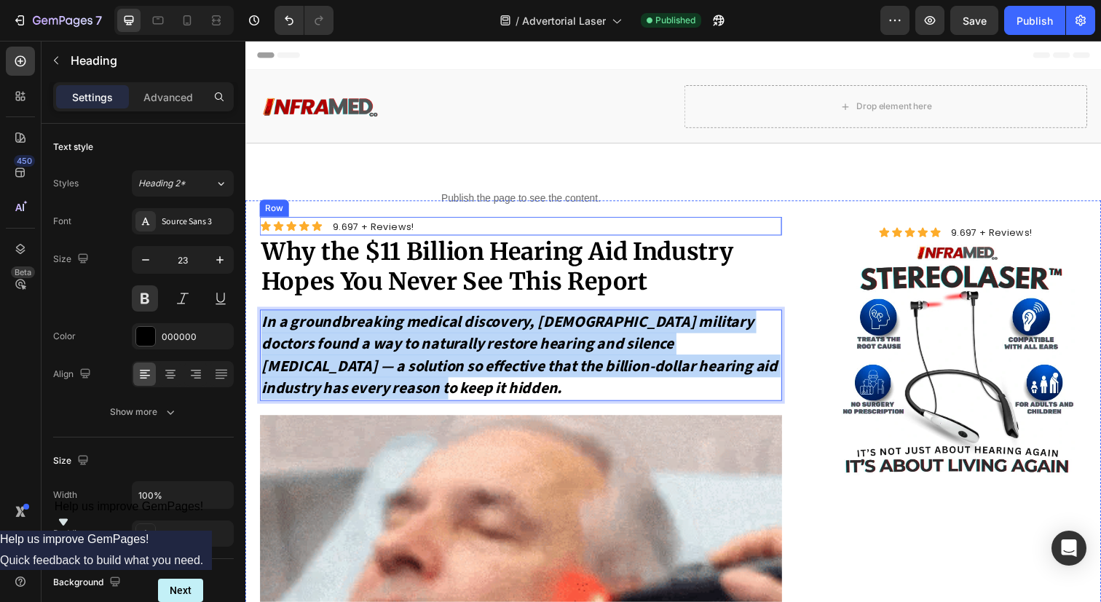
click at [466, 235] on div "Icon Icon Icon Icon Icon Icon List 9.697 + Reviews! Text Block Row" at bounding box center [526, 230] width 533 height 19
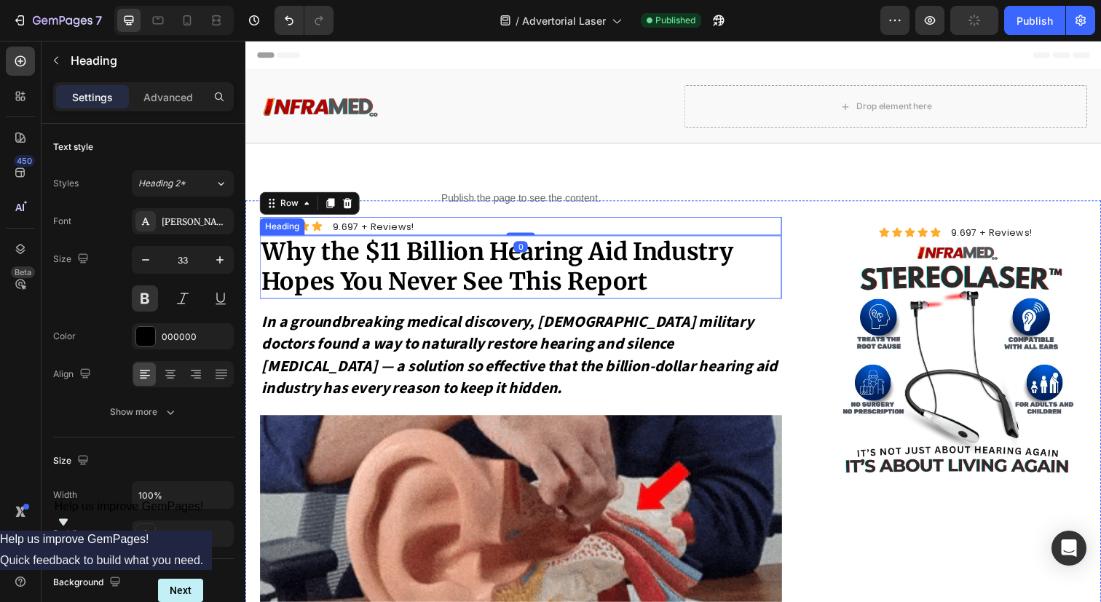
click at [713, 278] on p "Why the $11 Billion Hearing Aid Industry Hopes You Never See This Report" at bounding box center [526, 272] width 530 height 63
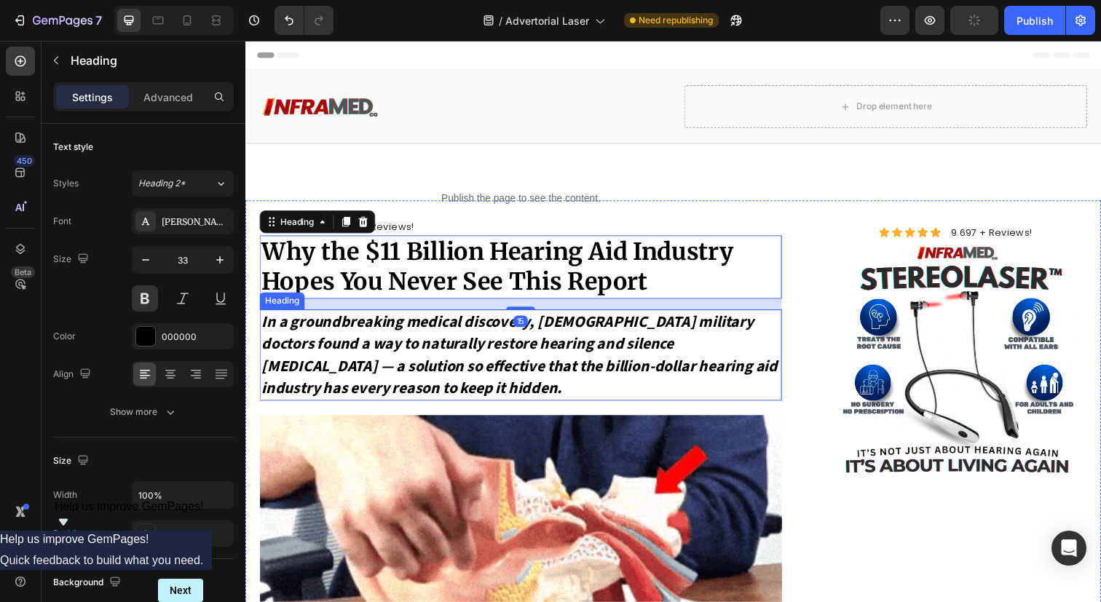
click at [701, 332] on icon "In a groundbreaking medical discovery, [DEMOGRAPHIC_DATA] military doctors foun…" at bounding box center [524, 361] width 527 height 91
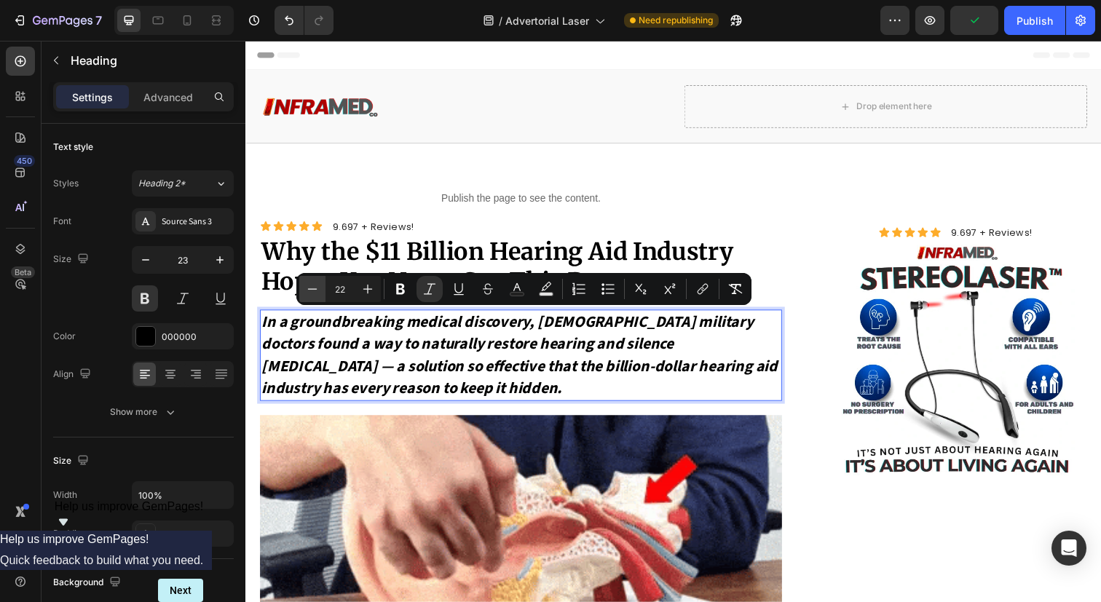
click at [315, 296] on icon "Editor contextual toolbar" at bounding box center [312, 289] width 15 height 15
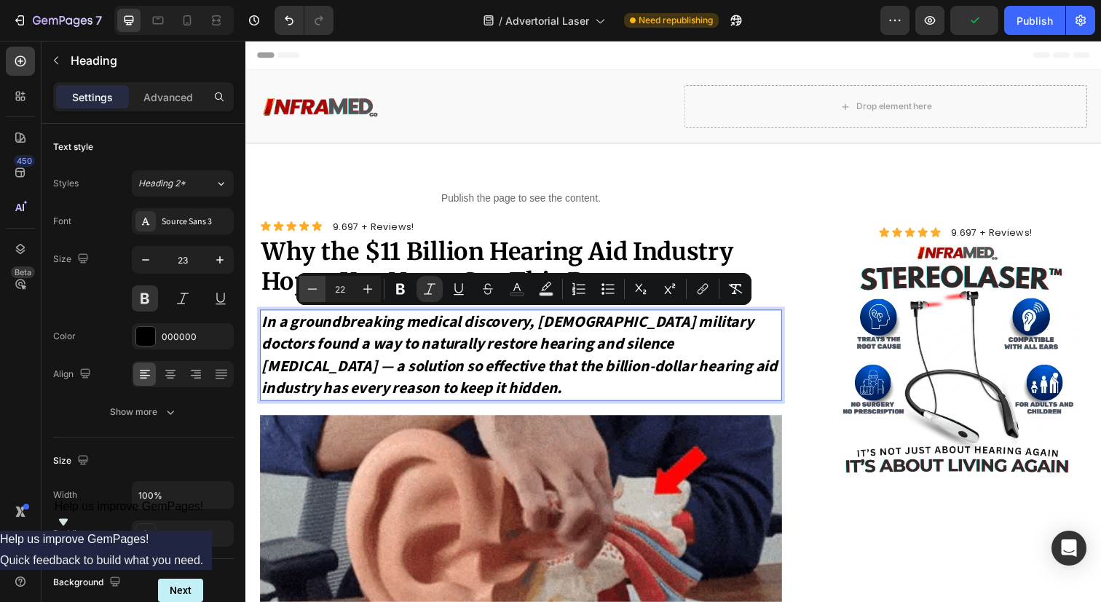
type input "21"
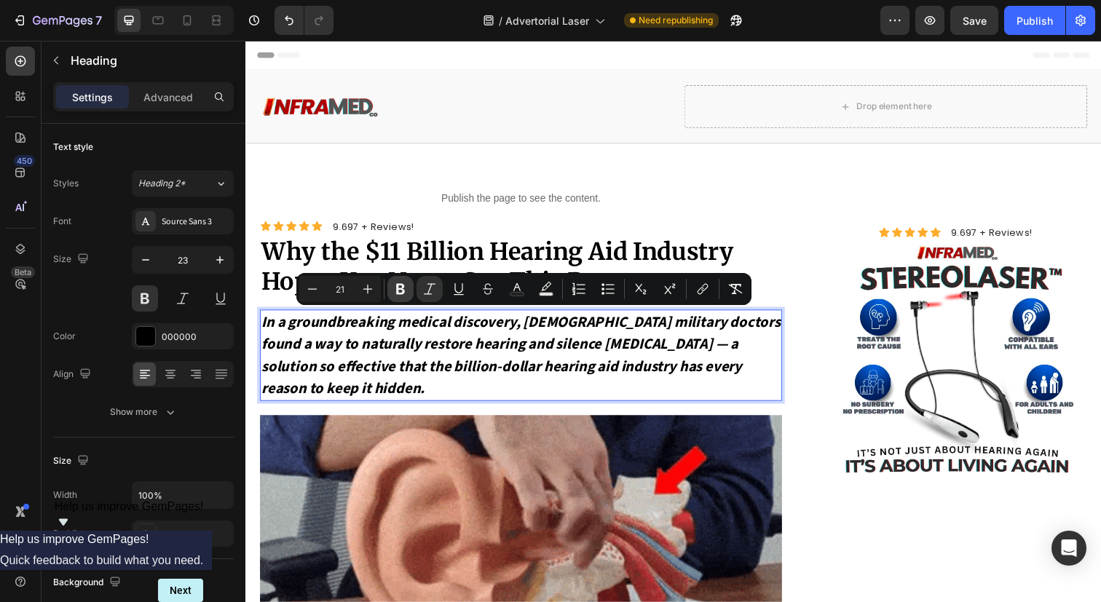
click at [399, 286] on icon "Editor contextual toolbar" at bounding box center [400, 289] width 15 height 15
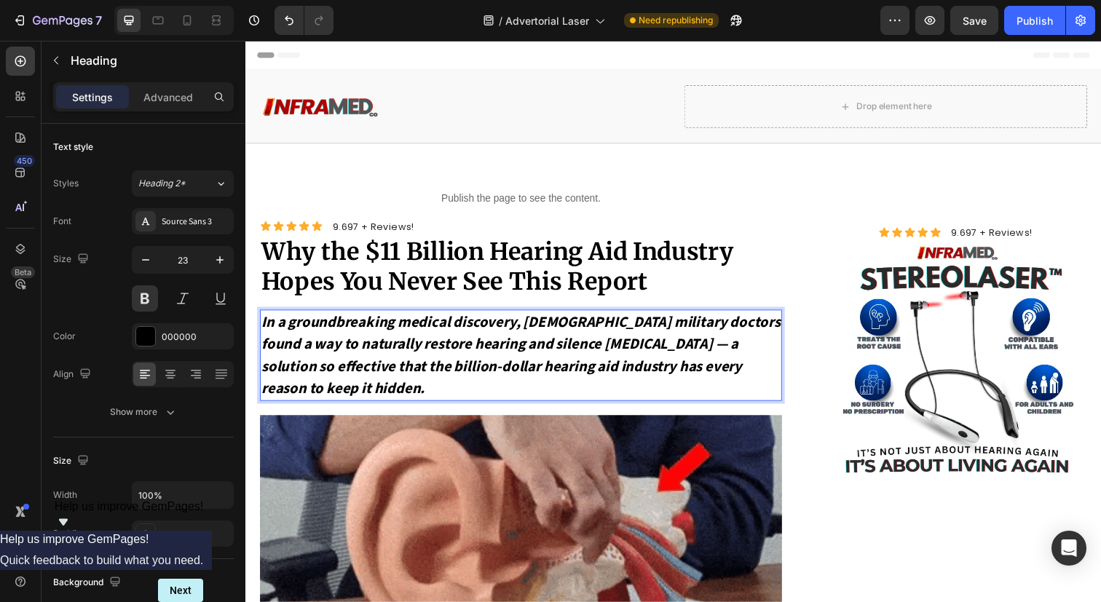
click at [401, 338] on strong "In a groundbreaking medical discovery, [DEMOGRAPHIC_DATA] military doctors foun…" at bounding box center [526, 362] width 530 height 90
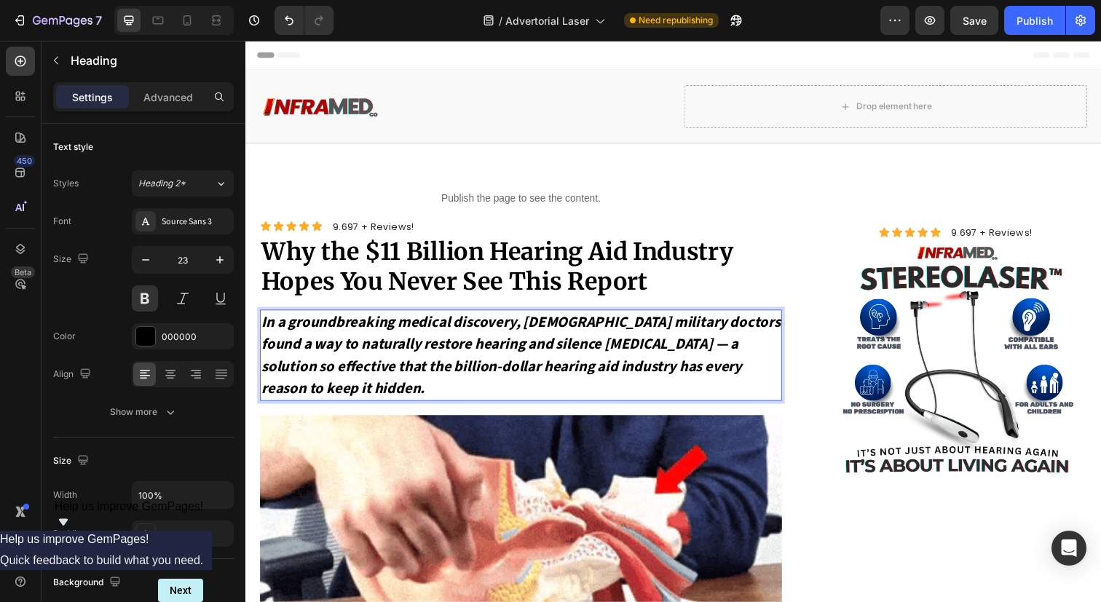
click at [401, 338] on strong "In a groundbreaking medical discovery, [DEMOGRAPHIC_DATA] military doctors foun…" at bounding box center [526, 362] width 530 height 90
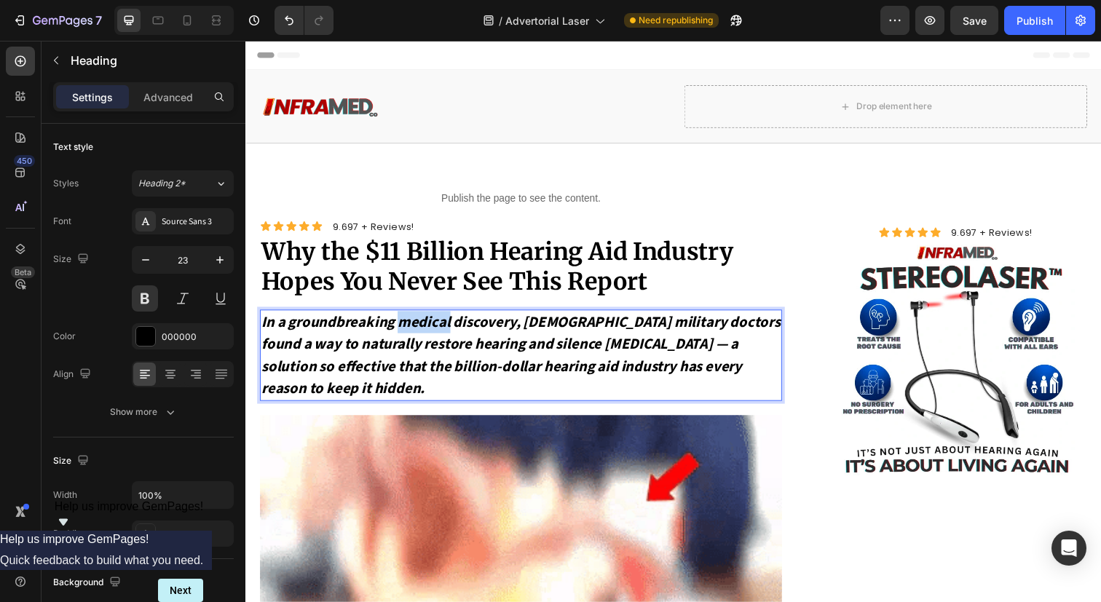
click at [401, 338] on strong "In a groundbreaking medical discovery, [DEMOGRAPHIC_DATA] military doctors foun…" at bounding box center [526, 362] width 530 height 90
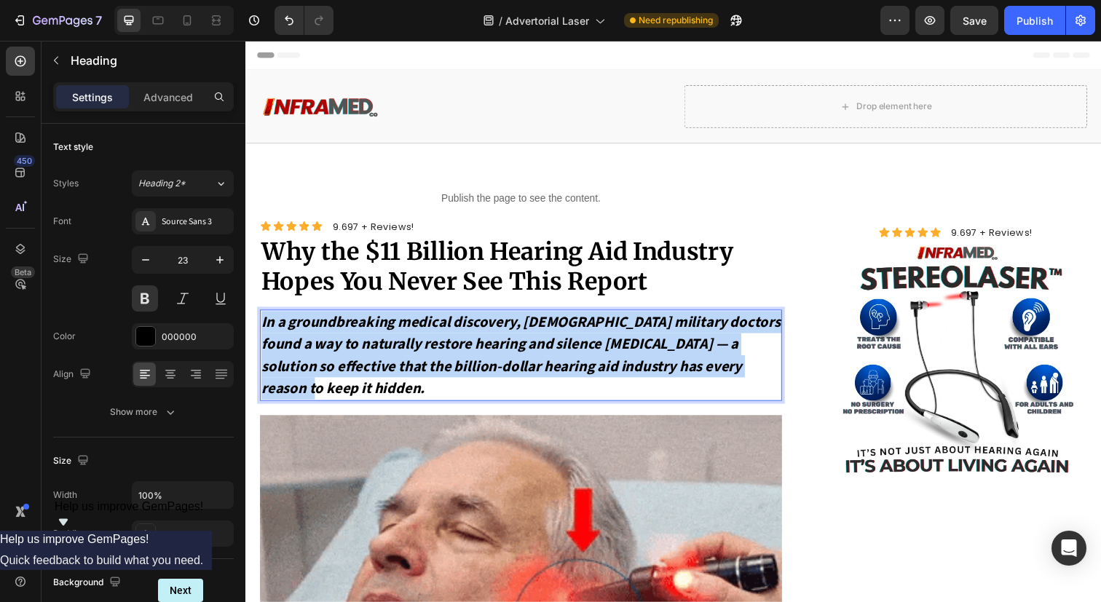
click at [393, 359] on strong "In a groundbreaking medical discovery, [DEMOGRAPHIC_DATA] military doctors foun…" at bounding box center [526, 362] width 530 height 90
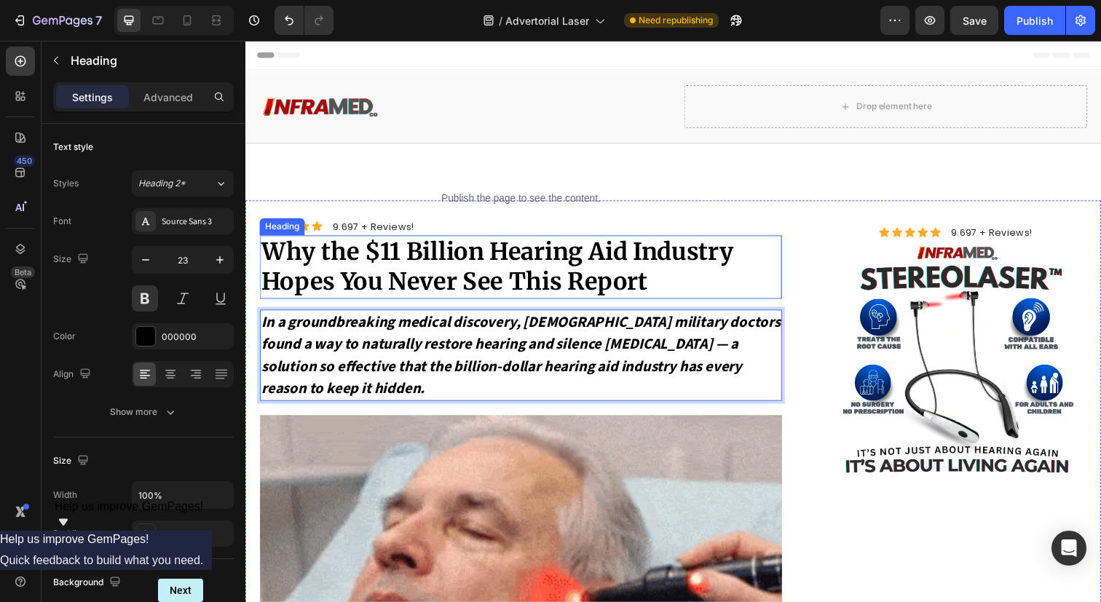
click at [447, 244] on p "Why the $11 Billion Hearing Aid Industry Hopes You Never See This Report" at bounding box center [526, 272] width 530 height 63
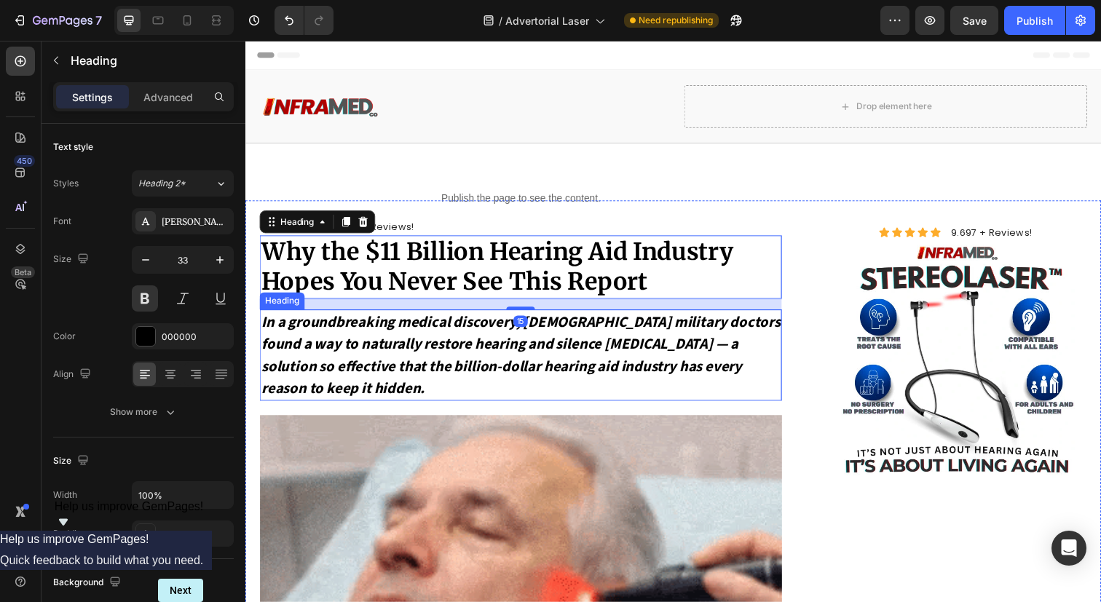
click at [447, 352] on strong "In a groundbreaking medical discovery, [DEMOGRAPHIC_DATA] military doctors foun…" at bounding box center [526, 362] width 530 height 90
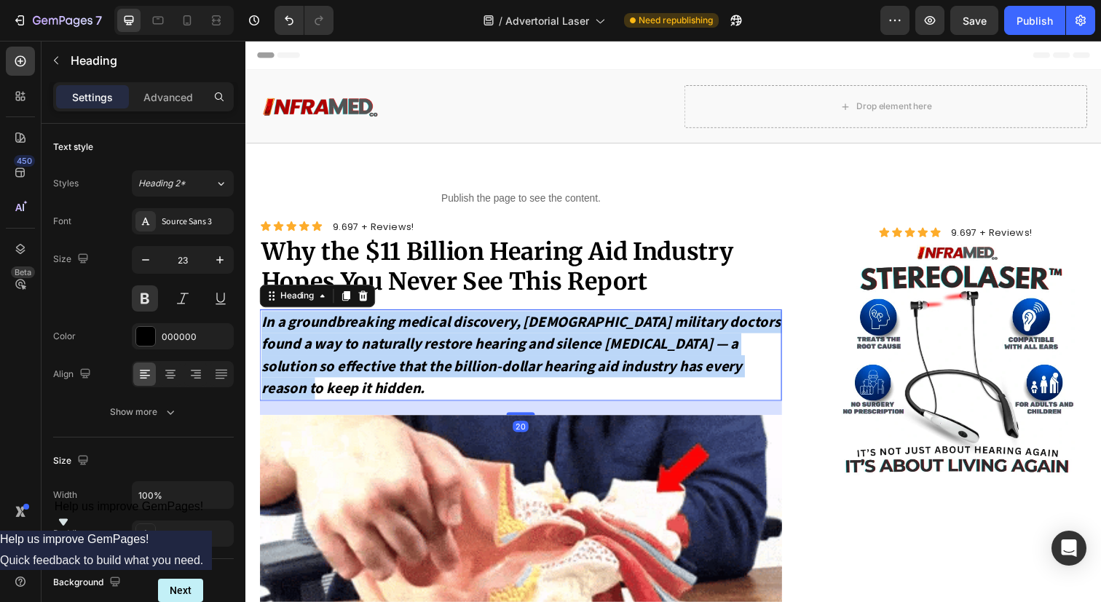
click at [447, 352] on strong "In a groundbreaking medical discovery, [DEMOGRAPHIC_DATA] military doctors foun…" at bounding box center [526, 362] width 530 height 90
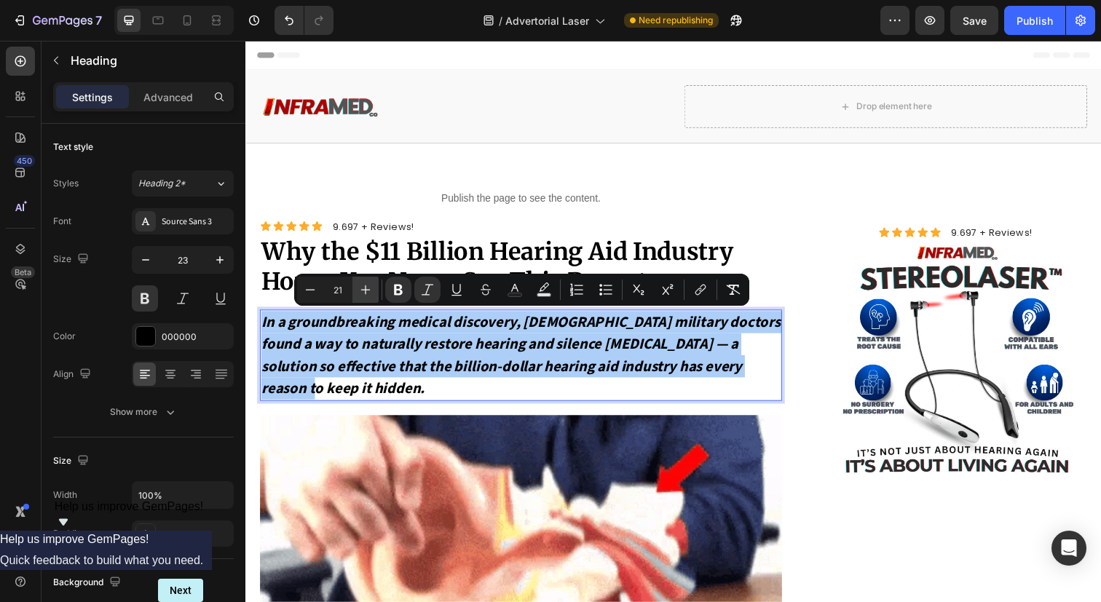
click at [365, 296] on icon "Editor contextual toolbar" at bounding box center [365, 290] width 15 height 15
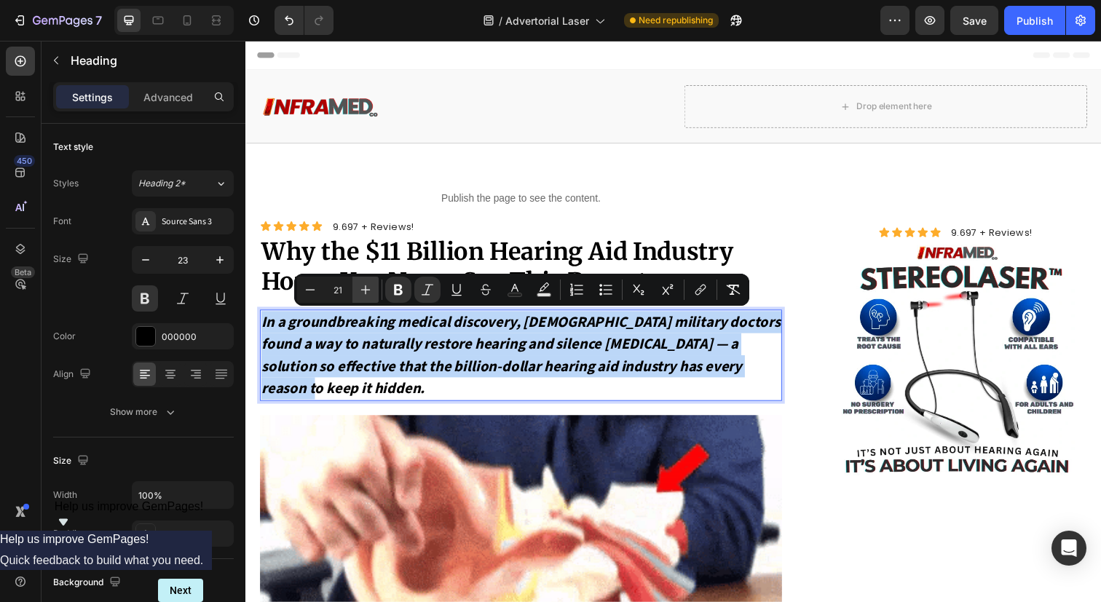
type input "22"
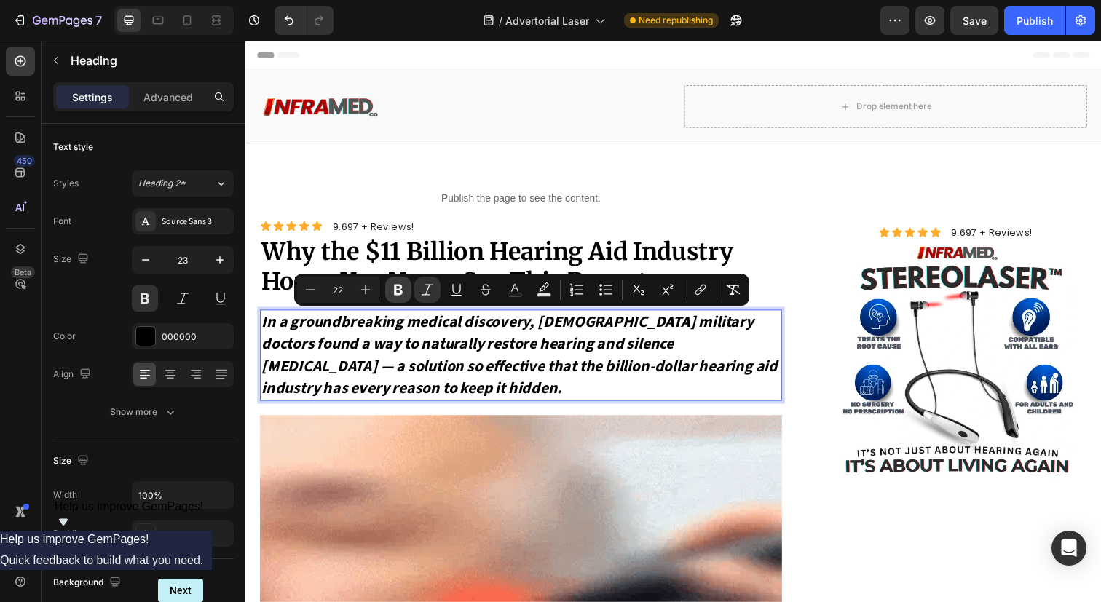
click at [402, 280] on button "Bold" at bounding box center [398, 290] width 26 height 26
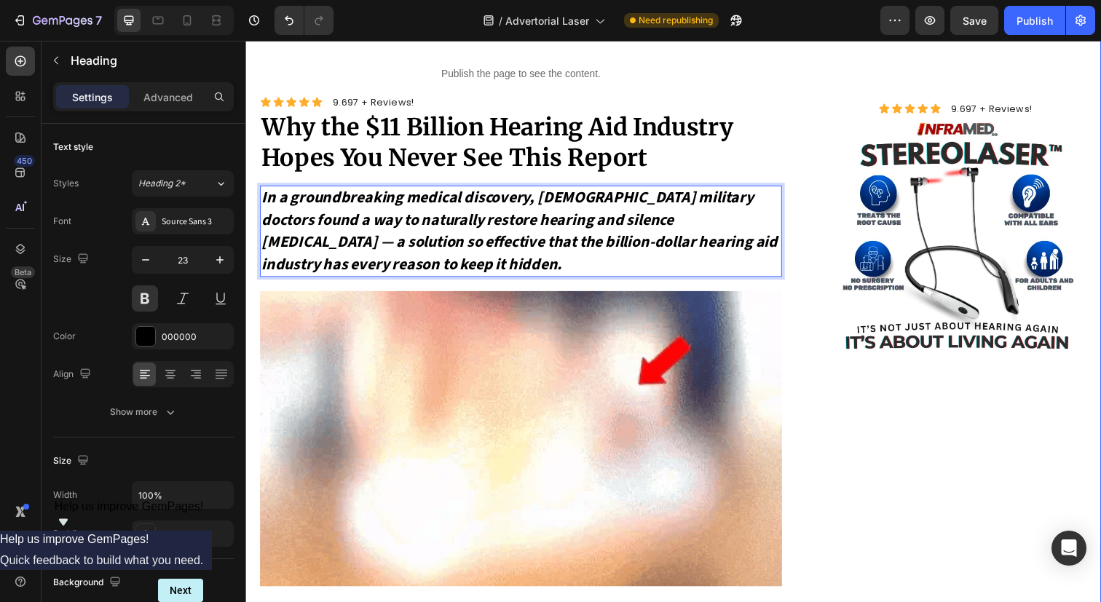
scroll to position [130, 0]
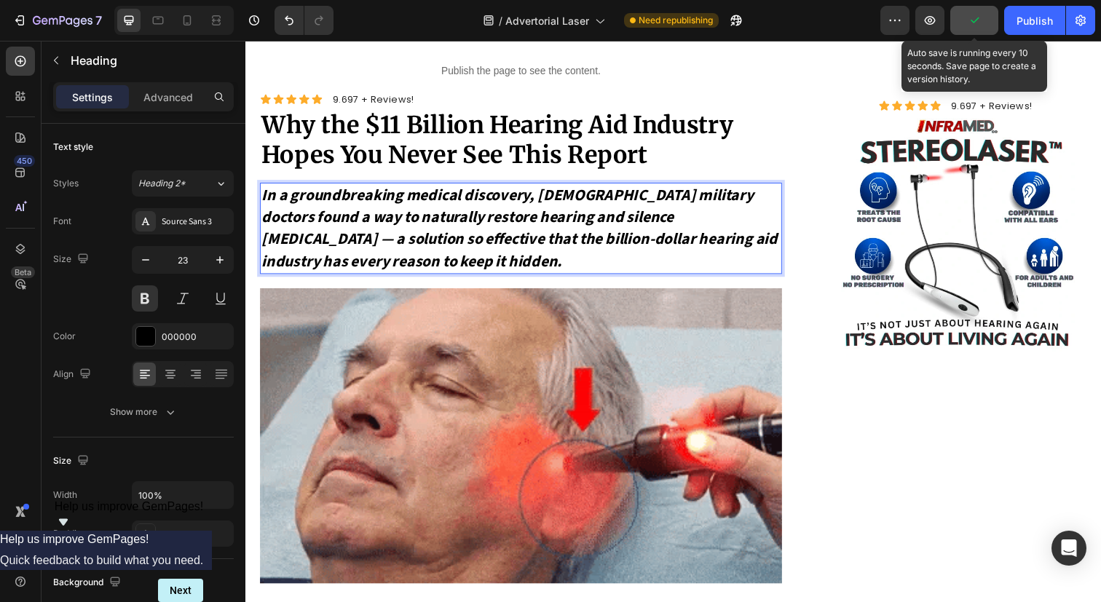
click at [954, 34] on button "button" at bounding box center [975, 20] width 48 height 29
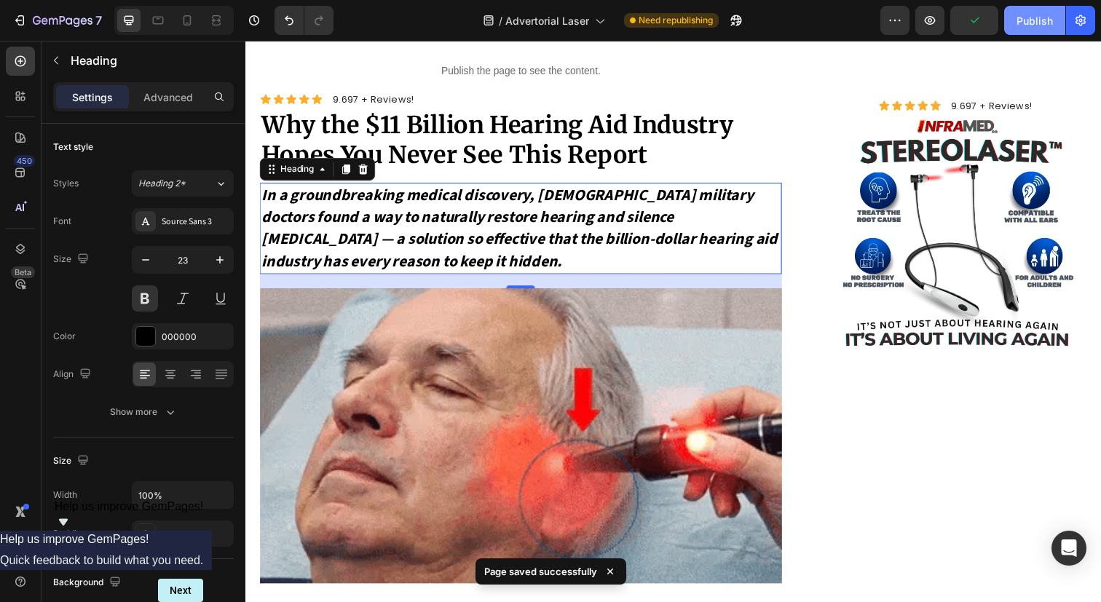
click at [1048, 23] on div "Publish" at bounding box center [1035, 20] width 36 height 15
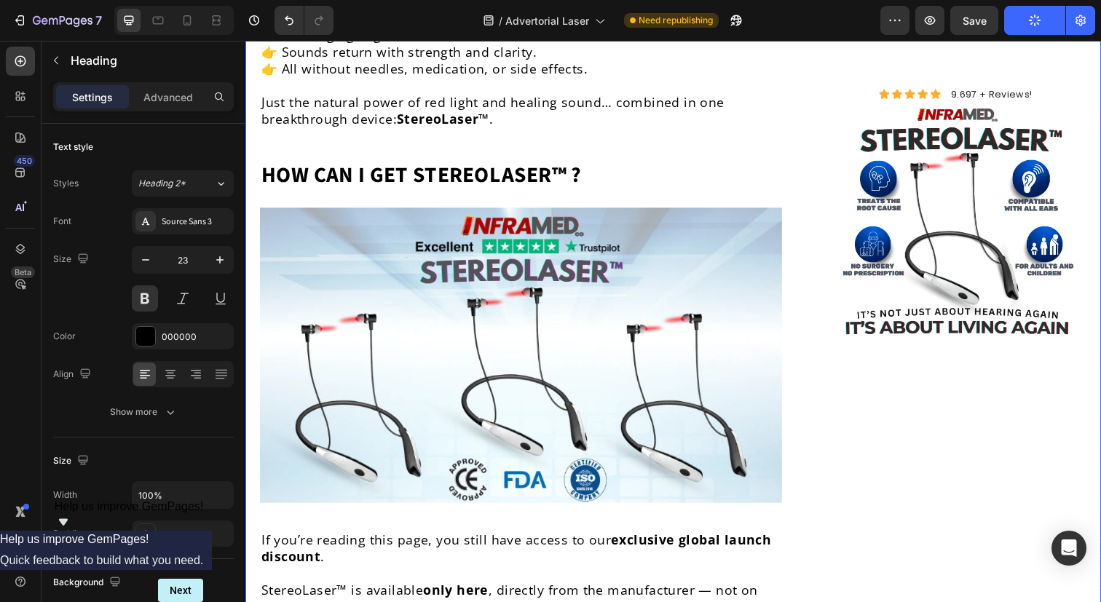
scroll to position [5381, 0]
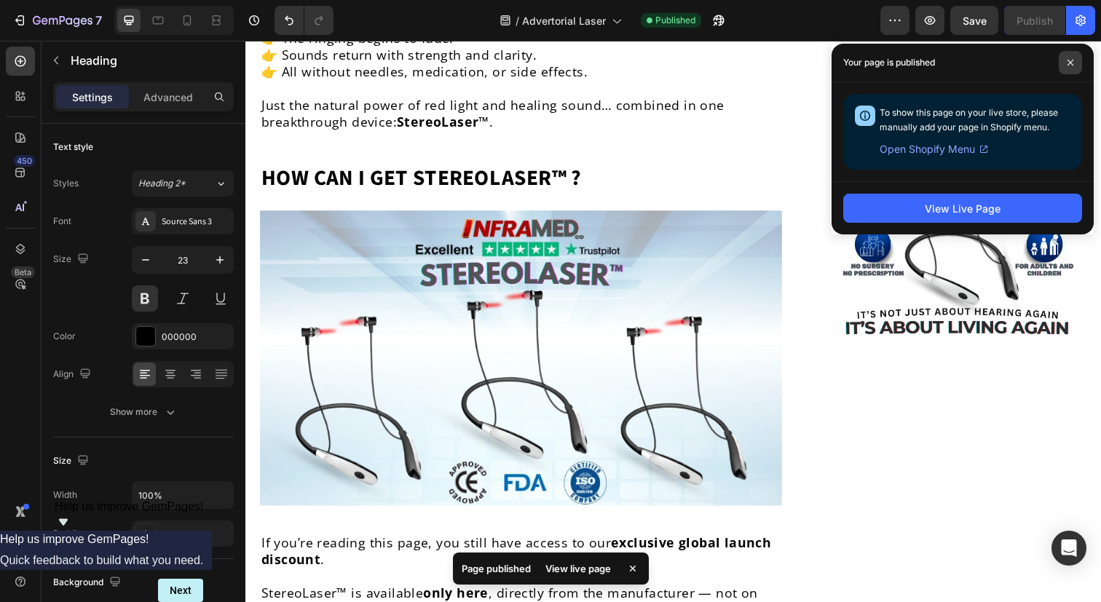
click at [1065, 68] on span at bounding box center [1070, 62] width 23 height 23
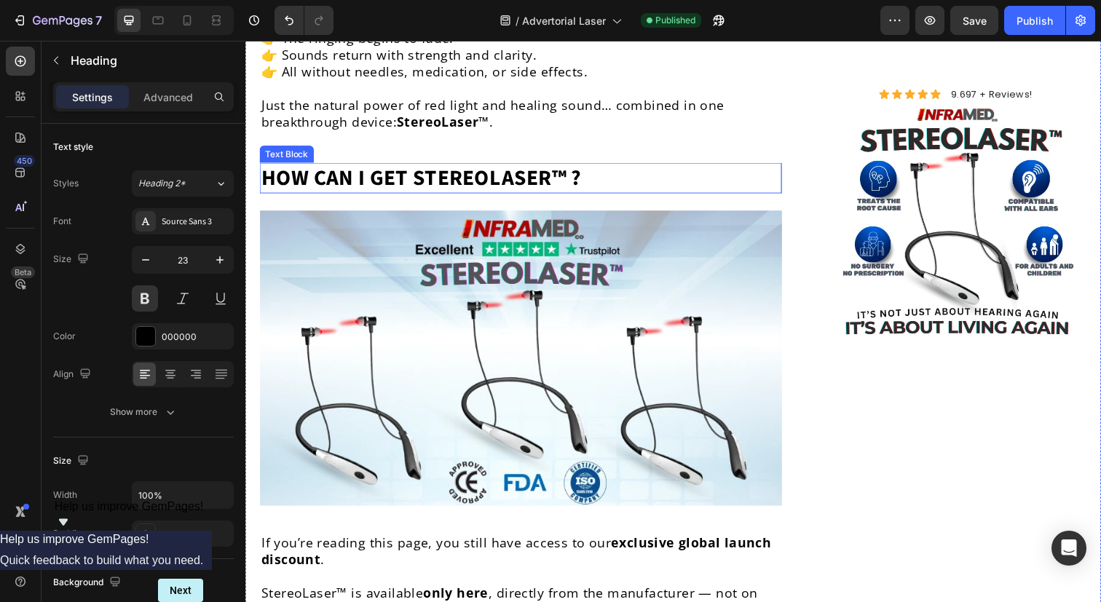
click at [539, 252] on img at bounding box center [526, 365] width 533 height 302
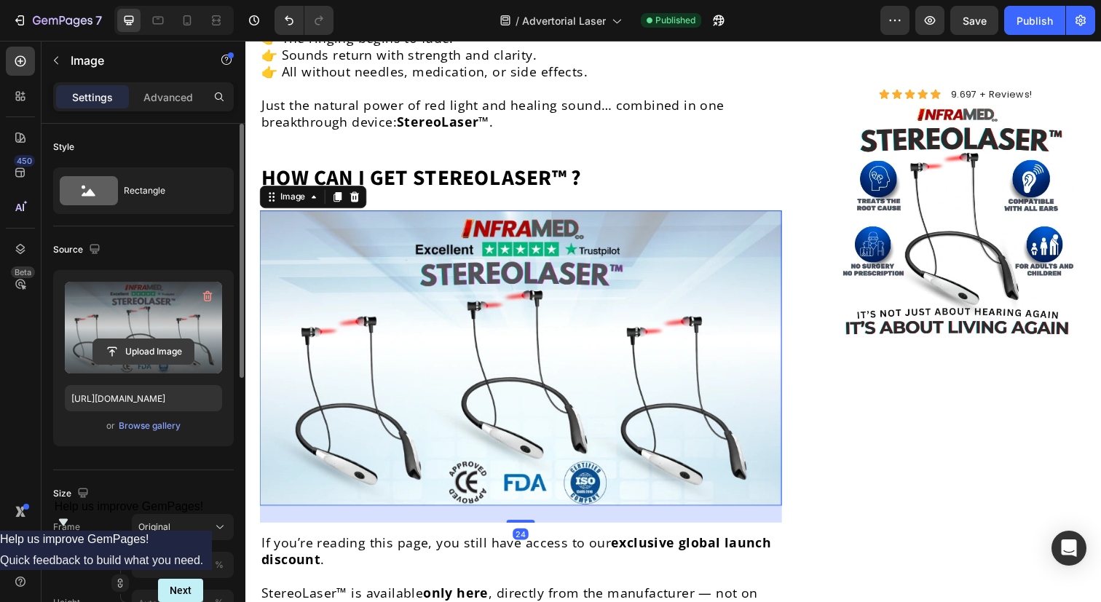
click at [123, 349] on input "file" at bounding box center [143, 351] width 101 height 25
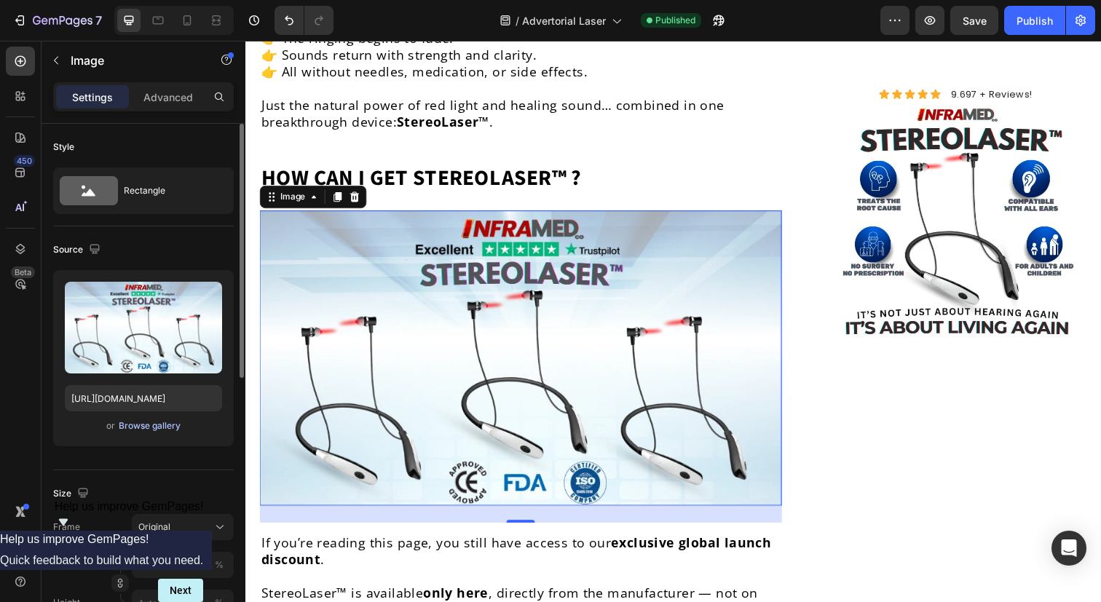
click at [157, 424] on div "Browse gallery" at bounding box center [150, 426] width 62 height 13
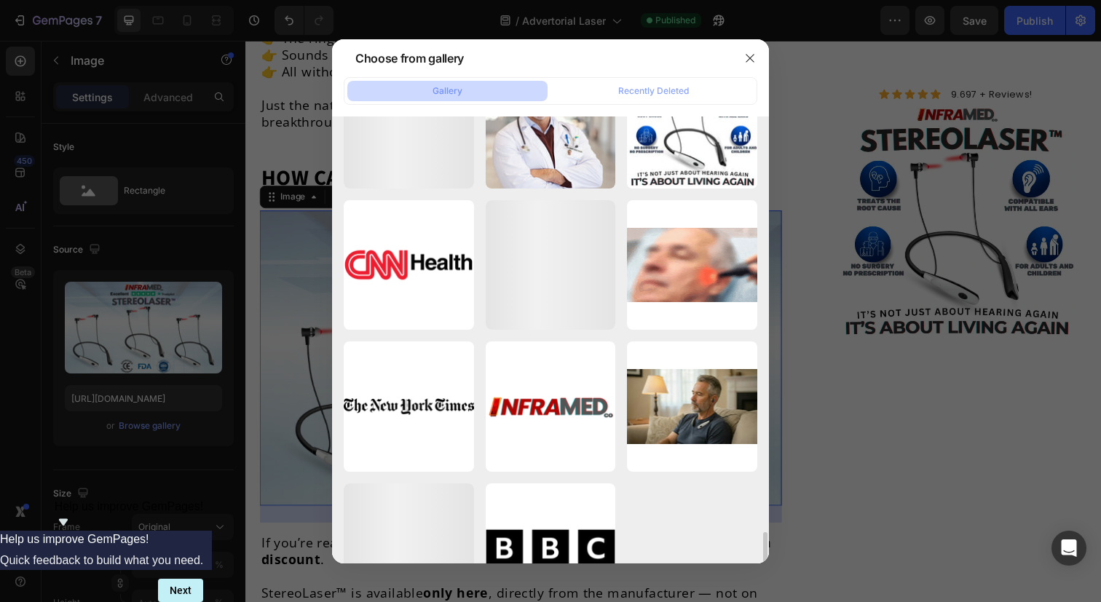
scroll to position [1691, 0]
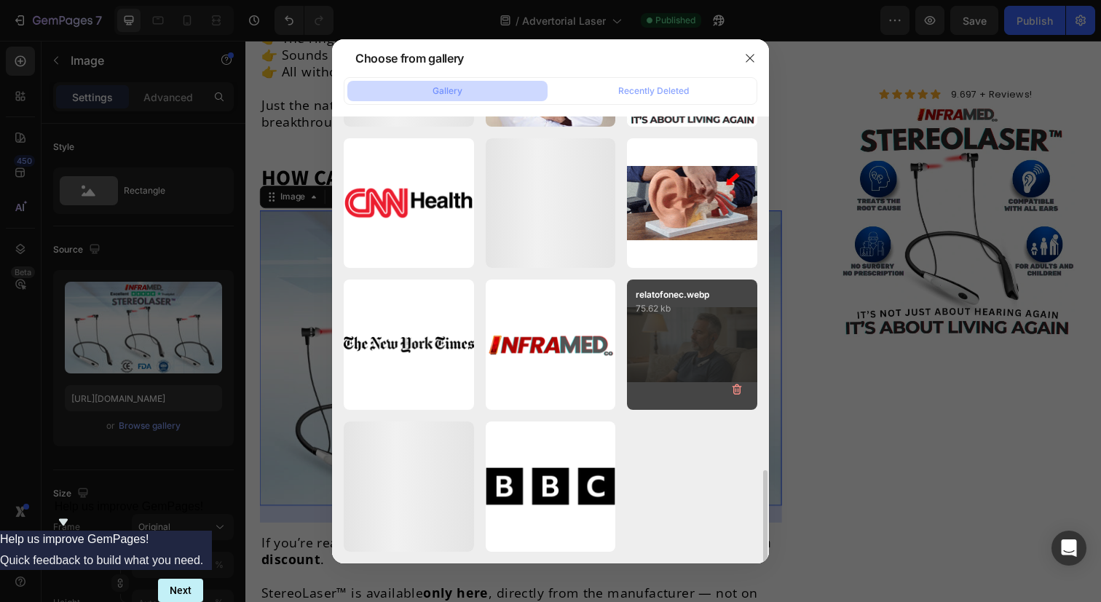
click at [646, 291] on p "relatofonec.webp" at bounding box center [692, 294] width 113 height 13
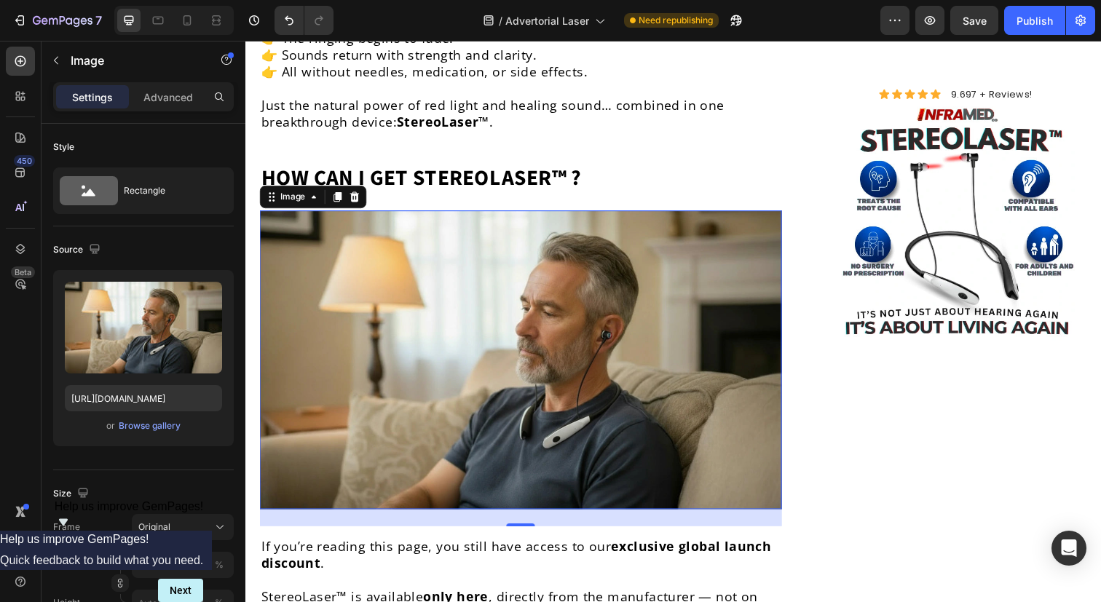
click at [650, 284] on img at bounding box center [526, 366] width 533 height 304
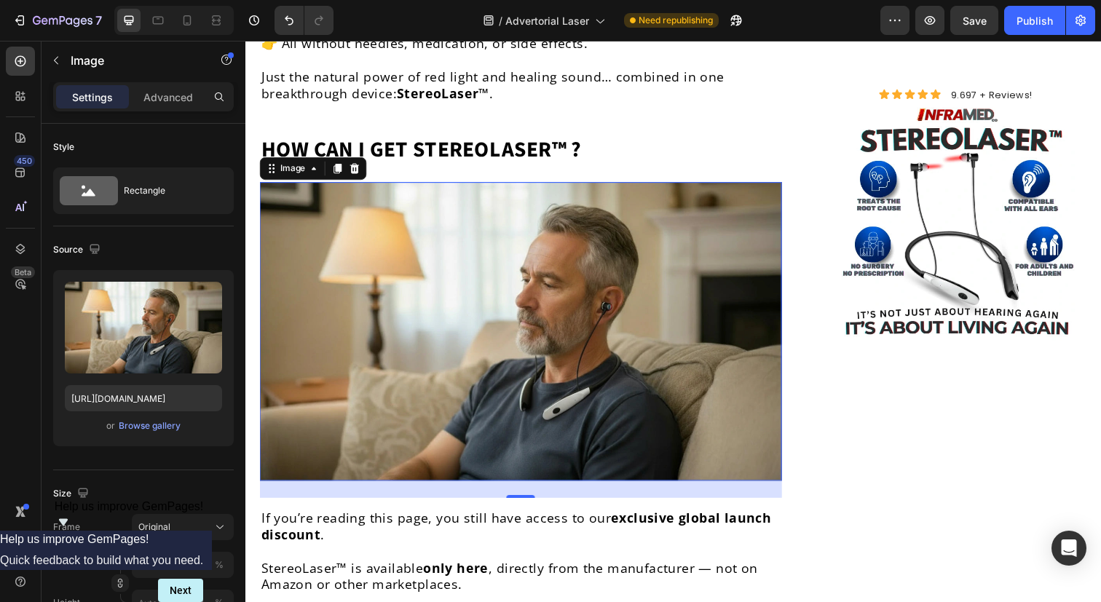
scroll to position [5408, 0]
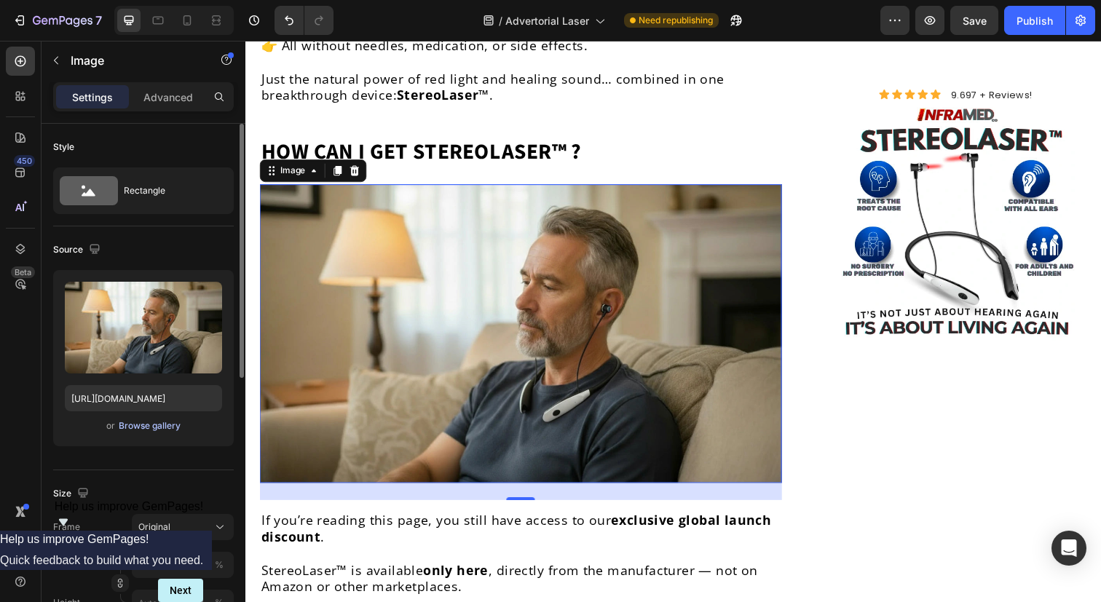
click at [155, 430] on div "Browse gallery" at bounding box center [150, 426] width 62 height 13
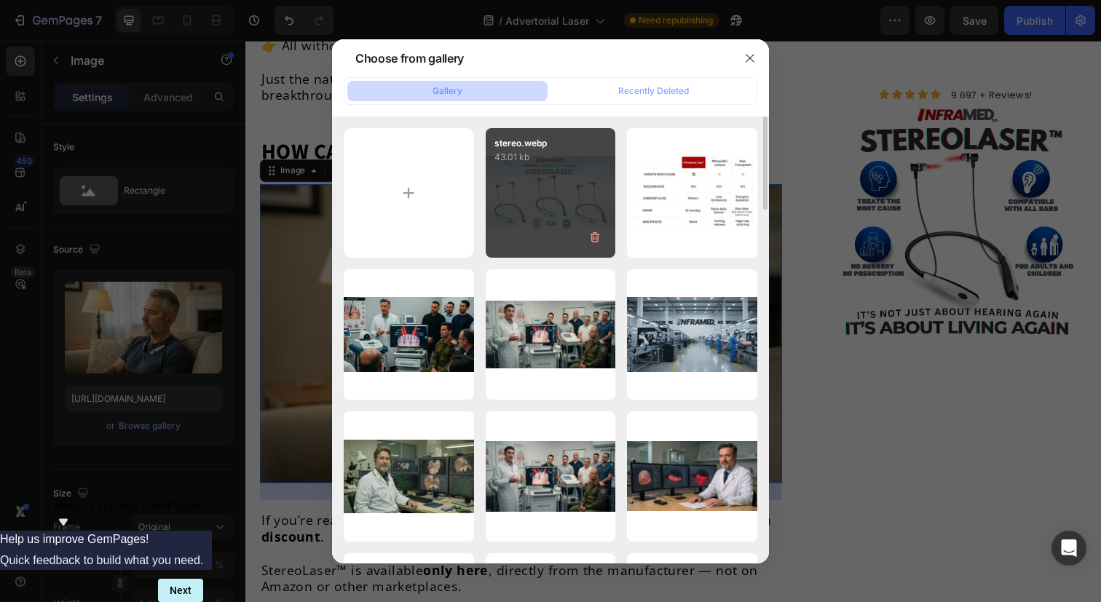
click at [565, 194] on div "stereo.webp 43.01 kb" at bounding box center [551, 193] width 130 height 130
type input "[URL][DOMAIN_NAME]"
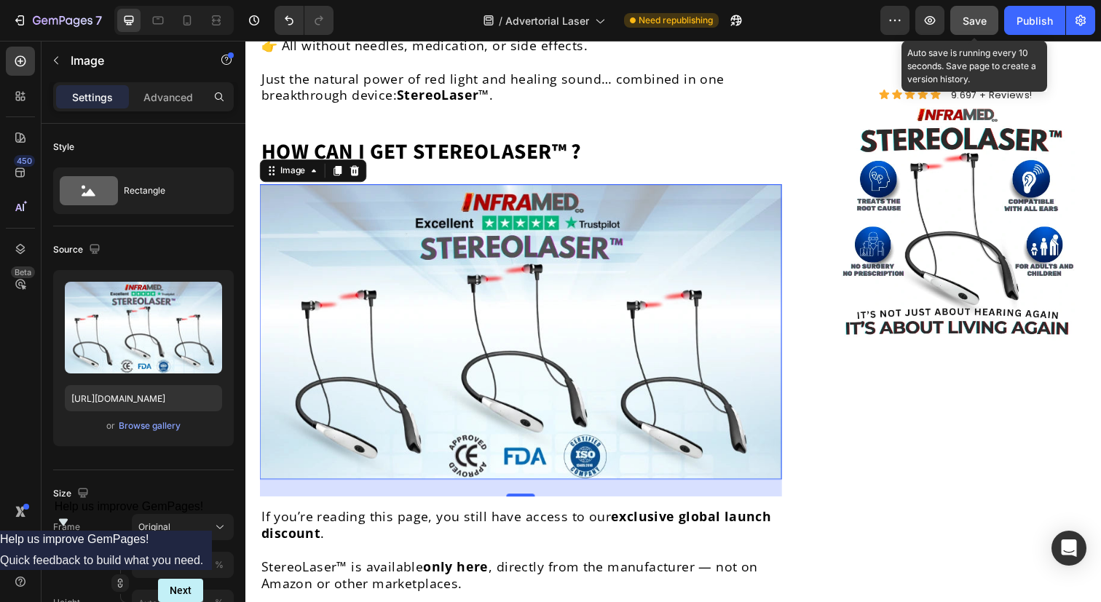
click at [972, 28] on button "Save" at bounding box center [975, 20] width 48 height 29
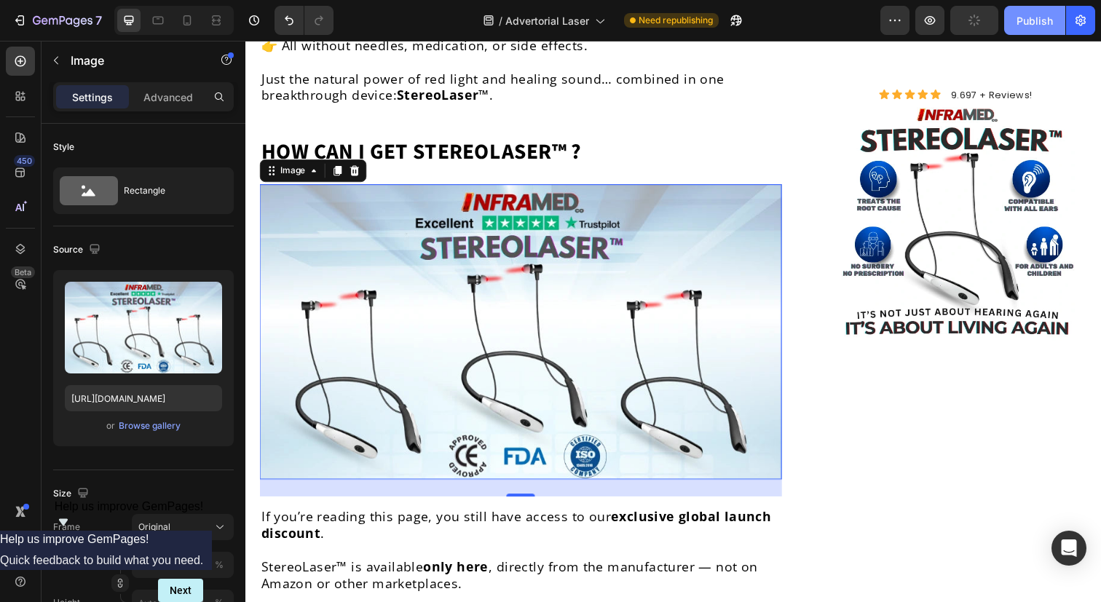
click at [1011, 23] on button "Publish" at bounding box center [1034, 20] width 61 height 29
